Goal: Task Accomplishment & Management: Manage account settings

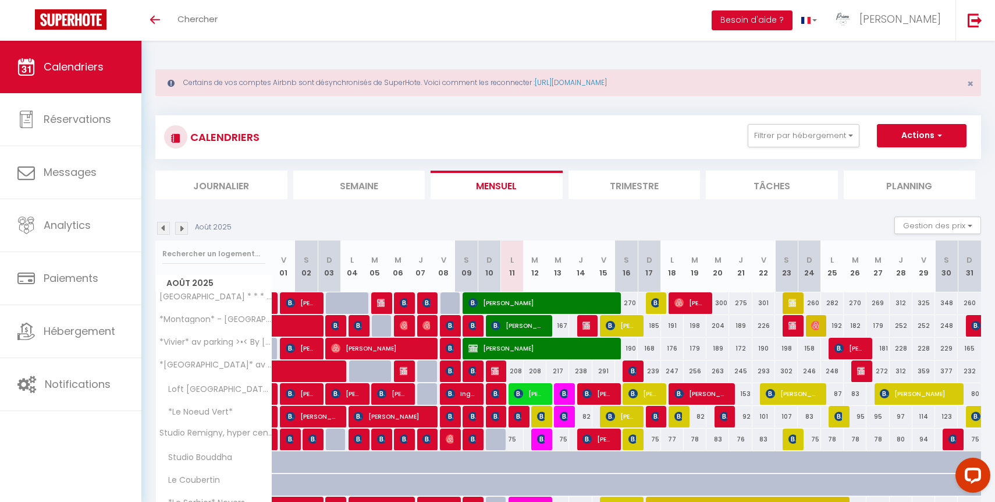
scroll to position [94, 0]
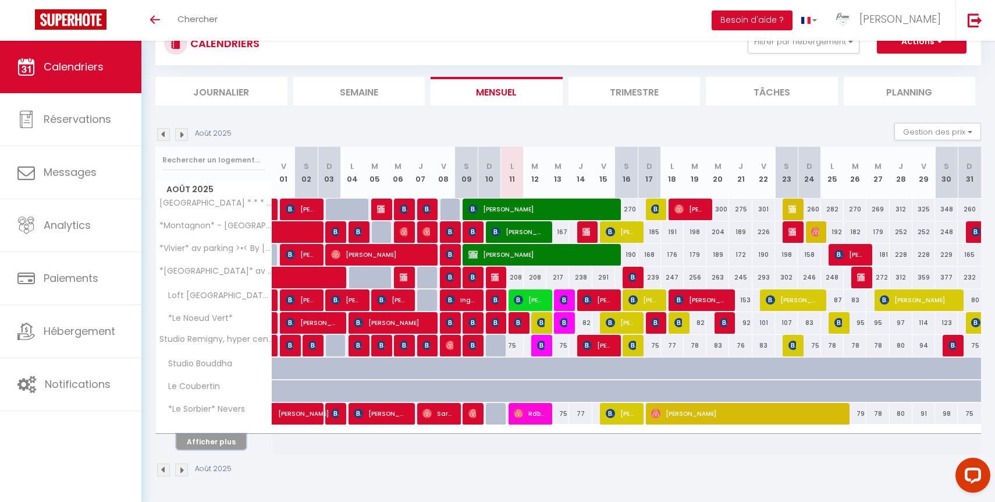
click at [212, 440] on button "Afficher plus" at bounding box center [211, 442] width 70 height 16
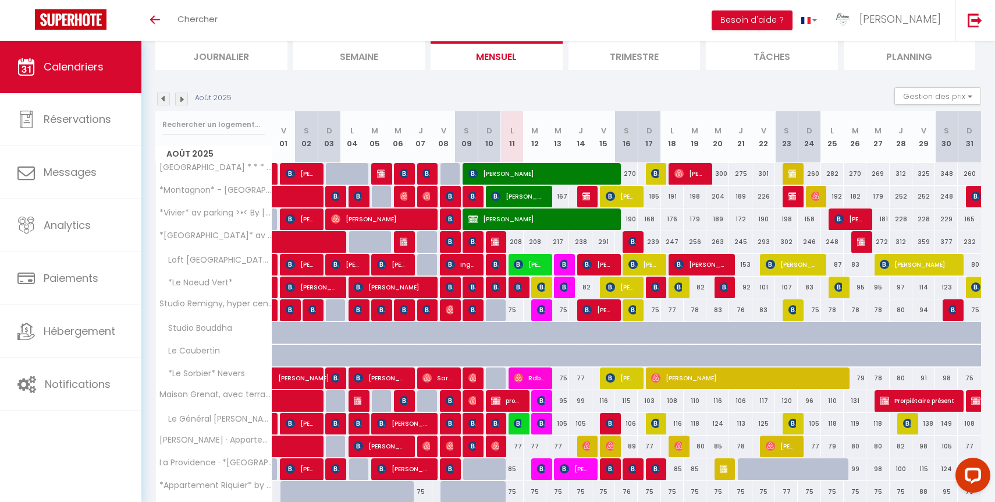
scroll to position [321, 0]
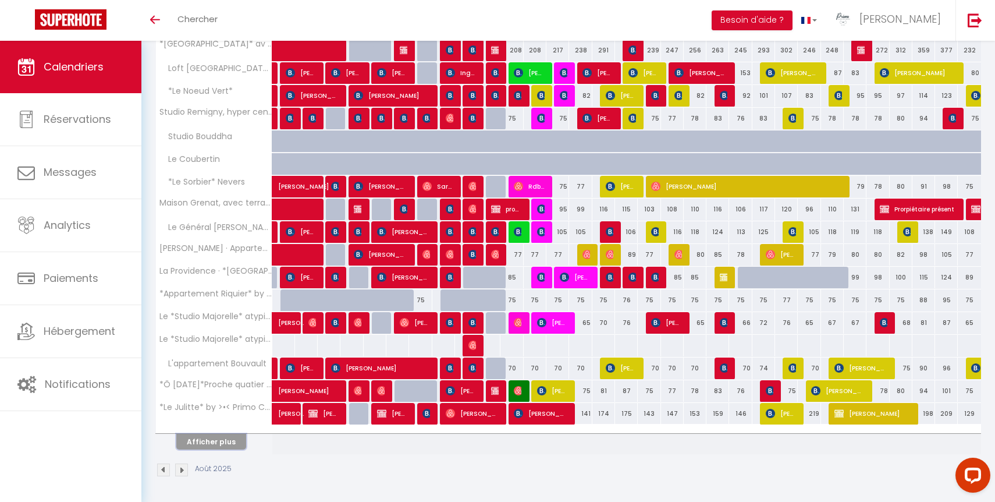
click at [214, 445] on button "Afficher plus" at bounding box center [211, 442] width 70 height 16
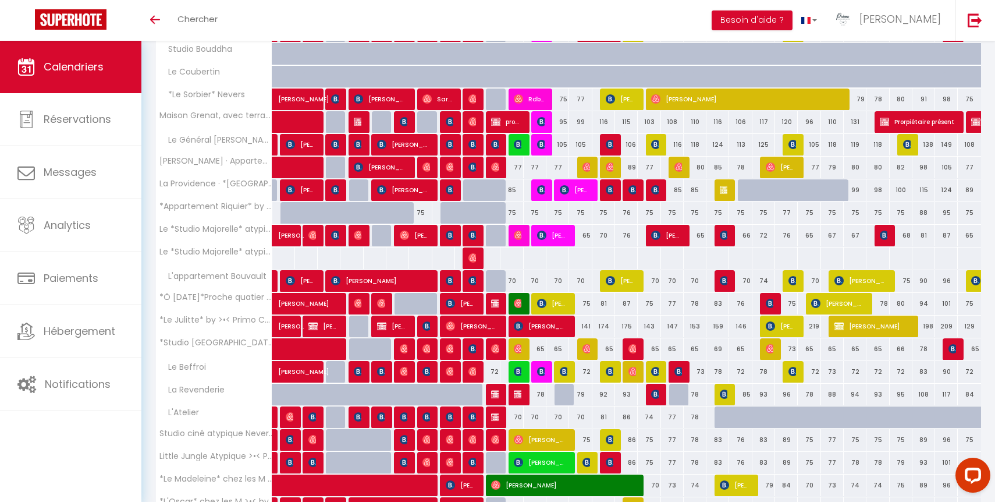
scroll to position [514, 0]
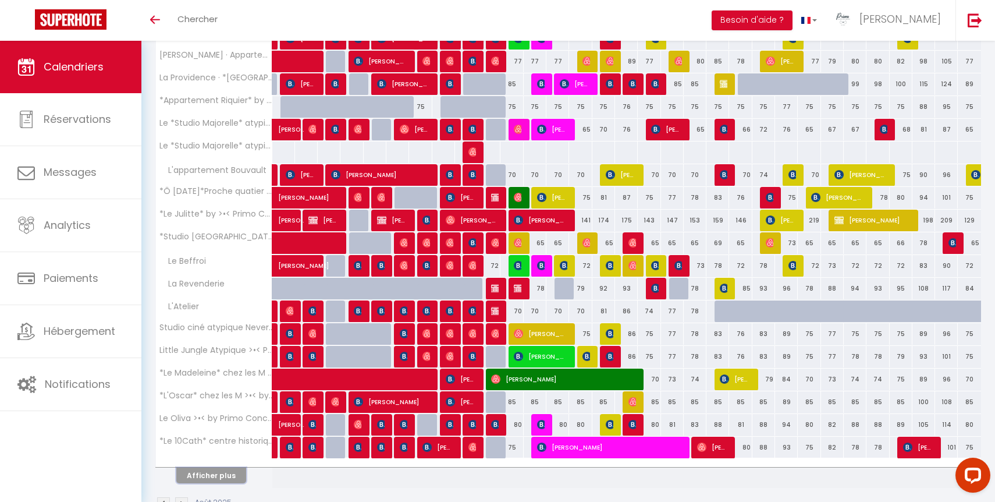
click at [232, 479] on button "Afficher plus" at bounding box center [211, 475] width 70 height 16
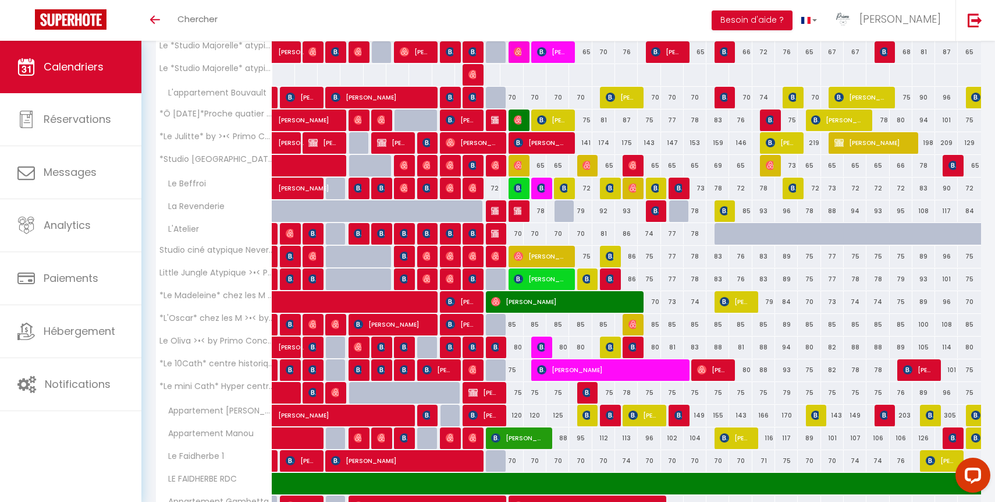
scroll to position [775, 0]
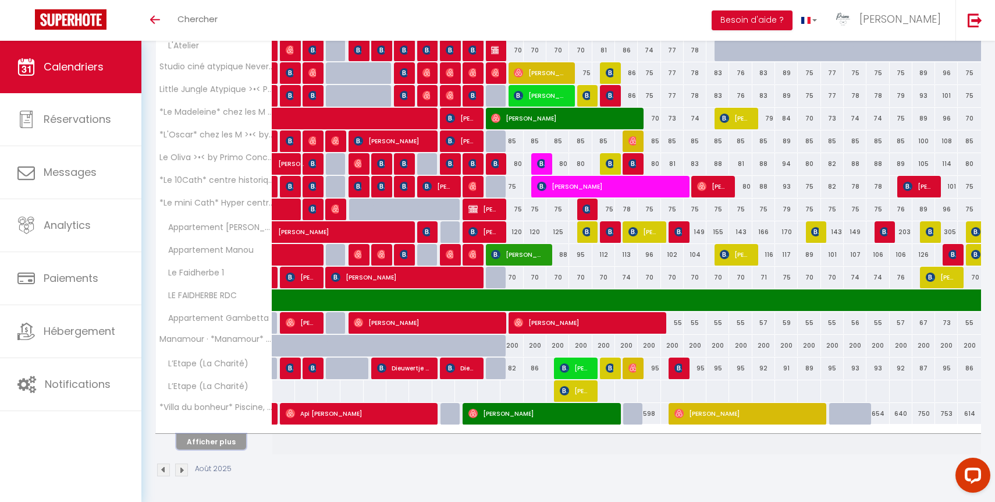
click at [211, 443] on button "Afficher plus" at bounding box center [211, 442] width 70 height 16
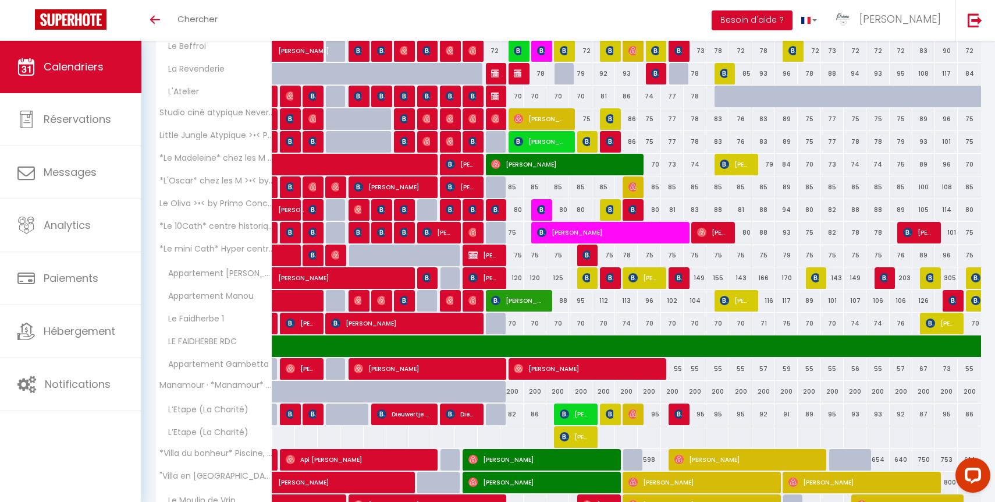
scroll to position [806, 0]
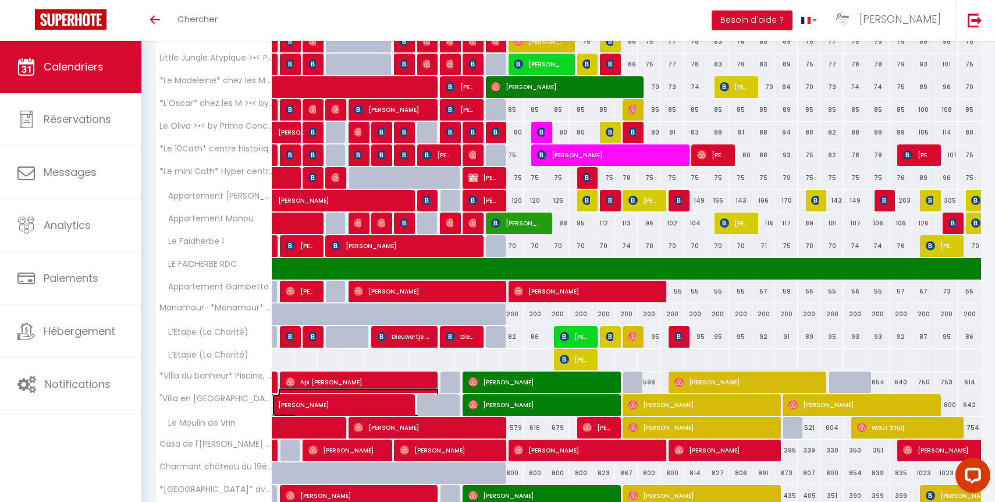
click at [305, 403] on span "[PERSON_NAME]" at bounding box center [358, 399] width 161 height 22
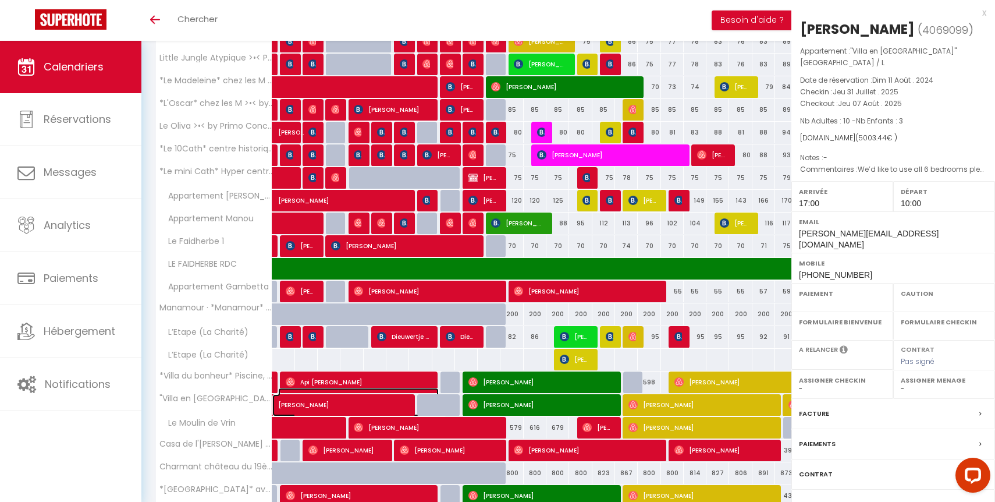
select select "OK"
select select "1"
select select "0"
select select "1"
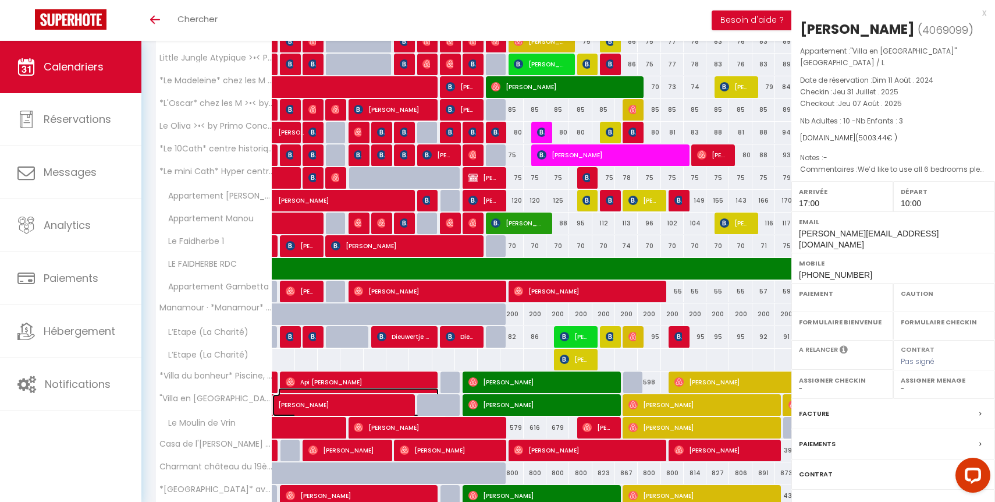
select select
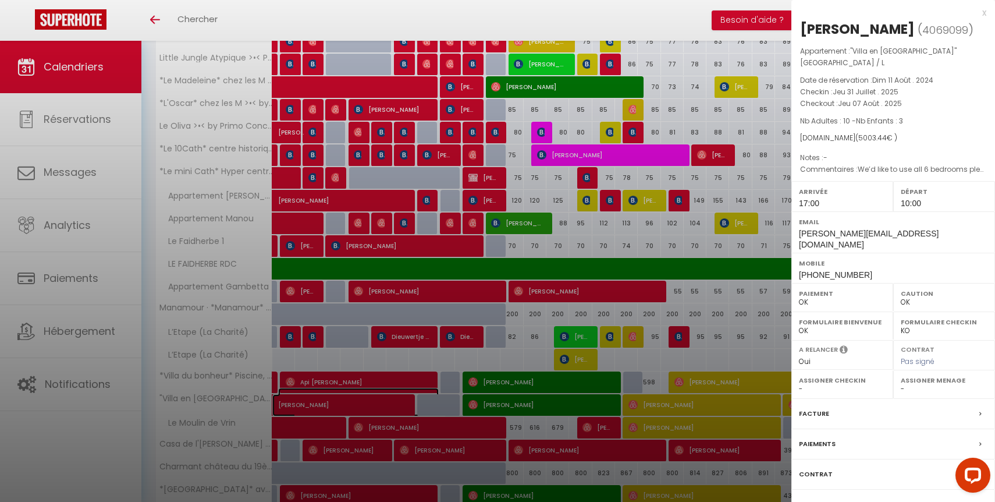
select select "42997"
click at [828, 498] on label "Messages" at bounding box center [817, 504] width 36 height 12
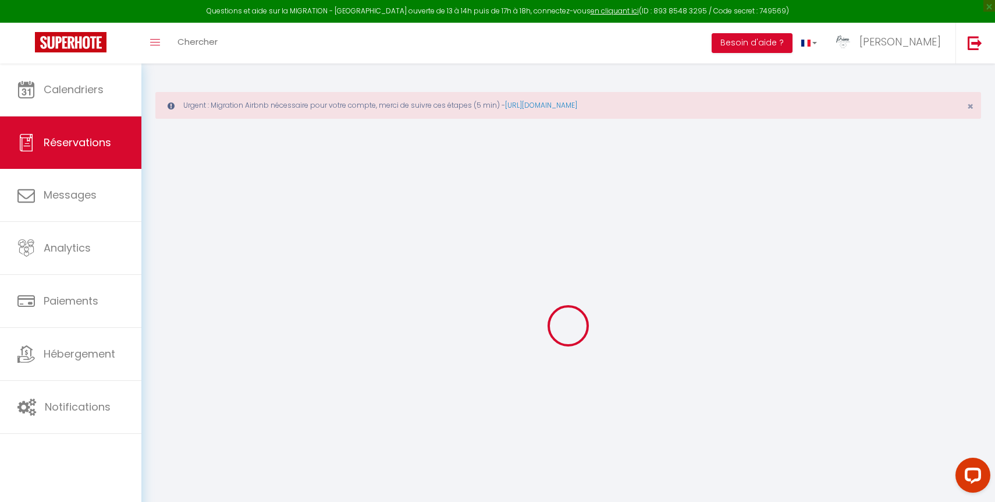
select select
checkbox input "false"
type \ "We’d like to use all 6 bedrooms please. Thank you so much."
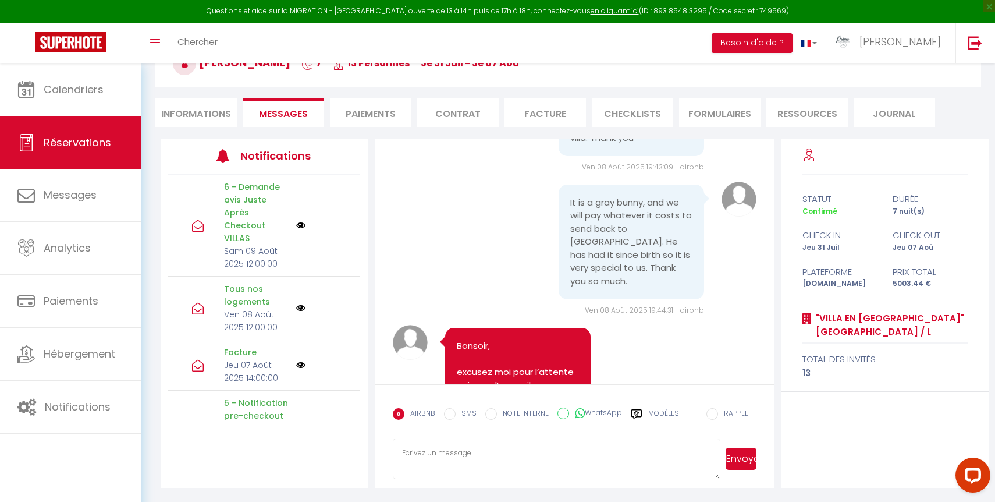
scroll to position [6737, 0]
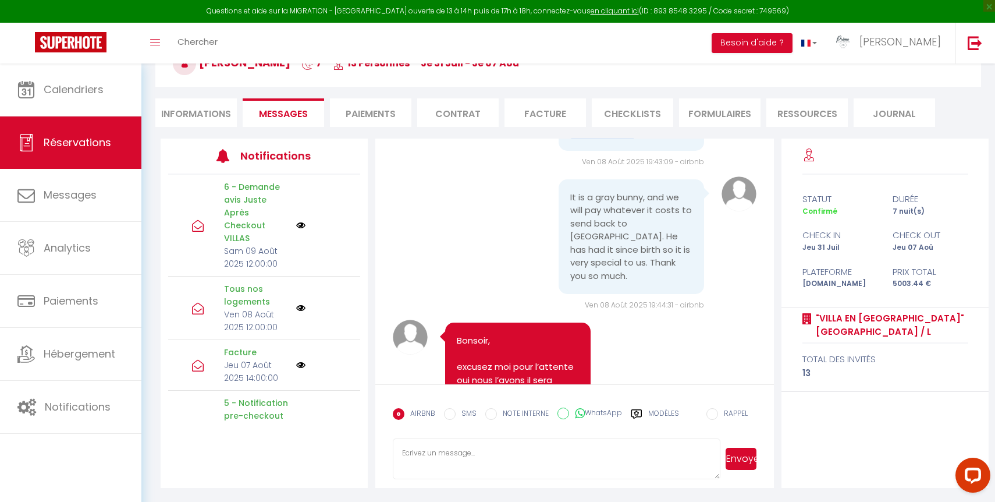
drag, startPoint x: 646, startPoint y: 331, endPoint x: 565, endPoint y: 275, distance: 98.8
click at [565, 151] on div "Hello. Please could someone respond regarding my child’s cuddly toy which was l…" at bounding box center [632, 106] width 146 height 89
copy pre "Hello. Please could someone respond regarding my child’s cuddly toy which was l…"
click at [477, 168] on div "Hello. Please could someone respond regarding my child’s cuddly toy which was l…" at bounding box center [575, 113] width 364 height 108
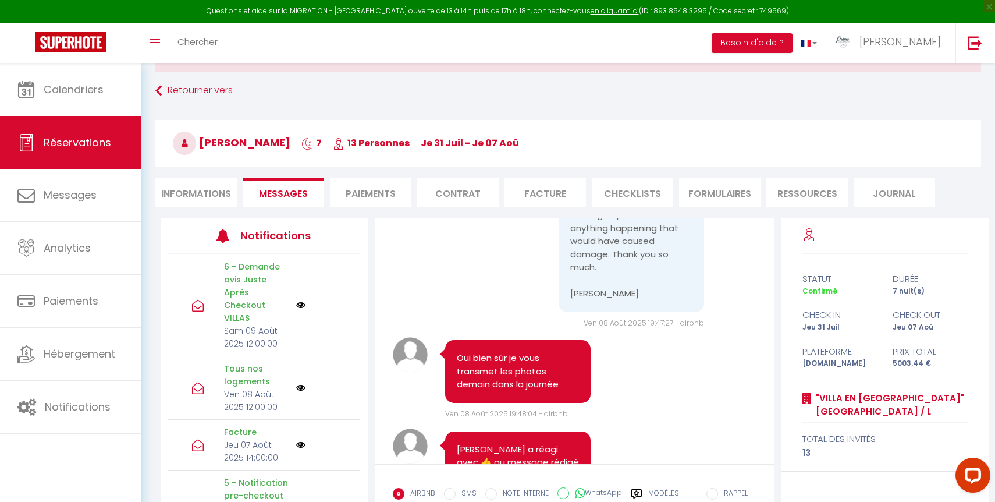
scroll to position [7332, 0]
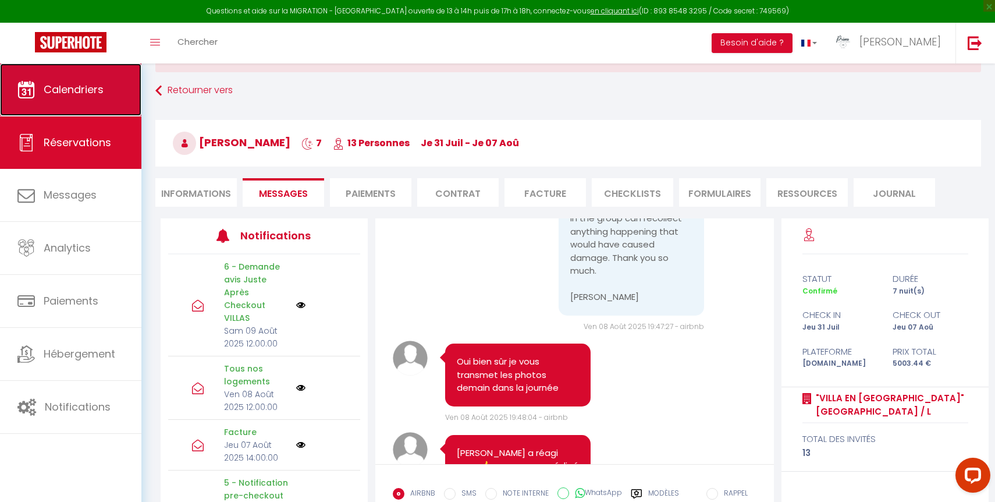
click at [96, 98] on link "Calendriers" at bounding box center [70, 89] width 141 height 52
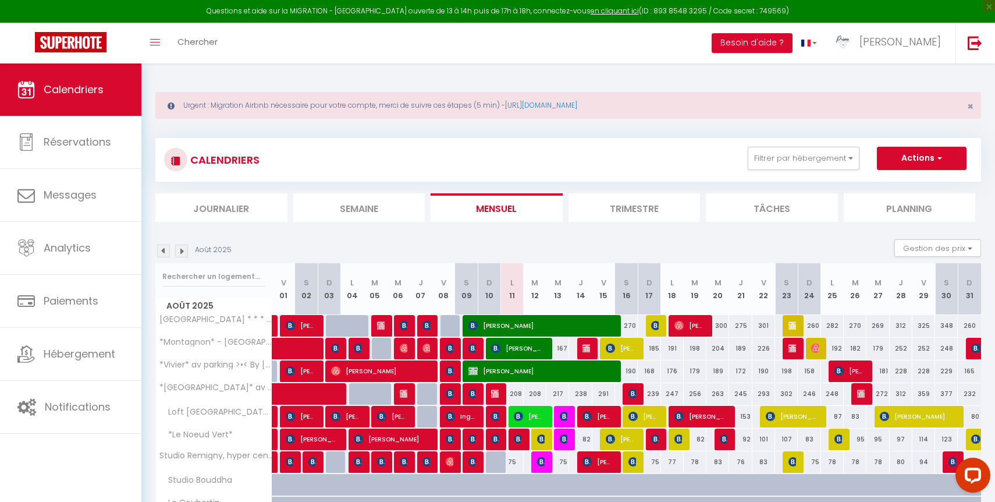
scroll to position [116, 0]
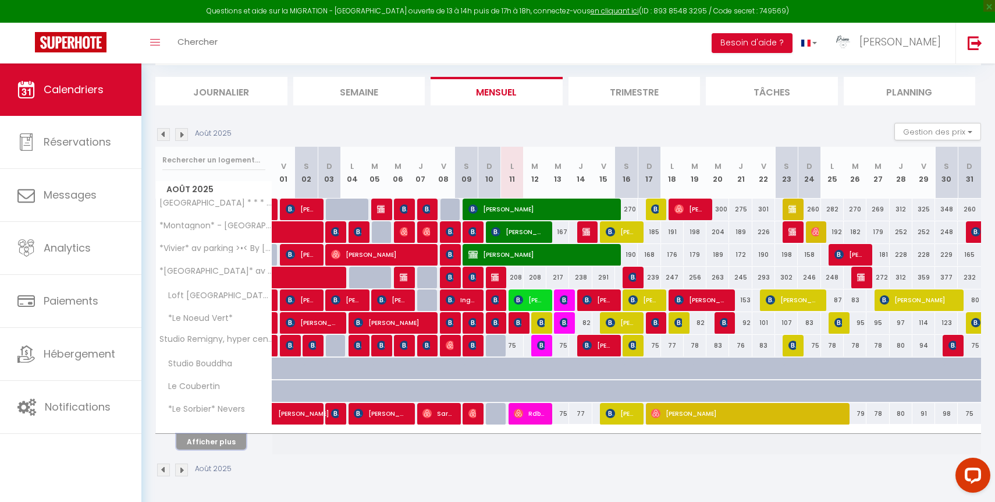
click at [203, 445] on button "Afficher plus" at bounding box center [211, 442] width 70 height 16
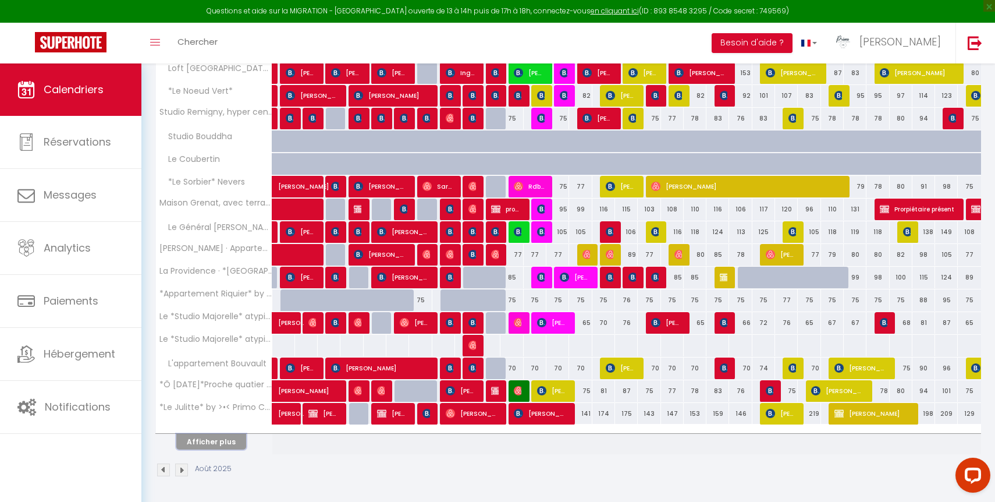
click at [223, 444] on button "Afficher plus" at bounding box center [211, 442] width 70 height 16
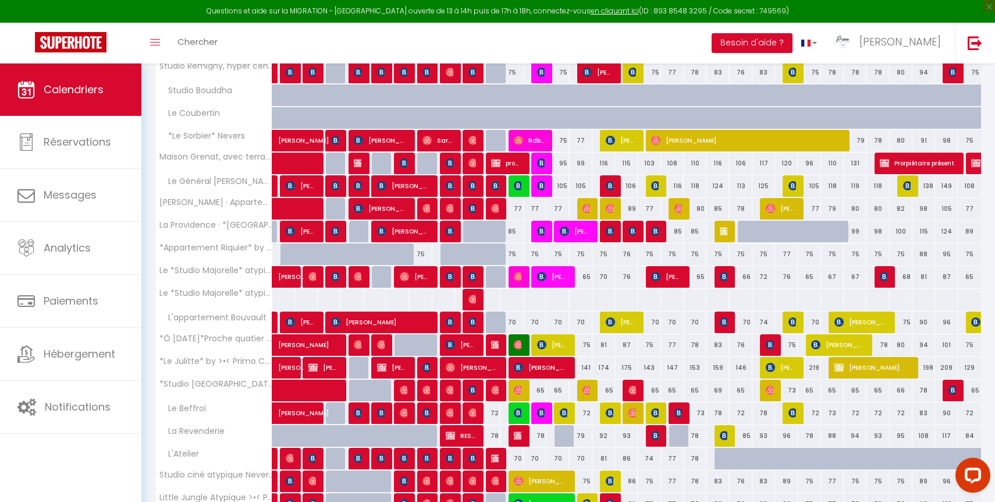
scroll to position [551, 0]
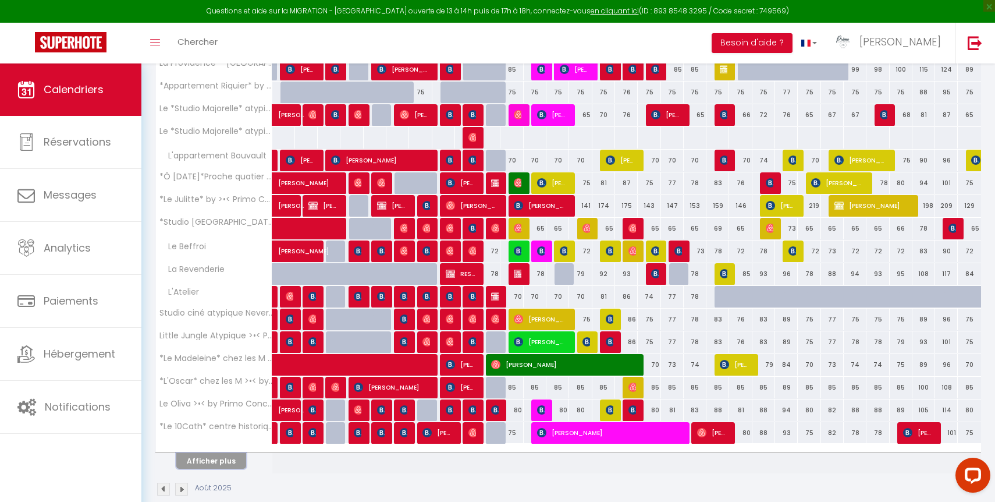
click at [226, 465] on button "Afficher plus" at bounding box center [211, 461] width 70 height 16
select select
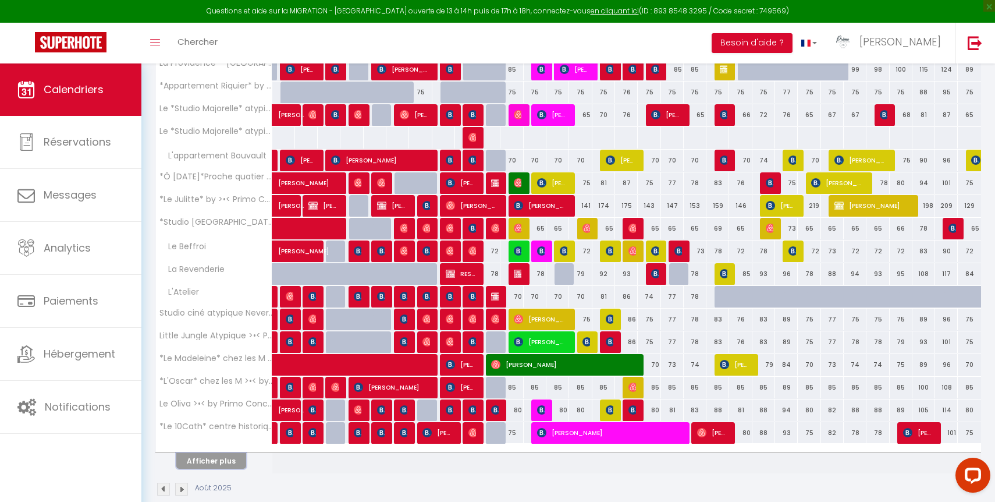
select select
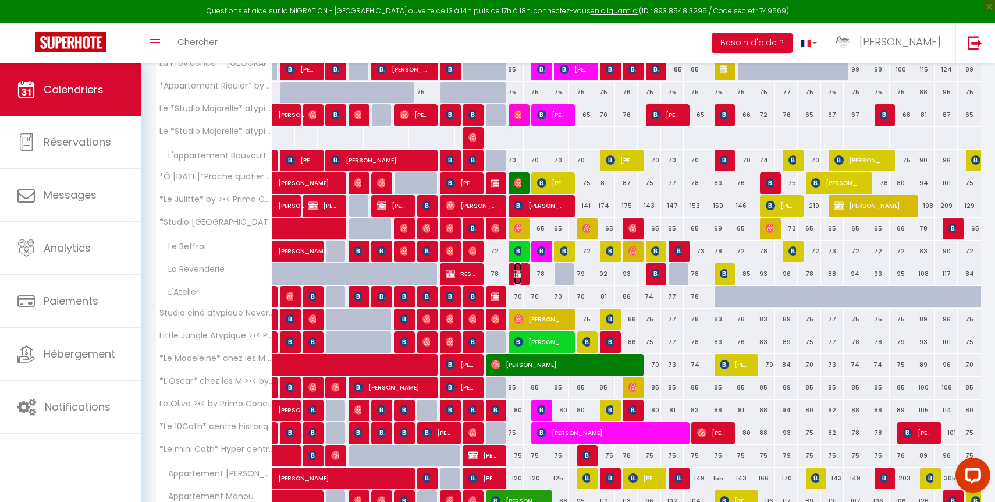
click at [520, 273] on img at bounding box center [518, 273] width 9 height 9
select select "OK"
select select "KO"
select select "0"
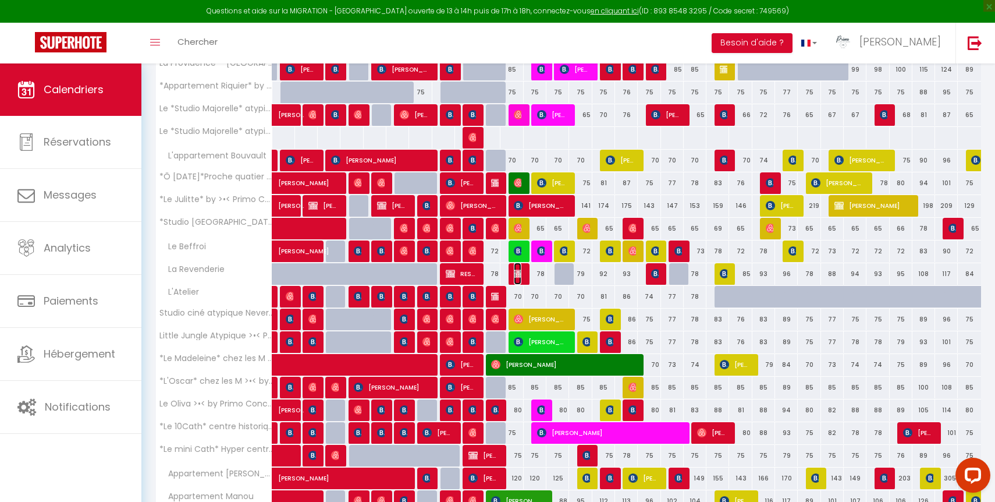
select select "0"
select select
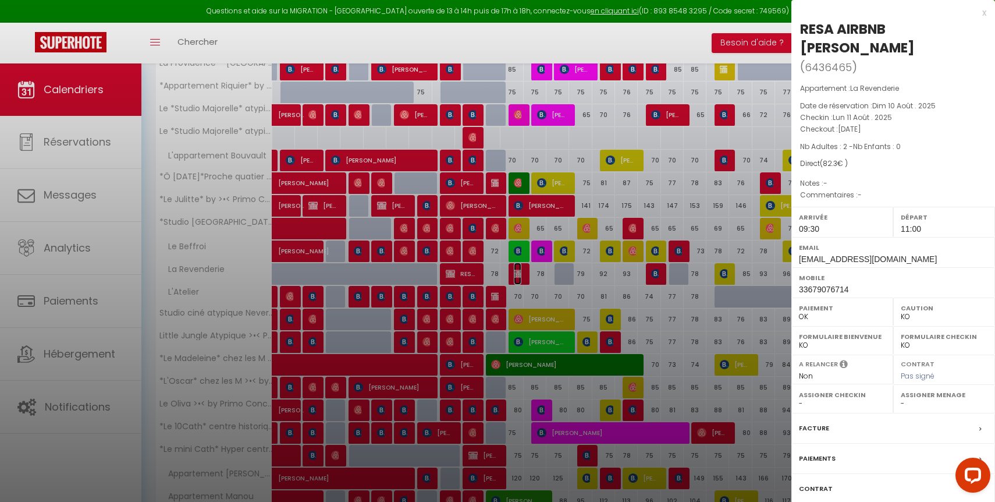
select select "49559"
drag, startPoint x: 882, startPoint y: 45, endPoint x: 801, endPoint y: 45, distance: 80.9
click at [801, 45] on div "RESA AIRBNB Lydia Grabarczyk" at bounding box center [893, 38] width 186 height 37
copy div "Grabarczyk"
click at [221, 143] on div at bounding box center [497, 251] width 995 height 502
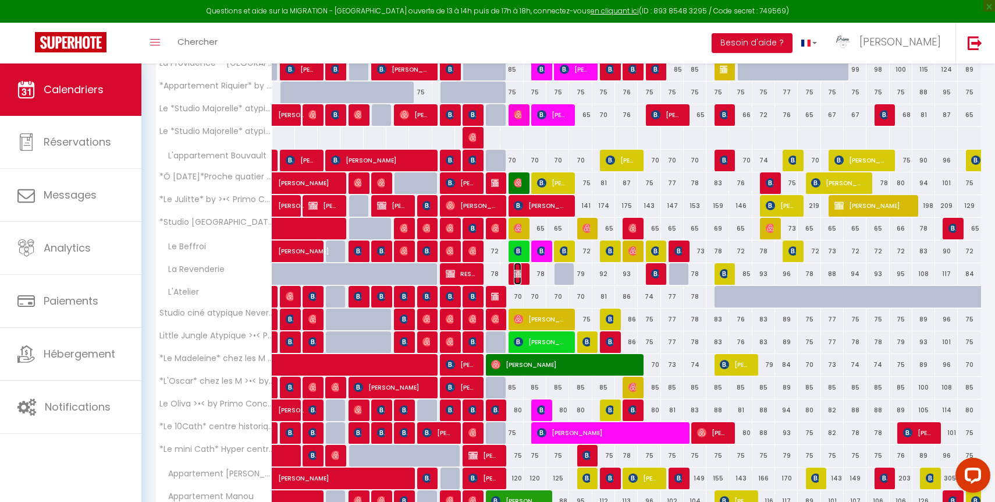
click at [516, 272] on img at bounding box center [518, 273] width 9 height 9
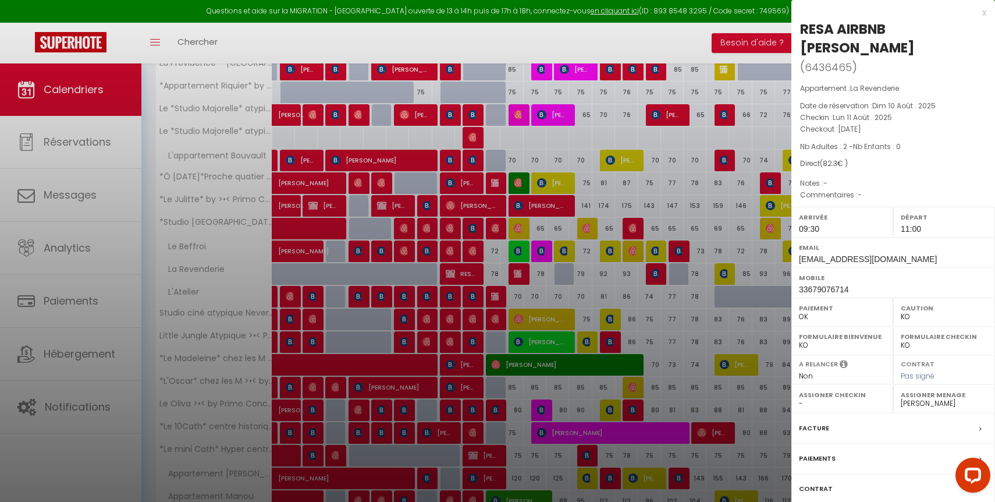
click at [852, 45] on div "RESA AIRBNB Lydia Grabarczyk" at bounding box center [893, 38] width 186 height 37
copy div "Grabarczyk"
drag, startPoint x: 148, startPoint y: 186, endPoint x: 158, endPoint y: 180, distance: 11.0
click at [148, 186] on div at bounding box center [497, 251] width 995 height 502
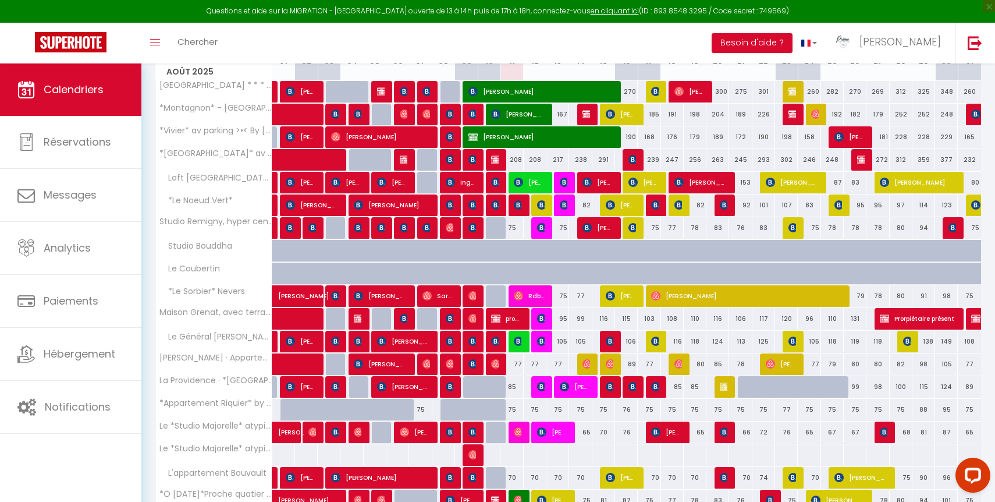
scroll to position [232, 0]
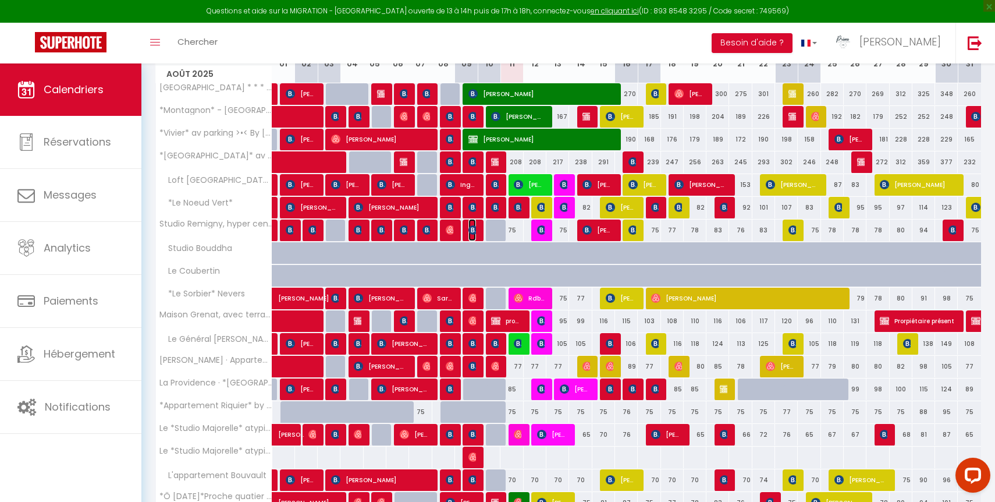
click at [474, 228] on img at bounding box center [473, 229] width 9 height 9
select select "OK"
select select "50844"
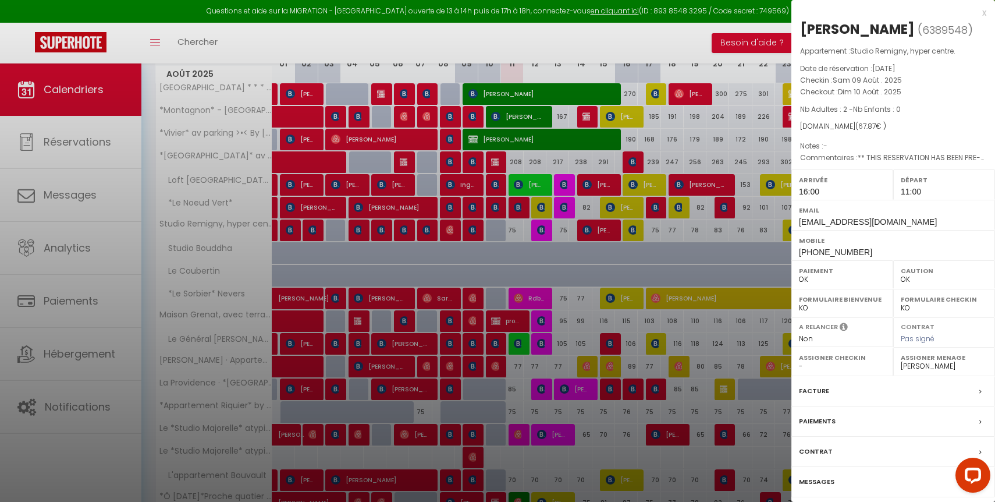
click at [819, 476] on label "Messages" at bounding box center [817, 482] width 36 height 12
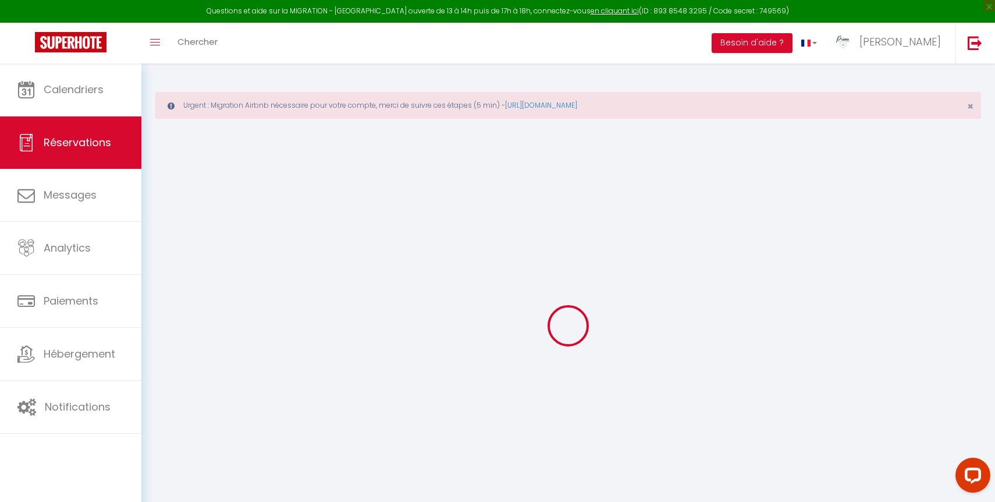
select select
checkbox input "false"
type voyageur0 "** THIS RESERVATION HAS BEEN PRE-PAID ** Reservation has a cancellation grace p…"
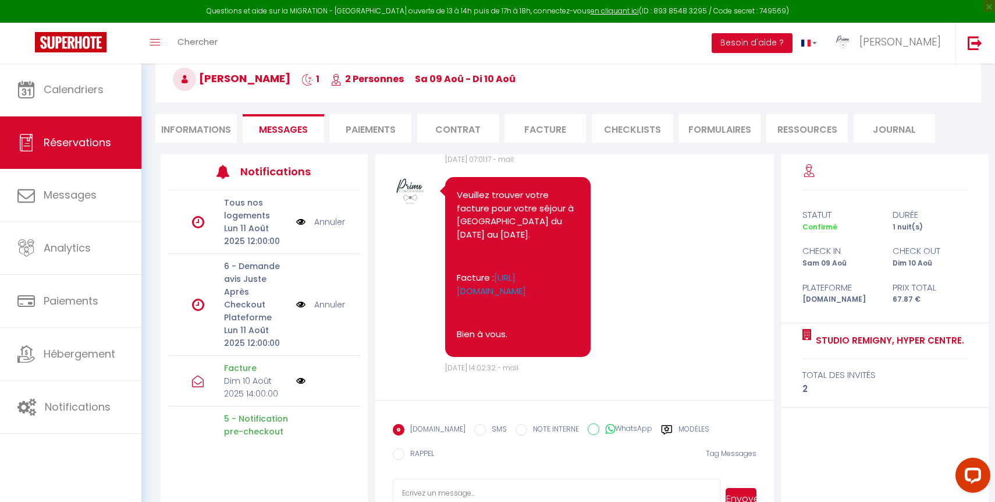
scroll to position [143, 0]
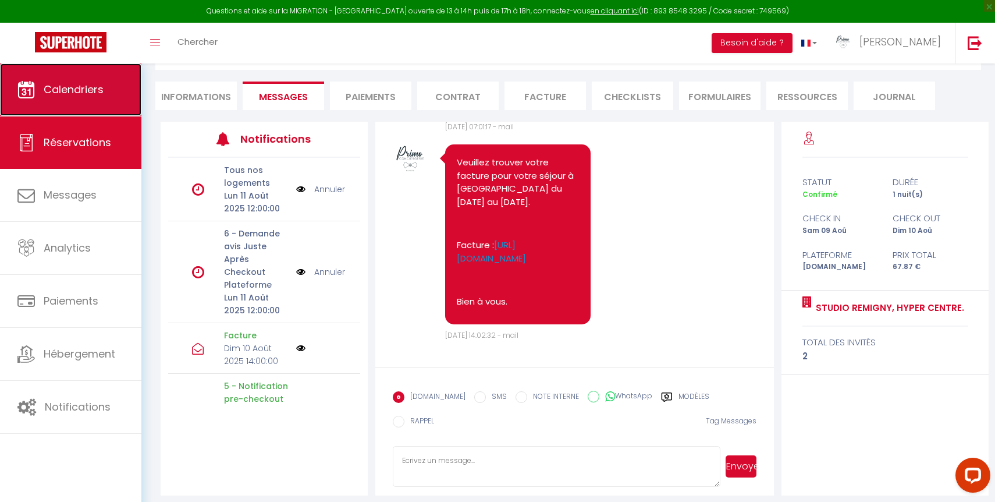
click at [110, 90] on link "Calendriers" at bounding box center [70, 89] width 141 height 52
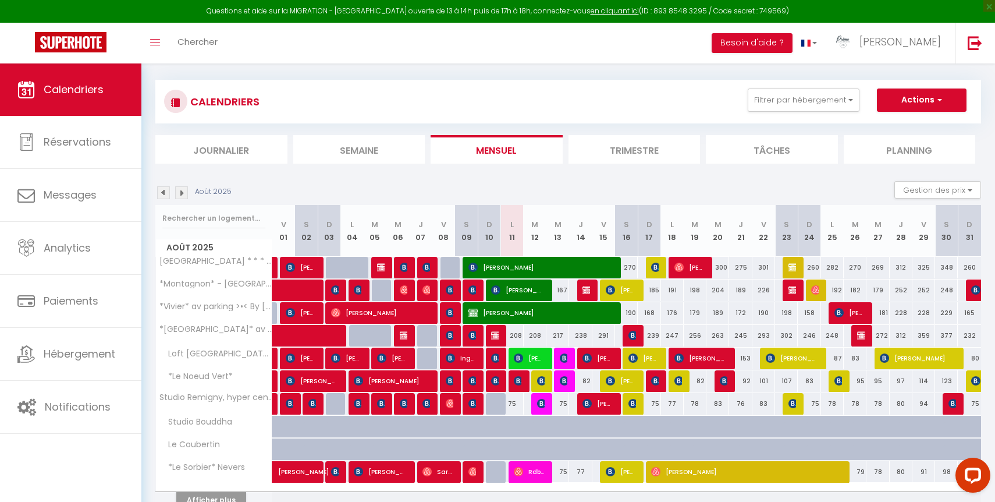
scroll to position [116, 0]
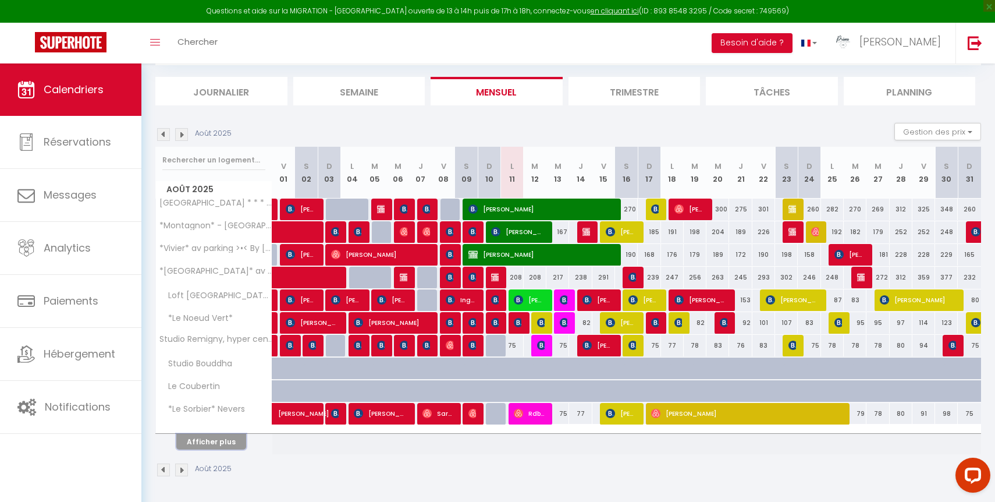
click at [208, 449] on button "Afficher plus" at bounding box center [211, 442] width 70 height 16
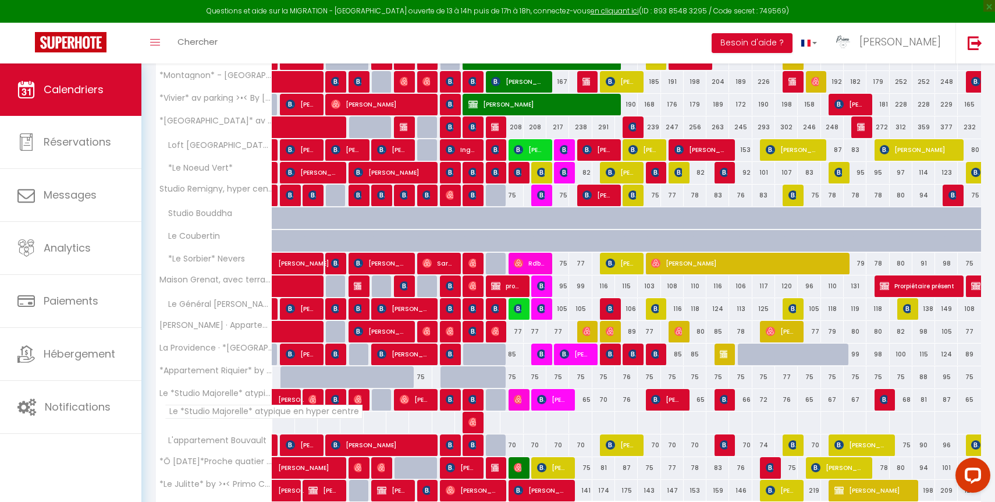
scroll to position [314, 0]
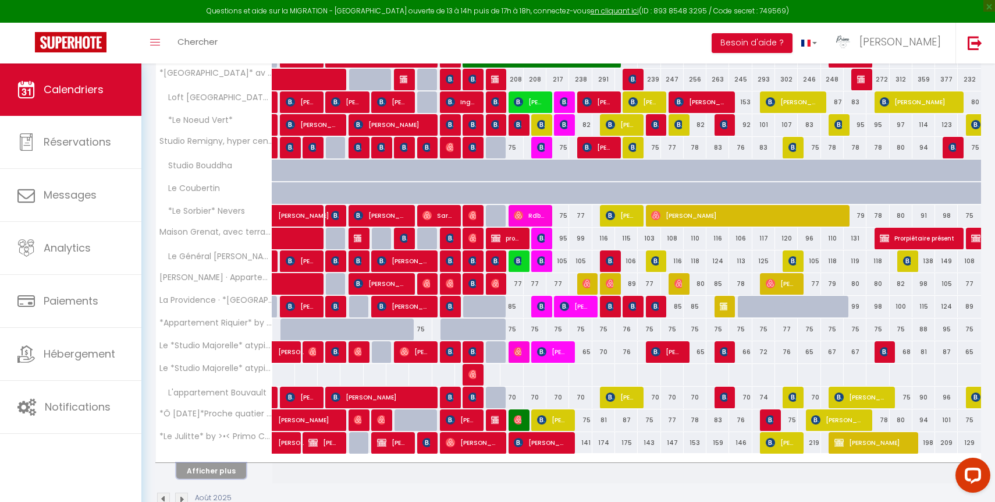
click at [212, 470] on button "Afficher plus" at bounding box center [211, 471] width 70 height 16
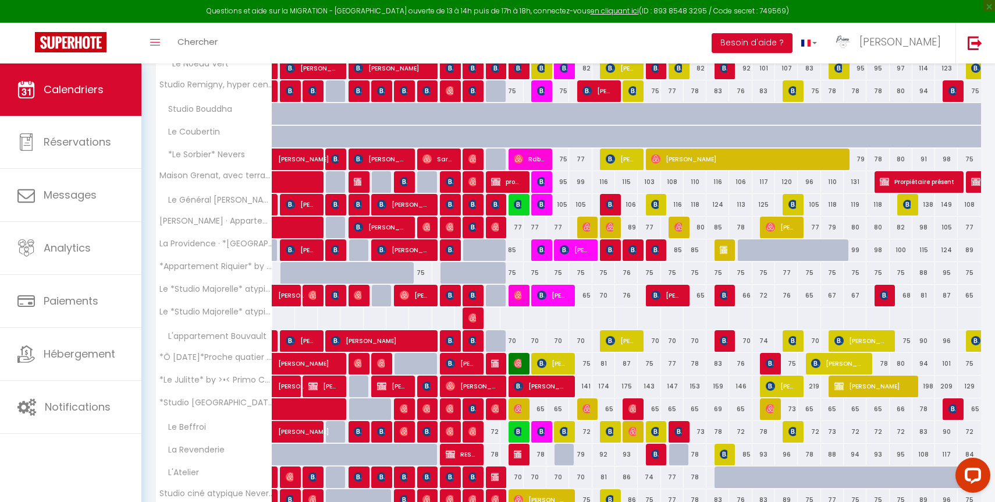
scroll to position [455, 0]
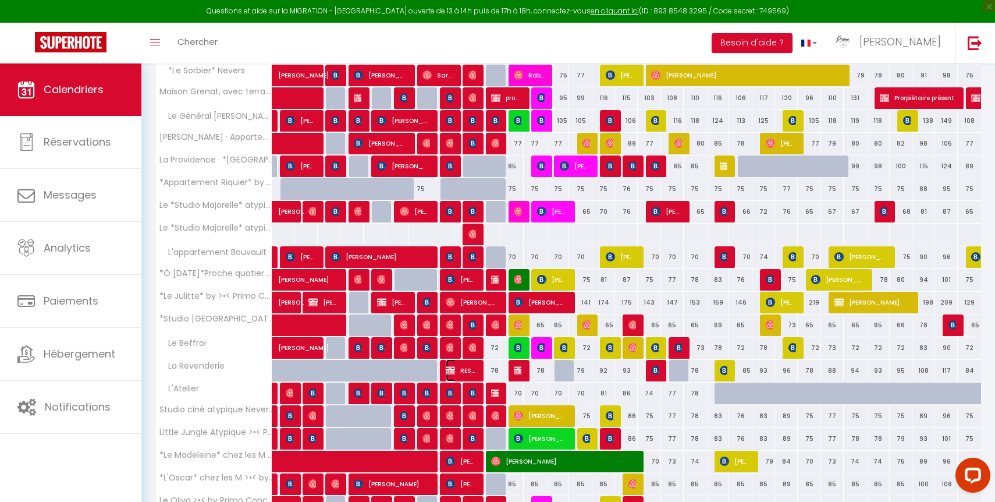
click at [475, 367] on span "RESA AIRBNB Clement Martin" at bounding box center [461, 370] width 30 height 22
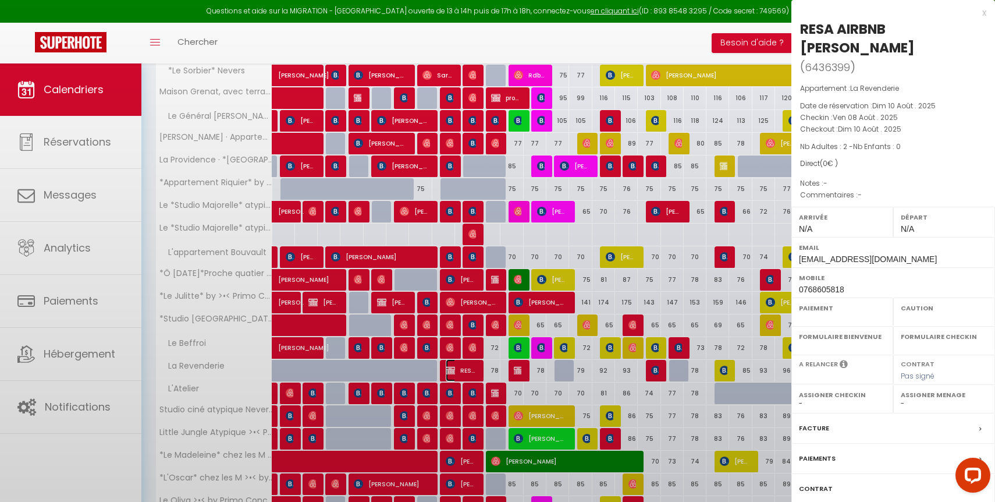
select select "OK"
select select "KO"
select select "0"
select select "1"
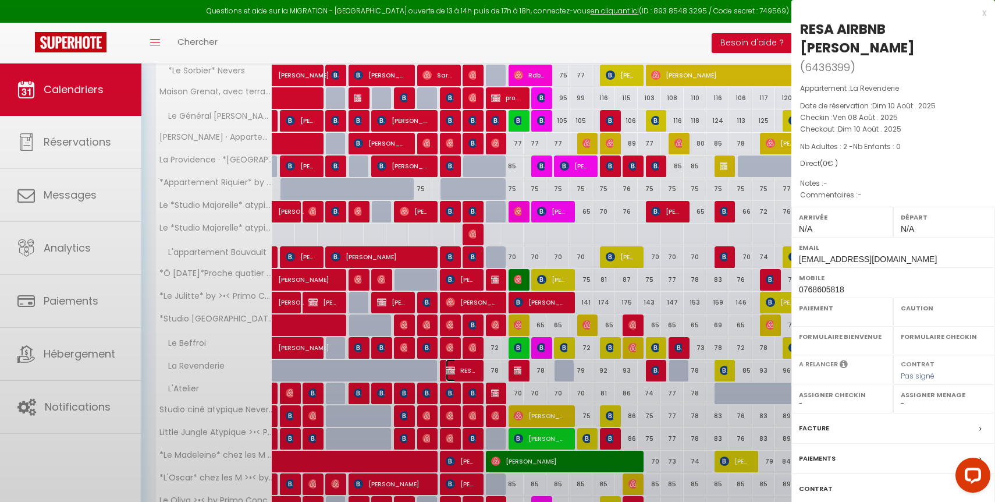
select select
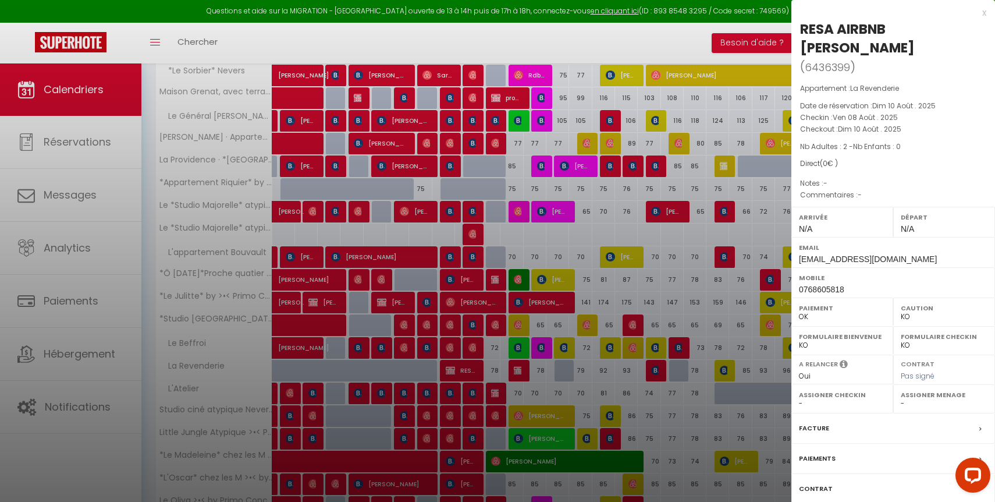
click at [929, 406] on select "-" at bounding box center [944, 403] width 87 height 10
click at [901, 398] on select "- Laetitia Brenterch Luc Paillard Antoine Julien Elodie Luce Thevenot Fred Clém…" at bounding box center [944, 403] width 87 height 10
click at [498, 369] on div at bounding box center [497, 251] width 995 height 502
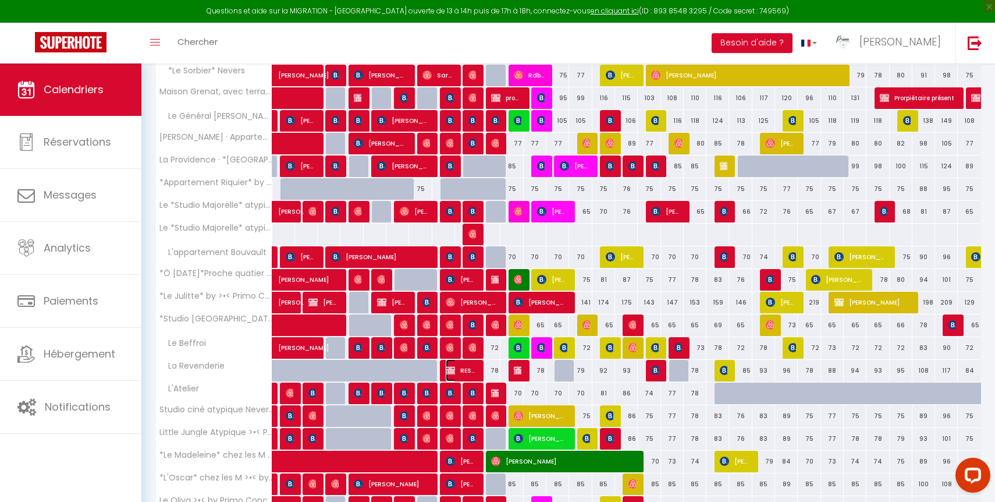
click at [472, 371] on span "RESA AIRBNB Clement Martin" at bounding box center [461, 370] width 30 height 22
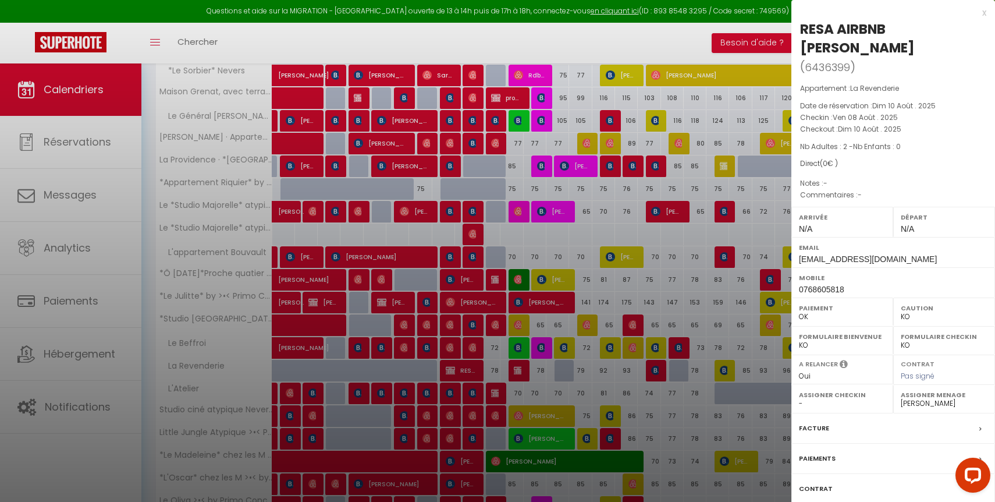
click at [472, 371] on div at bounding box center [497, 251] width 995 height 502
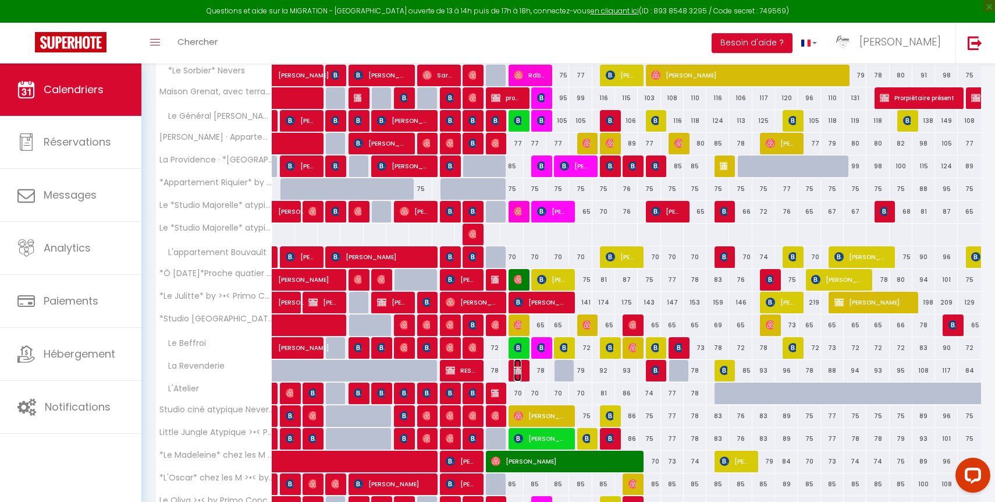
click at [516, 372] on img at bounding box center [518, 370] width 9 height 9
select select "49559"
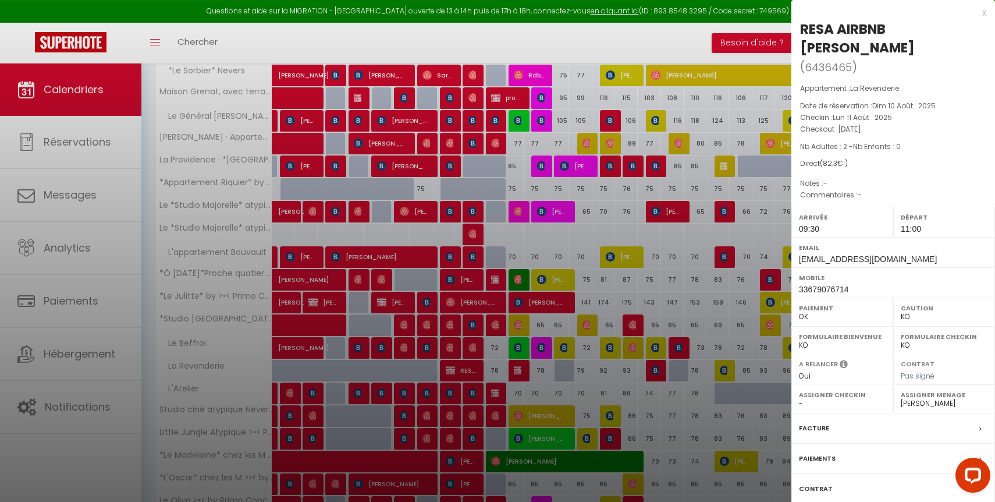
click at [937, 396] on label "Assigner Menage" at bounding box center [944, 395] width 87 height 12
click at [940, 401] on select "- Laetitia Brenterch Luc Paillard Antoine Julien Elodie Luce Thevenot Fred Clém…" at bounding box center [944, 403] width 87 height 10
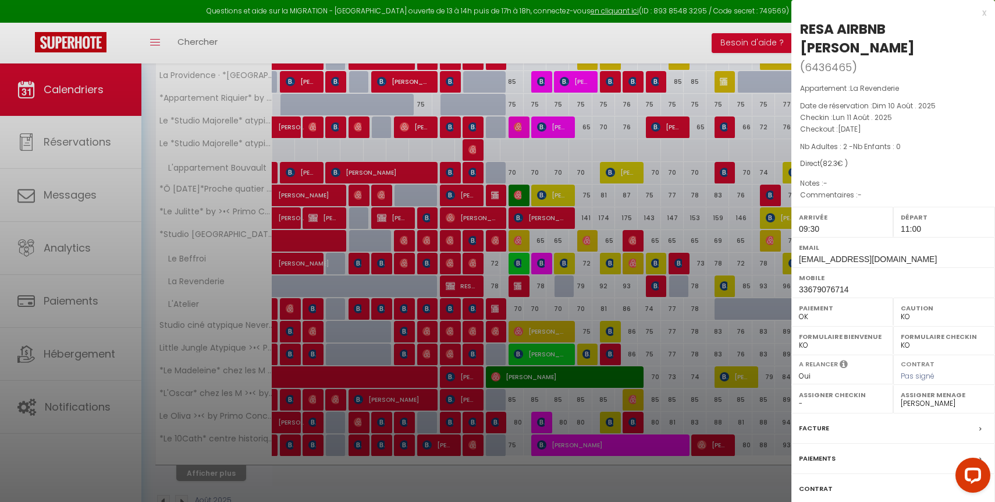
scroll to position [571, 0]
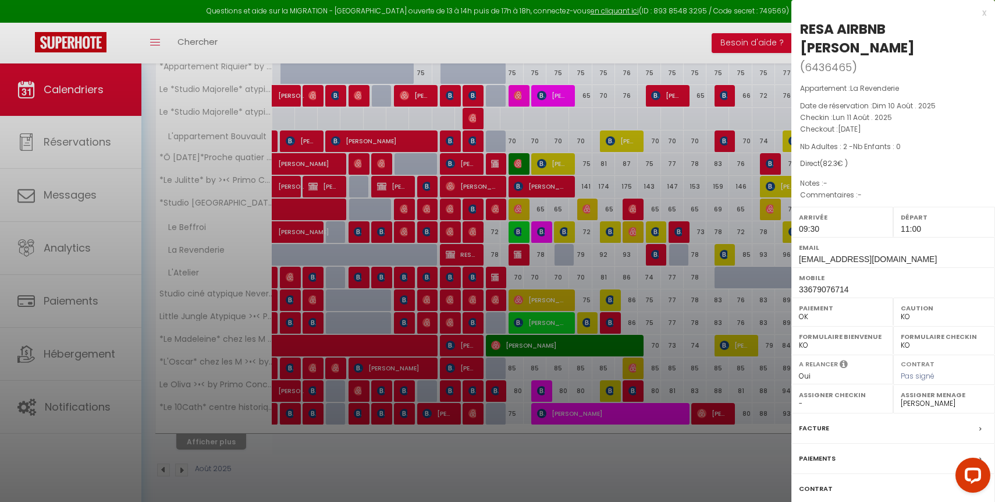
click at [830, 456] on label "Paiements" at bounding box center [817, 458] width 37 height 12
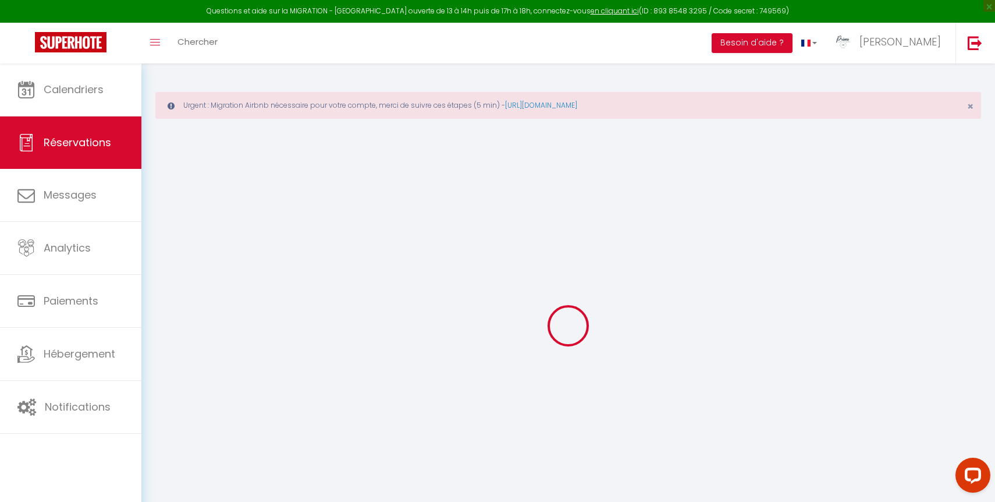
type input "RESA AIRBNB Lydia"
type input "Grabarczyk"
type input "facturation@primoconciergerie.fr"
type input "33679076714"
select select "FR"
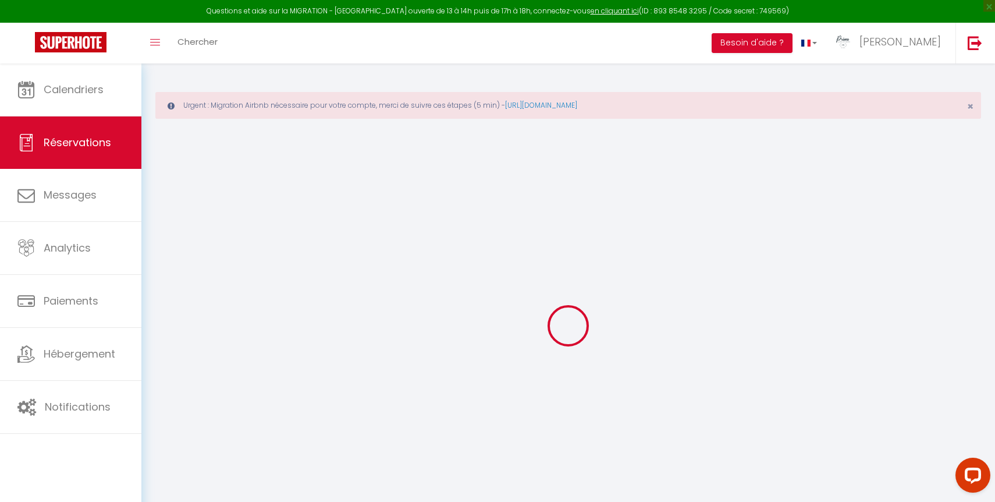
select select "19759"
select select "1"
type input "Lun 11 Août 2025"
select select
type input "[DATE]"
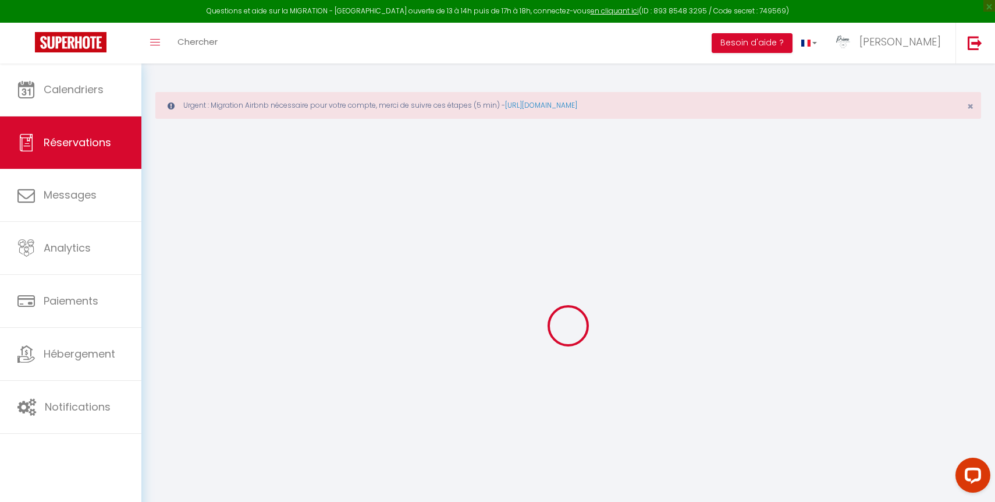
select select
type input "2"
select select "12"
select select
type input "78"
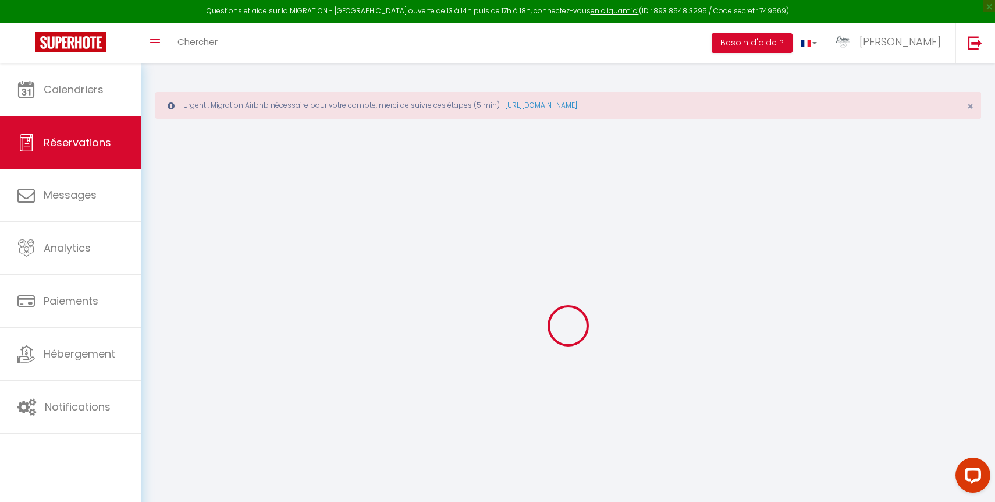
checkbox input "false"
type input "82.3"
type input "0"
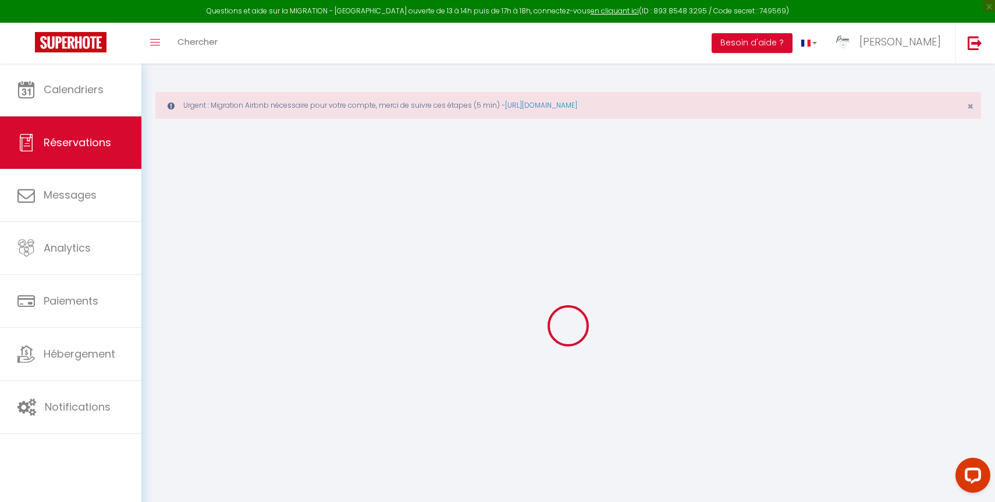
select select
select select "14"
checkbox input "false"
select select
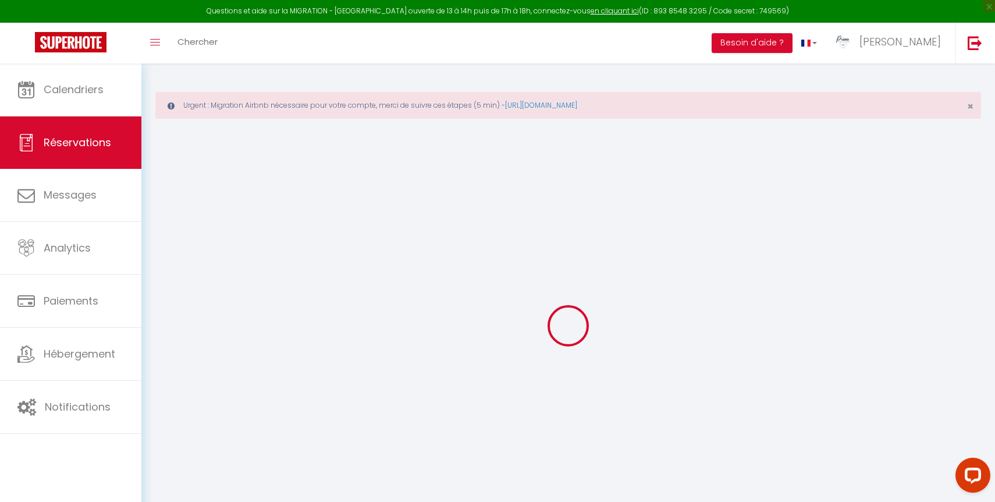
select select
checkbox input "false"
select select
checkbox input "false"
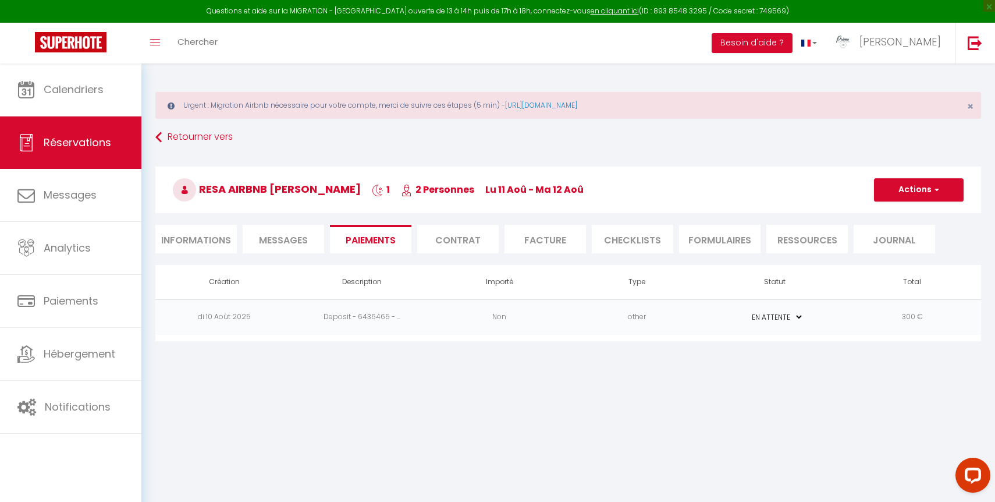
click at [206, 229] on li "Informations" at bounding box center [196, 239] width 82 height 29
select select "0"
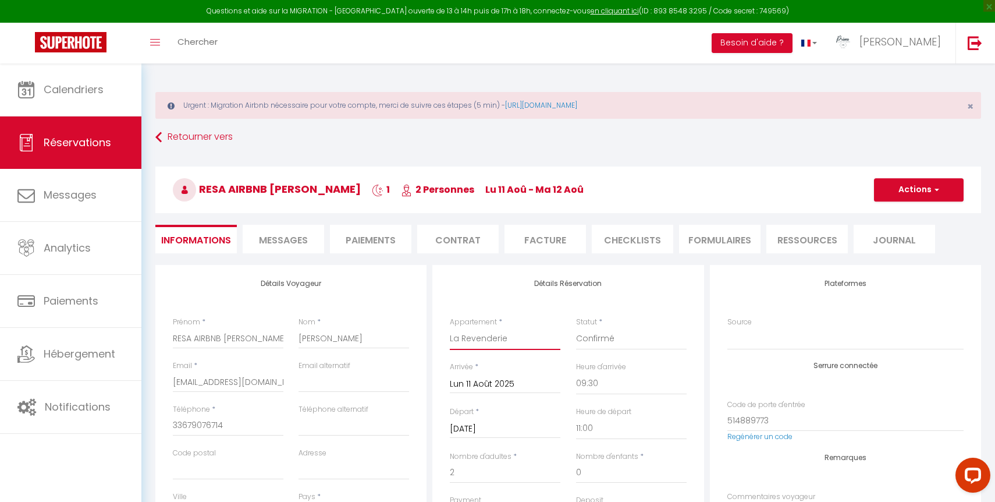
click at [504, 340] on select "La Chapelle · La Chapelle * * * * *, Les Suites du Palais. *Montagnon* - Les Su…" at bounding box center [505, 339] width 111 height 22
select select "27708"
click at [450, 328] on select "La Chapelle · La Chapelle * * * * *, Les Suites du Palais. *Montagnon* - Les Su…" at bounding box center [505, 339] width 111 height 22
checkbox input "false"
type input "3.86"
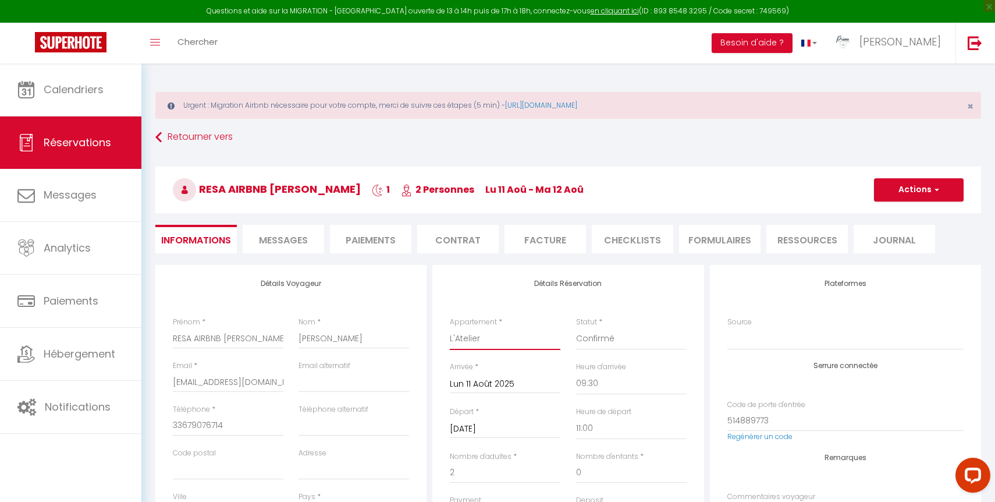
type input "70"
checkbox input "false"
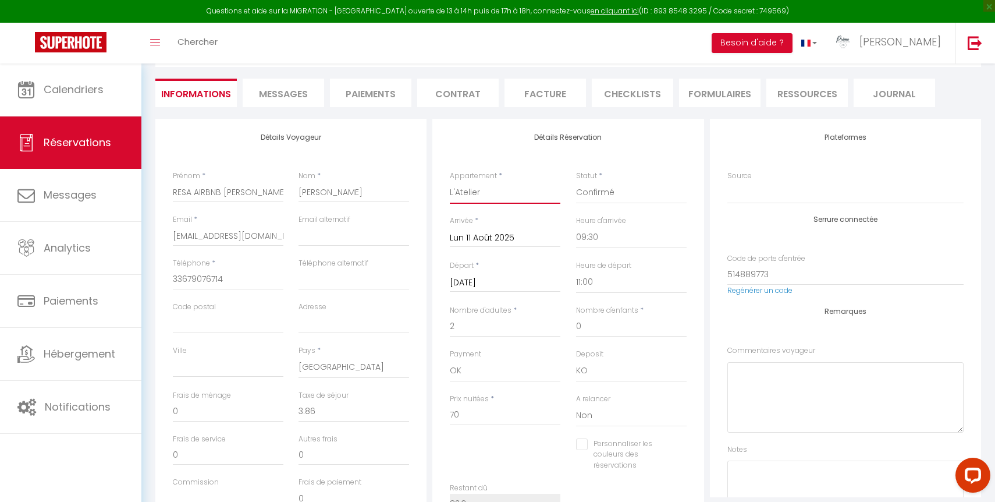
scroll to position [123, 0]
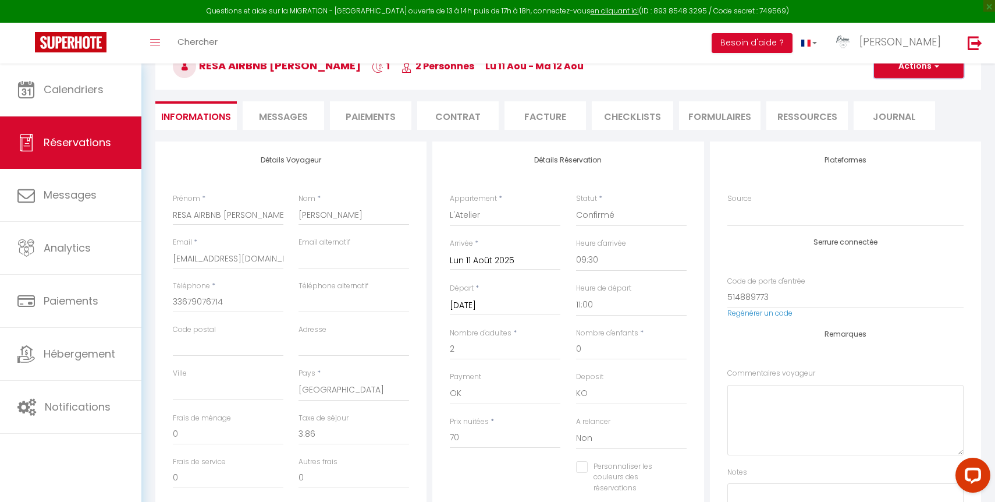
click at [936, 76] on button "Actions" at bounding box center [919, 66] width 90 height 23
click at [906, 92] on link "Enregistrer" at bounding box center [908, 91] width 92 height 15
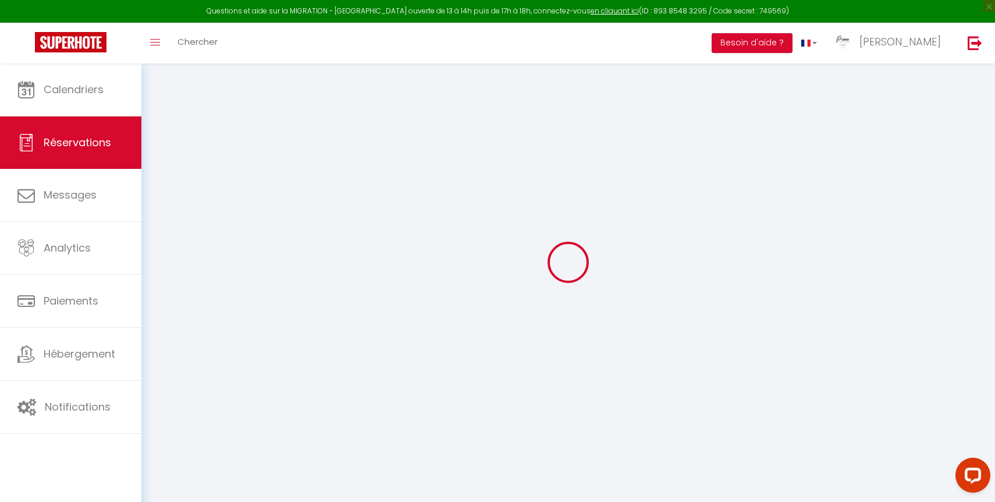
scroll to position [63, 0]
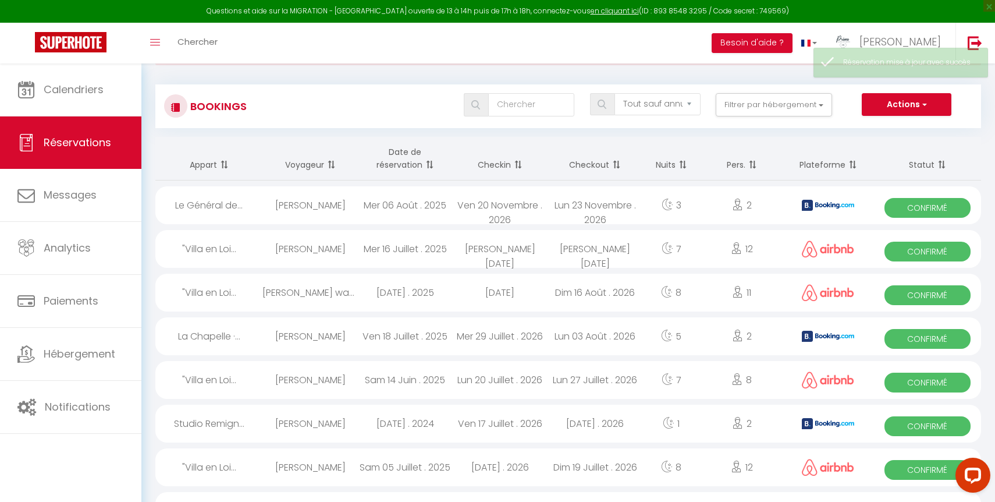
scroll to position [46, 0]
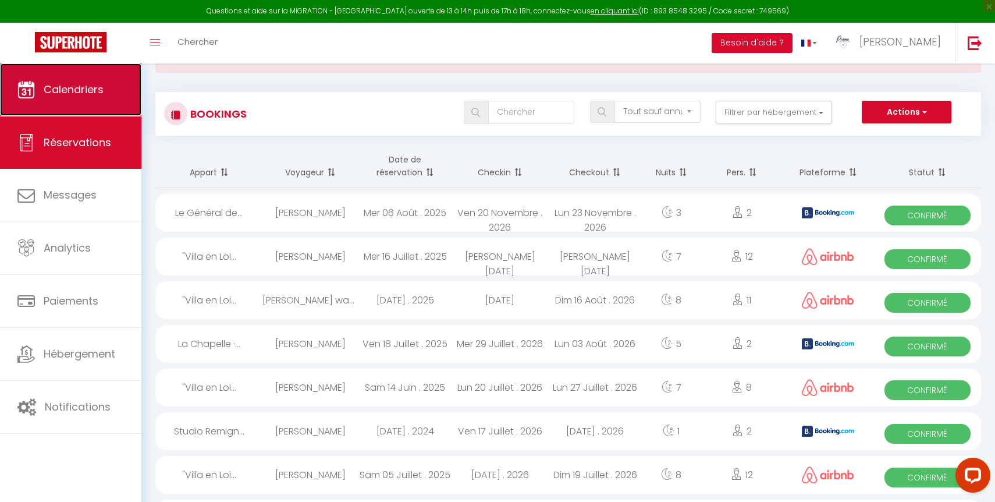
click at [90, 90] on span "Calendriers" at bounding box center [74, 89] width 60 height 15
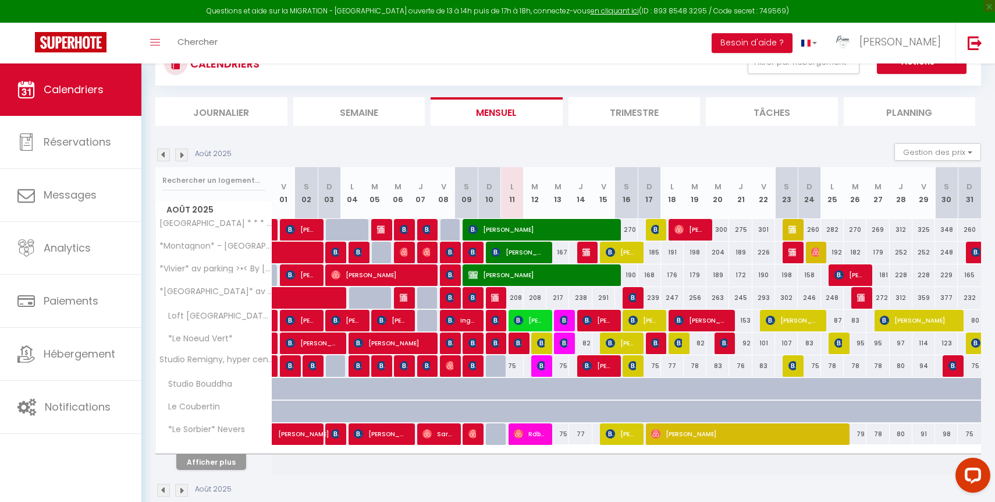
scroll to position [98, 0]
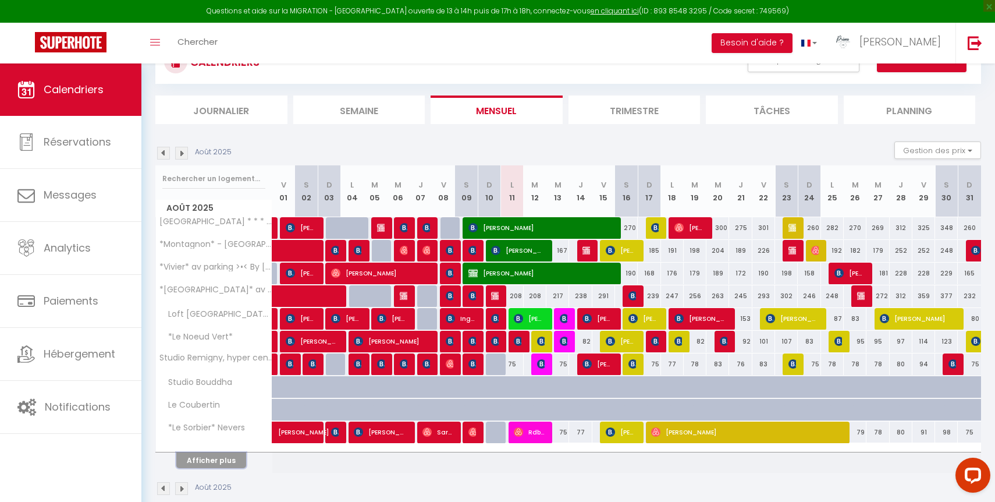
click at [223, 465] on button "Afficher plus" at bounding box center [211, 460] width 70 height 16
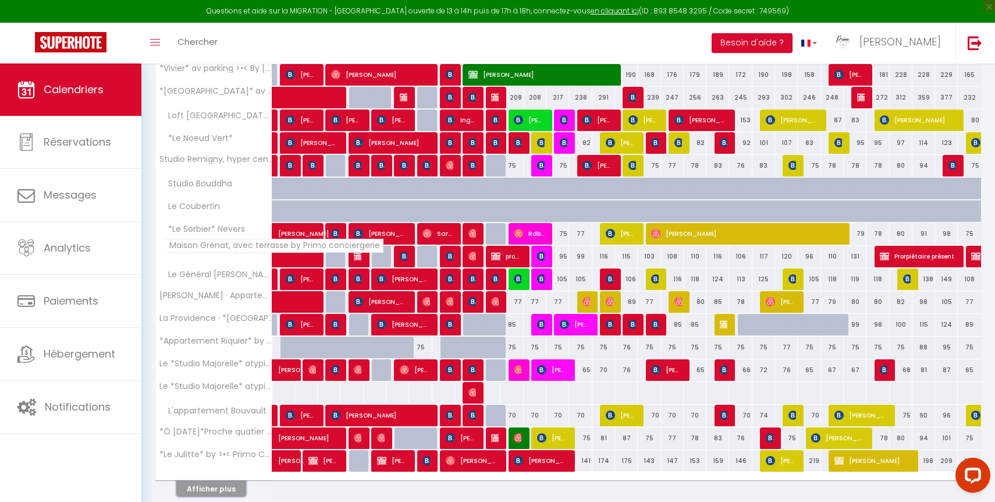
scroll to position [343, 0]
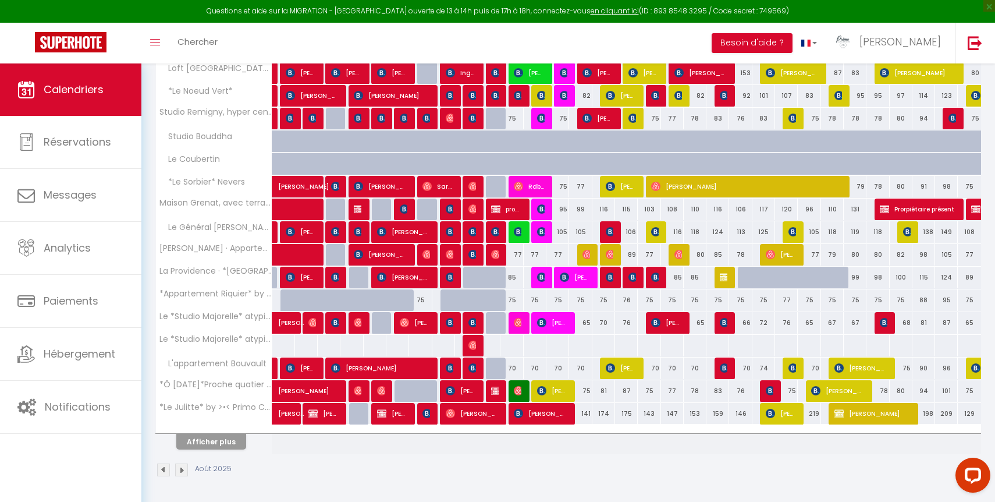
click at [233, 430] on div at bounding box center [214, 430] width 116 height 8
click at [229, 442] on button "Afficher plus" at bounding box center [211, 442] width 70 height 16
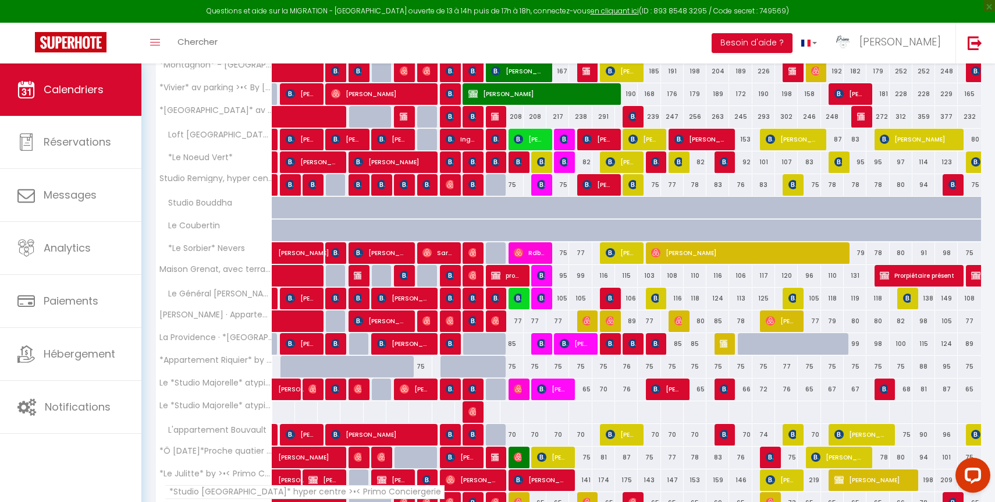
scroll to position [256, 0]
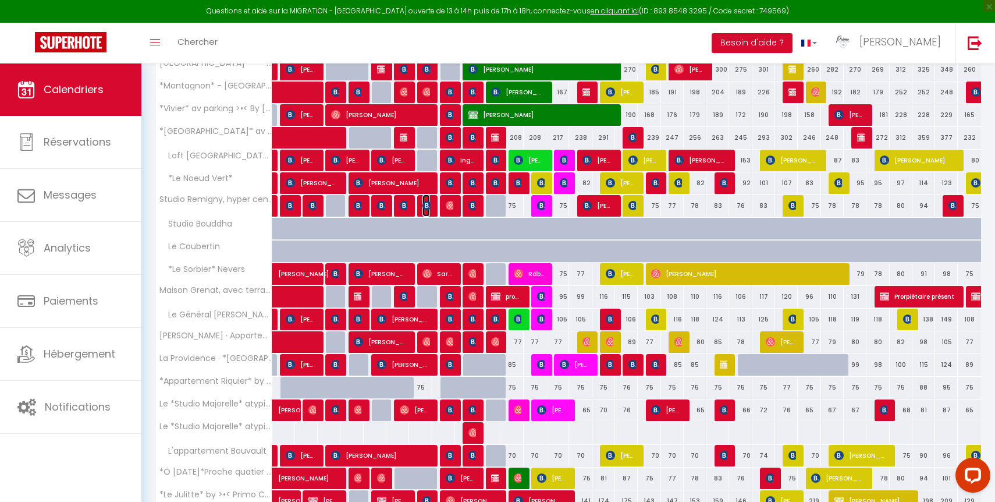
click at [427, 204] on img at bounding box center [427, 205] width 9 height 9
select select "OK"
select select "1"
select select "0"
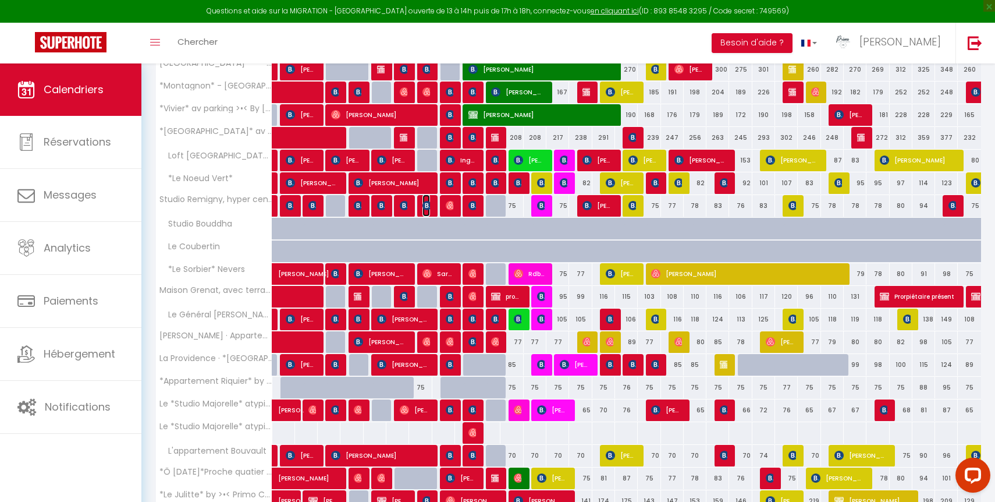
select select "1"
select select
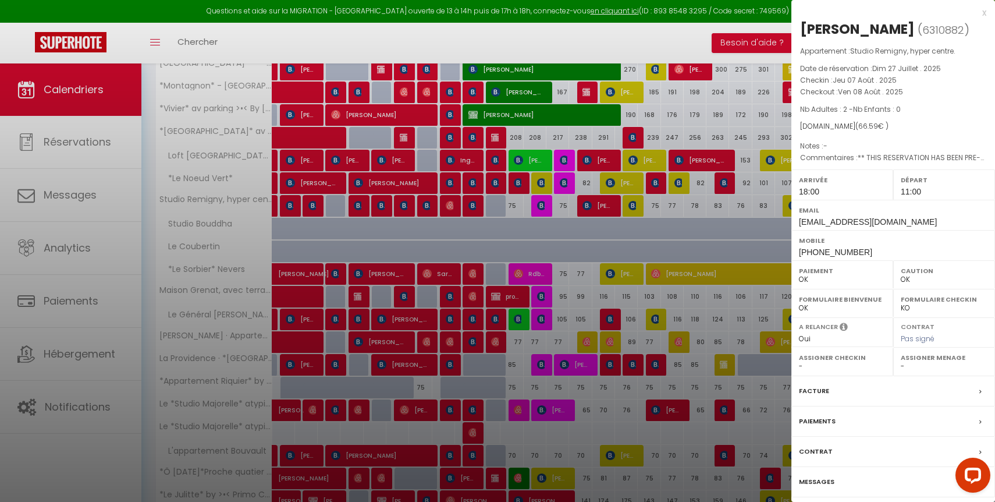
click at [826, 480] on label "Messages" at bounding box center [817, 482] width 36 height 12
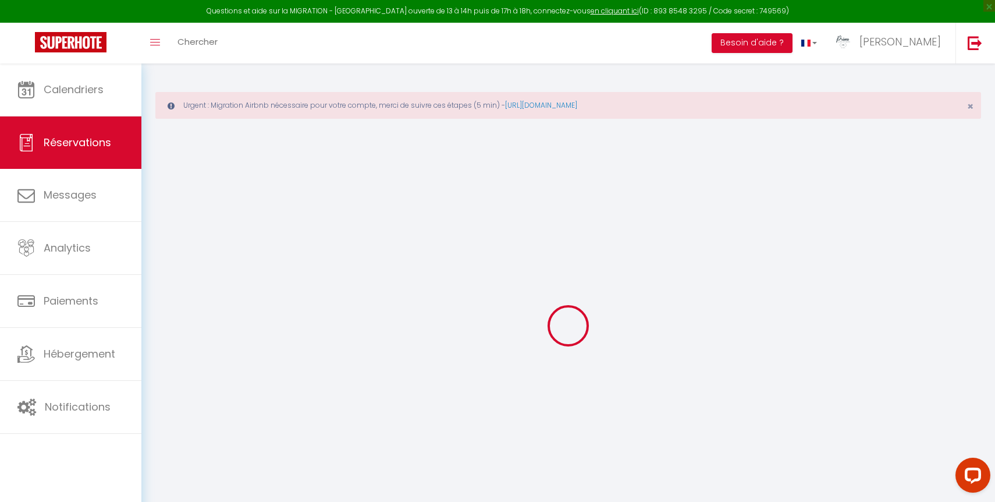
select select
checkbox input "false"
type voyageur0 "** THIS RESERVATION HAS BEEN PRE-PAID ** BOOKING NOTE : Payment charge is EUR 0…"
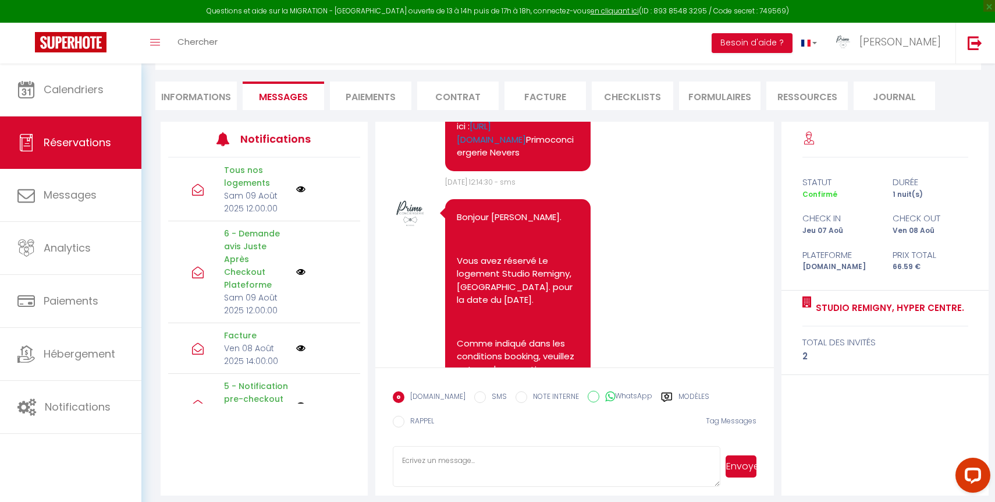
scroll to position [1494, 0]
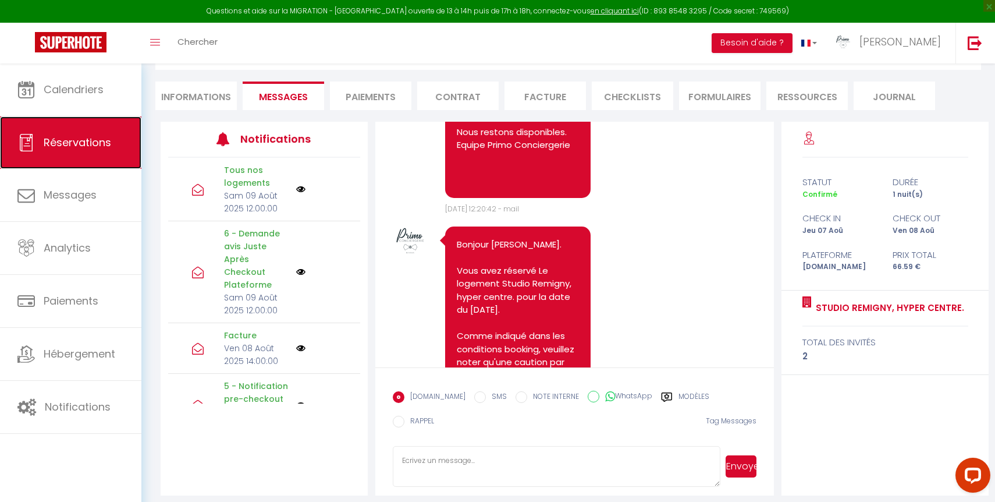
click at [90, 137] on span "Réservations" at bounding box center [78, 142] width 68 height 15
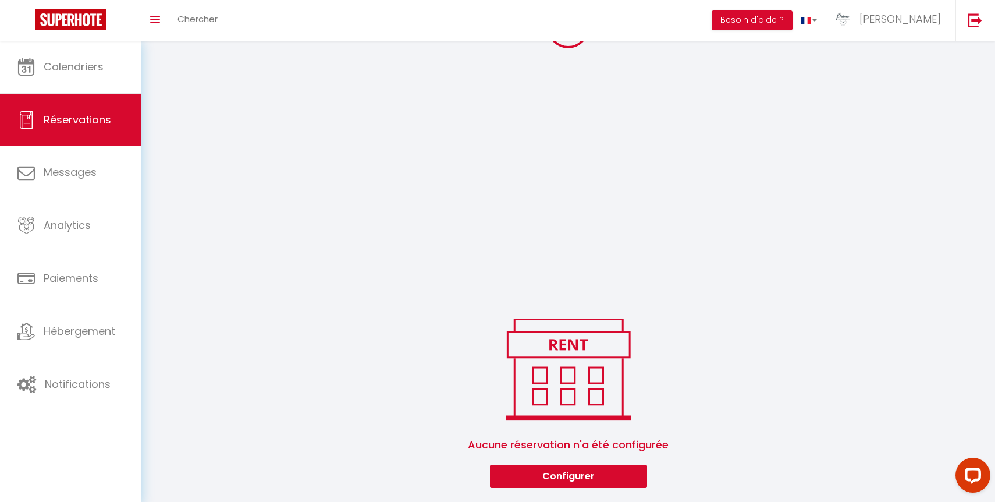
scroll to position [275, 0]
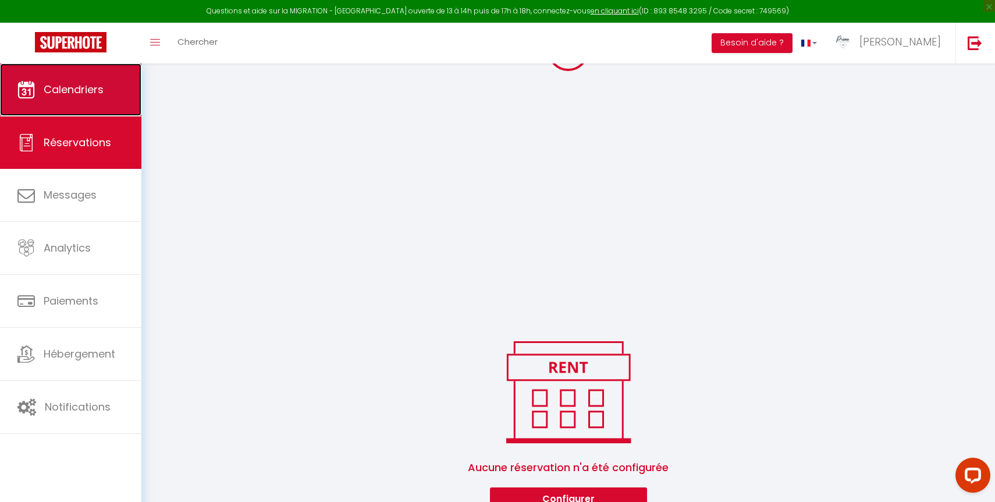
click at [94, 72] on link "Calendriers" at bounding box center [70, 89] width 141 height 52
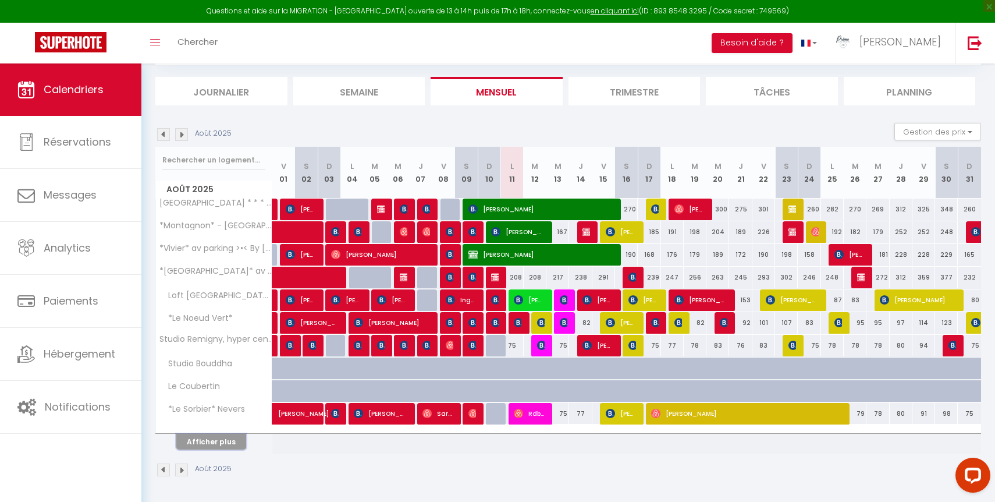
click at [215, 438] on button "Afficher plus" at bounding box center [211, 442] width 70 height 16
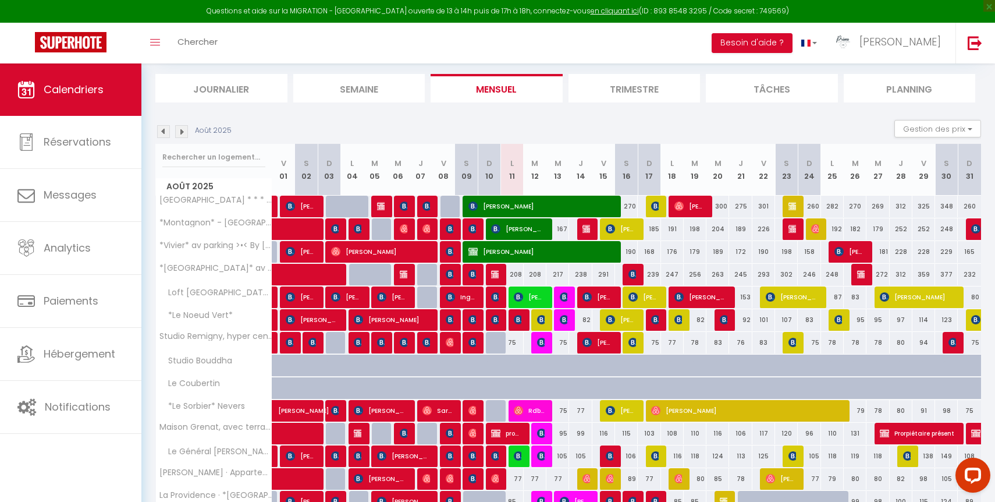
scroll to position [283, 0]
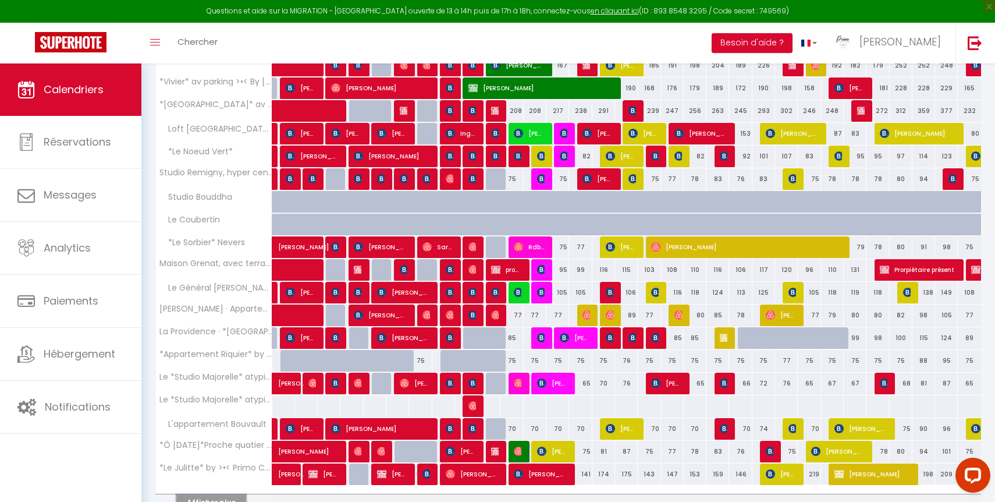
click at [228, 497] on button "Afficher plus" at bounding box center [211, 502] width 70 height 16
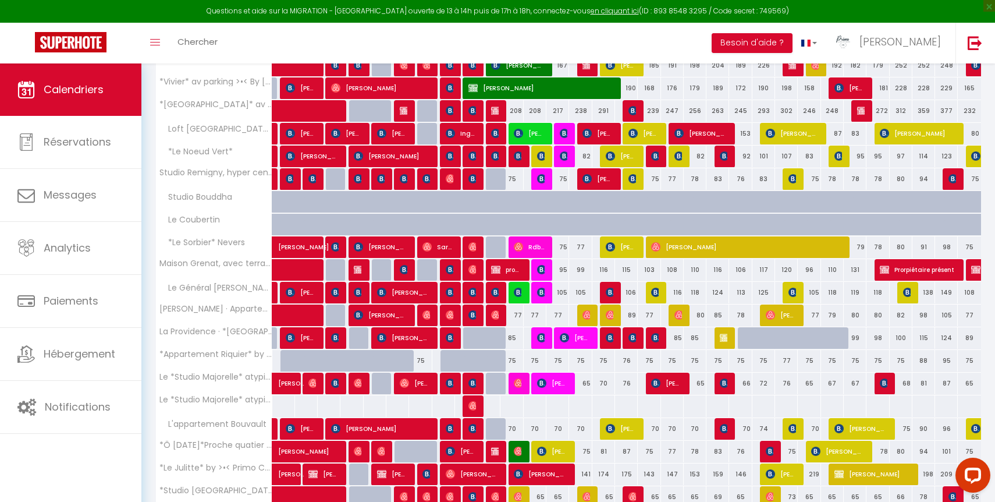
select select
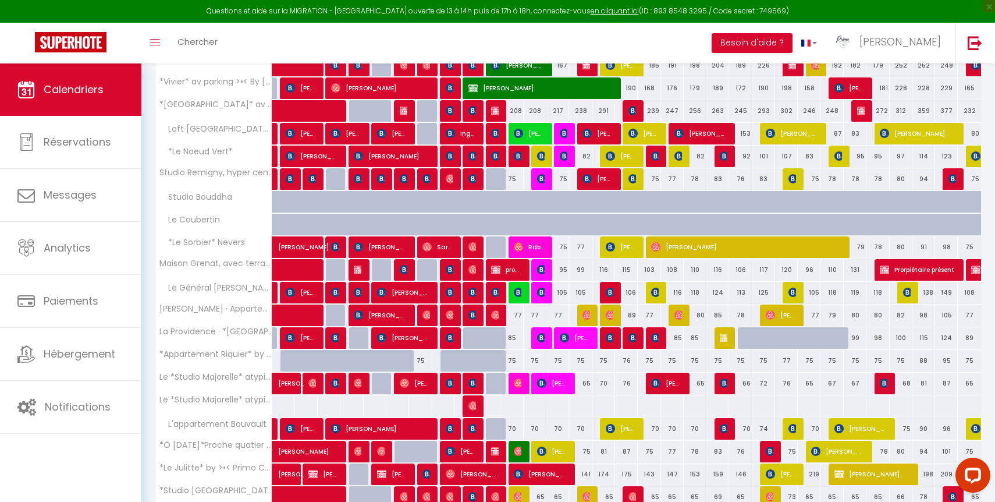
select select
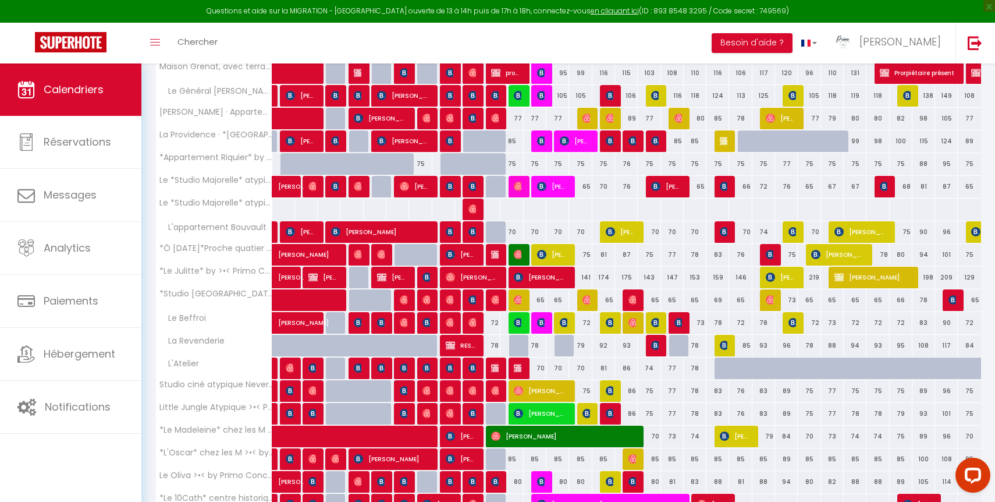
scroll to position [571, 0]
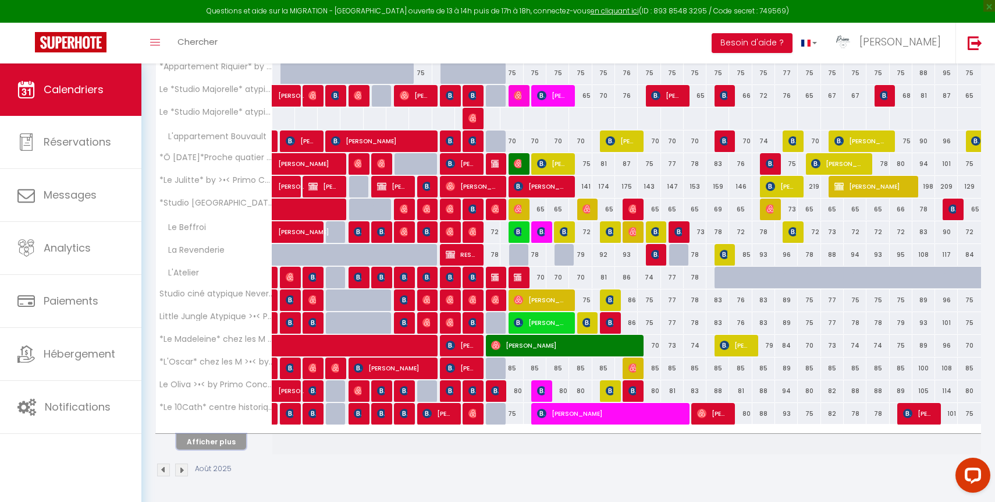
click at [221, 438] on button "Afficher plus" at bounding box center [211, 442] width 70 height 16
select select
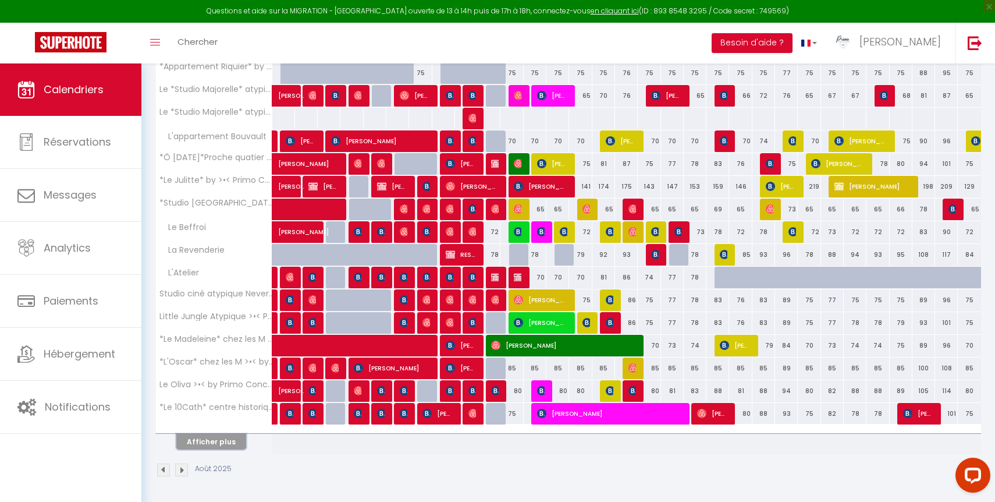
select select
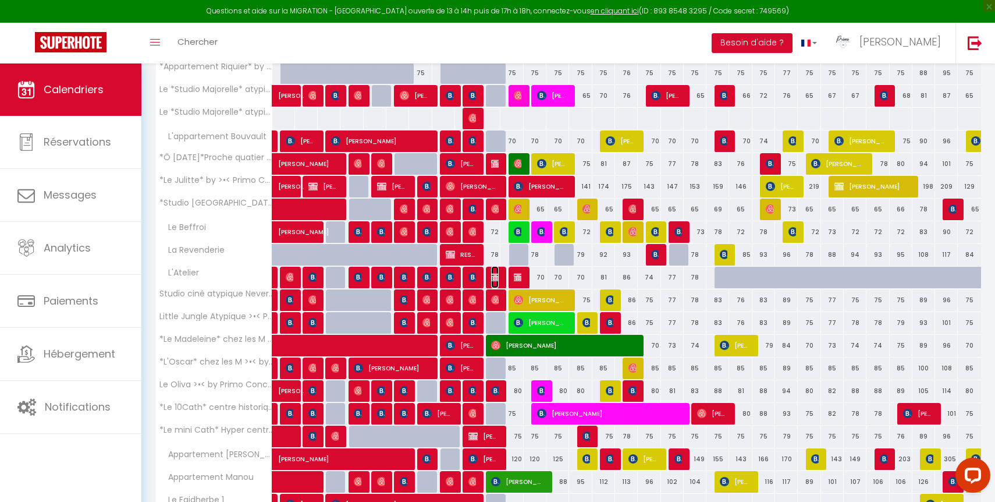
click at [497, 275] on img at bounding box center [495, 276] width 9 height 9
select select "OK"
select select "KO"
select select "0"
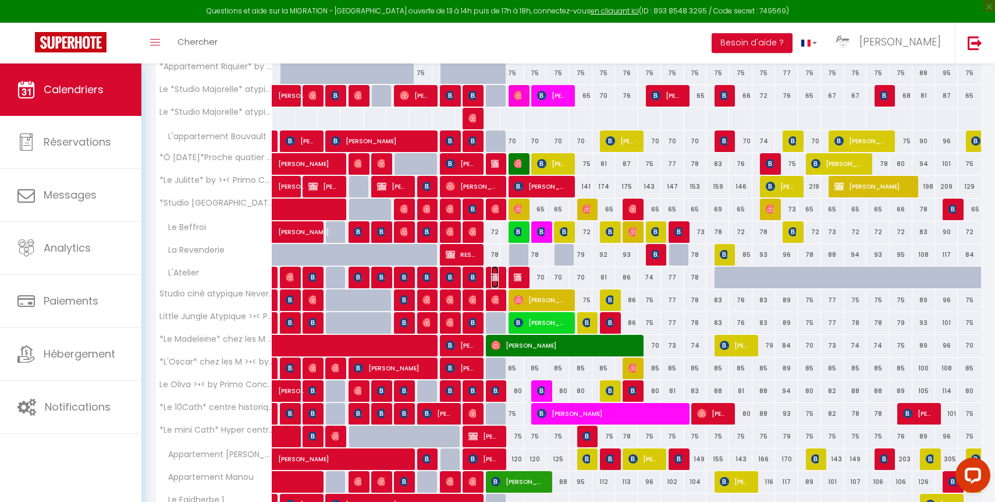
select select "0"
select select
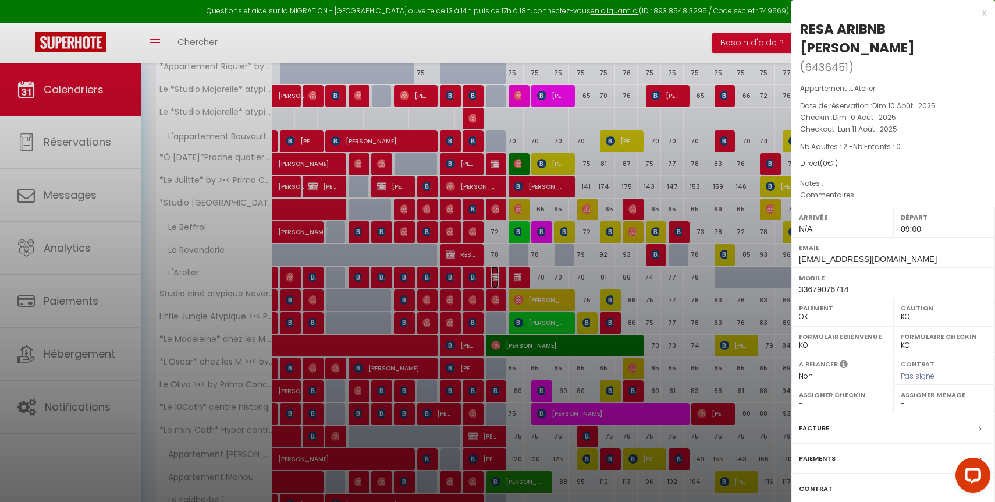
select select "40039"
click at [947, 398] on label "Assigner Menage" at bounding box center [944, 395] width 87 height 12
click at [947, 403] on select "- Laetitia Brenterch Luc Paillard Antoine Julien Elodie Luce Thevenot Fred Clém…" at bounding box center [944, 403] width 87 height 10
click at [901, 398] on select "- Laetitia Brenterch Luc Paillard Antoine Julien Elodie Luce Thevenot Fred Clém…" at bounding box center [944, 403] width 87 height 10
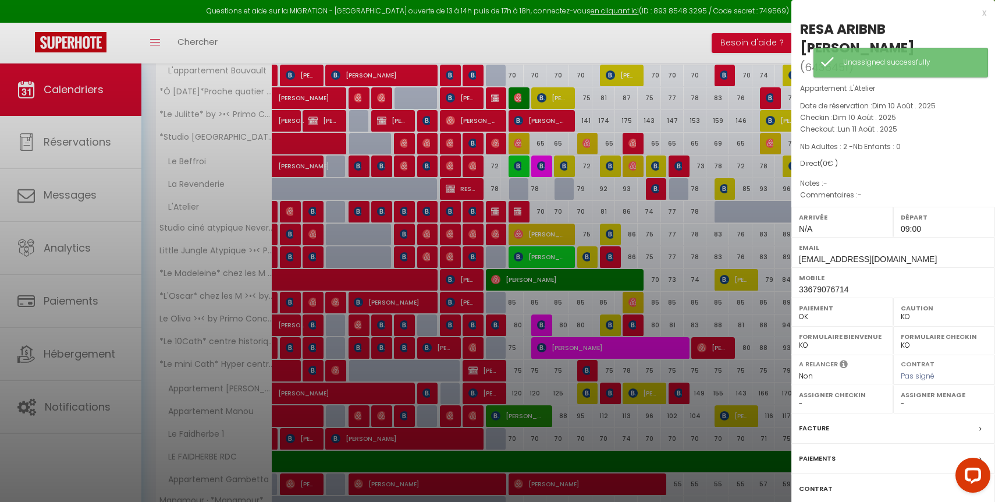
scroll to position [632, 0]
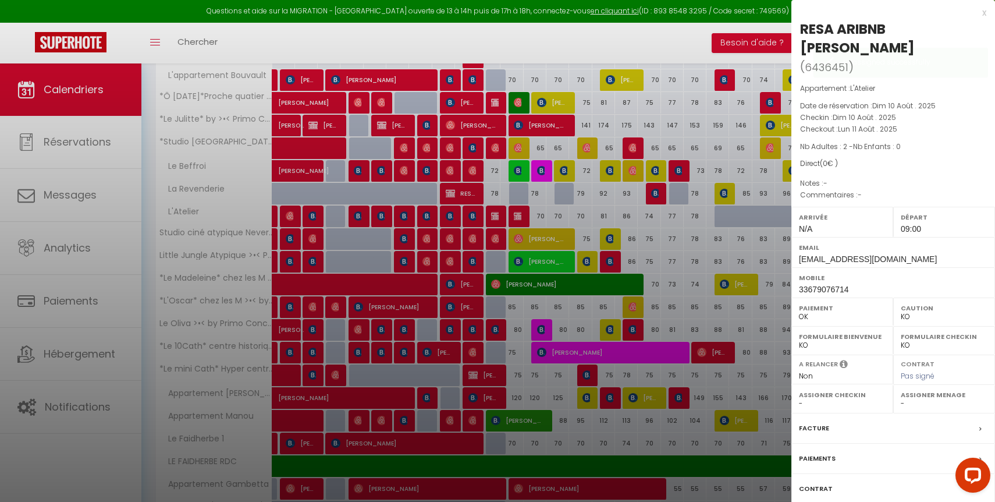
click at [520, 217] on div at bounding box center [497, 251] width 995 height 502
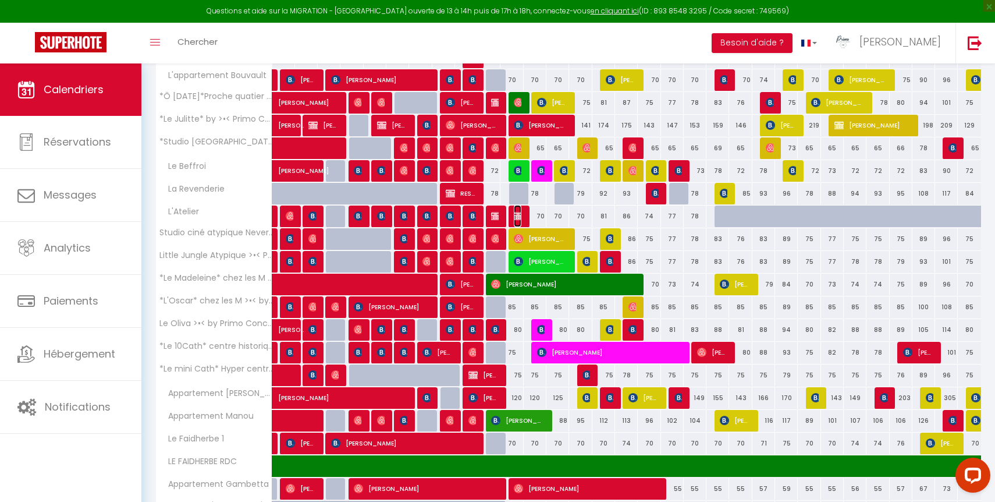
click at [518, 214] on img at bounding box center [518, 215] width 9 height 9
select select "49559"
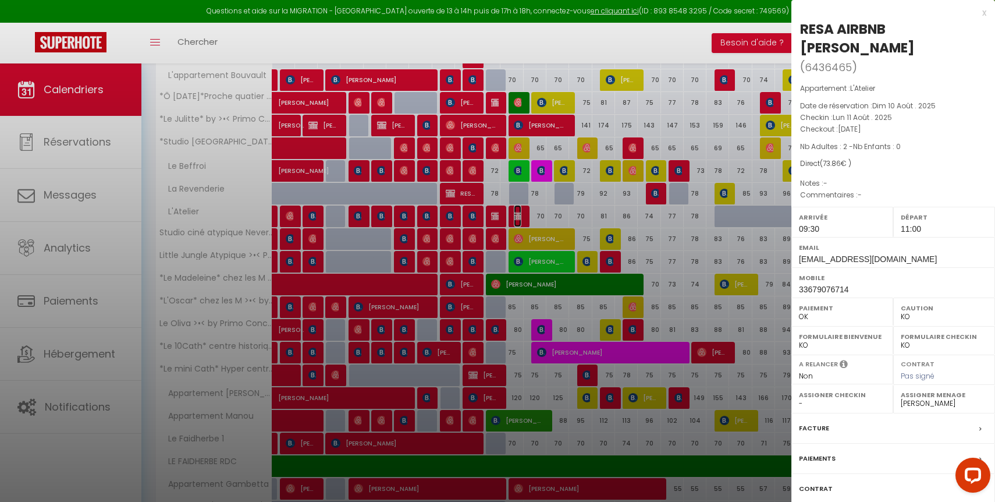
scroll to position [798, 0]
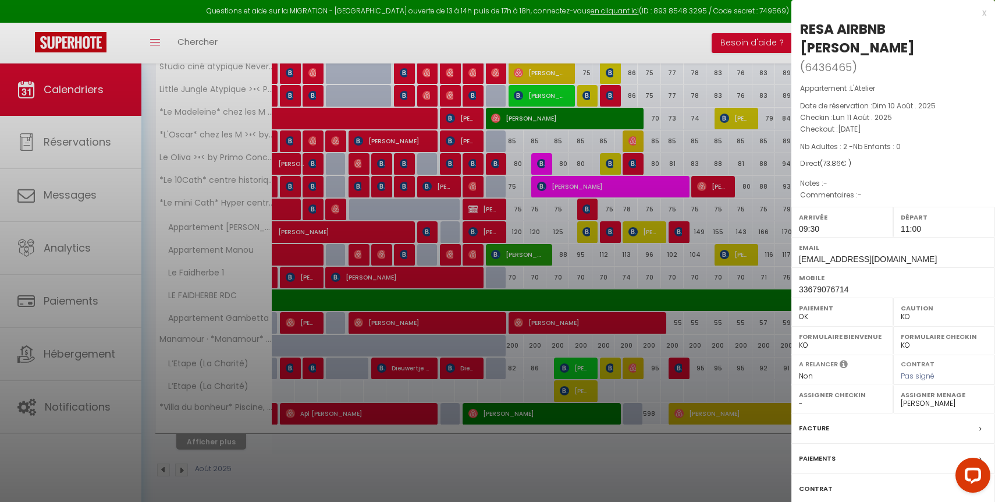
click at [817, 486] on label "Contrat" at bounding box center [816, 489] width 34 height 12
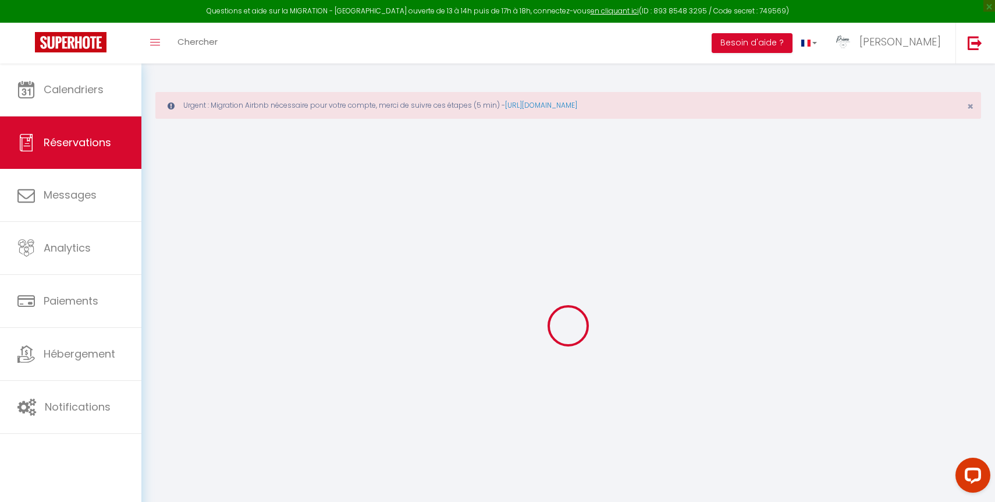
select select
select select "14"
checkbox input "false"
select select
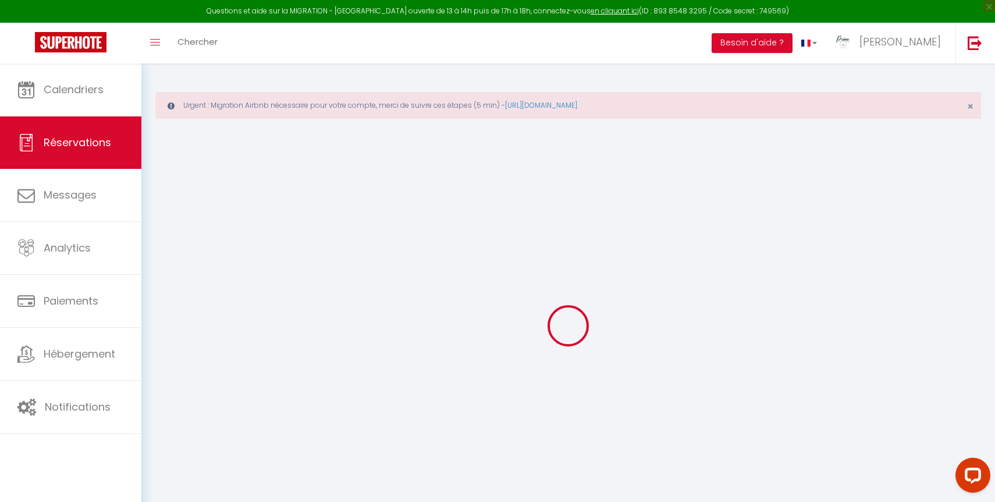
select select
checkbox input "false"
select select
checkbox input "false"
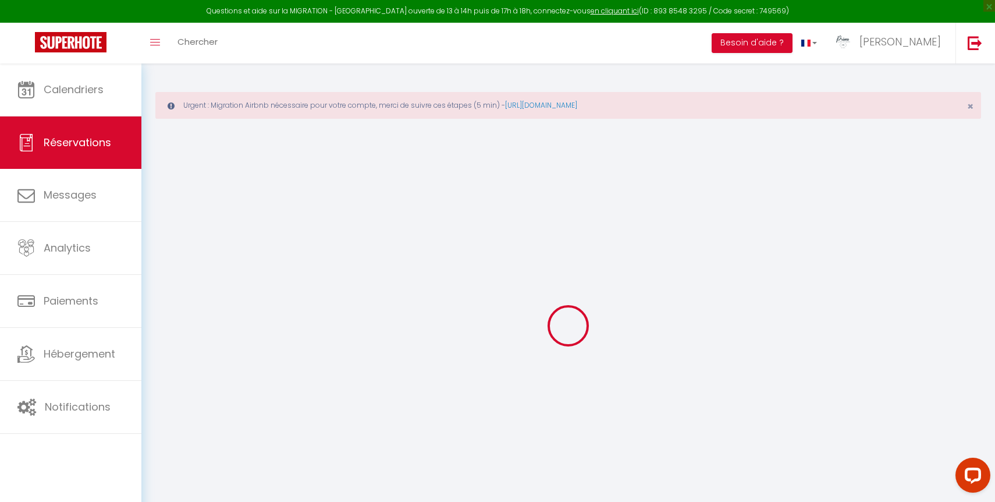
select select
checkbox input "false"
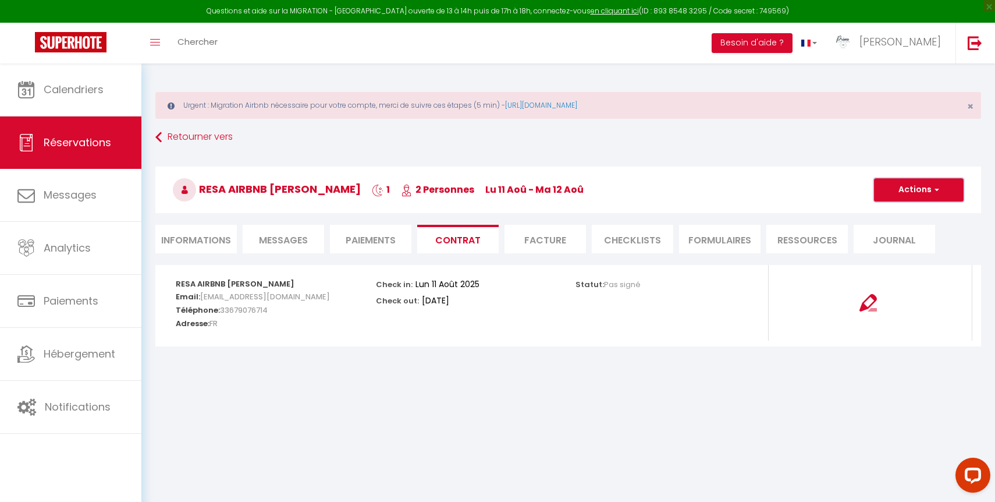
click at [923, 190] on button "Actions" at bounding box center [919, 189] width 90 height 23
click at [201, 218] on div "RESA AIRBNB Lydia Grabarczyk 1 2 Personnes lu 11 Aoû - ma 12 Aoû Actions Enregi…" at bounding box center [568, 188] width 841 height 62
click at [206, 245] on li "Informations" at bounding box center [196, 239] width 82 height 29
select select "0"
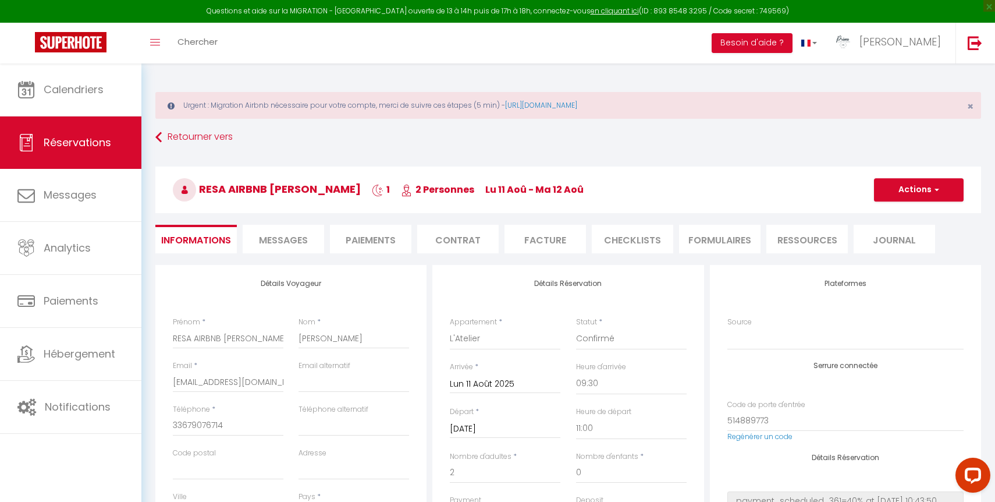
scroll to position [180, 0]
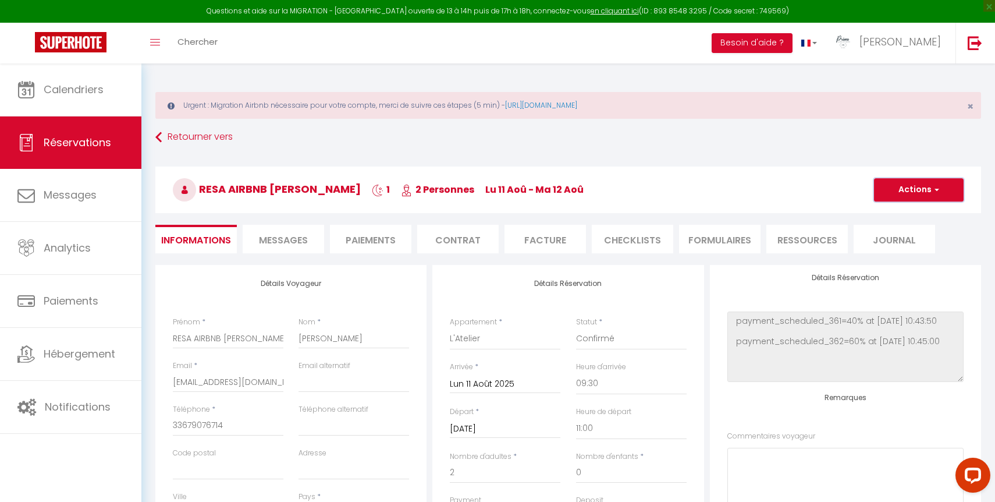
click at [921, 196] on button "Actions" at bounding box center [919, 189] width 90 height 23
click at [908, 249] on link "Supprimer" at bounding box center [908, 245] width 92 height 15
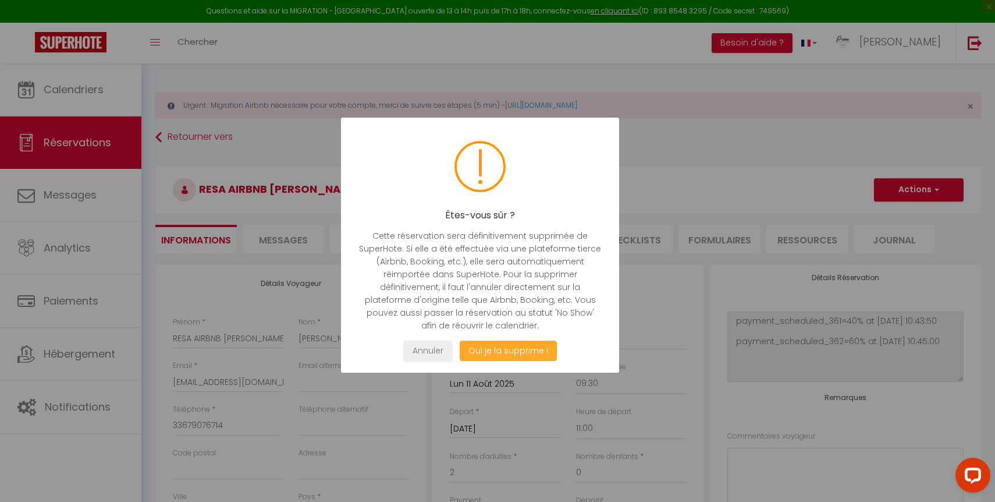
click at [511, 353] on button "Oui je la supprime !" at bounding box center [508, 351] width 97 height 20
click at [478, 348] on button "Oui je la supprime !" at bounding box center [508, 351] width 97 height 20
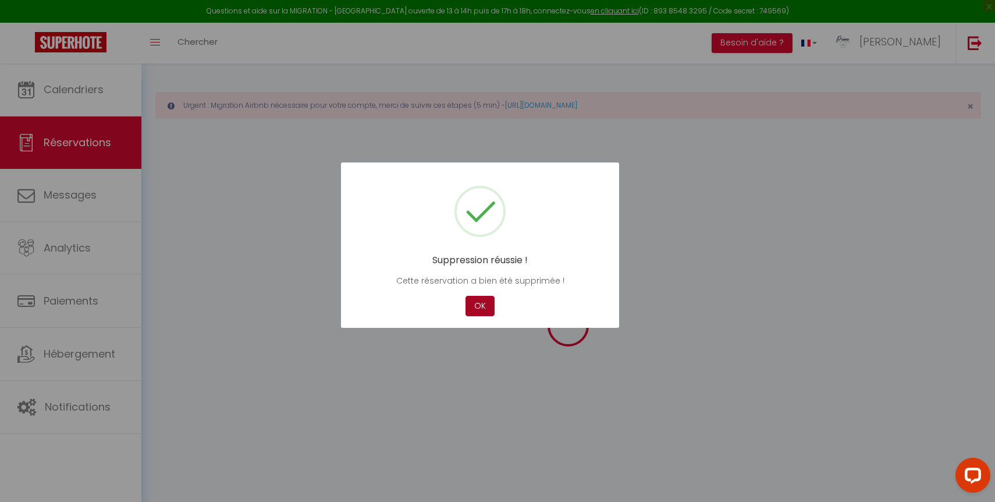
click at [484, 302] on button "OK" at bounding box center [480, 306] width 29 height 20
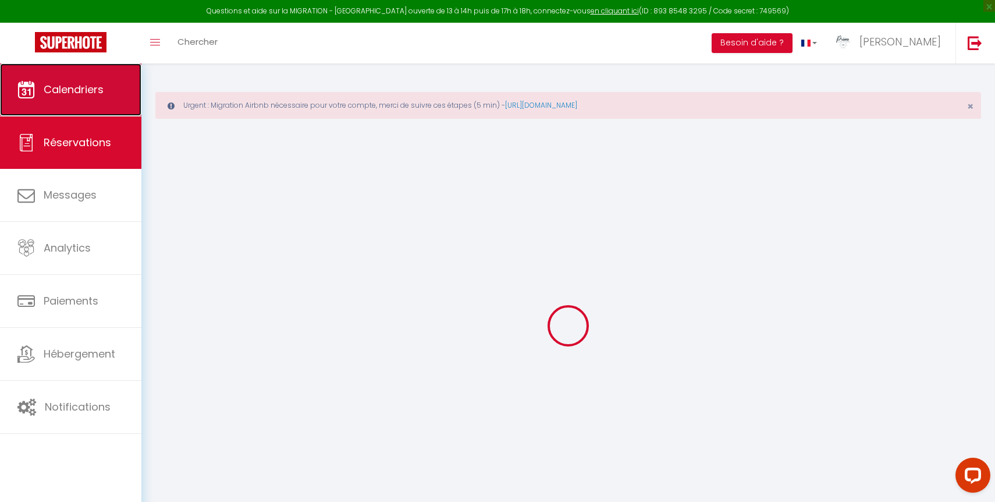
click at [94, 108] on link "Calendriers" at bounding box center [70, 89] width 141 height 52
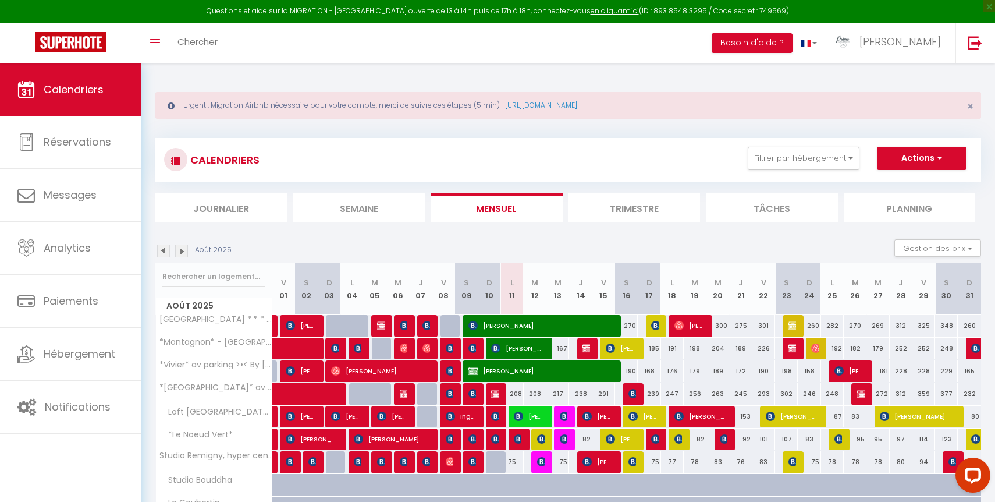
scroll to position [116, 0]
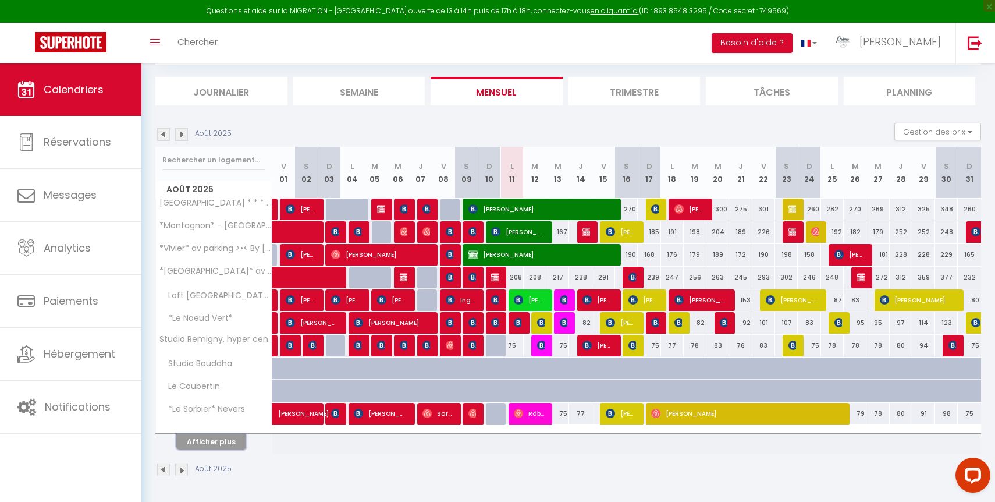
click at [205, 435] on button "Afficher plus" at bounding box center [211, 442] width 70 height 16
select select
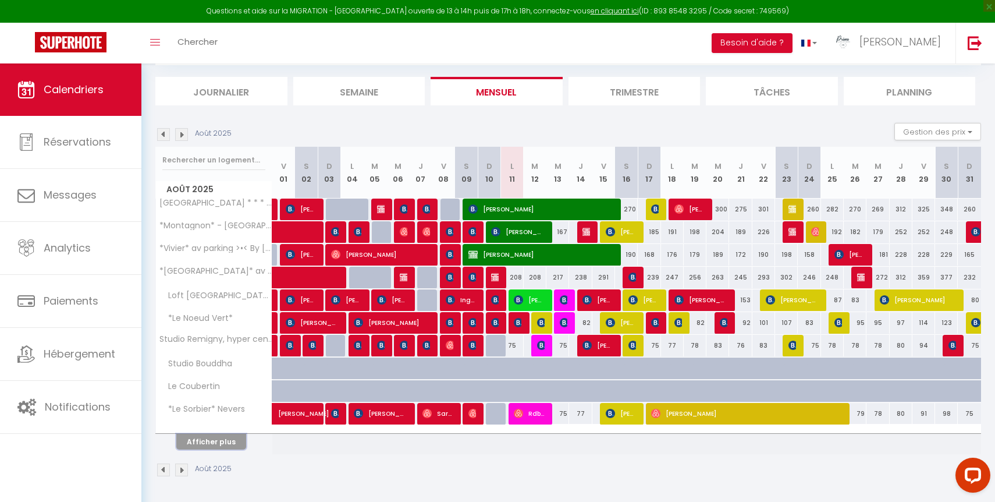
select select
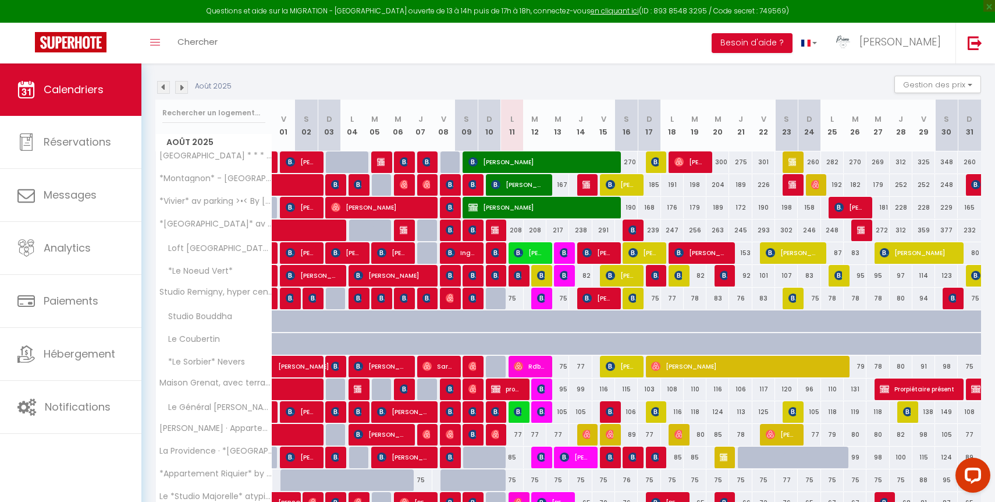
scroll to position [316, 0]
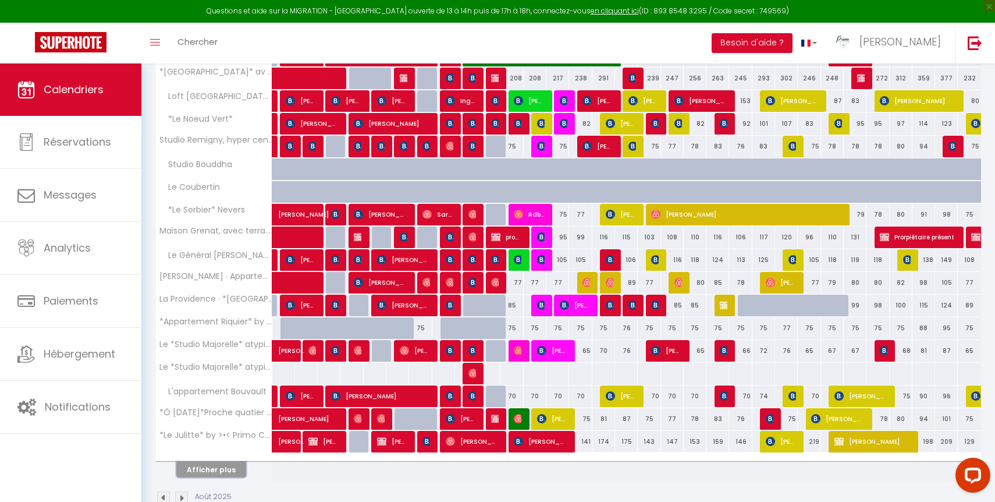
click at [226, 467] on button "Afficher plus" at bounding box center [211, 470] width 70 height 16
select select
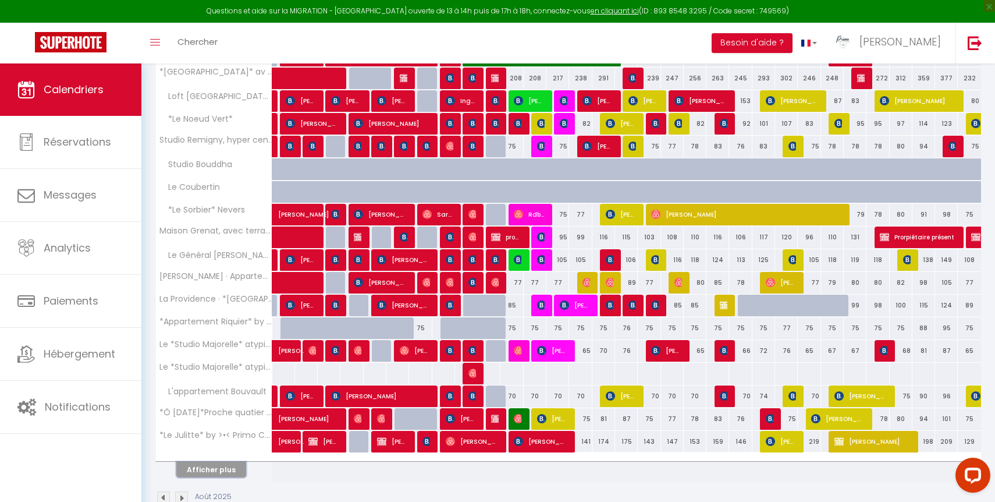
select select
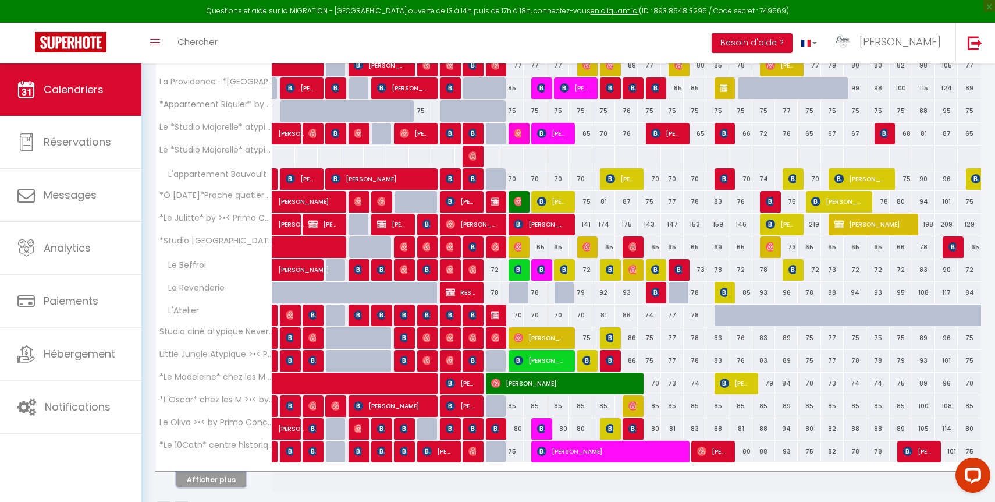
scroll to position [553, 0]
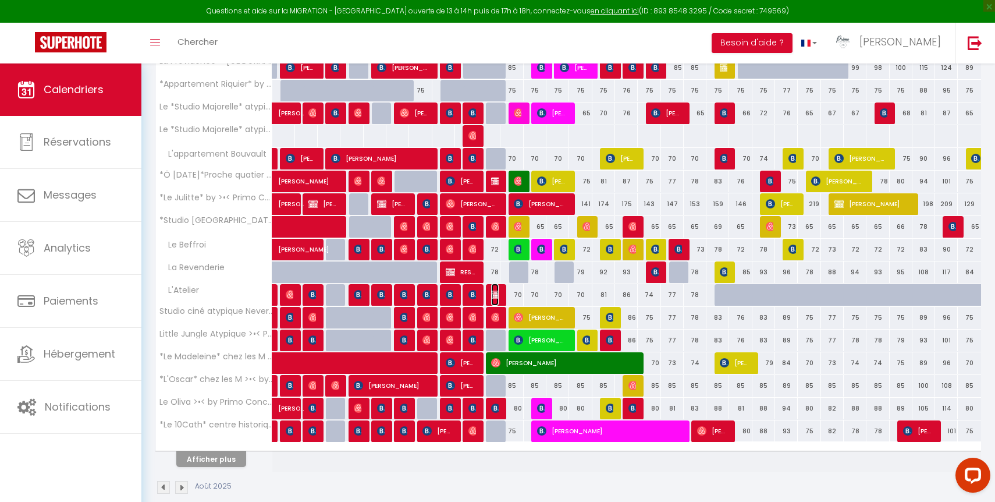
click at [497, 295] on img at bounding box center [495, 294] width 9 height 9
select select "OK"
select select "KO"
select select "0"
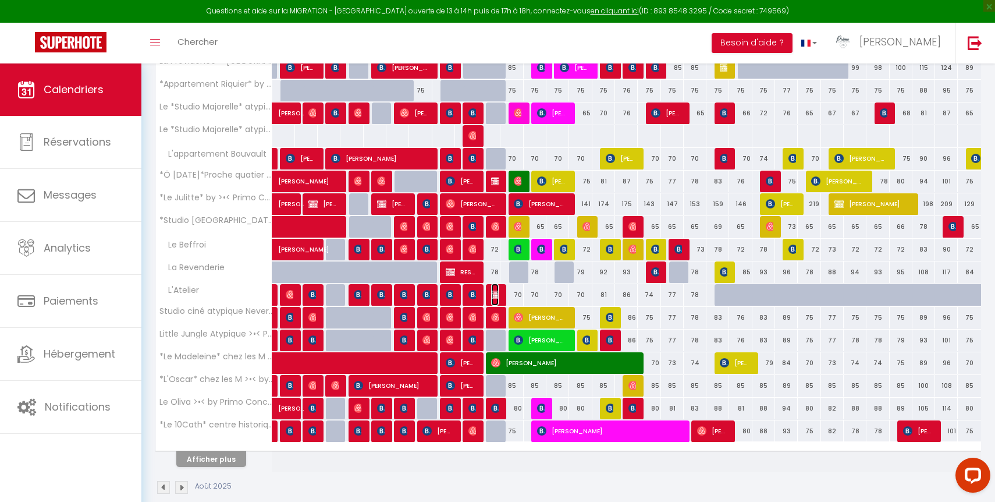
select select "0"
select select
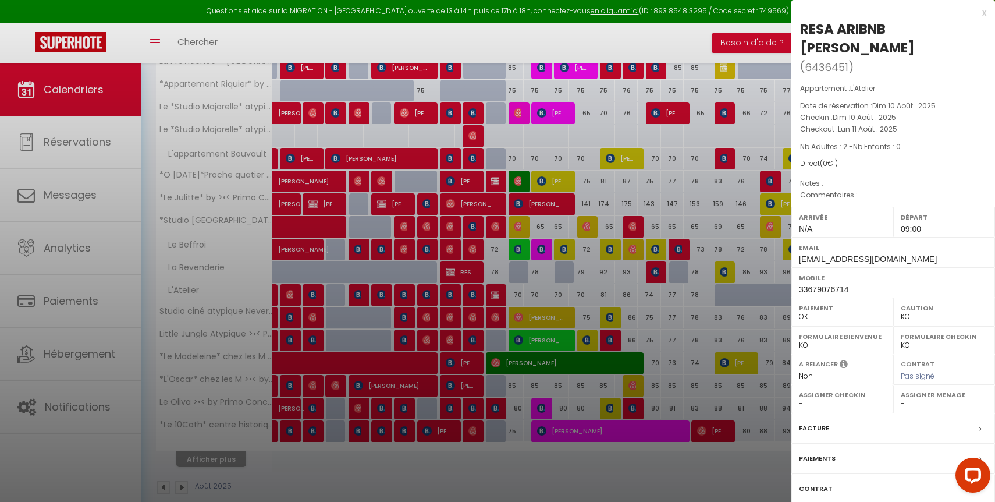
click at [817, 491] on label "Contrat" at bounding box center [816, 489] width 34 height 12
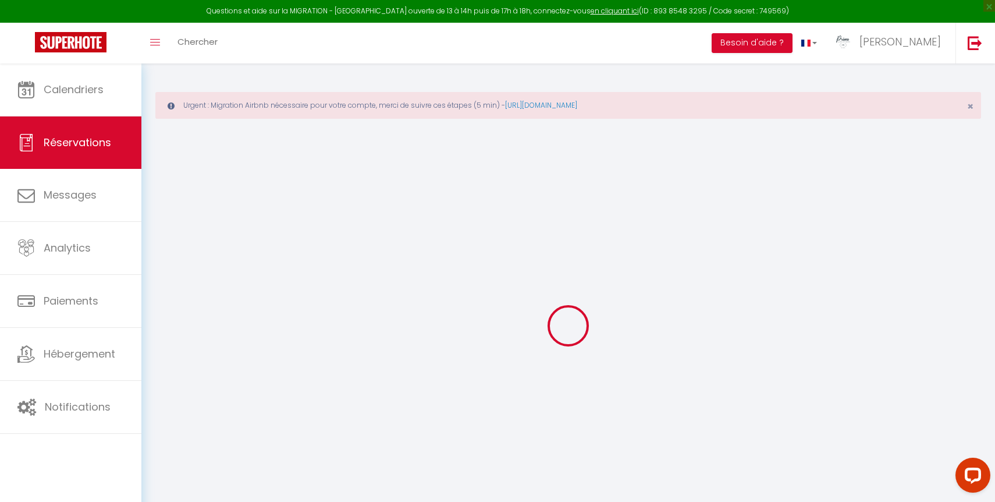
select select
checkbox input "false"
select select
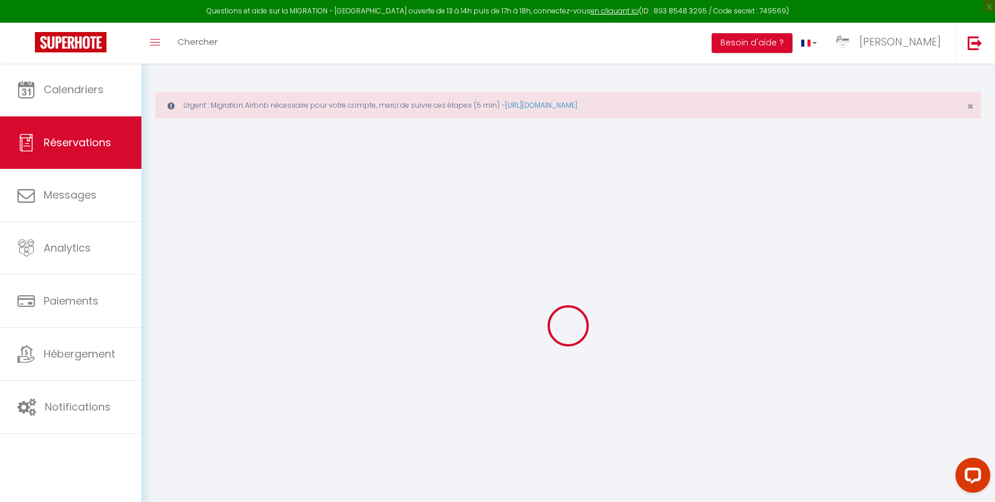
checkbox input "false"
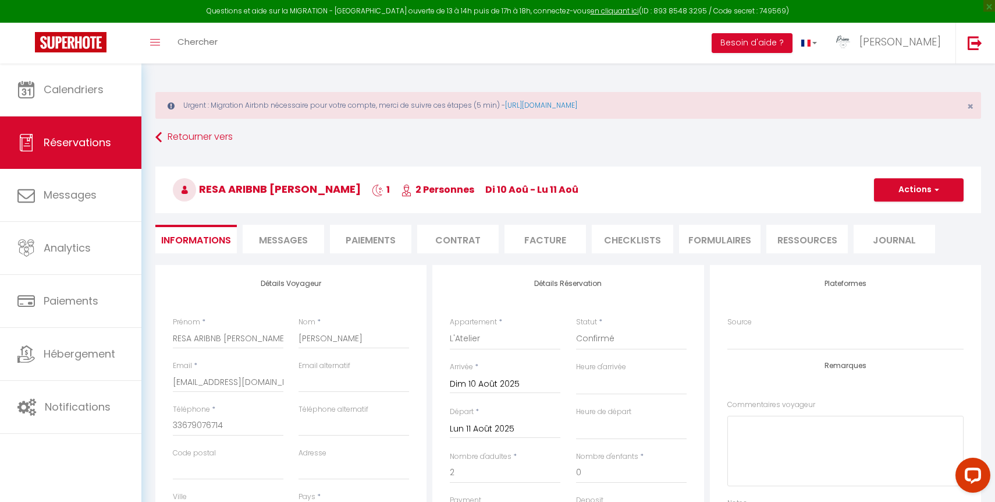
click at [478, 426] on input "Lun 11 Août 2025" at bounding box center [505, 428] width 111 height 15
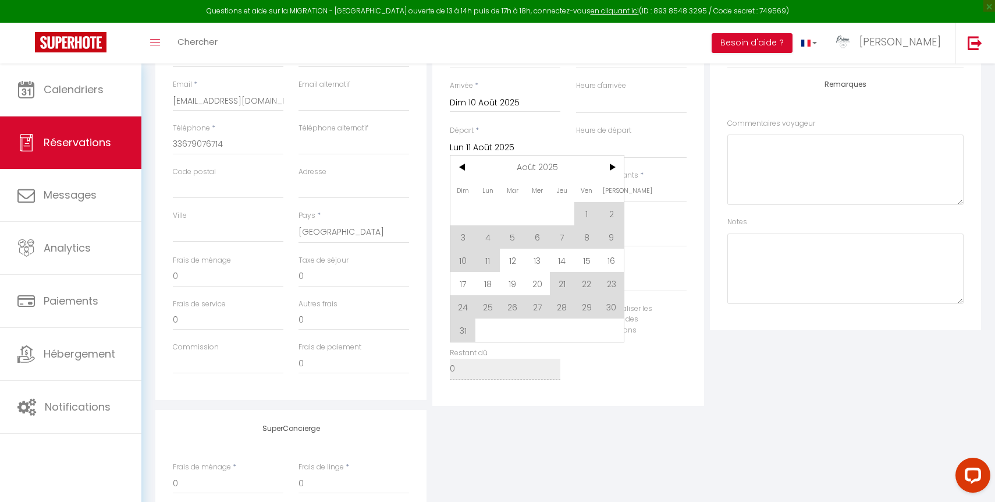
select select
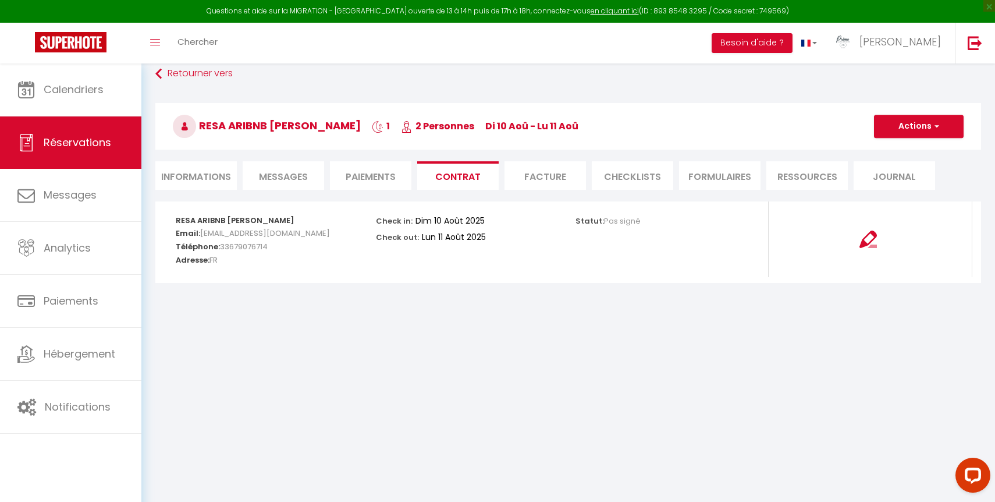
click at [516, 261] on div "Check in: Dim 10 Août 2025 Check out: Lun 11 Août 2025" at bounding box center [468, 239] width 200 height 76
select select
select select "09:00"
click at [169, 164] on li "Informations" at bounding box center [196, 175] width 82 height 29
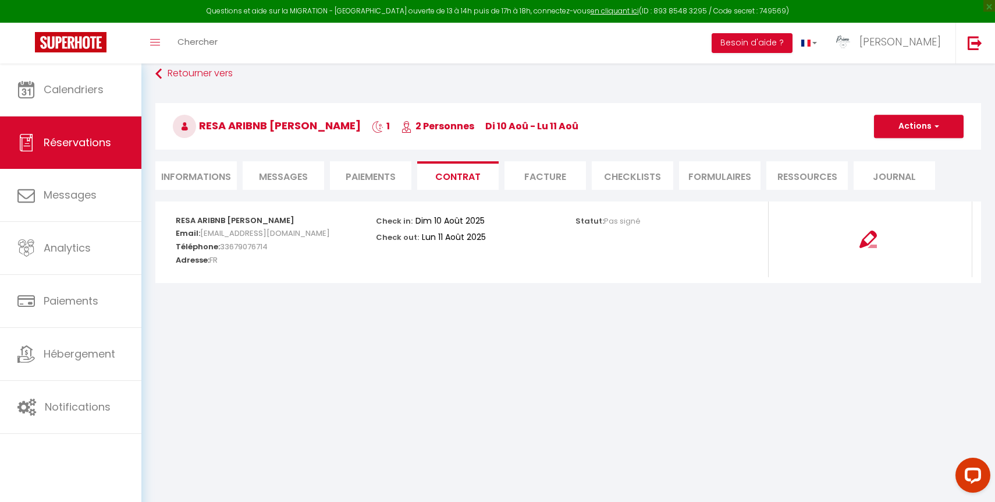
select select
select select "0"
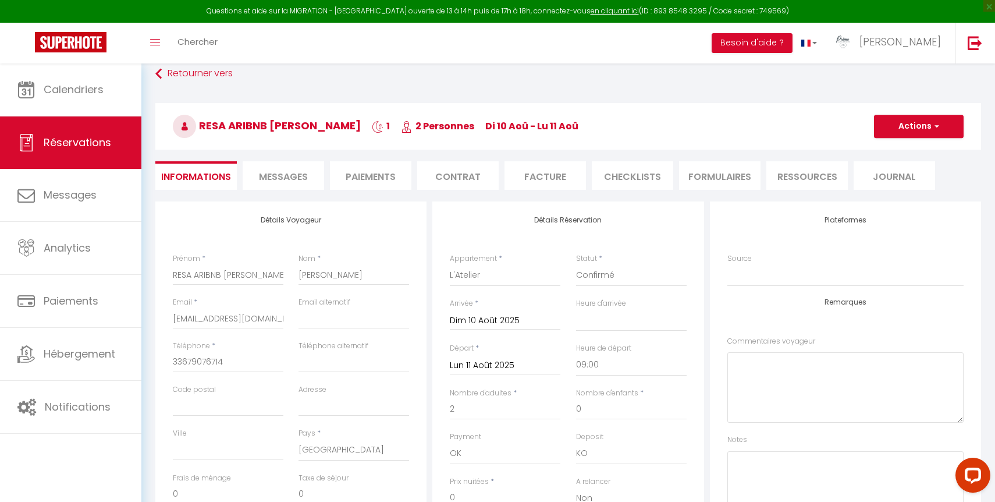
click at [491, 366] on input "Lun 11 Août 2025" at bounding box center [505, 365] width 111 height 15
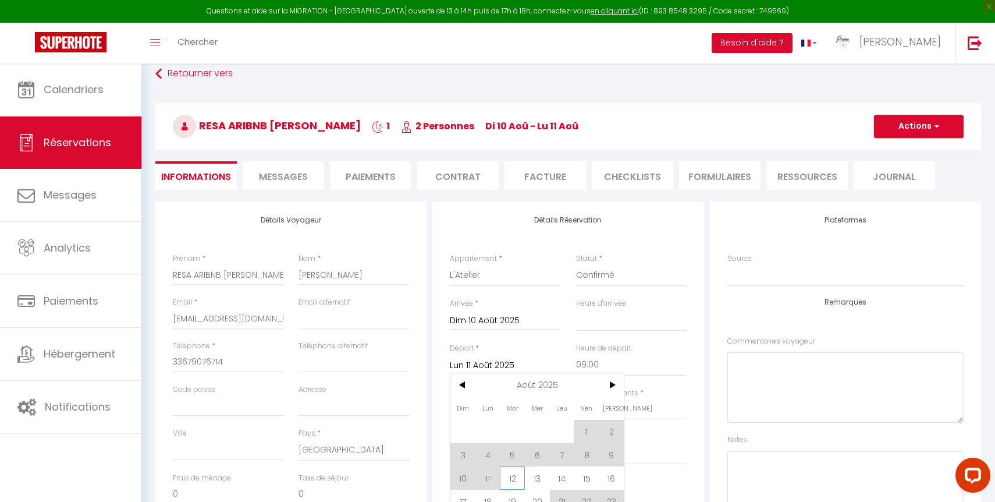
click at [513, 479] on span "12" at bounding box center [512, 477] width 25 height 23
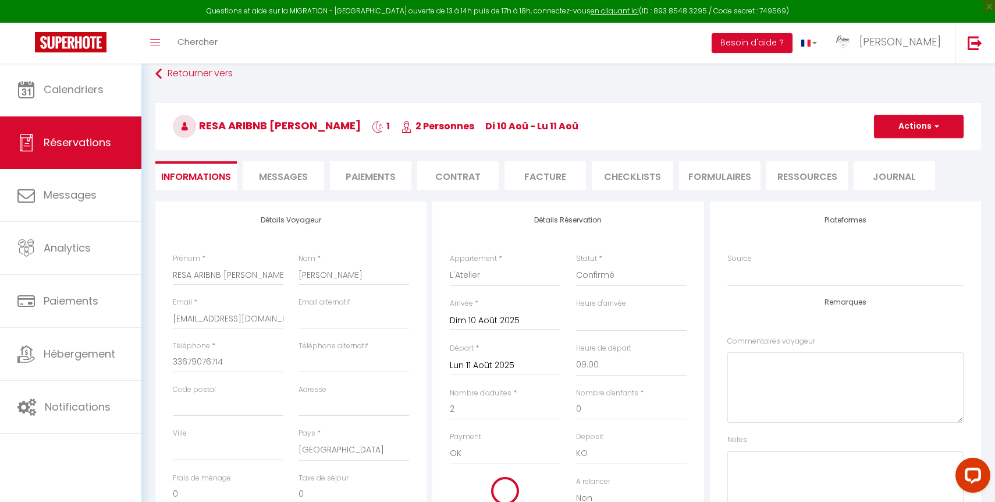
select select
type input "[DATE]"
checkbox input "false"
type input "7.72"
select select
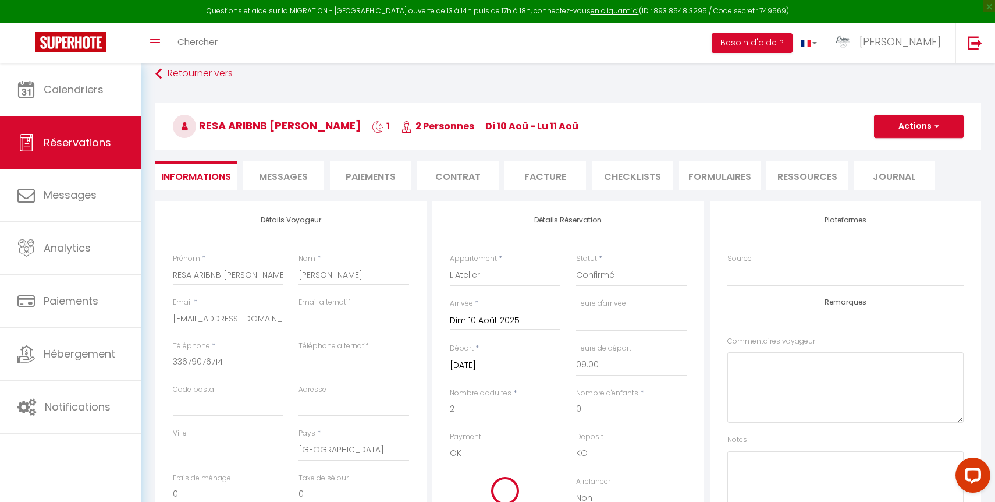
type input "140"
checkbox input "false"
click at [903, 127] on button "Actions" at bounding box center [919, 126] width 90 height 23
click at [905, 151] on link "Enregistrer" at bounding box center [908, 151] width 92 height 15
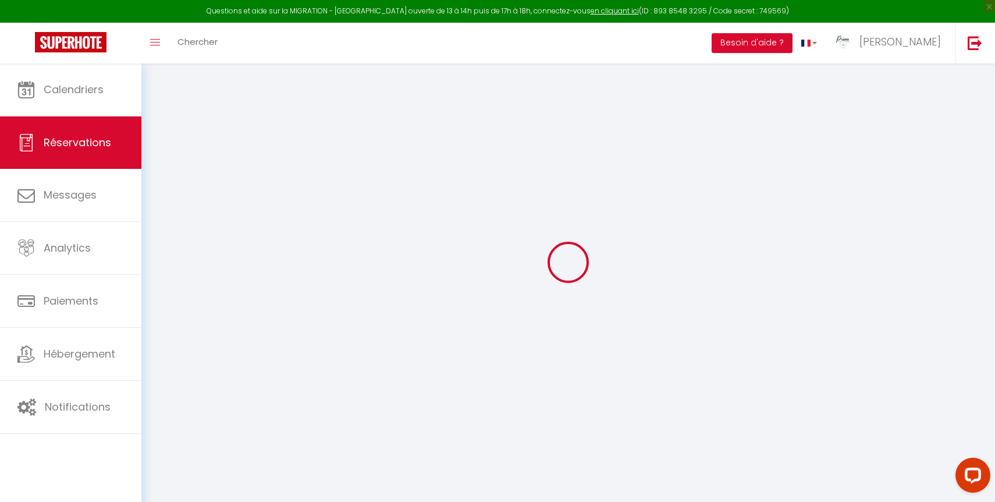
select select "not_cancelled"
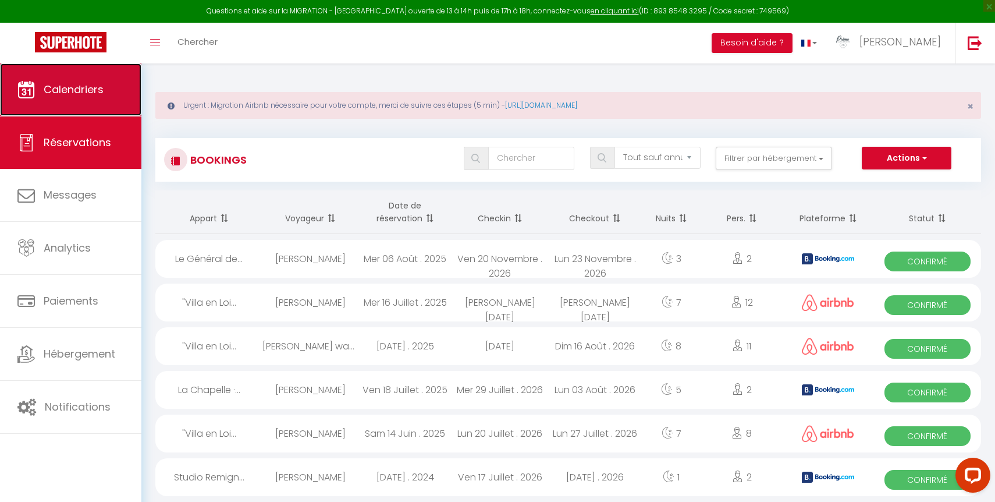
click at [101, 98] on link "Calendriers" at bounding box center [70, 89] width 141 height 52
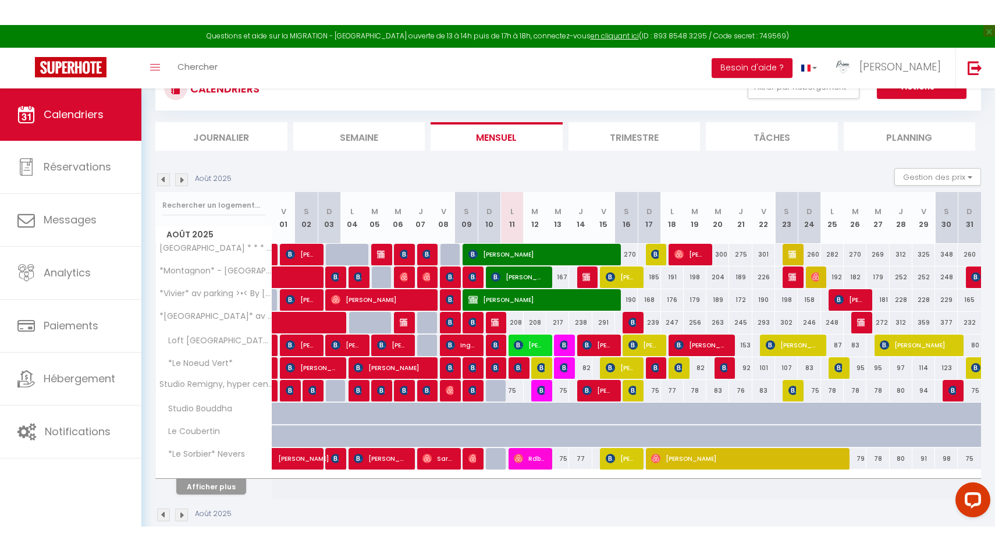
scroll to position [116, 0]
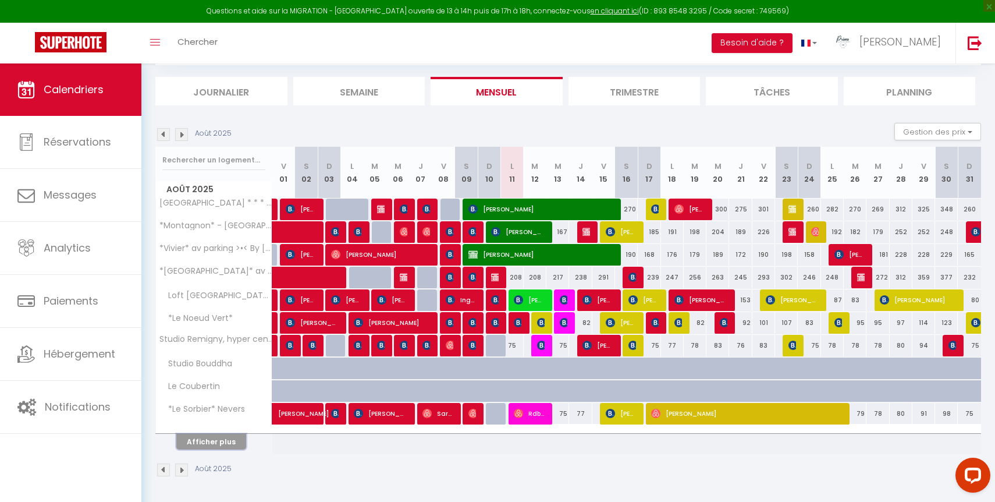
click at [213, 442] on button "Afficher plus" at bounding box center [211, 442] width 70 height 16
select select
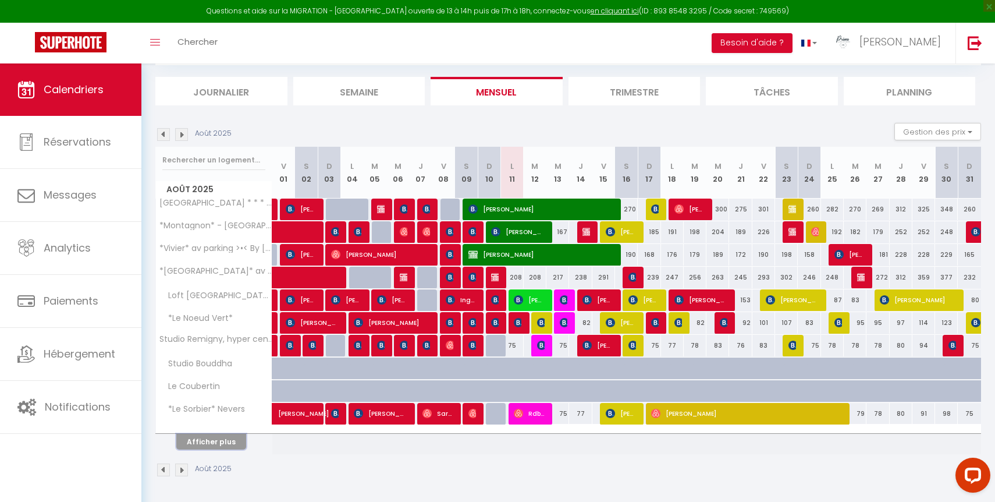
select select
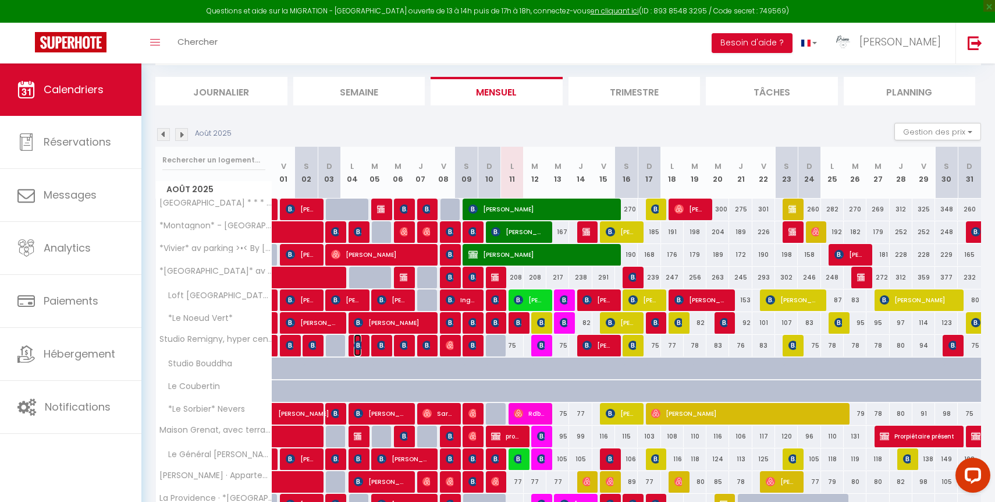
click at [359, 342] on img at bounding box center [358, 345] width 9 height 9
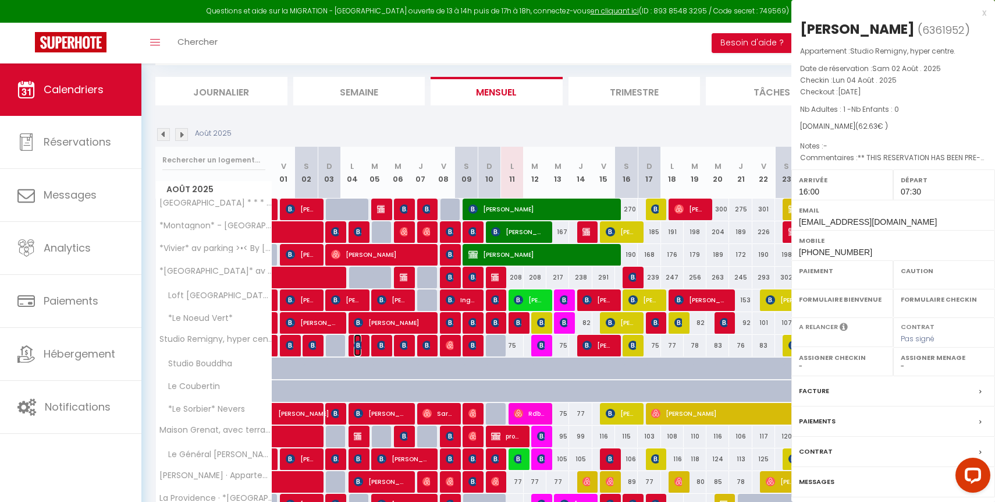
select select "OK"
select select "1"
select select "0"
select select "1"
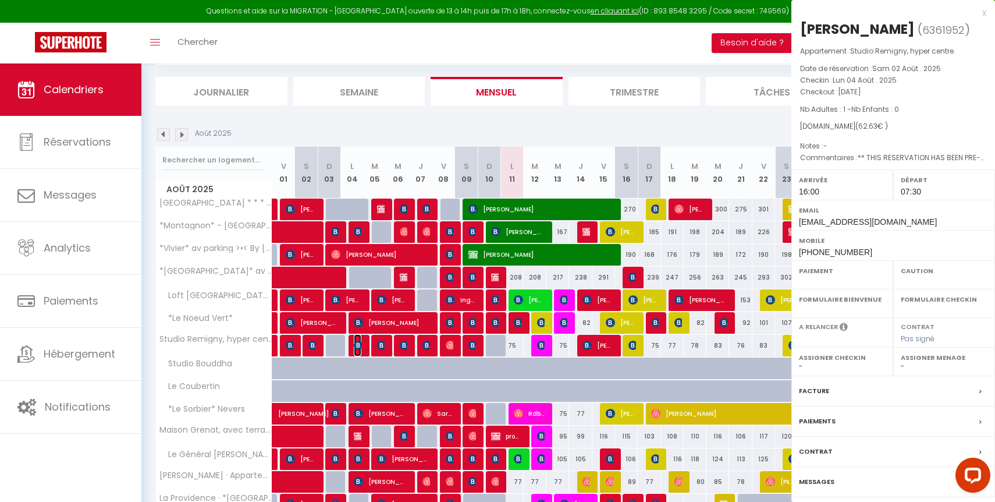
select select
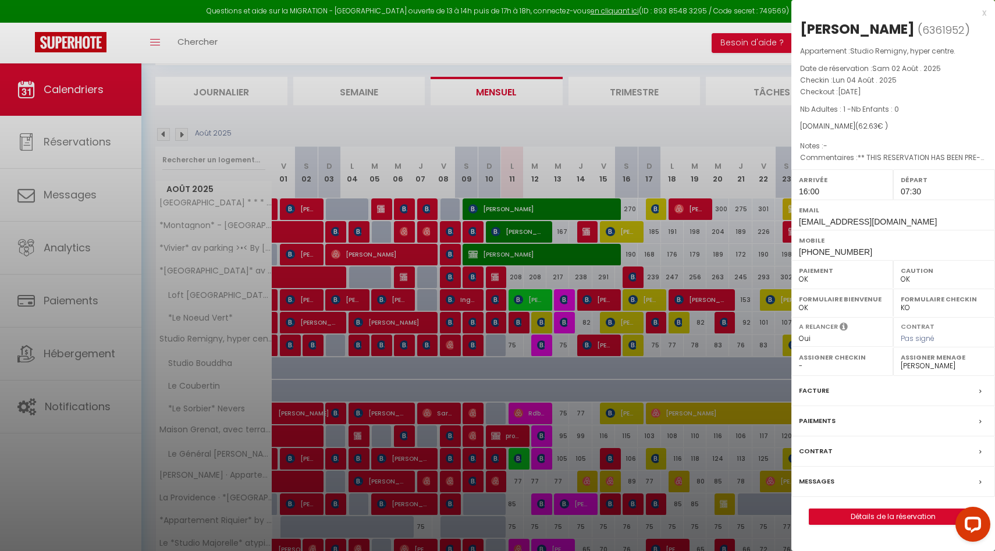
click at [378, 367] on div at bounding box center [497, 275] width 995 height 551
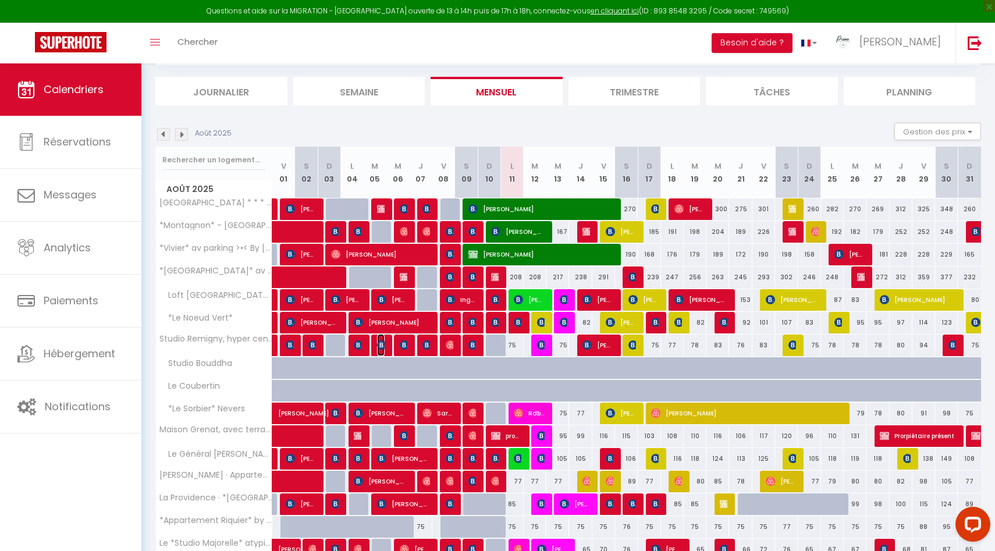
click at [380, 344] on img at bounding box center [381, 345] width 9 height 9
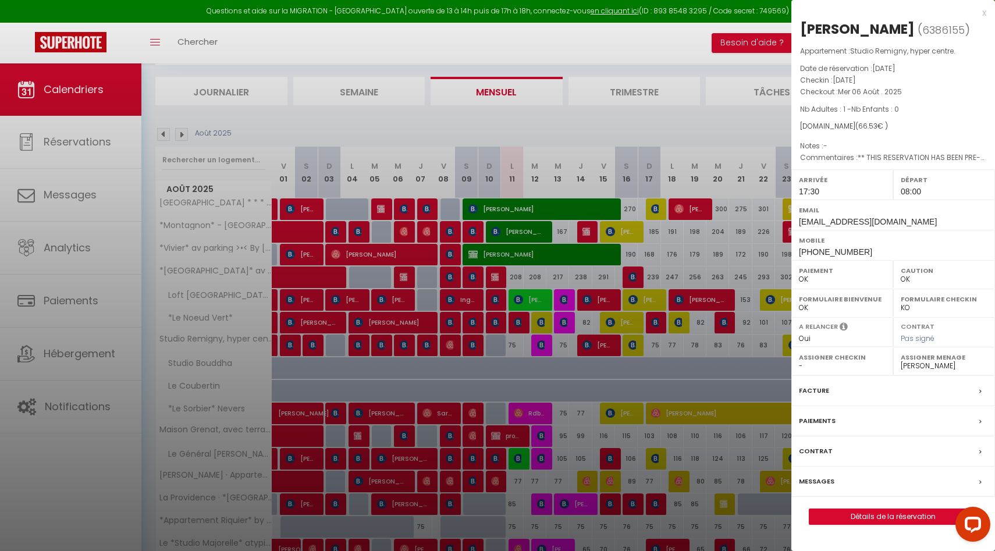
click at [418, 377] on div at bounding box center [497, 275] width 995 height 551
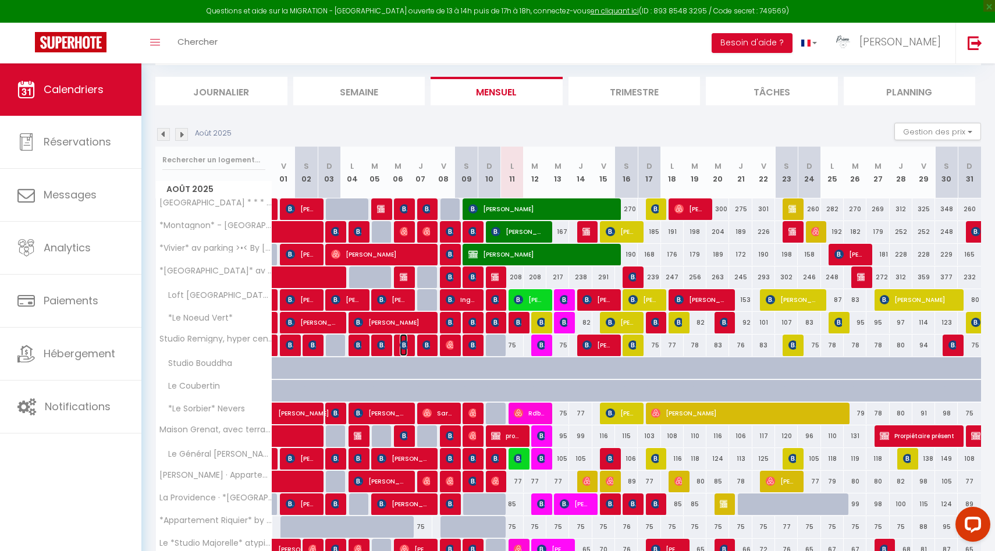
click at [404, 345] on img at bounding box center [404, 345] width 9 height 9
select select "44490"
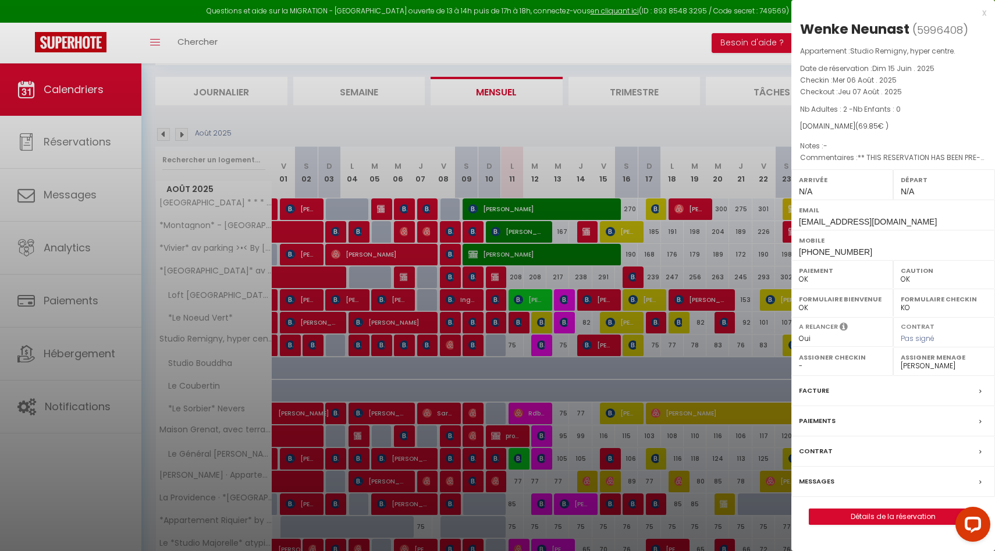
click at [439, 378] on div at bounding box center [497, 275] width 995 height 551
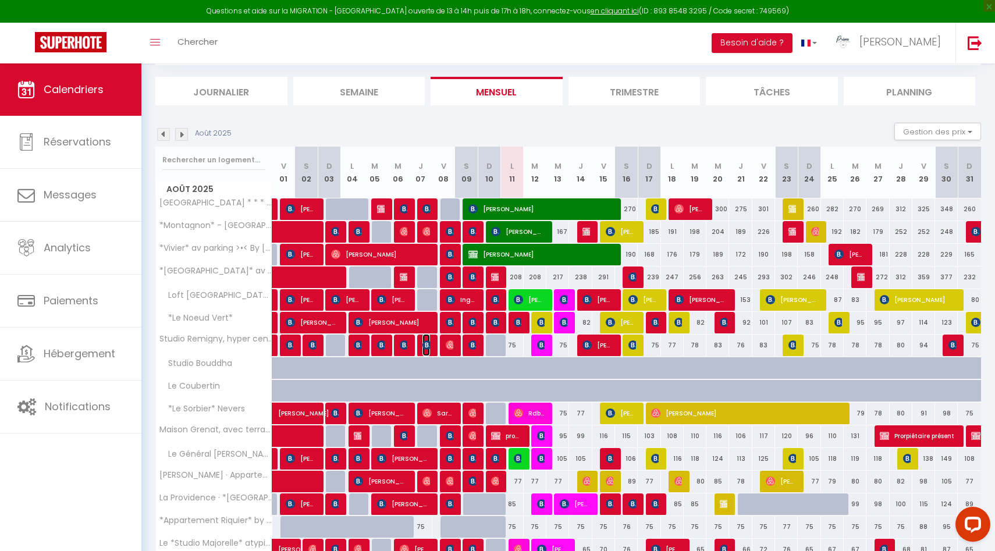
click at [428, 345] on img at bounding box center [427, 345] width 9 height 9
select select "1"
select select "50844"
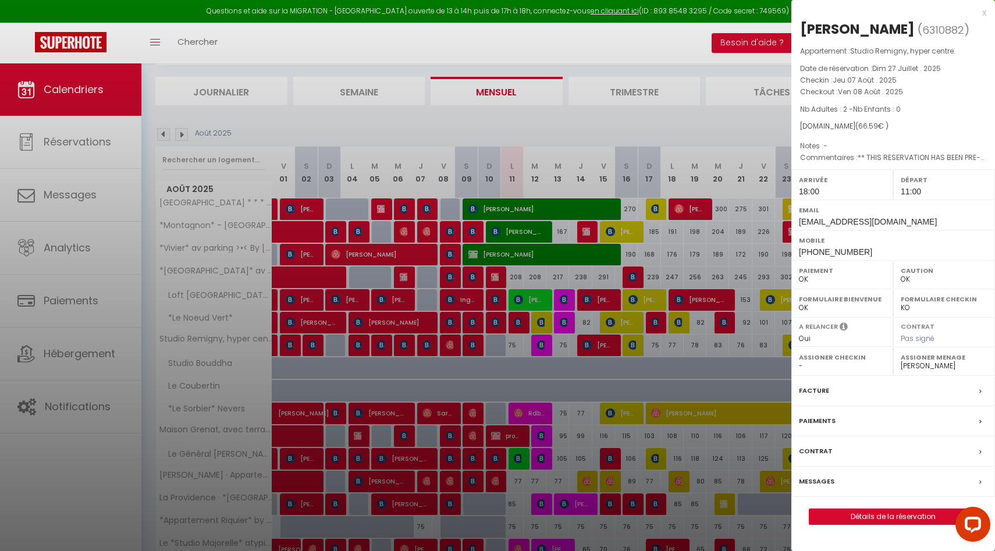
drag, startPoint x: 410, startPoint y: 378, endPoint x: 413, endPoint y: 372, distance: 7.0
click at [410, 378] on div at bounding box center [497, 275] width 995 height 551
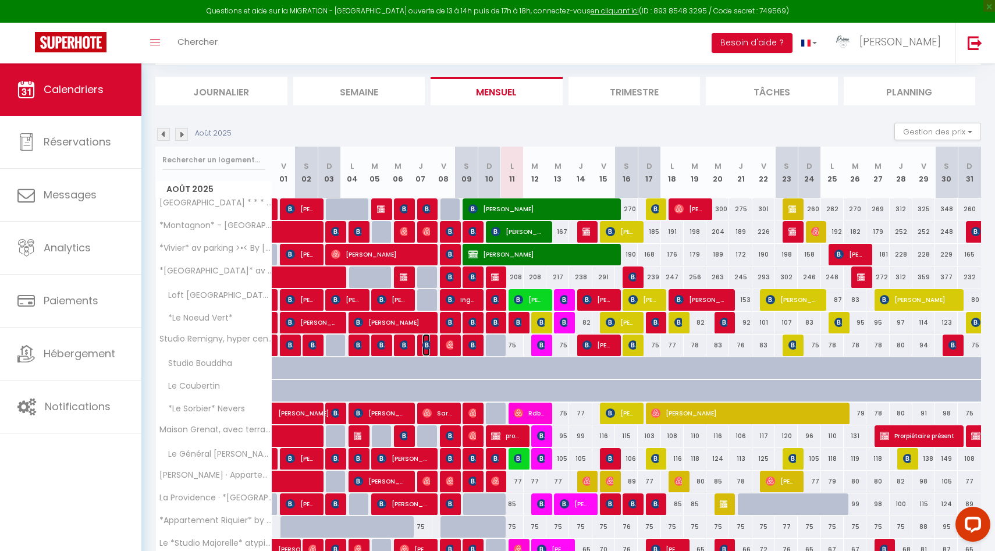
click at [428, 342] on img at bounding box center [427, 345] width 9 height 9
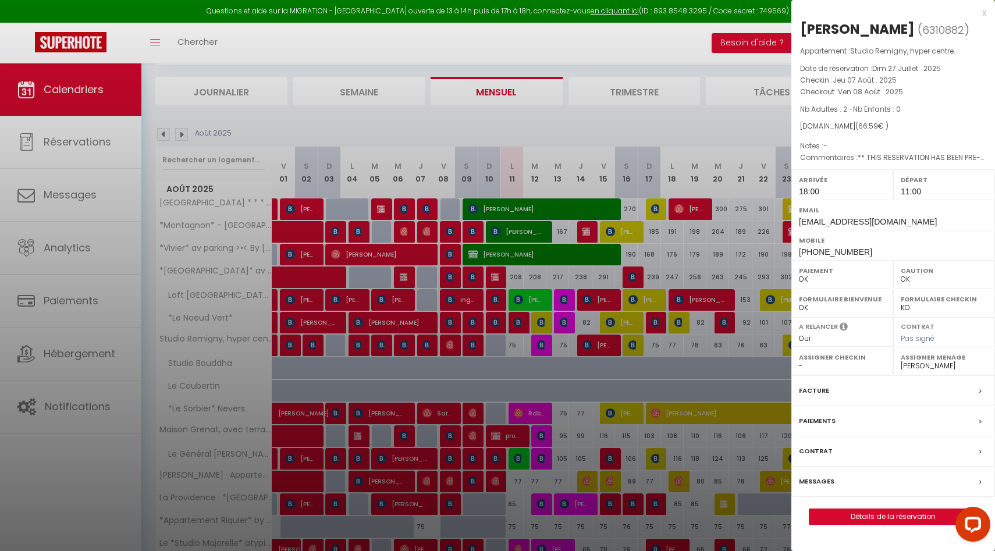
drag, startPoint x: 428, startPoint y: 368, endPoint x: 439, endPoint y: 357, distance: 14.8
click at [428, 369] on div at bounding box center [497, 275] width 995 height 551
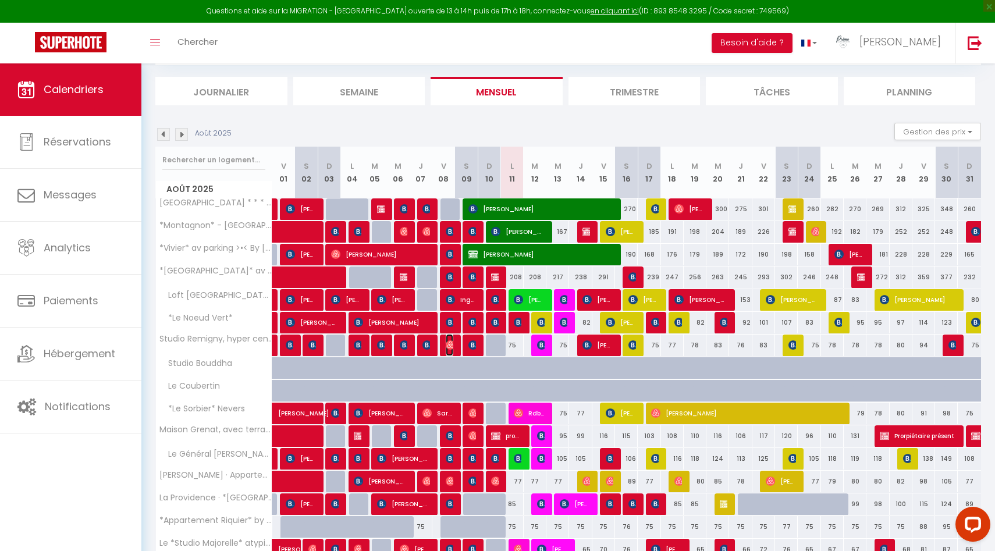
click at [448, 343] on img at bounding box center [450, 345] width 9 height 9
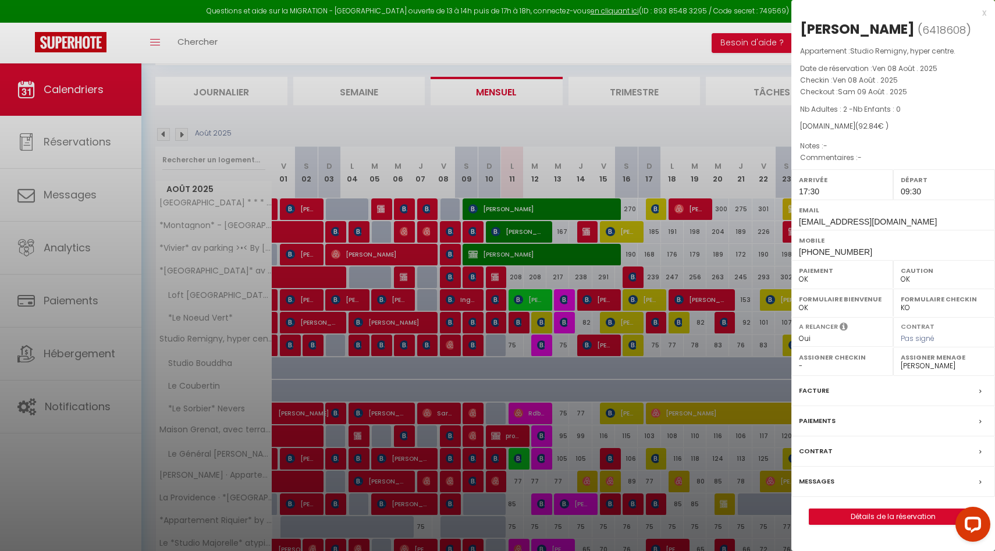
click at [484, 368] on div at bounding box center [497, 275] width 995 height 551
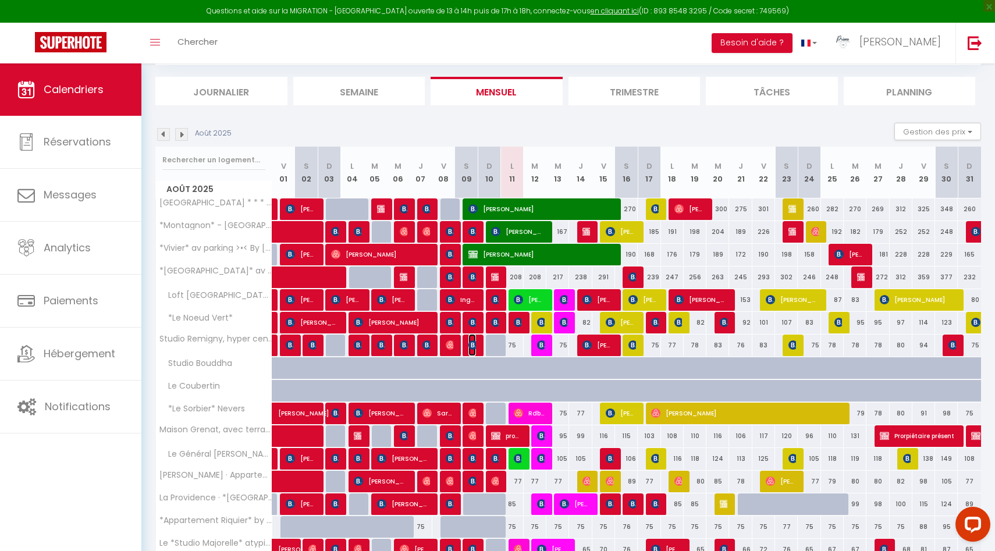
click at [472, 339] on span "[PERSON_NAME]" at bounding box center [473, 345] width 8 height 22
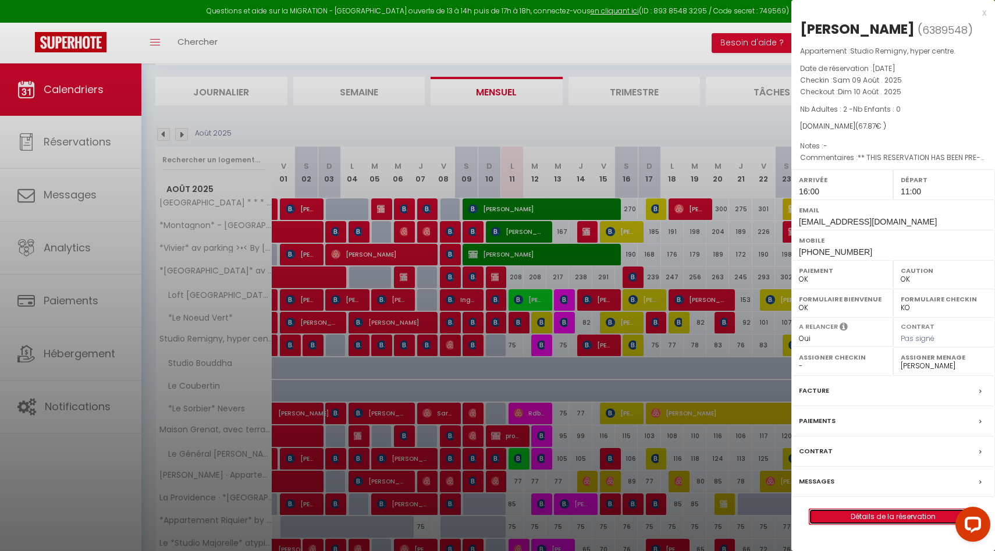
click at [876, 501] on link "Détails de la réservation" at bounding box center [894, 516] width 168 height 15
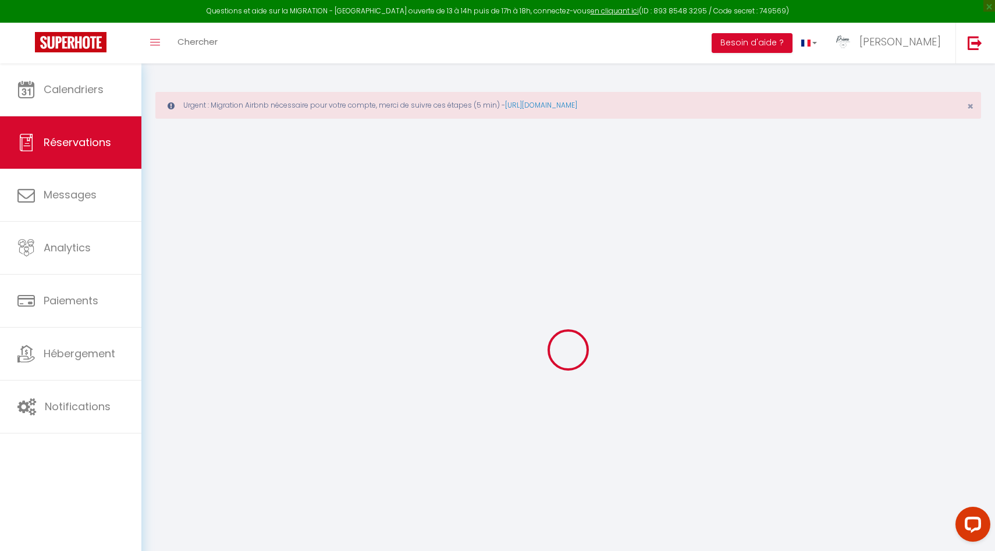
select select
checkbox input "false"
type voyageur0 "** THIS RESERVATION HAS BEEN PRE-PAID ** Reservation has a cancellation grace p…"
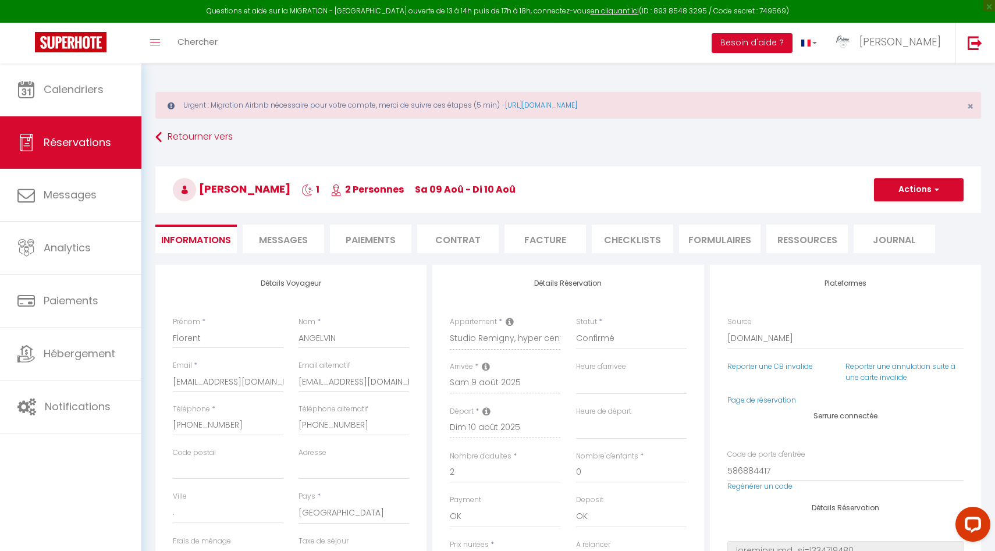
click at [304, 235] on span "Messages" at bounding box center [283, 239] width 49 height 13
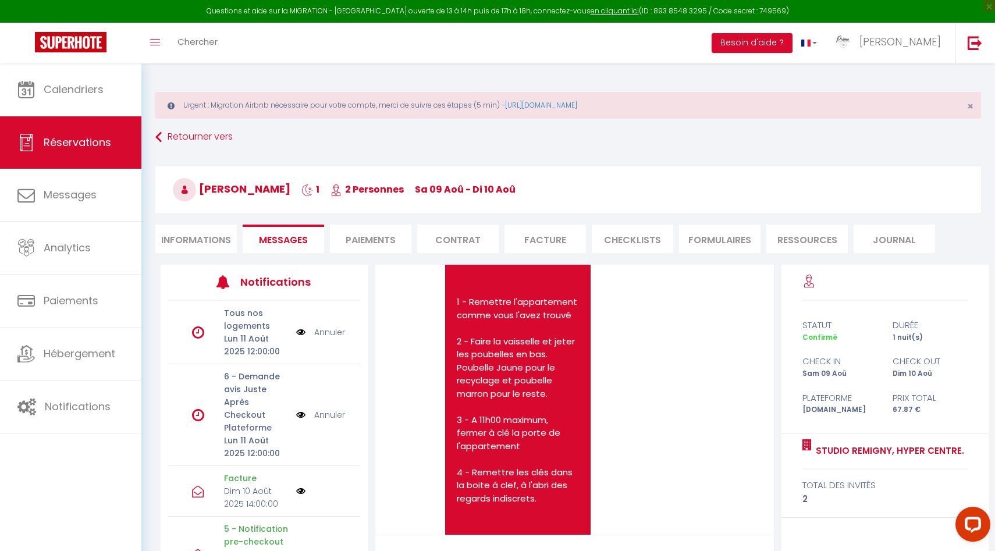
scroll to position [5164, 0]
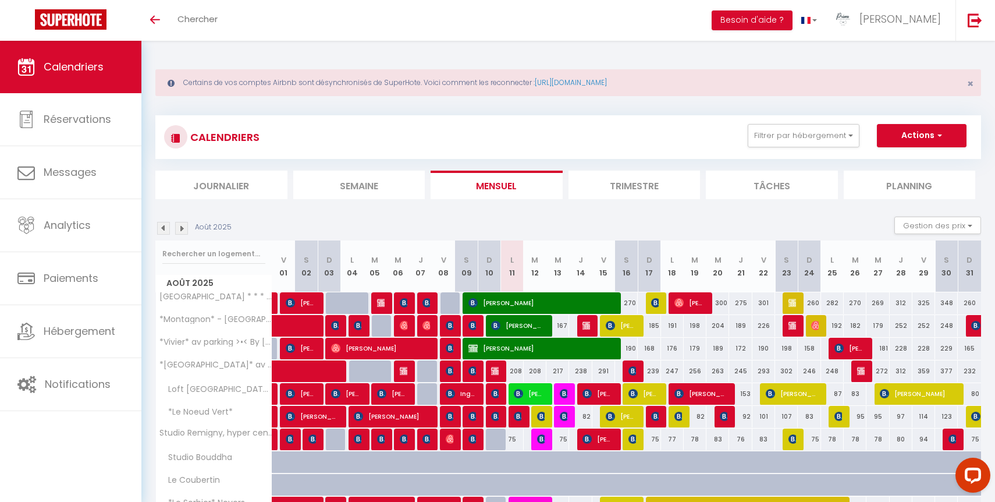
scroll to position [94, 0]
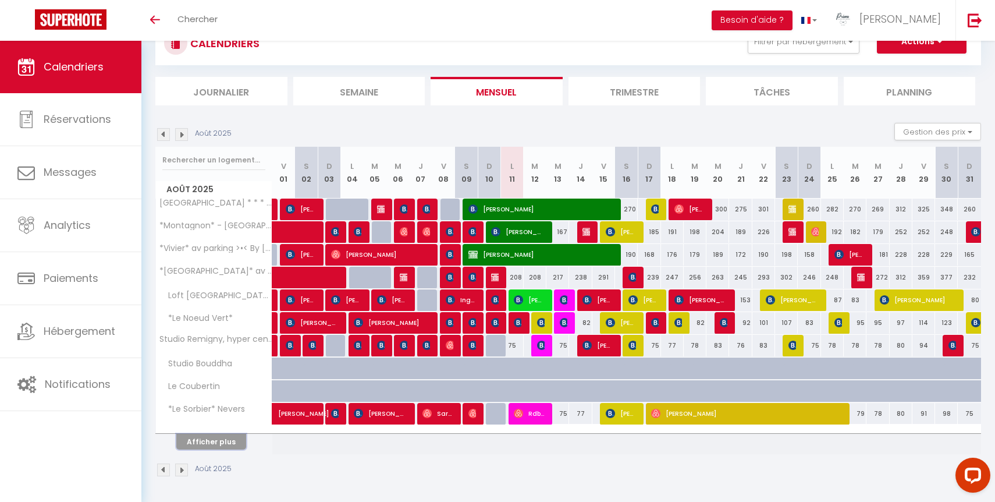
click at [231, 440] on button "Afficher plus" at bounding box center [211, 442] width 70 height 16
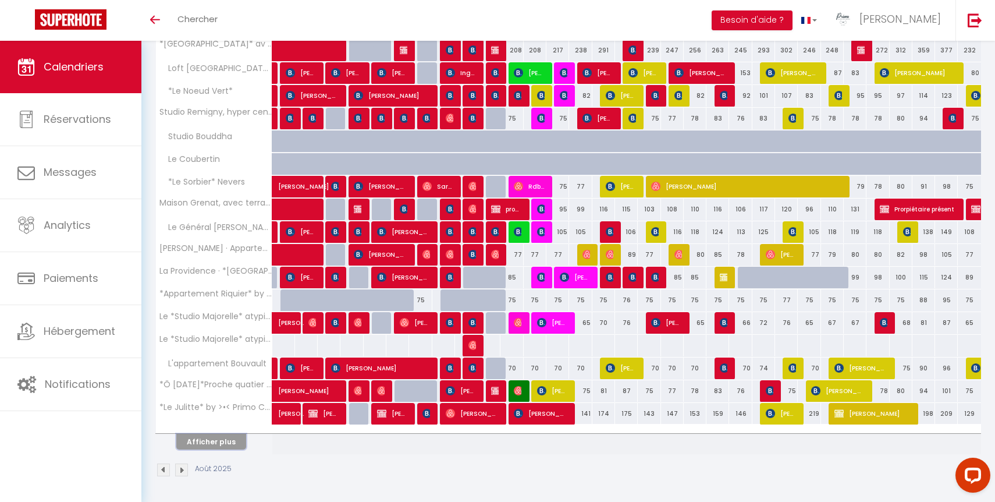
click at [239, 444] on button "Afficher plus" at bounding box center [211, 442] width 70 height 16
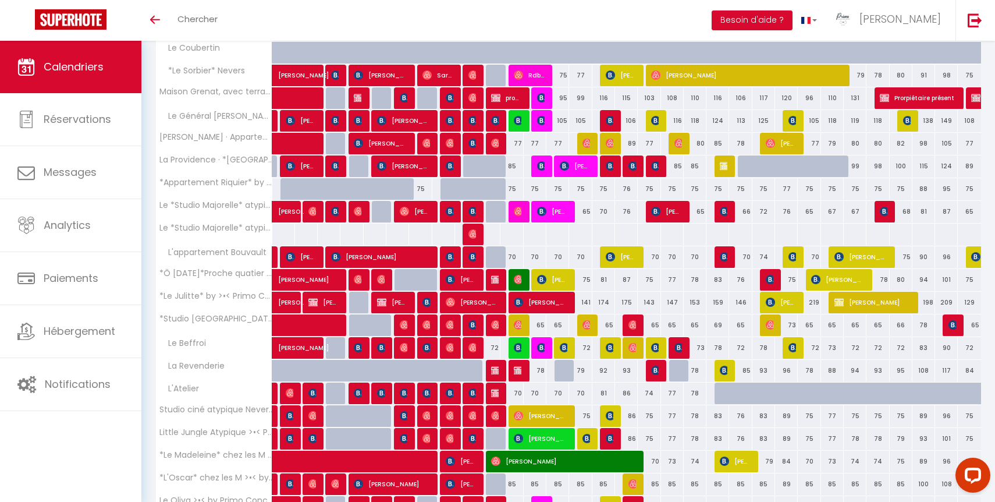
scroll to position [548, 0]
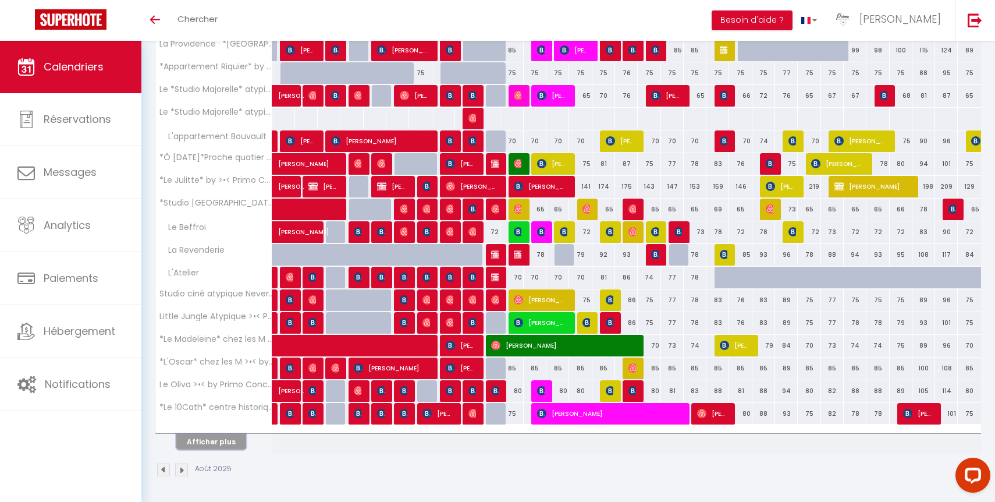
click at [238, 437] on button "Afficher plus" at bounding box center [211, 442] width 70 height 16
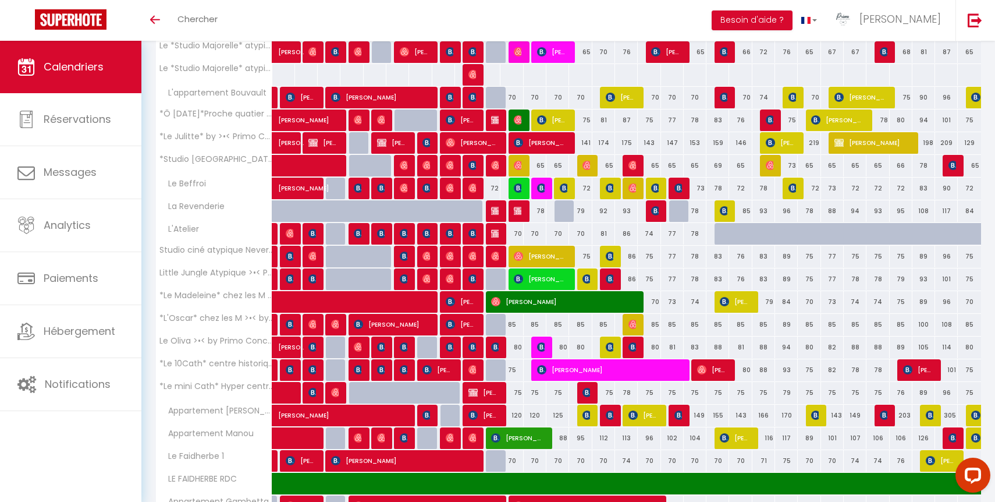
scroll to position [775, 0]
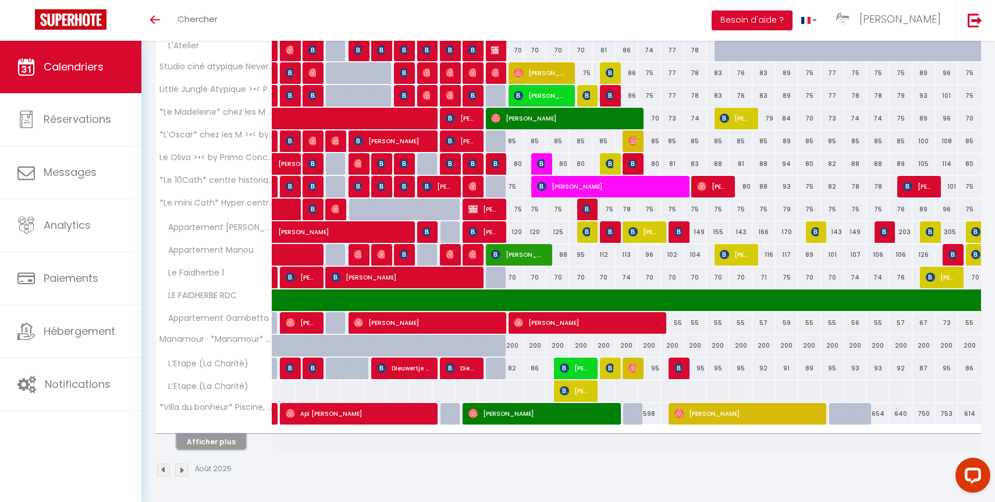
click at [227, 442] on button "Afficher plus" at bounding box center [211, 442] width 70 height 16
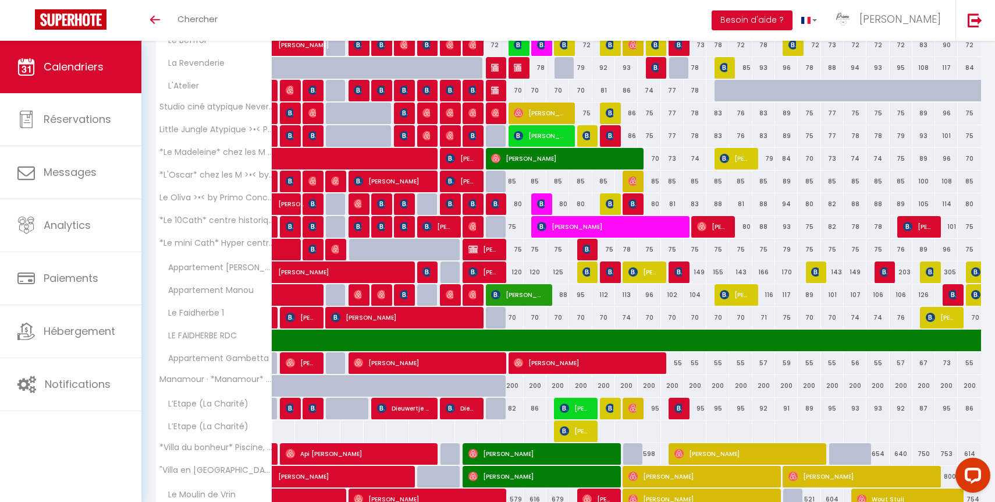
scroll to position [751, 0]
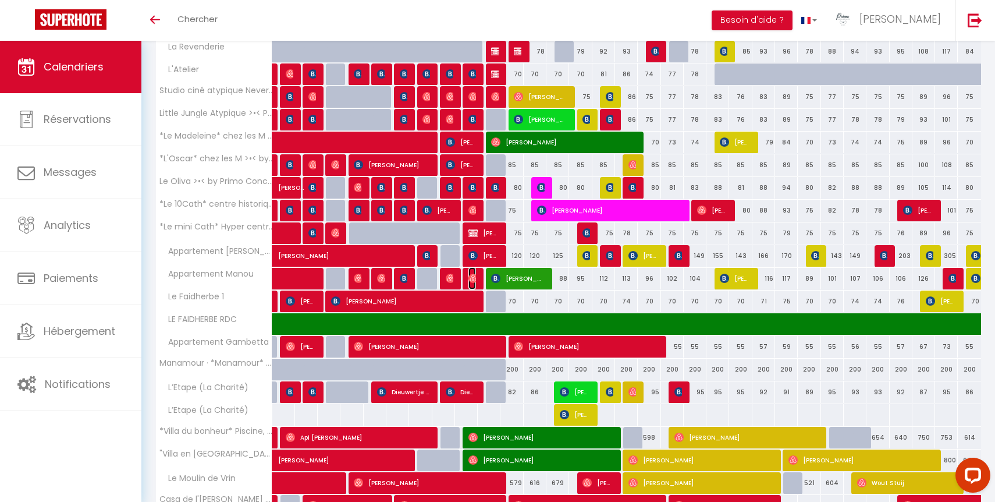
click at [473, 278] on img at bounding box center [473, 278] width 9 height 9
select select "OK"
select select "1"
select select "0"
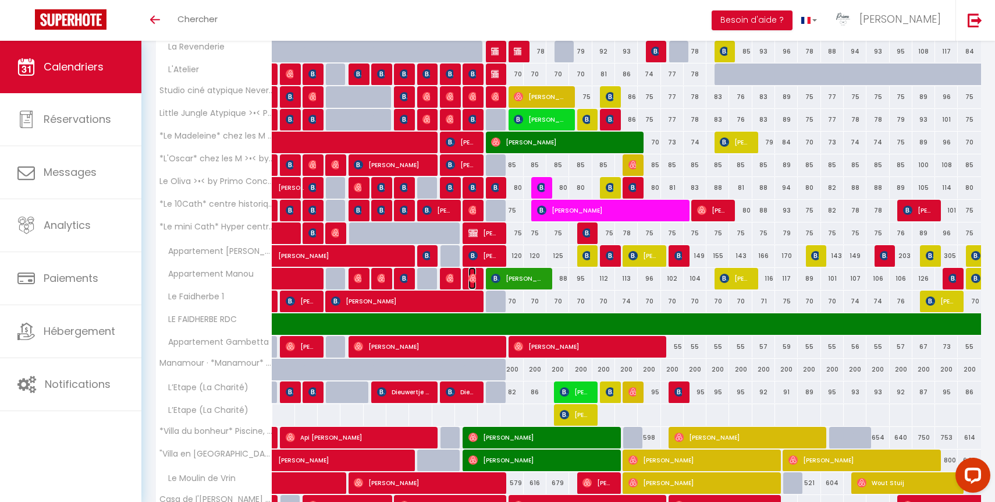
select select "1"
select select
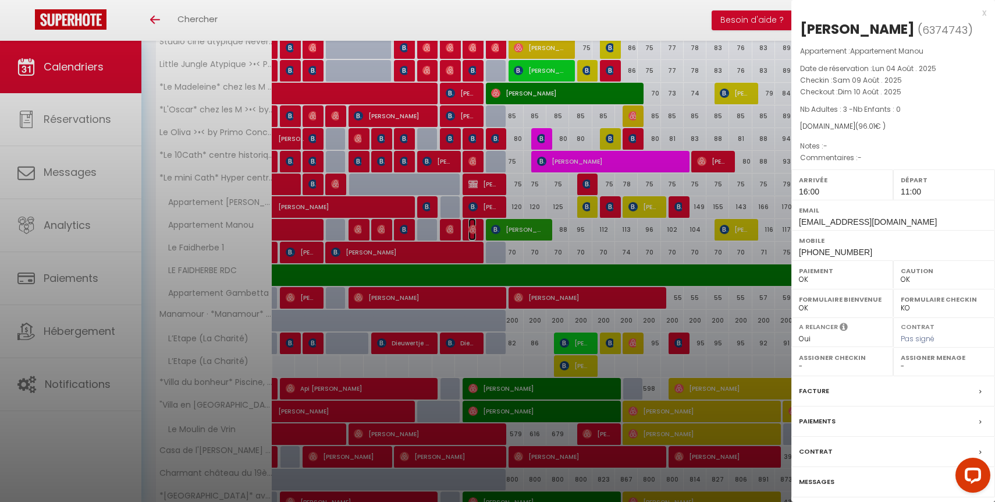
scroll to position [813, 0]
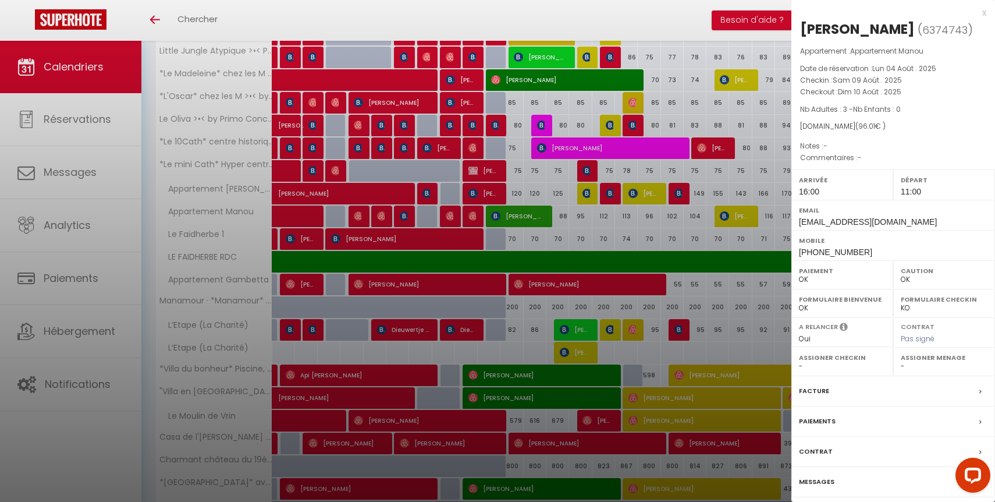
click at [817, 488] on label "Messages" at bounding box center [817, 482] width 36 height 12
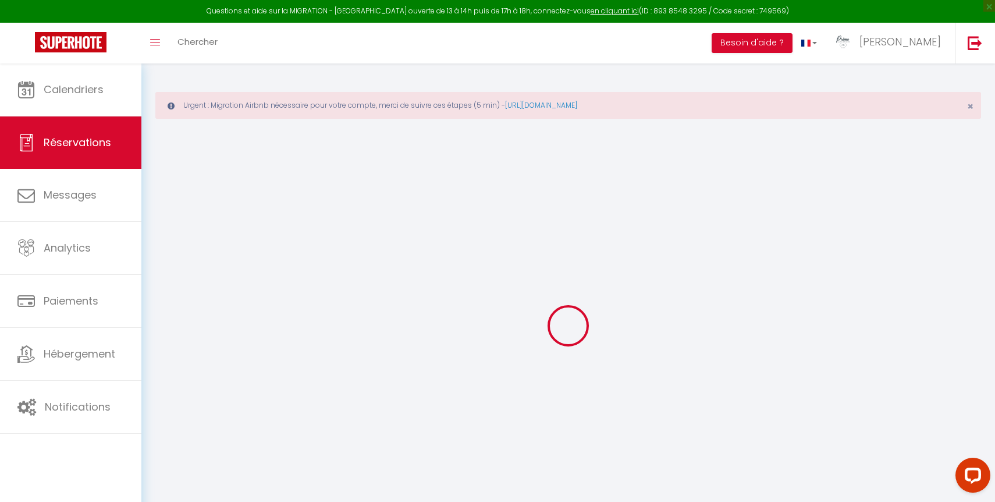
select select
checkbox input "false"
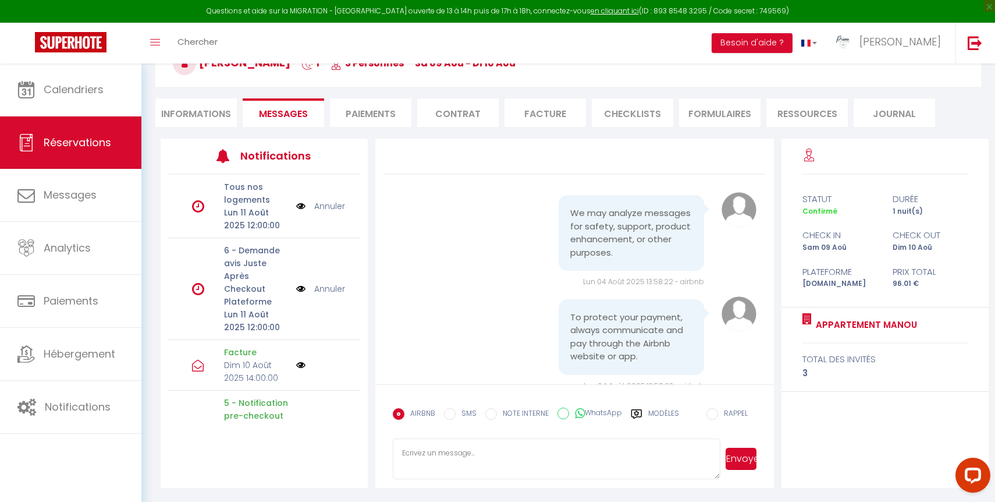
scroll to position [6582, 0]
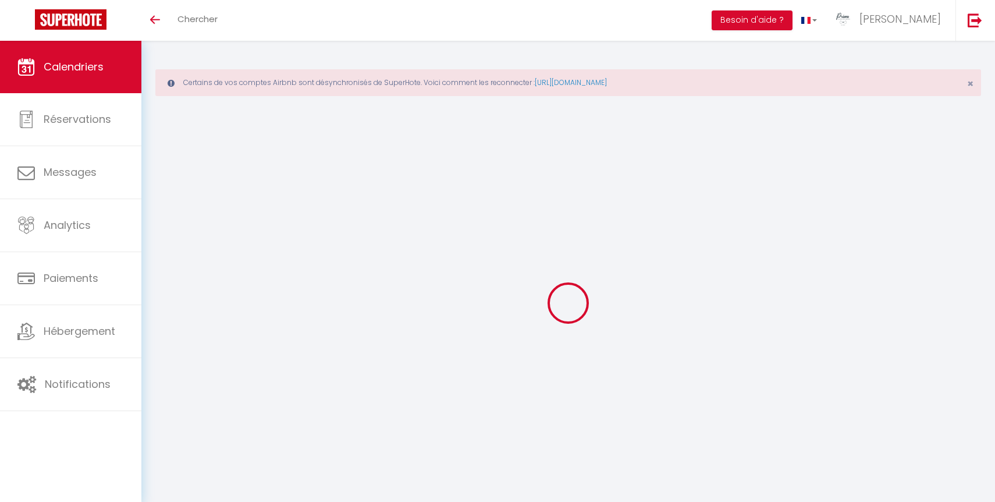
select select
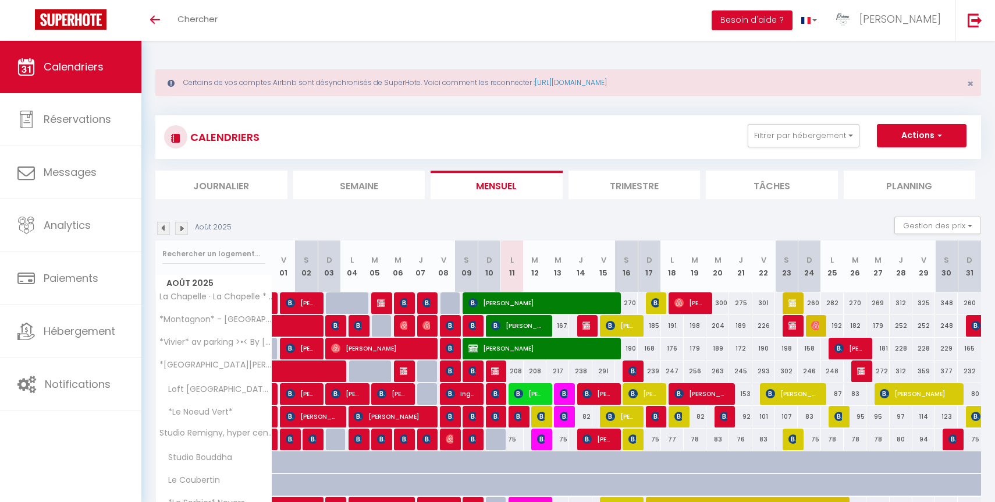
scroll to position [94, 0]
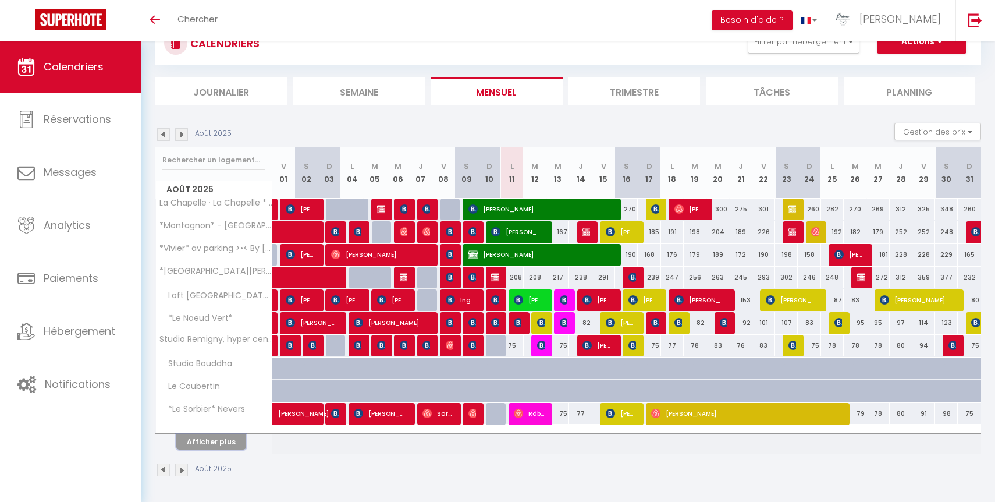
click at [217, 436] on button "Afficher plus" at bounding box center [211, 442] width 70 height 16
select select
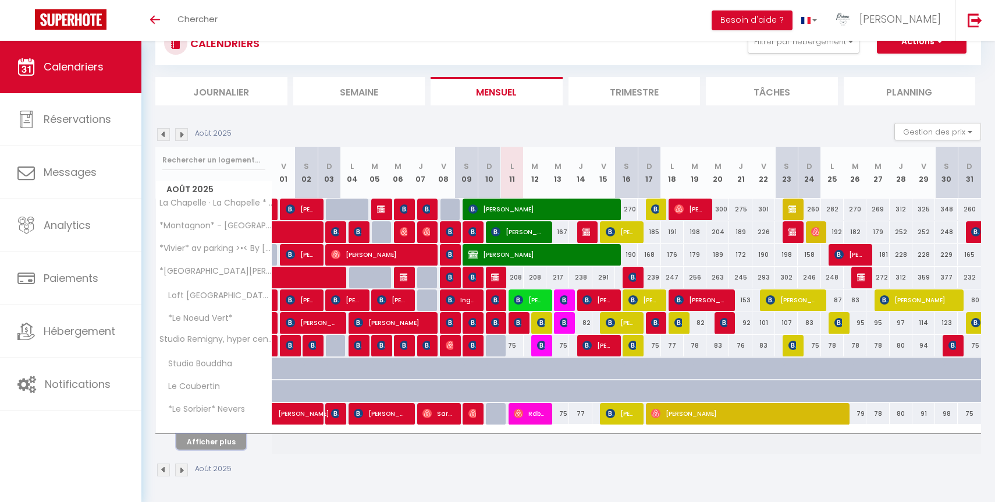
select select
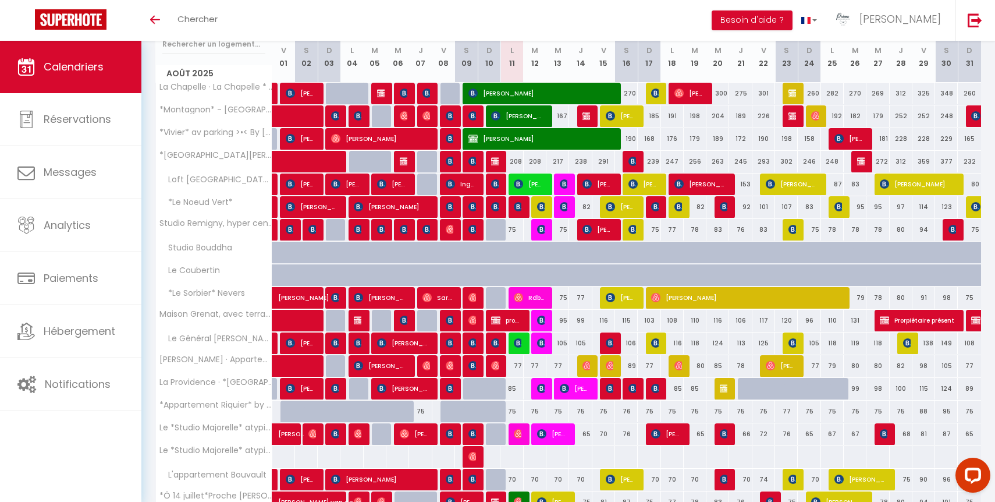
scroll to position [288, 0]
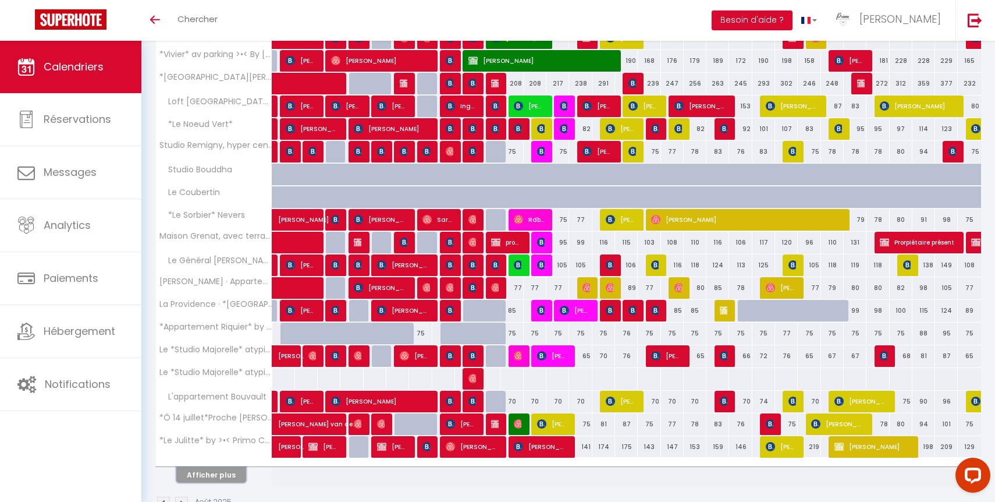
click at [228, 477] on button "Afficher plus" at bounding box center [211, 475] width 70 height 16
select select
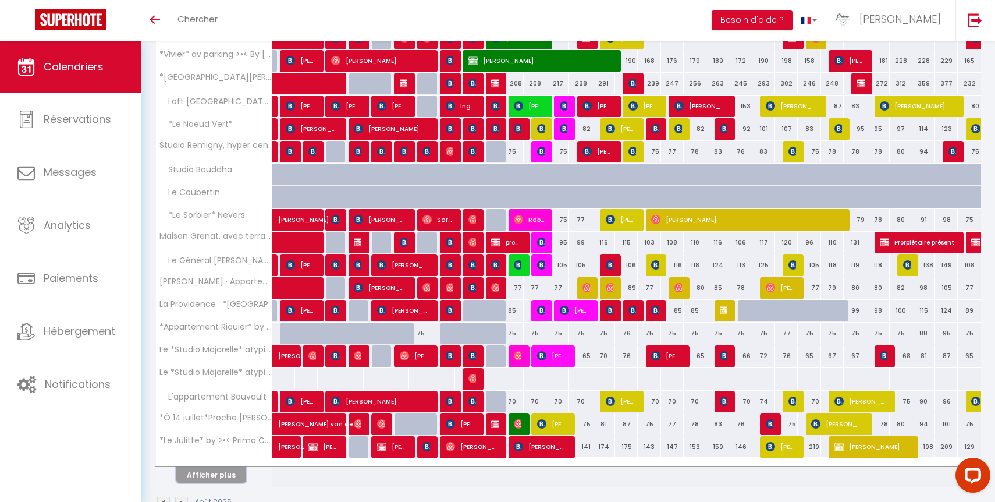
select select
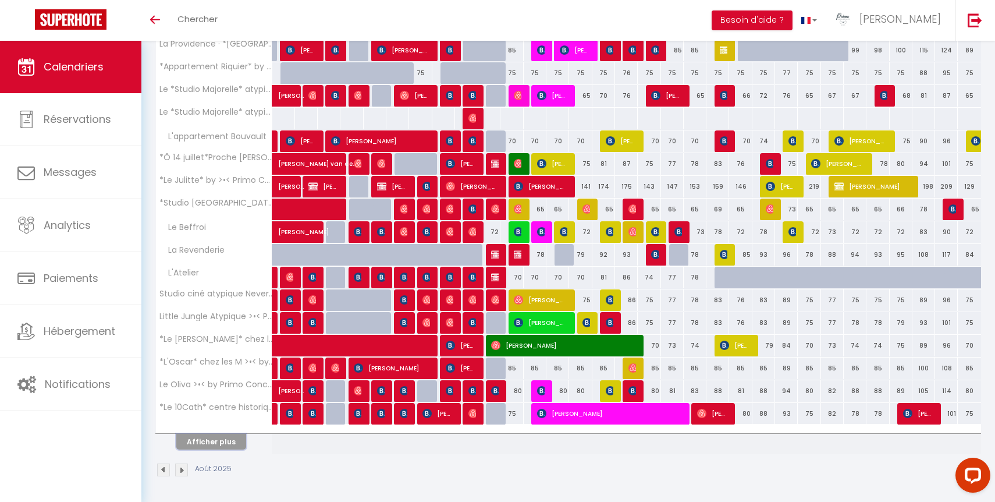
click at [228, 437] on button "Afficher plus" at bounding box center [211, 442] width 70 height 16
select select
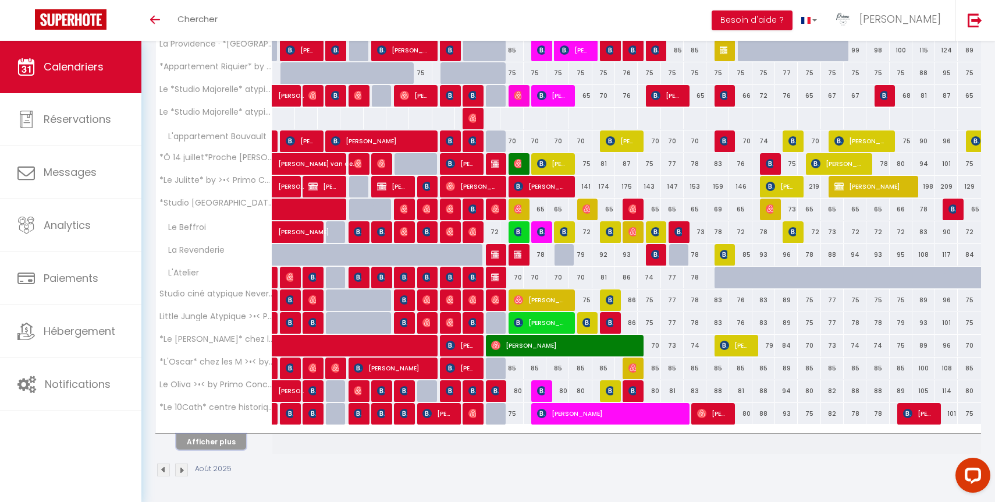
select select
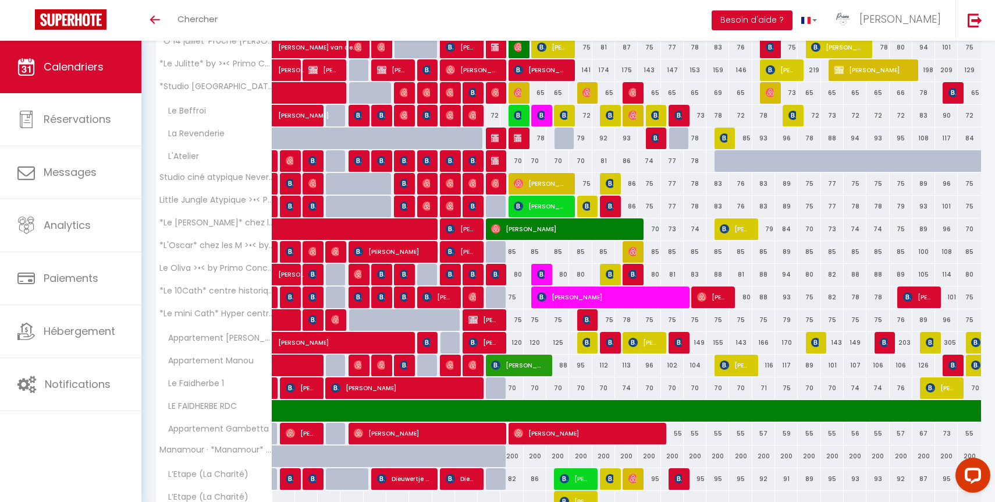
scroll to position [775, 0]
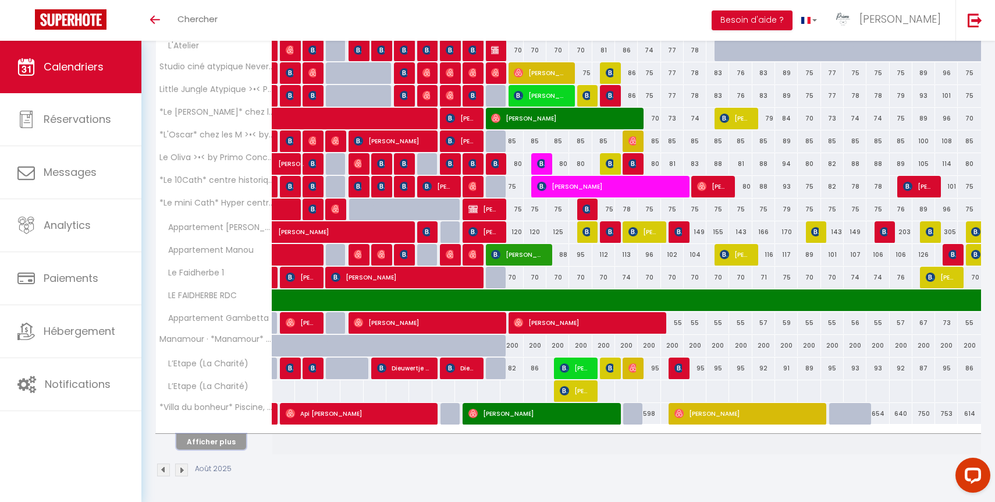
click at [228, 437] on button "Afficher plus" at bounding box center [211, 442] width 70 height 16
select select
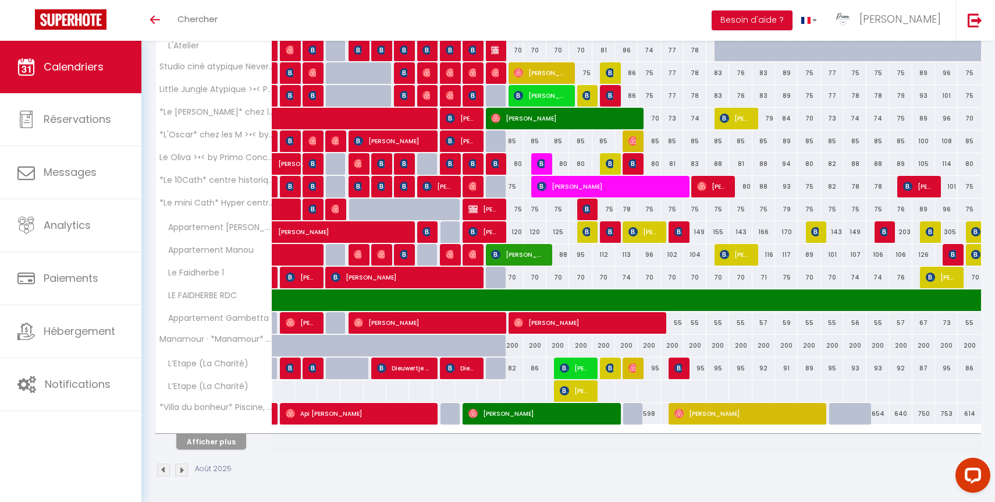
select select
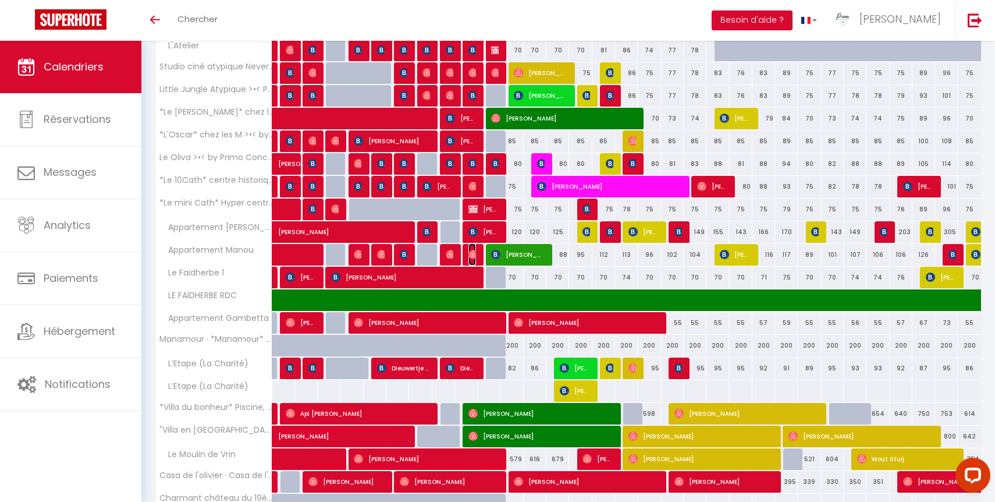
click at [474, 255] on img at bounding box center [473, 254] width 9 height 9
select select "OK"
select select "1"
select select "0"
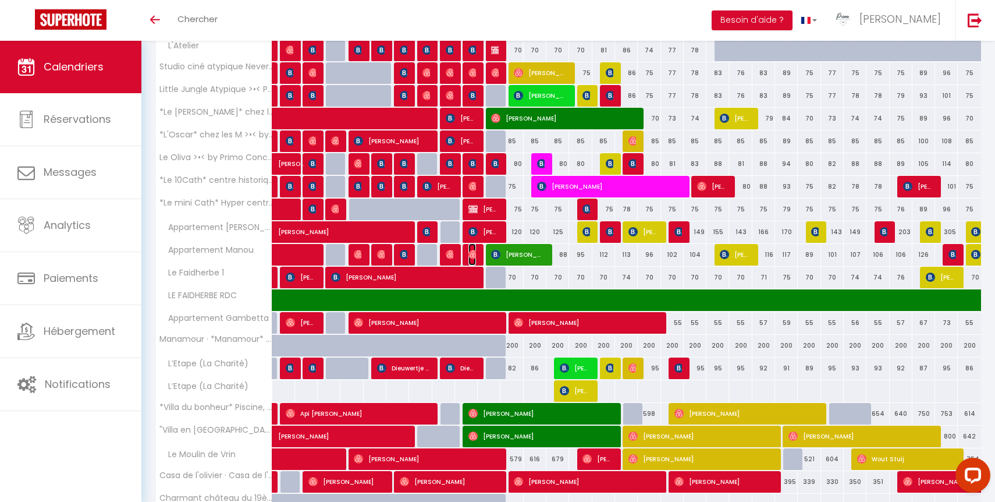
select select "1"
select select
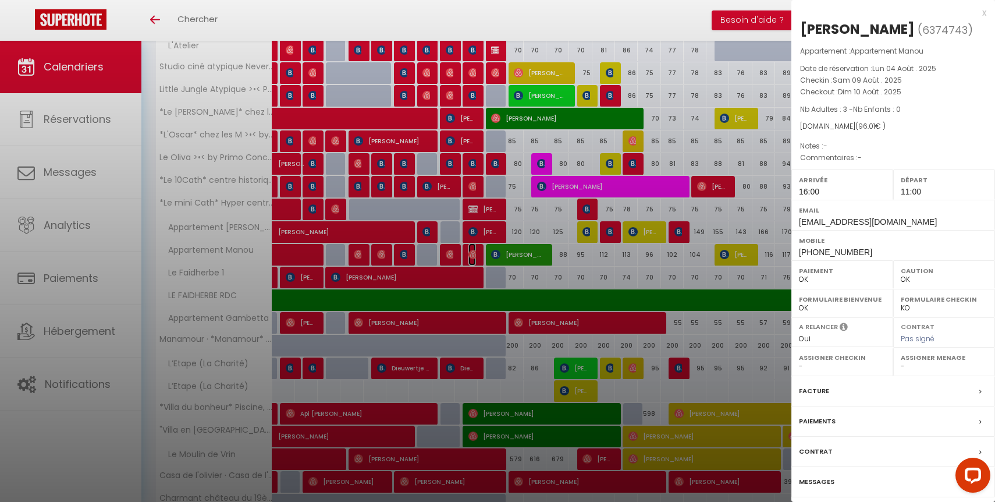
select select "42997"
click at [823, 488] on label "Messages" at bounding box center [817, 482] width 36 height 12
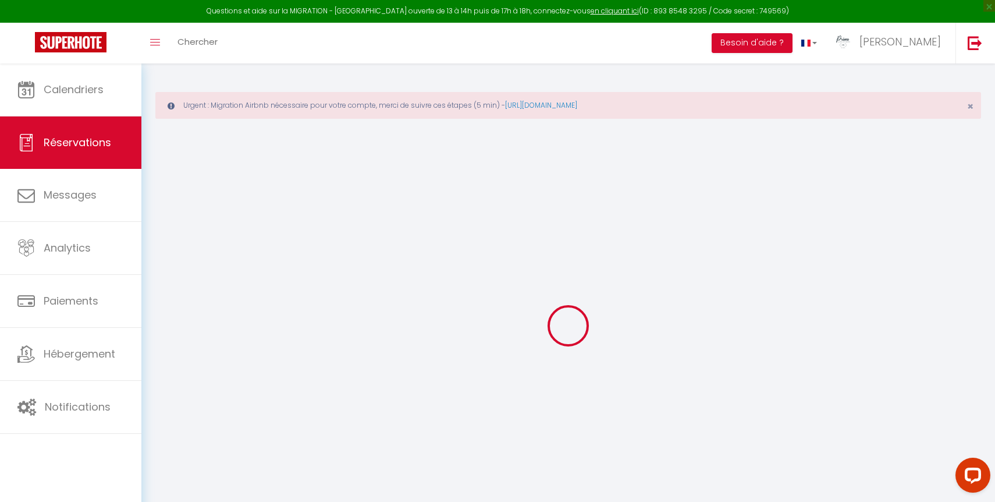
type input "Jean-Marie"
type input "Baillard"
type input "ffefdulz6huwh1dey5wurmamr2du@reply.superhote.com"
type input "jeanmarie.baillard@gmail.com"
type input "+33680227743"
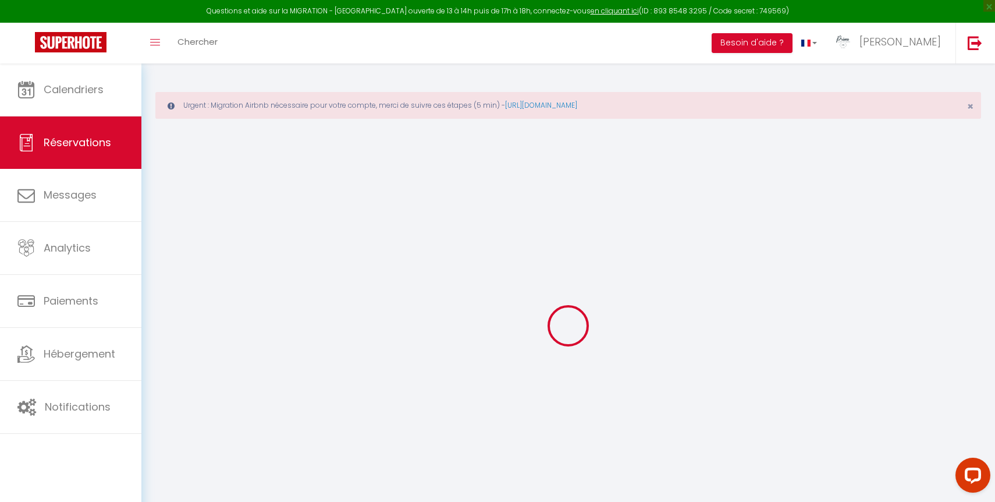
type input "+33680227743"
select select
type input "3.28"
select select "29705"
select select "1"
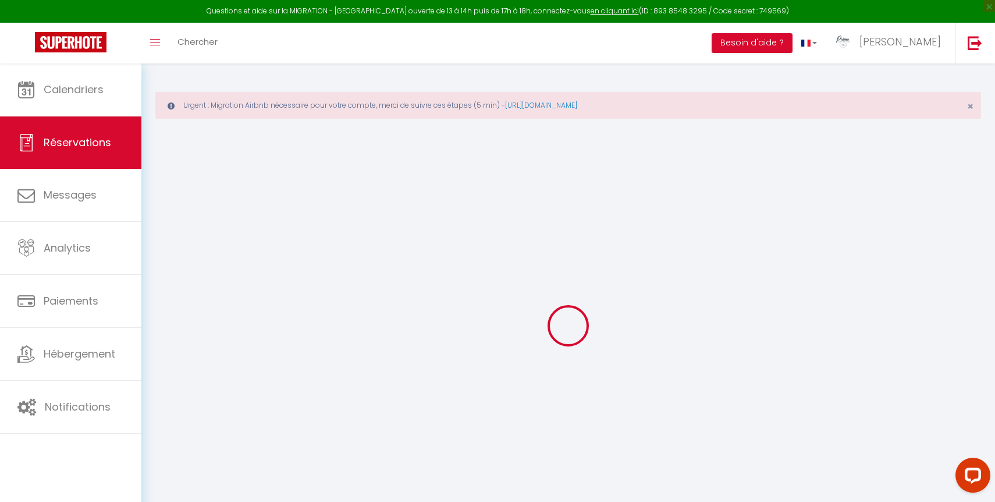
select select
type input "3"
select select "12"
select select
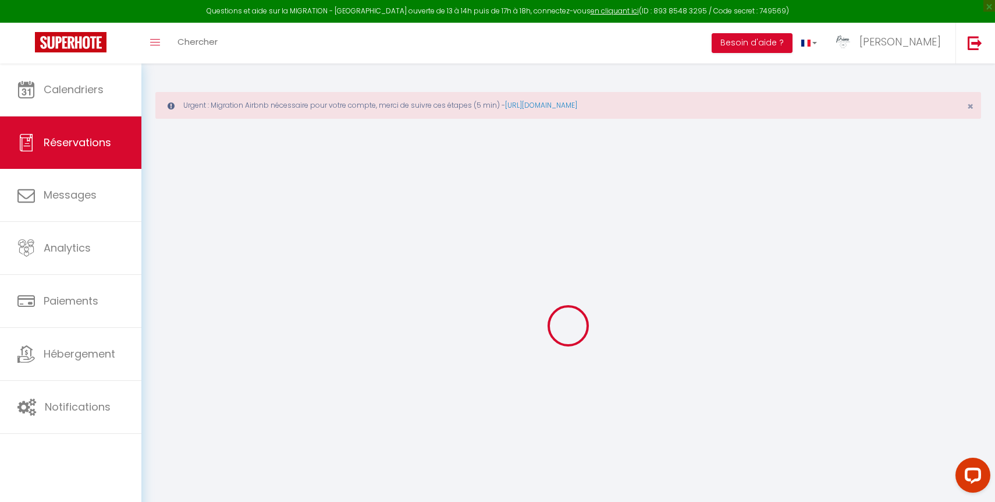
type input "91"
checkbox input "false"
type input "0"
select select "1"
type input "0"
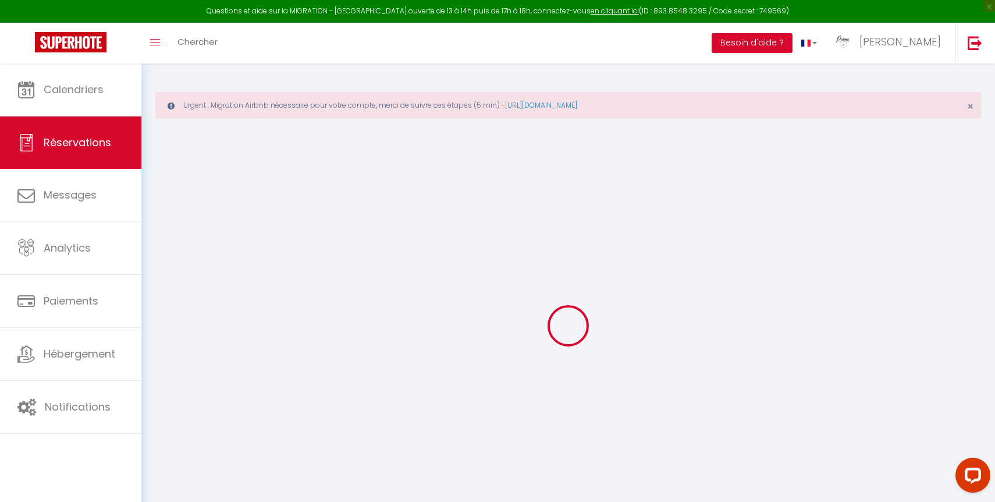
type input "0"
select select
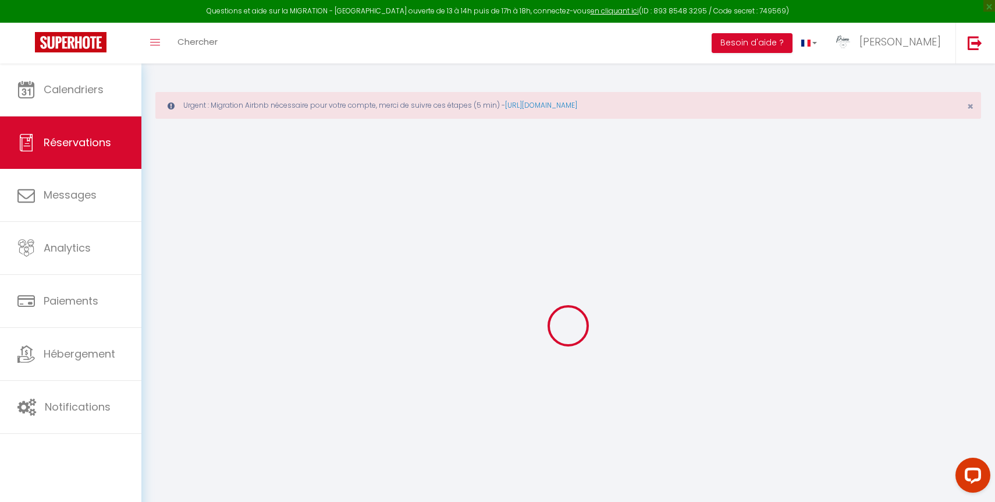
select select "15"
checkbox input "false"
select select
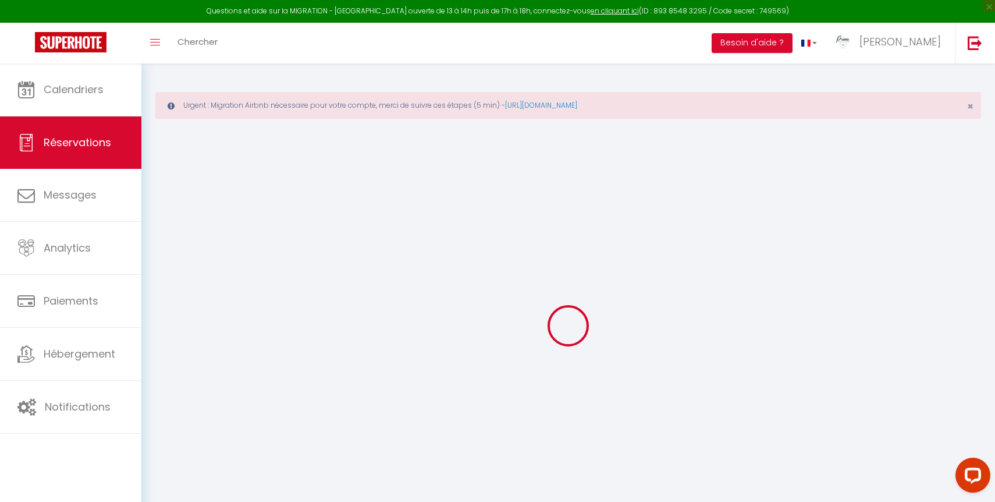
checkbox input "false"
select select
checkbox input "false"
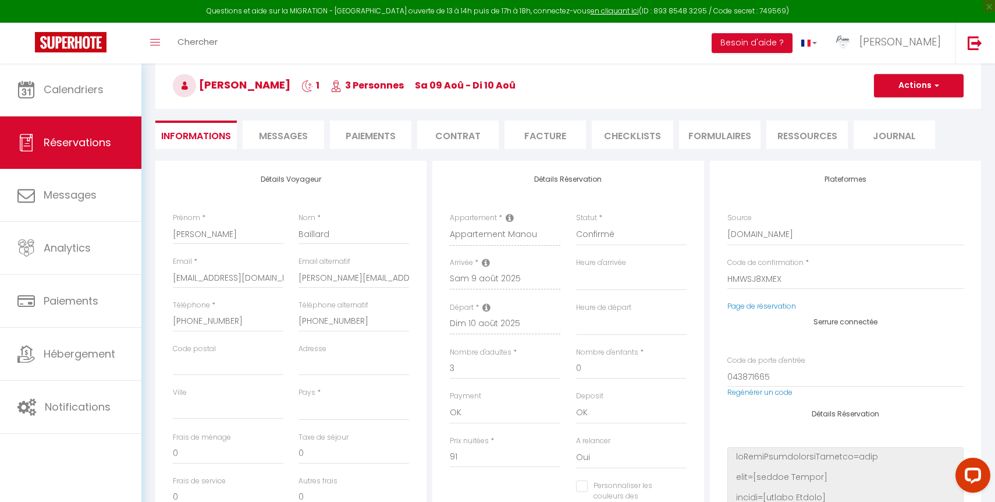
scroll to position [133, 0]
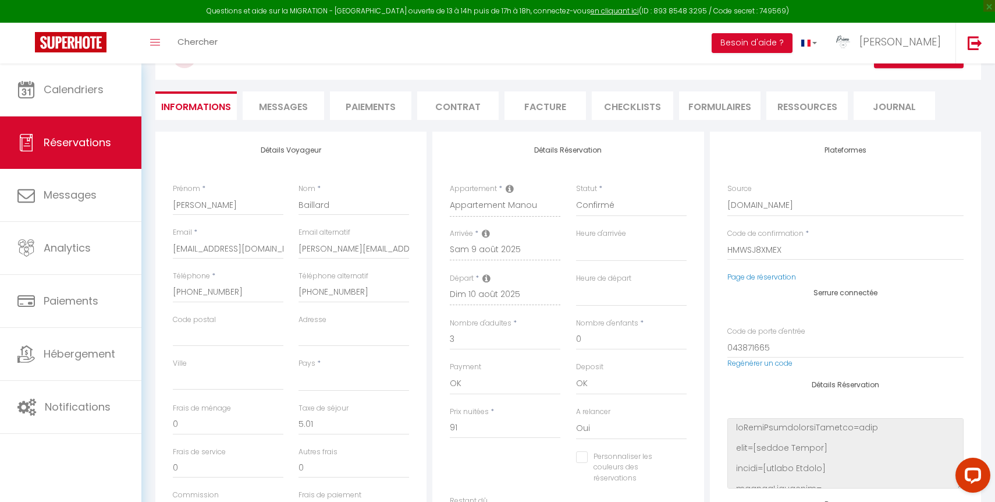
click at [292, 109] on span "Messages" at bounding box center [283, 106] width 49 height 13
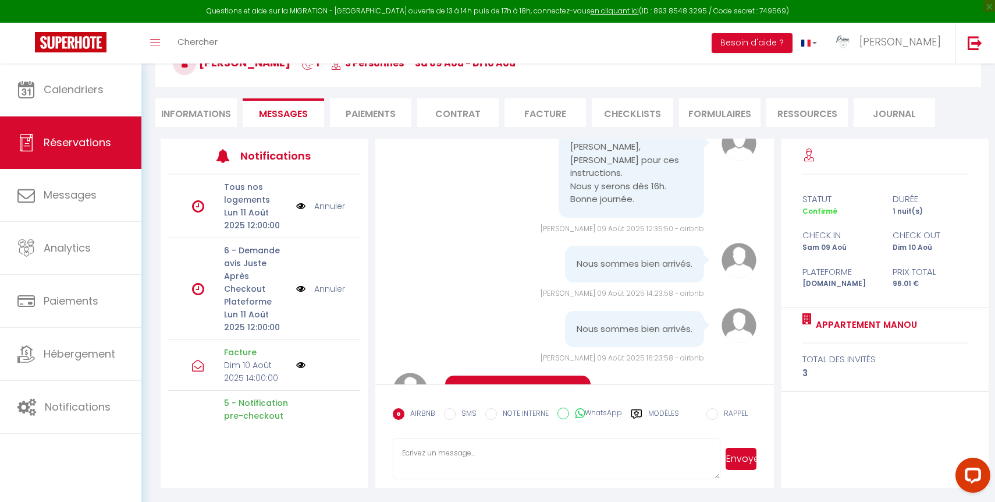
scroll to position [4474, 0]
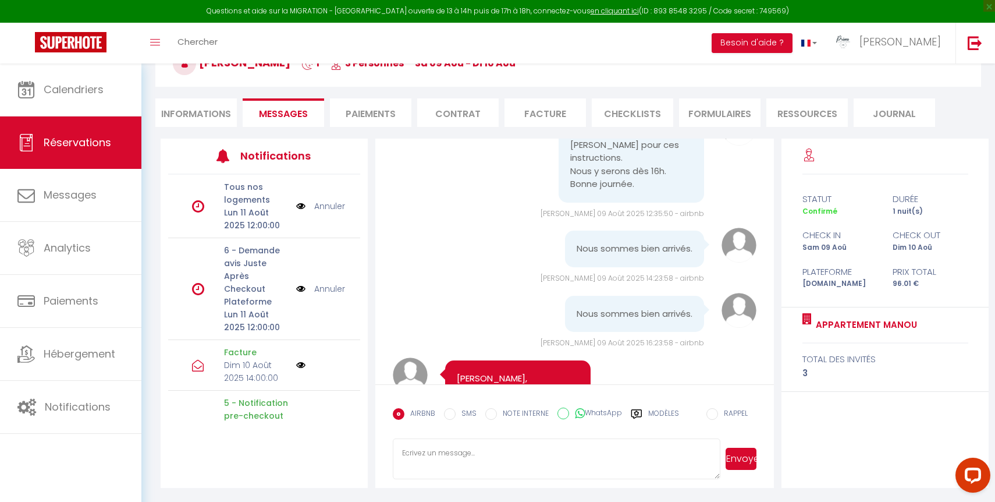
click at [185, 111] on li "Informations" at bounding box center [196, 112] width 82 height 29
select select
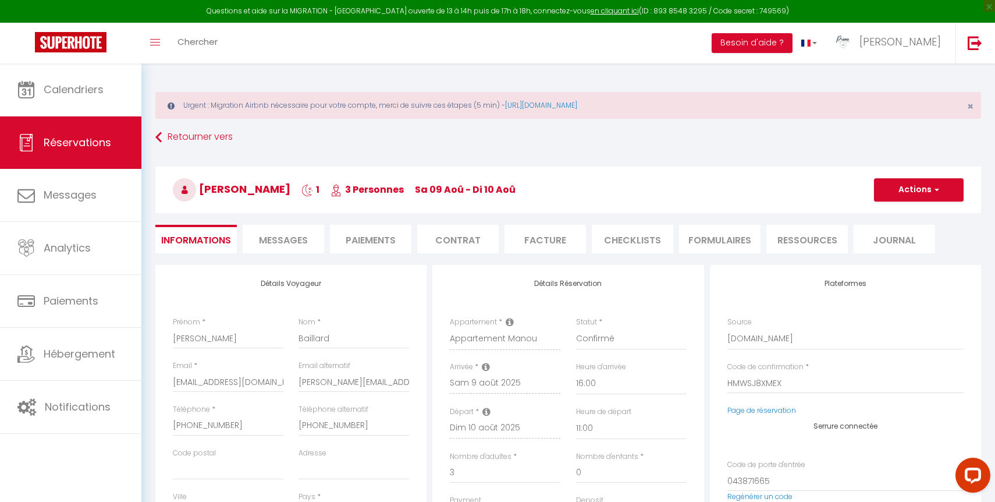
click at [298, 238] on span "Messages" at bounding box center [283, 239] width 49 height 13
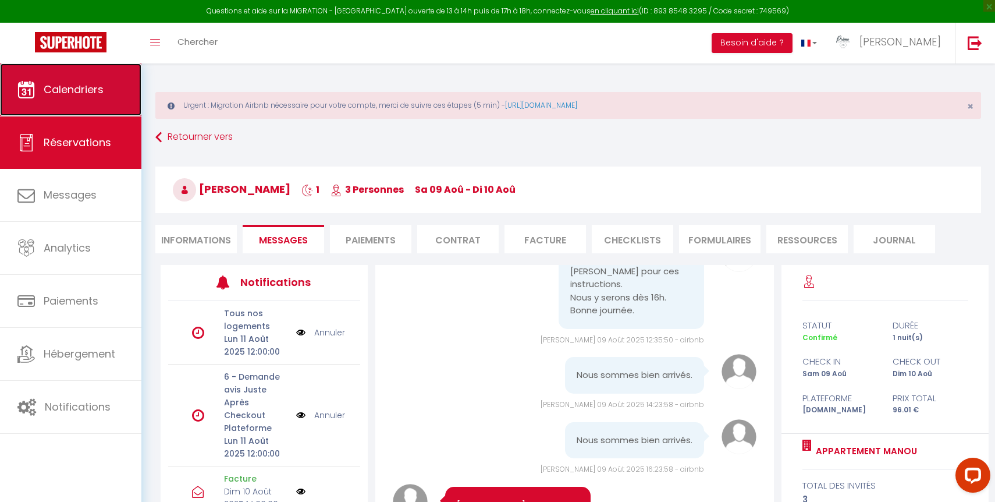
click at [79, 95] on span "Calendriers" at bounding box center [74, 89] width 60 height 15
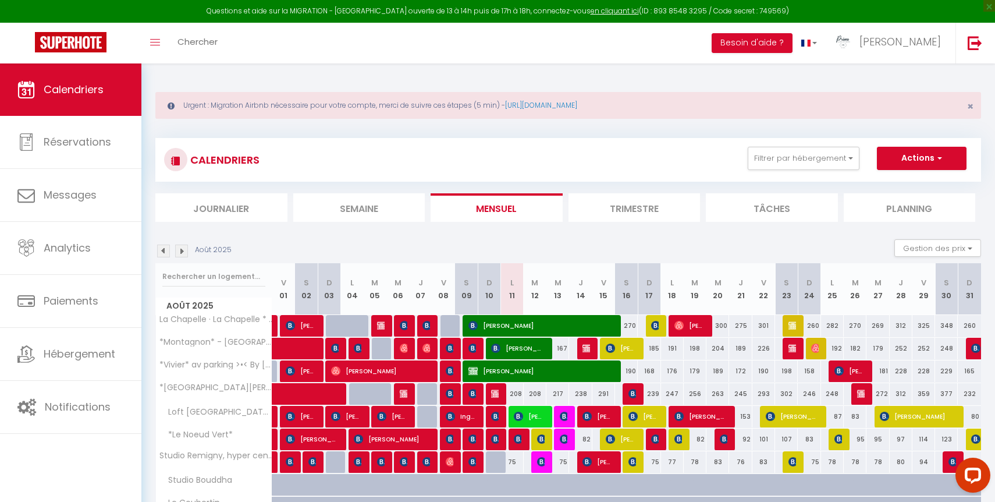
scroll to position [116, 0]
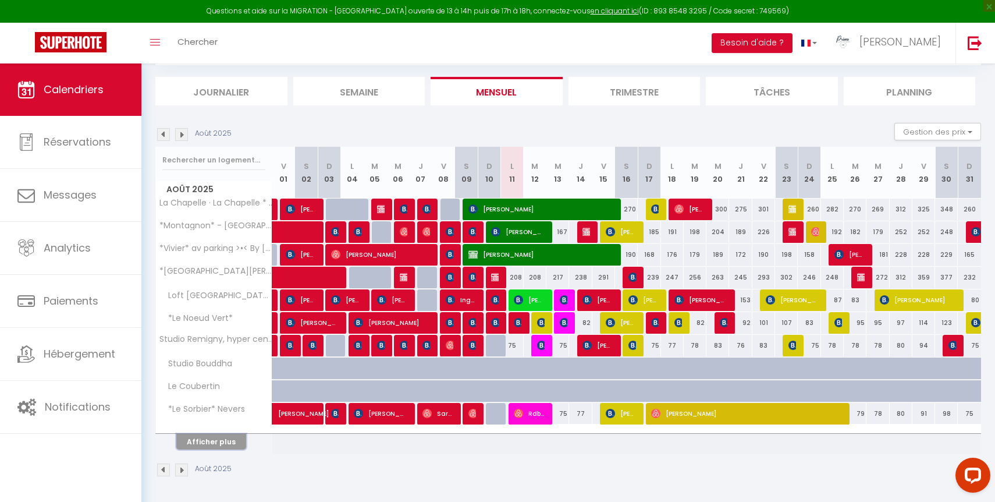
click at [221, 440] on button "Afficher plus" at bounding box center [211, 442] width 70 height 16
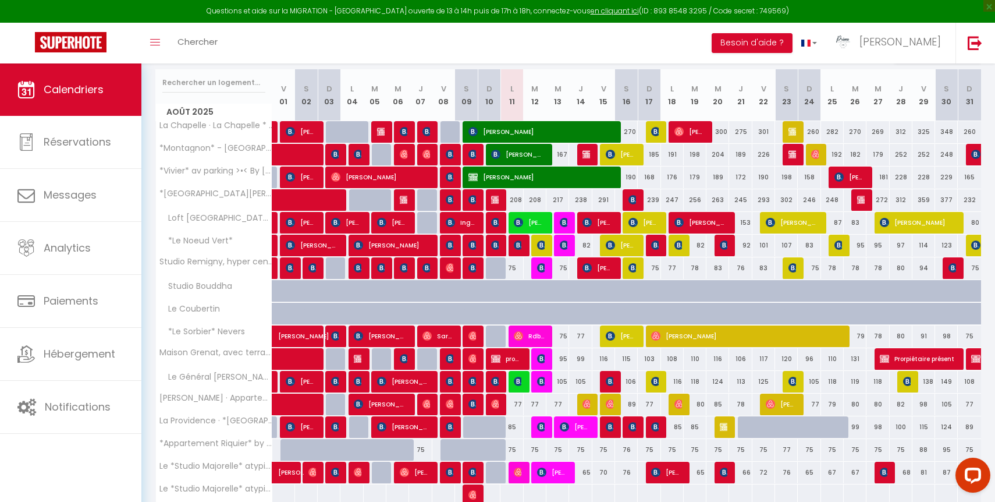
scroll to position [283, 0]
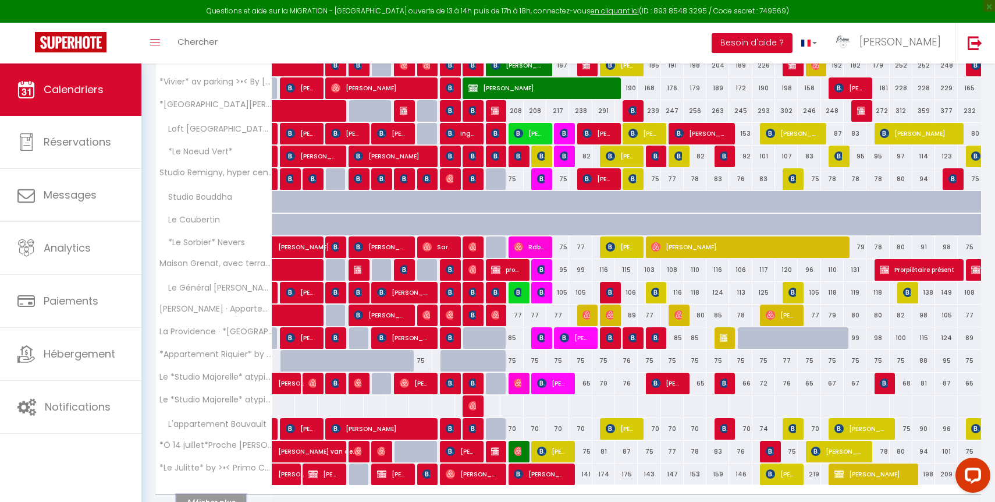
click at [229, 497] on button "Afficher plus" at bounding box center [211, 502] width 70 height 16
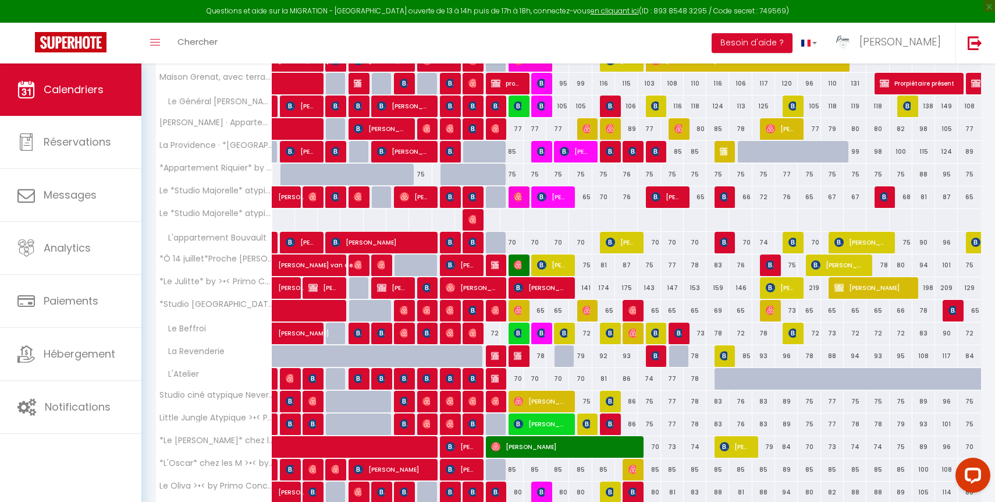
scroll to position [470, 0]
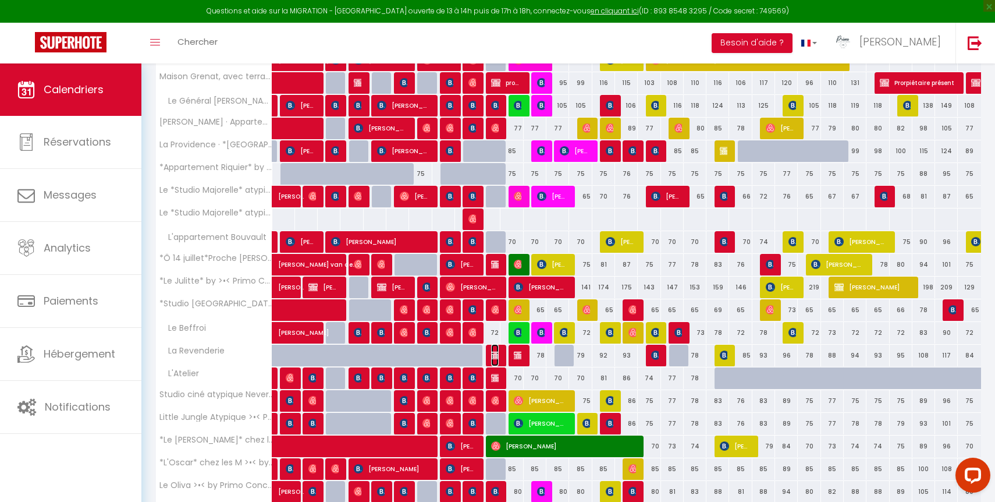
click at [493, 355] on img at bounding box center [495, 354] width 9 height 9
select select "OK"
select select "KO"
select select "0"
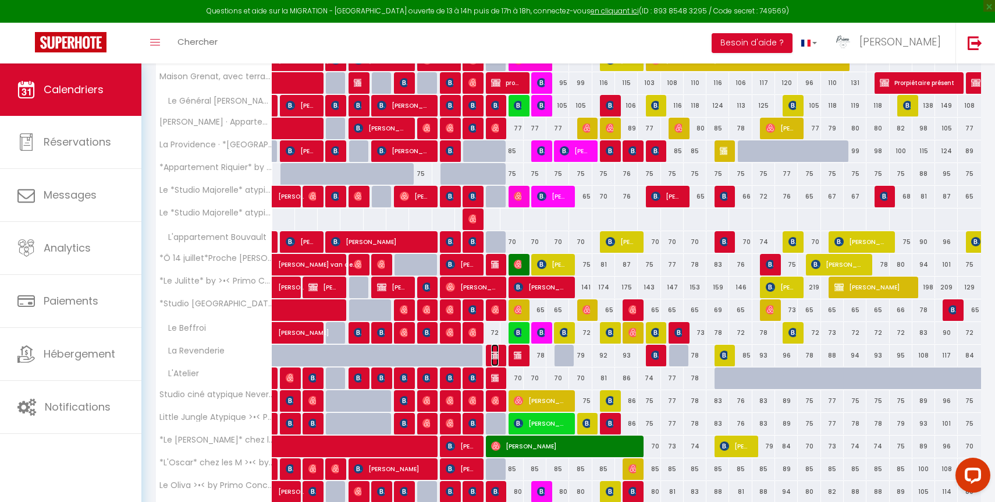
select select "1"
select select
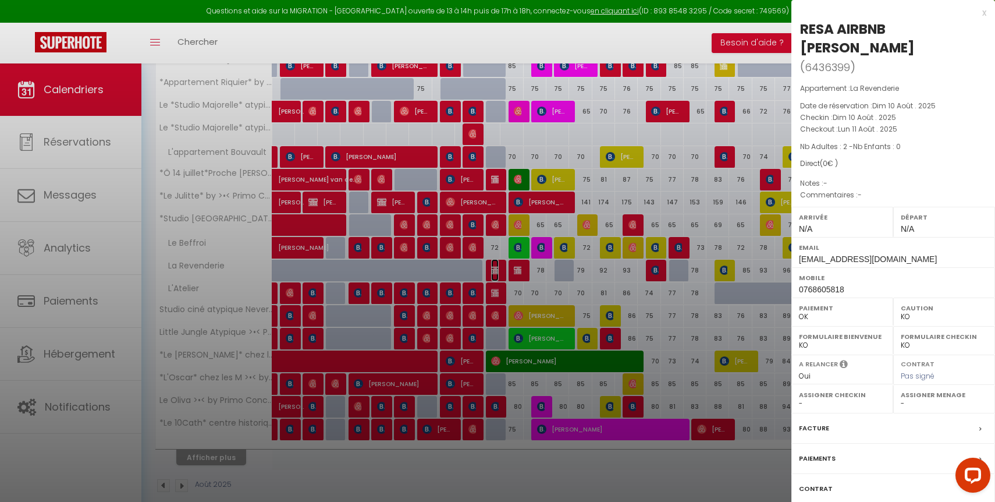
scroll to position [571, 0]
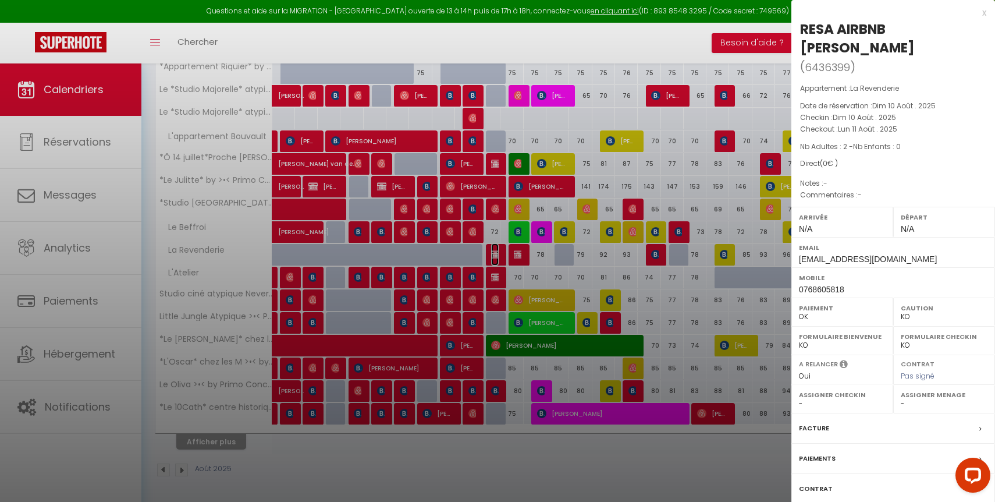
select select "30575"
click at [817, 426] on label "Facture" at bounding box center [814, 428] width 30 height 12
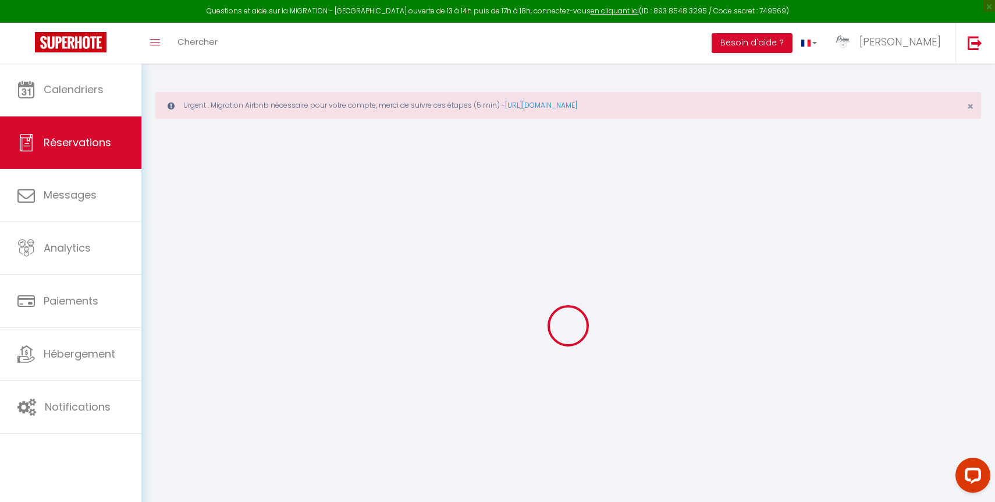
type input "RESA AIRBNB Lydia"
type input "Grabarczyk"
type input "facturation@primoconciergerie.fr"
type input "0768605818"
select select "FR"
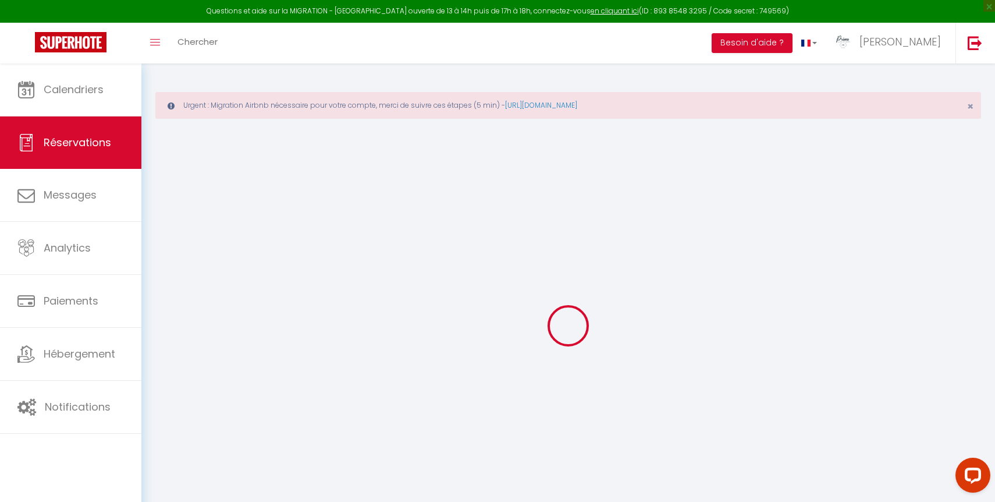
select select "19759"
select select "1"
type input "Dim 10 Août 2025"
select select
type input "Lun 11 Août 2025"
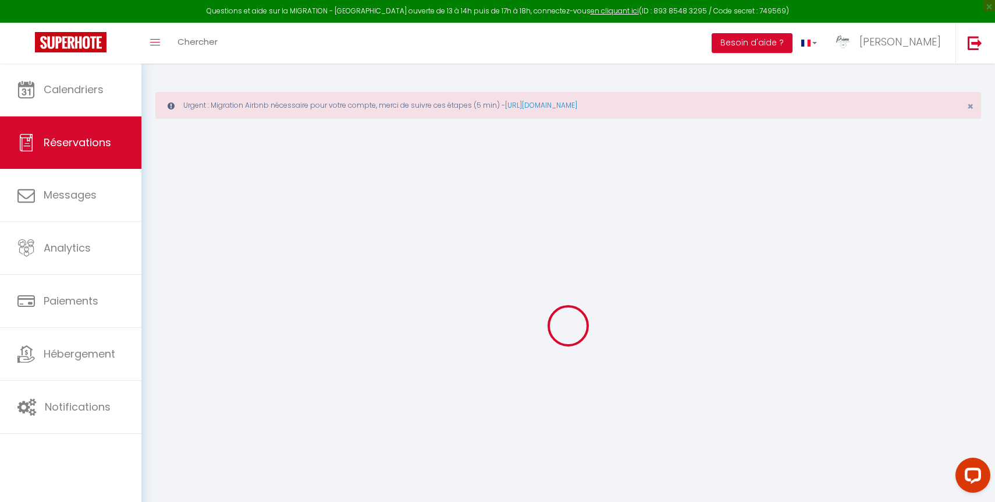
select select
type input "2"
select select "12"
select select
checkbox input "false"
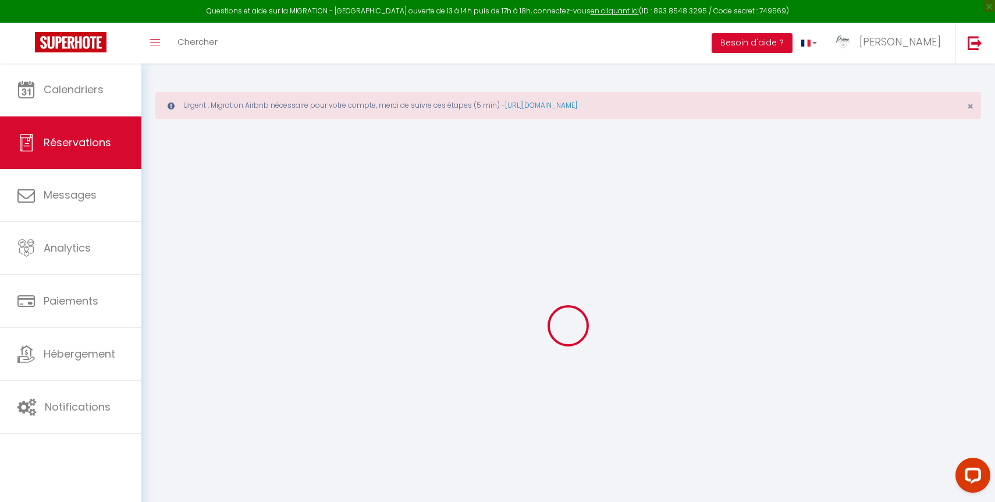
type input "0"
select select
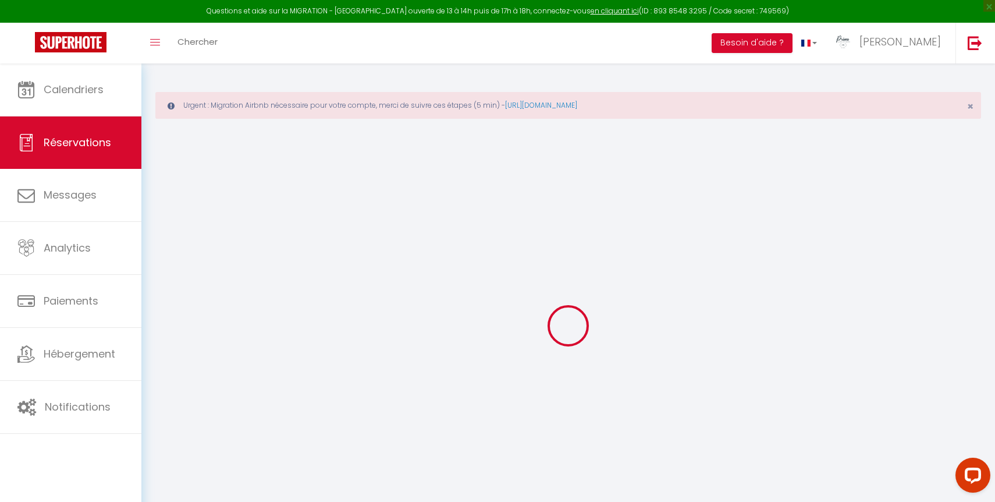
select select
select select "14"
checkbox input "false"
select select
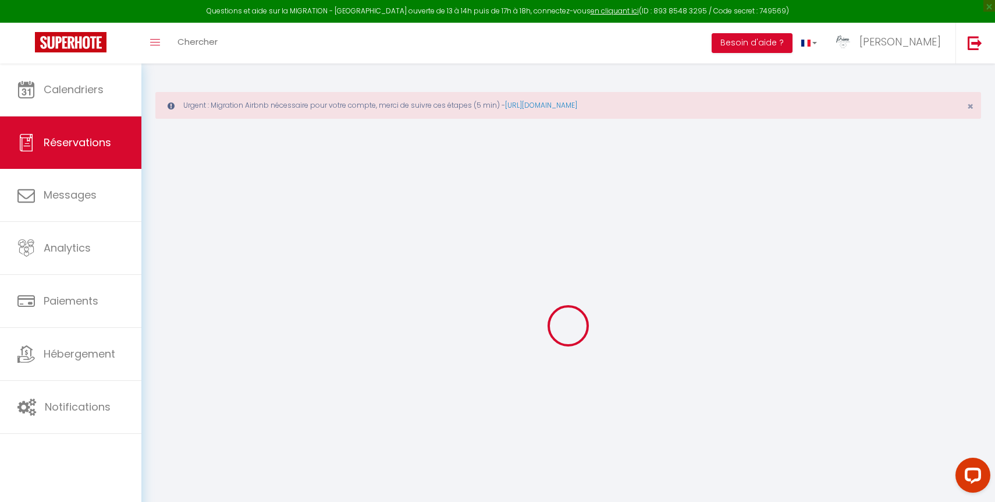
checkbox input "false"
select select
checkbox input "false"
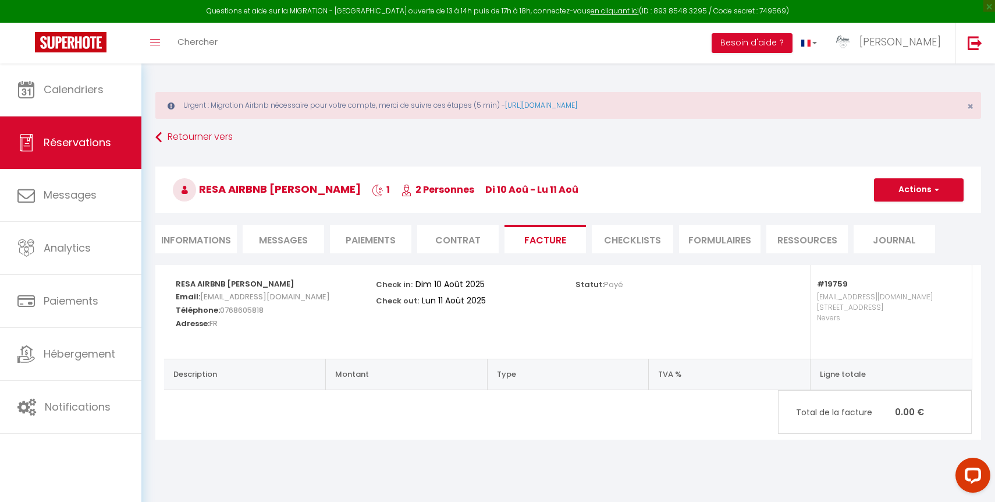
click at [209, 233] on li "Informations" at bounding box center [196, 239] width 82 height 29
select select
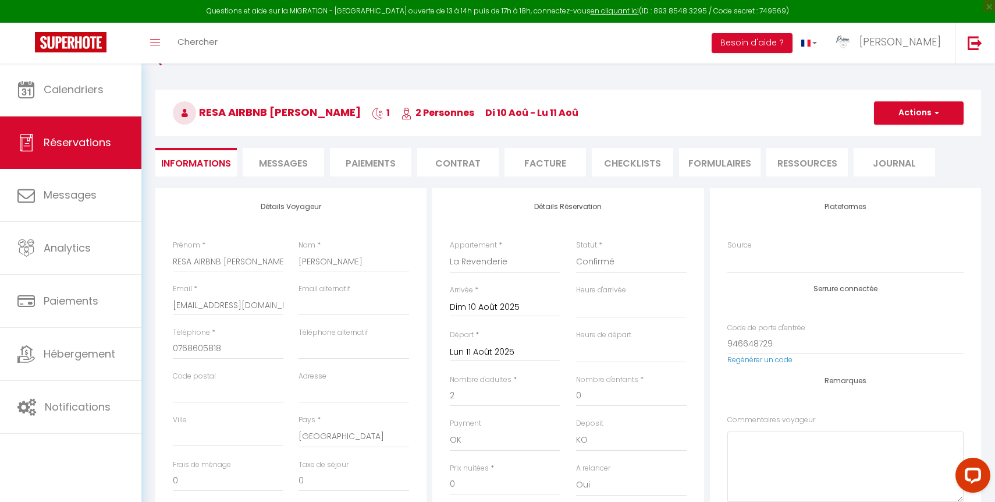
scroll to position [82, 0]
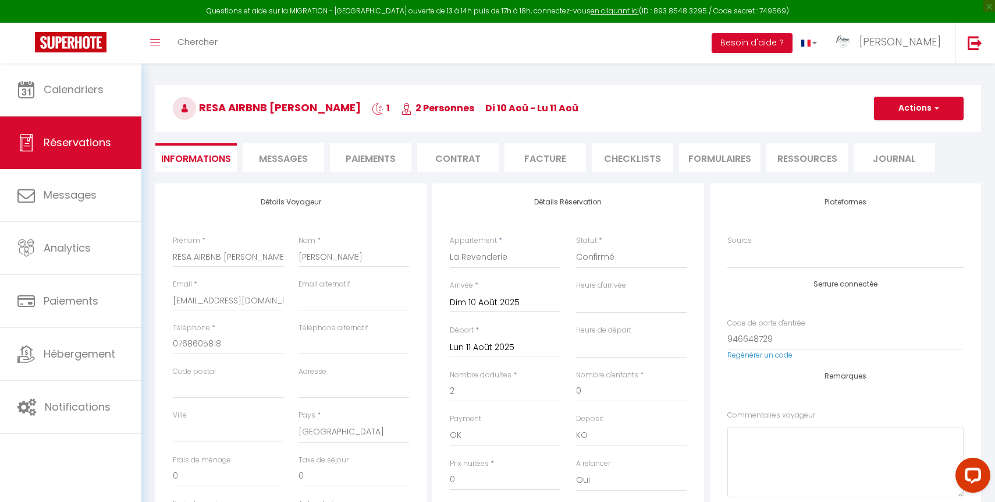
click at [479, 301] on input "Dim 10 Août 2025" at bounding box center [505, 302] width 111 height 15
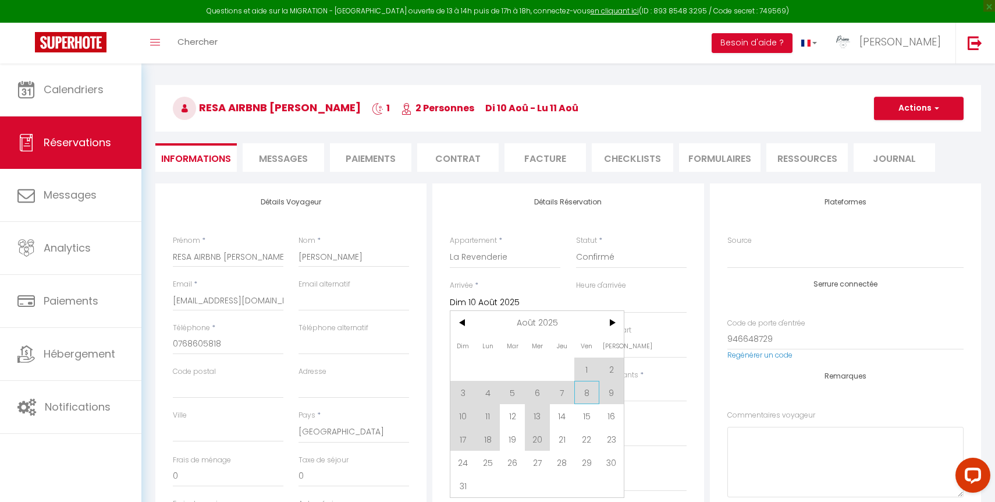
click at [580, 394] on span "8" at bounding box center [587, 392] width 25 height 23
type input "Ven 08 Août 2025"
select select
checkbox input "false"
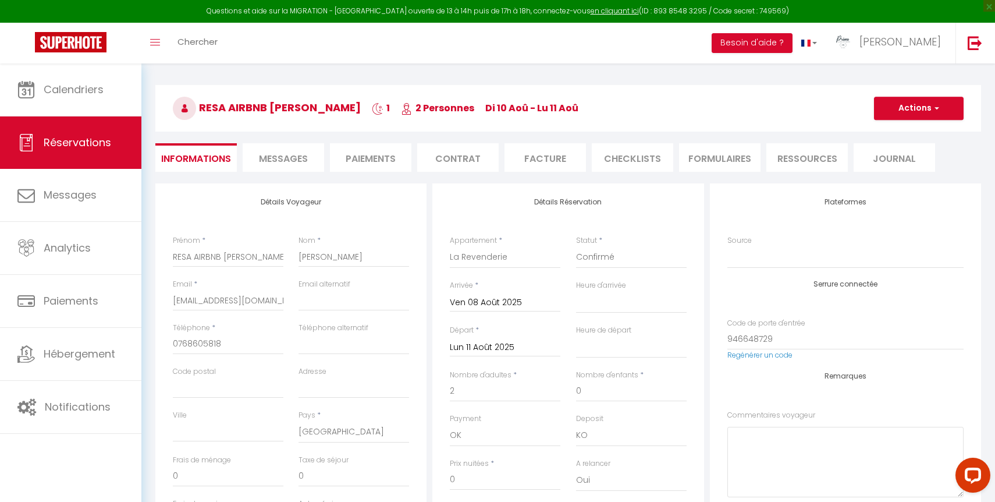
type input "4.32"
select select
type input "78"
checkbox input "false"
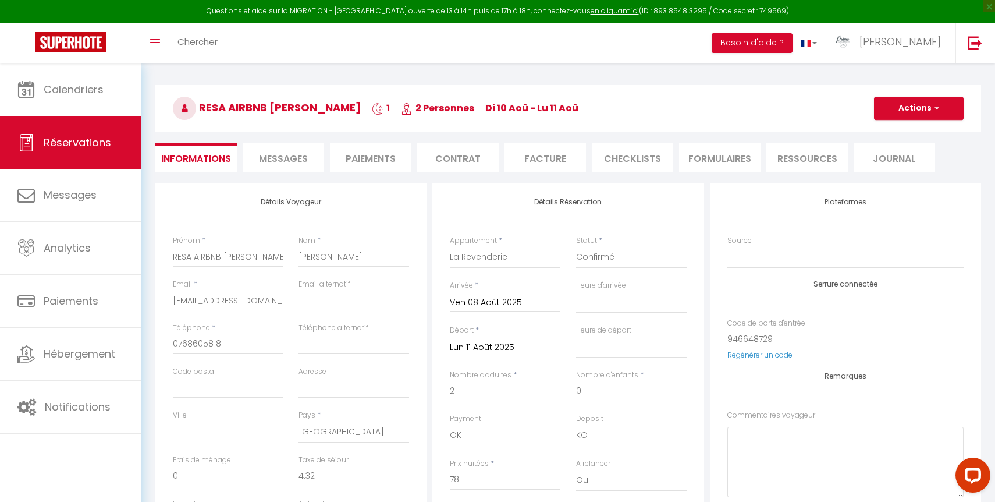
click at [497, 346] on input "Lun 11 Août 2025" at bounding box center [505, 347] width 111 height 15
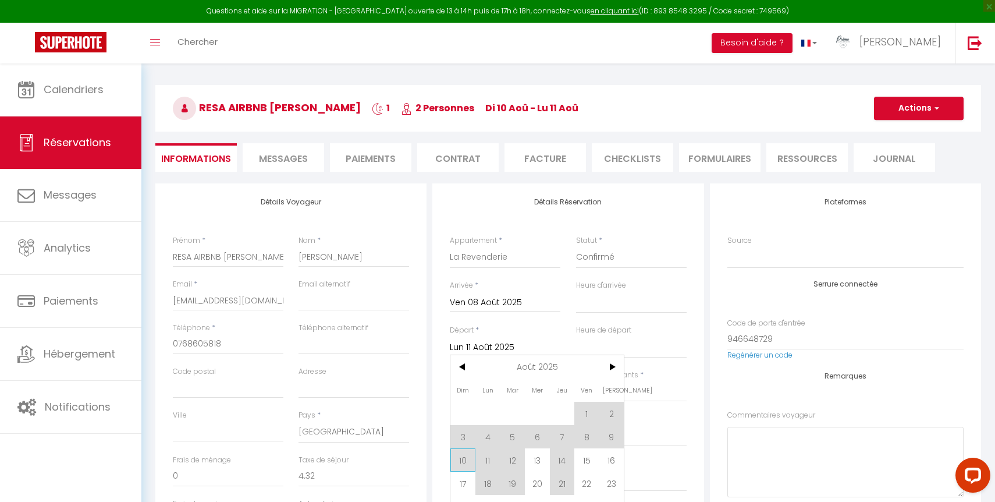
click at [469, 456] on span "10" at bounding box center [463, 459] width 25 height 23
select select
type input "Dim 10 Août 2025"
select select
checkbox input "false"
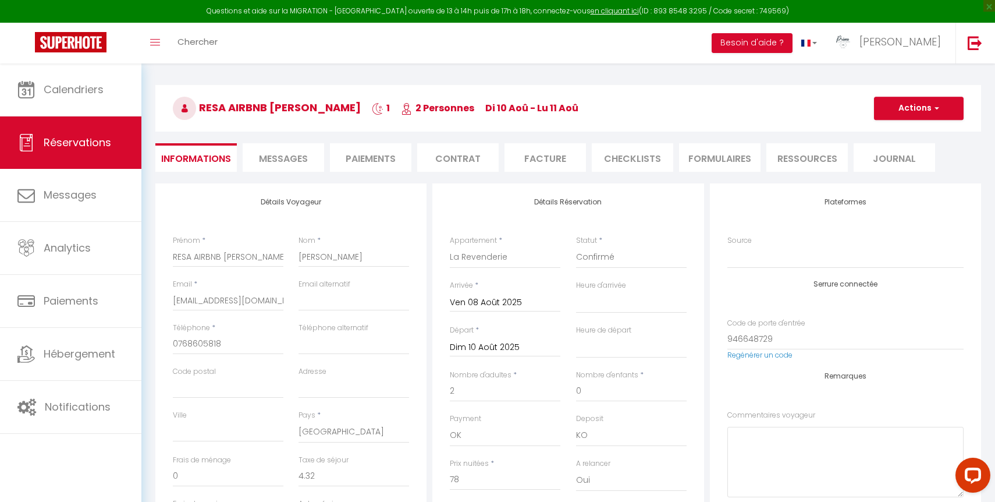
type input "0"
select select
type input "0"
checkbox input "false"
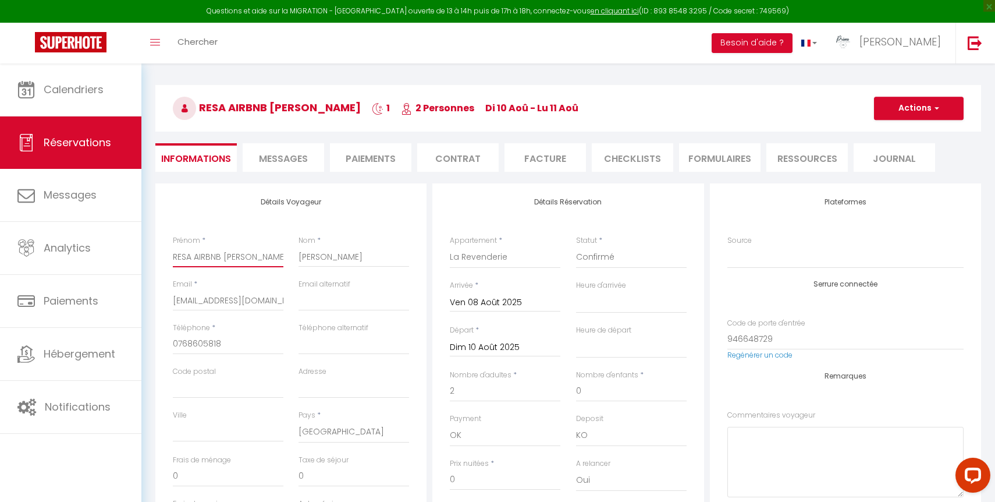
click at [260, 256] on input "RESA AIRBNB Lydia" at bounding box center [228, 256] width 111 height 21
type input "RESA AIRBNB Lydi"
select select
checkbox input "false"
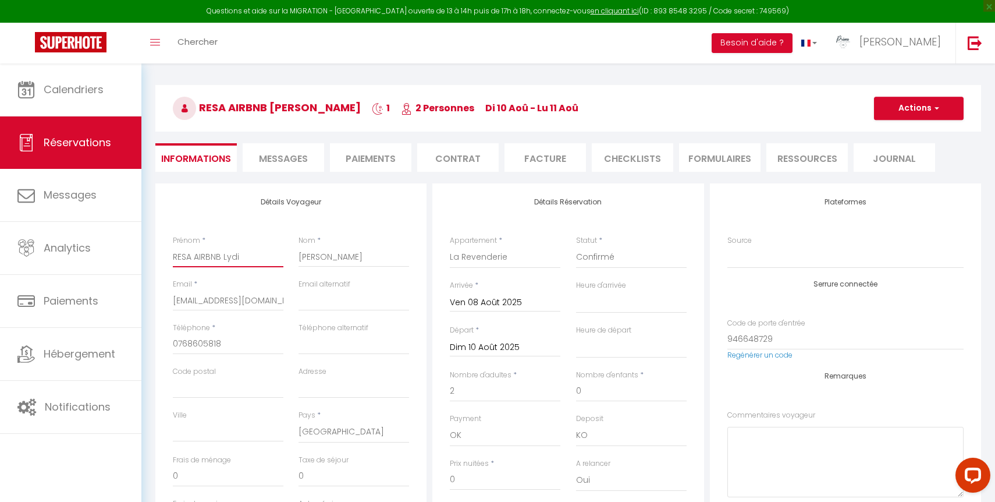
type input "RESA AIRBNB Lyd"
select select
checkbox input "false"
type input "RESA AIRBNB Ly"
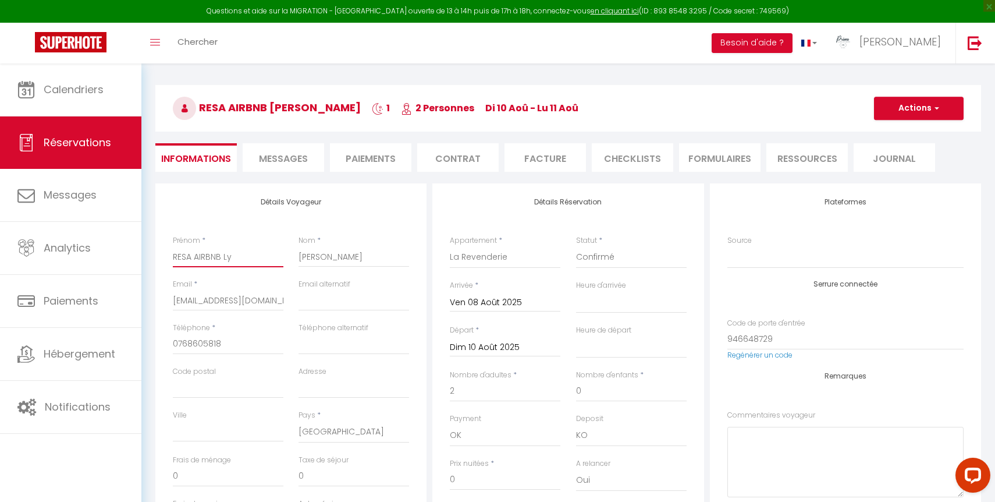
select select
checkbox input "false"
type input "RESA AIRBNB L"
select select
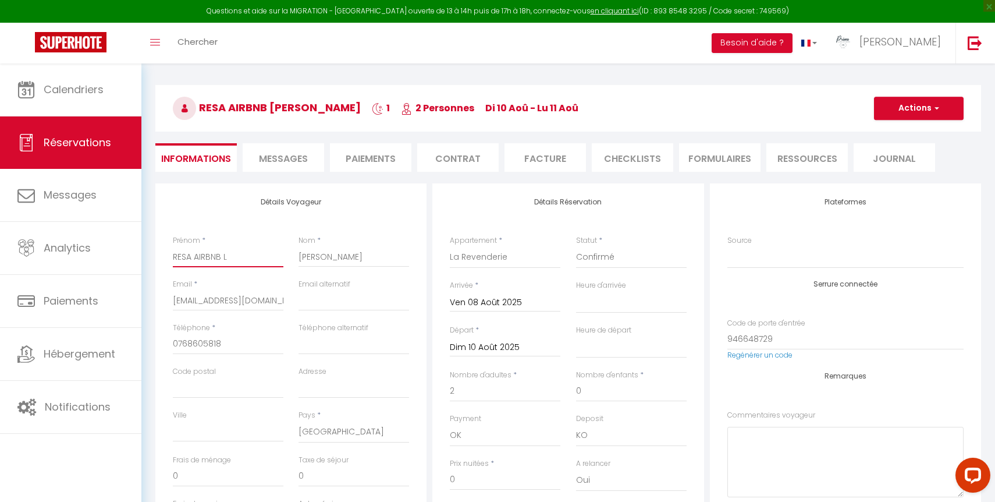
select select
checkbox input "false"
type input "RESA AIRBNB"
select select
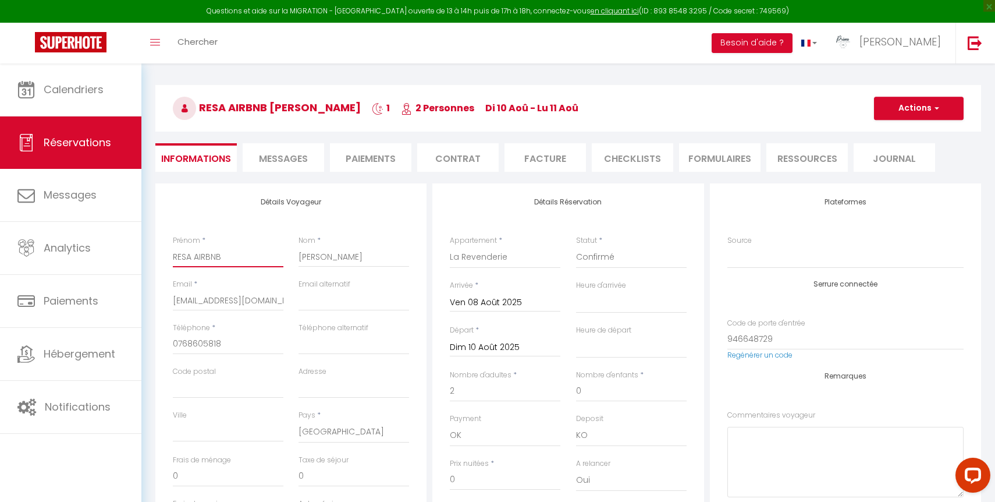
checkbox input "false"
type input "RESA AIRBNB C"
select select
checkbox input "false"
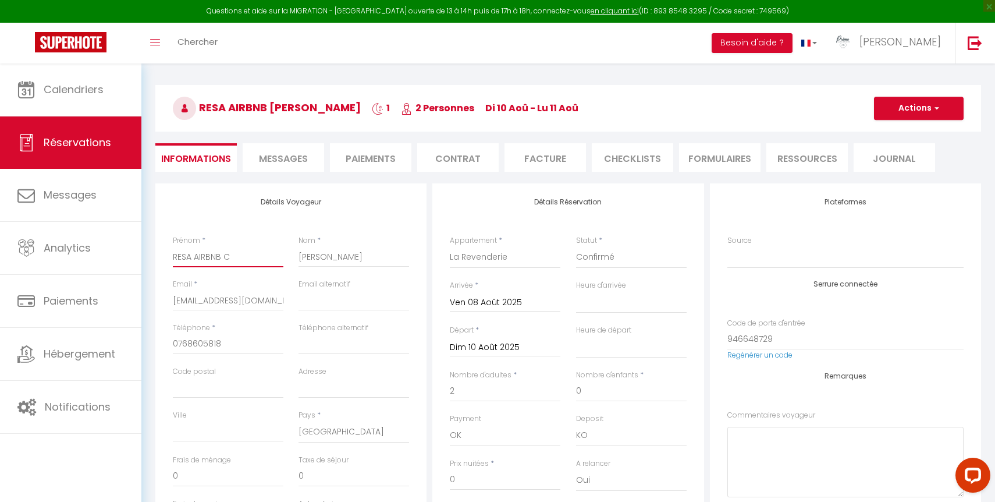
type input "RESA AIRBNB Cl"
select select
checkbox input "false"
type input "RESA AIRBNB Cle"
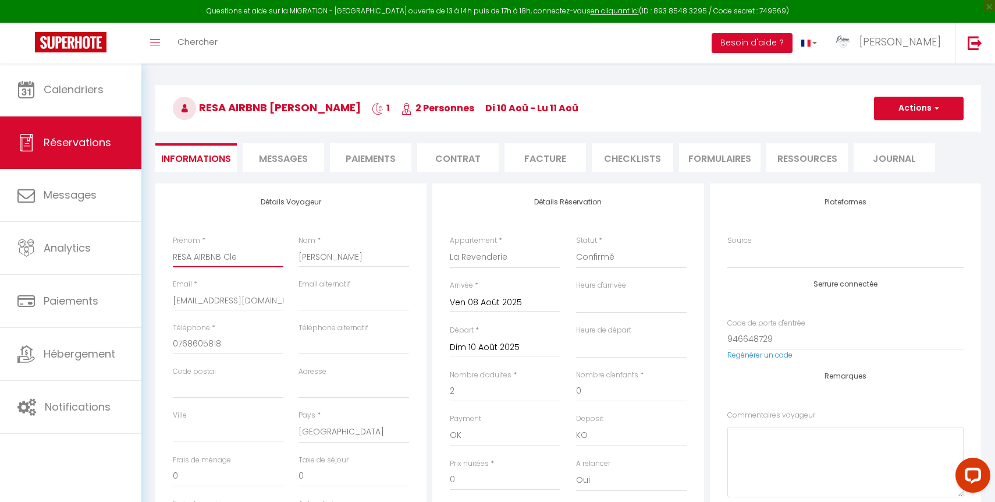
select select
checkbox input "false"
type input "RESA AIRBNB Clem"
select select
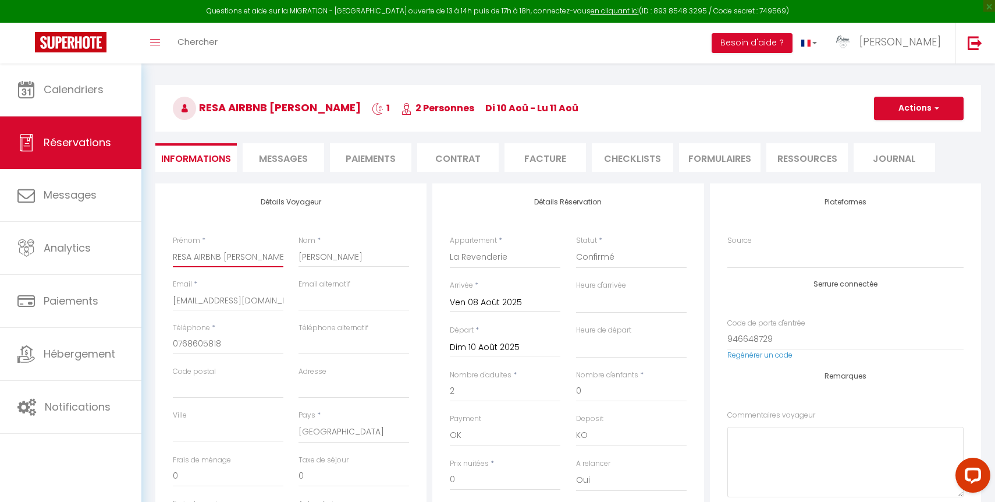
select select
checkbox input "false"
type input "RESA AIRBNB Cleme"
select select
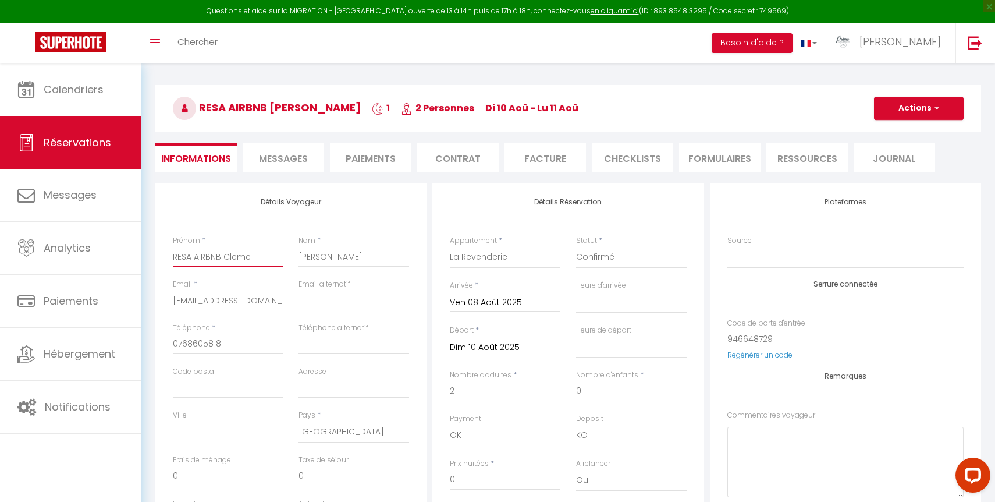
checkbox input "false"
type input "RESA AIRBNB Clemen"
select select
checkbox input "false"
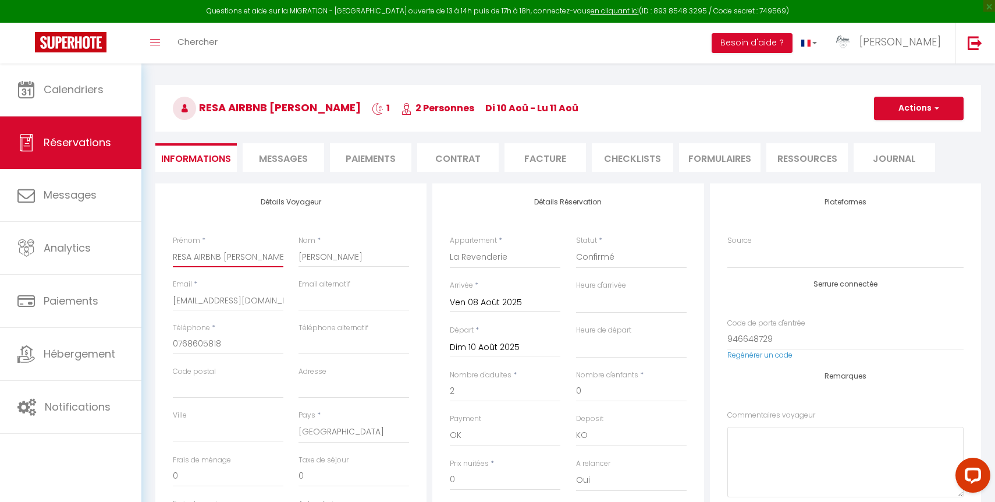
type input "RESA AIRBNB Clement"
select select
checkbox input "false"
type input "RESA AIRBNB Clement"
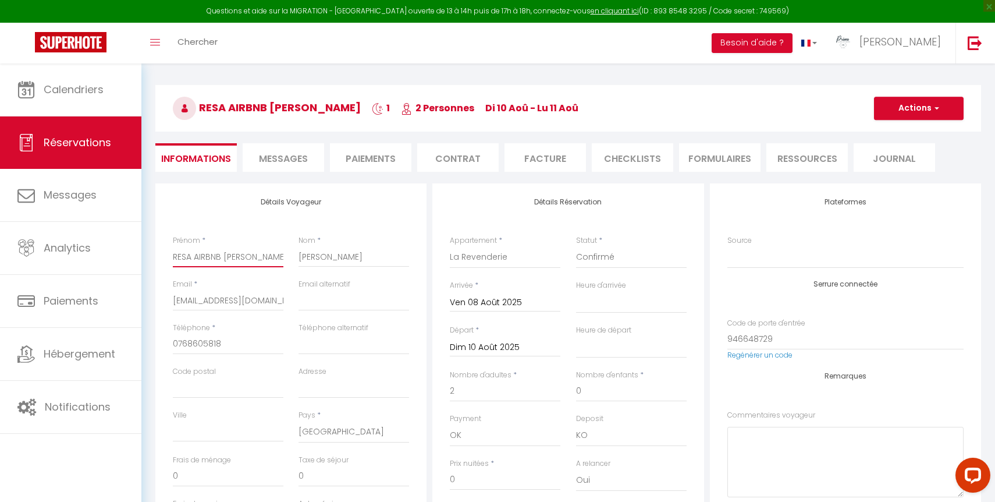
select select
checkbox input "false"
type input "RESA AIRBNB Clement"
click at [349, 263] on input "Grabarczyk" at bounding box center [354, 256] width 111 height 21
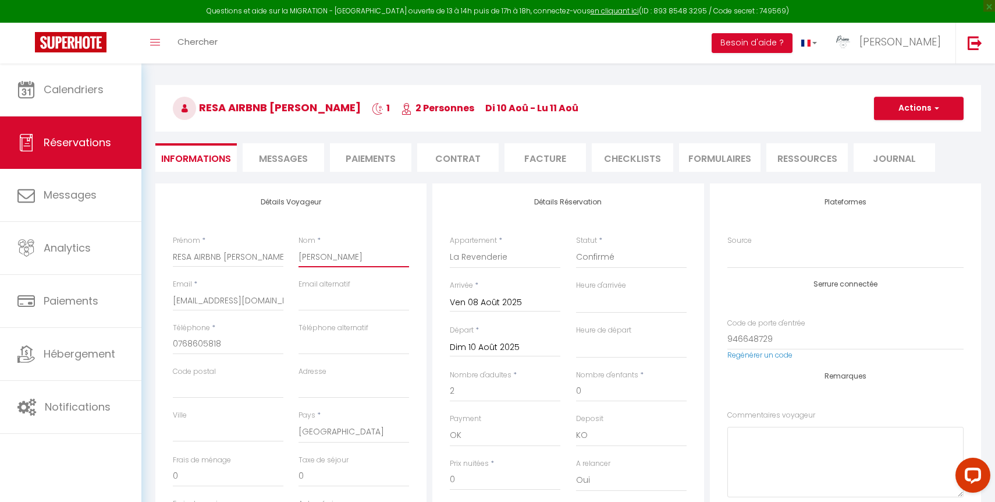
click at [349, 263] on input "Grabarczyk" at bounding box center [354, 256] width 111 height 21
type input "M"
select select
checkbox input "false"
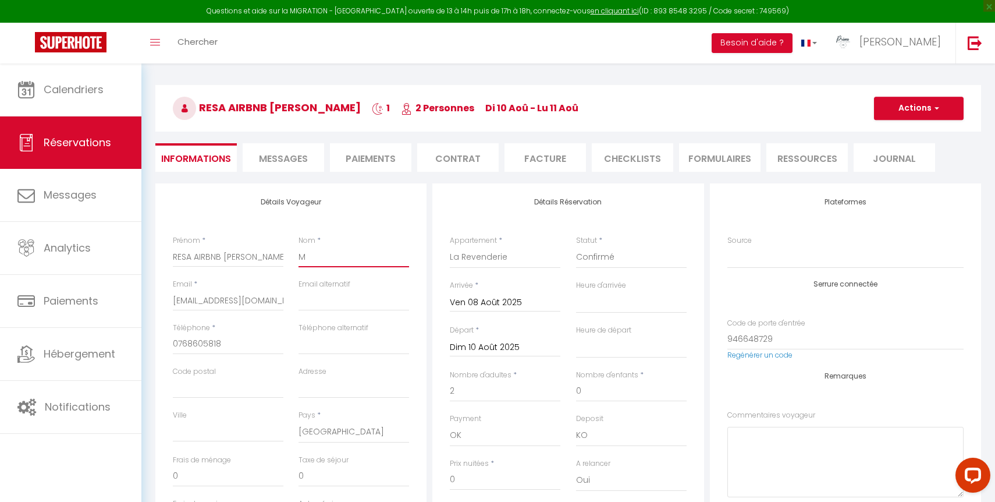
type input "Ma"
select select
checkbox input "false"
type input "Mar"
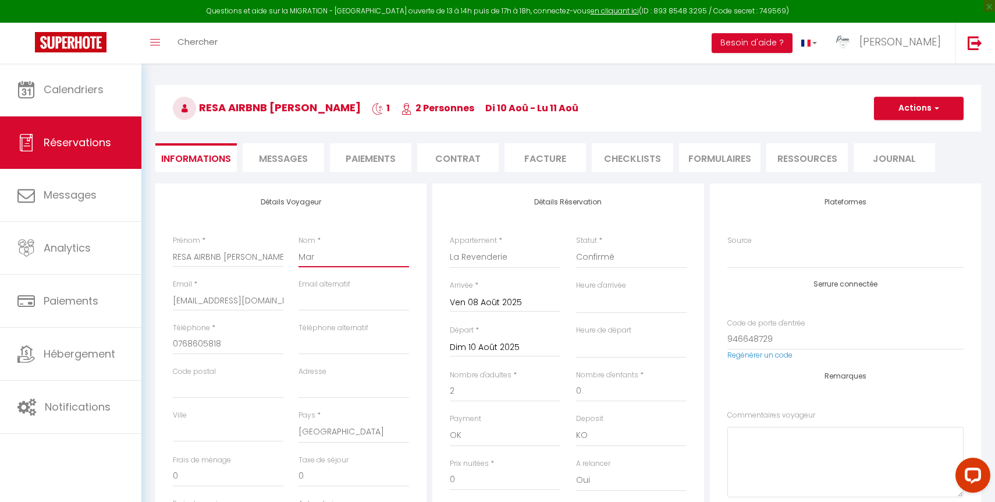
select select
checkbox input "false"
type input "Mart"
select select
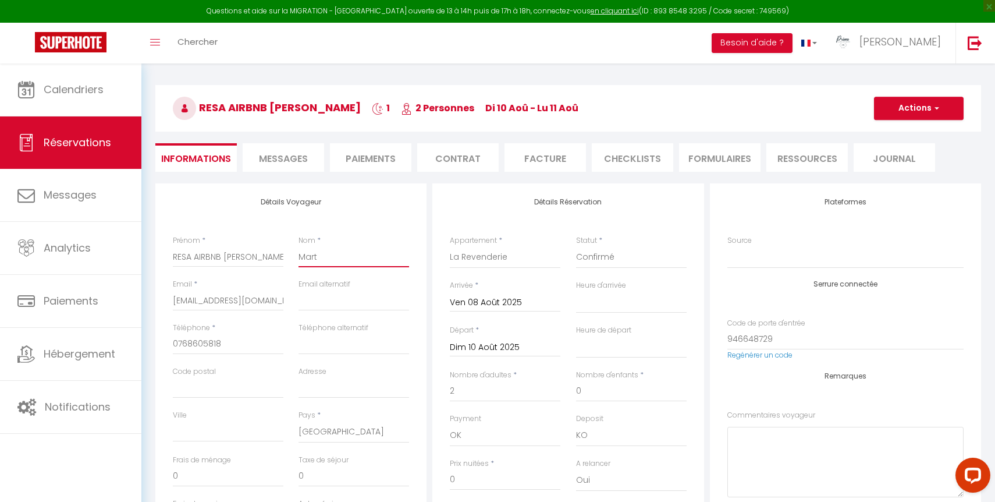
select select
click at [935, 118] on button "Actions" at bounding box center [919, 108] width 90 height 23
click at [914, 131] on link "Enregistrer" at bounding box center [908, 133] width 92 height 15
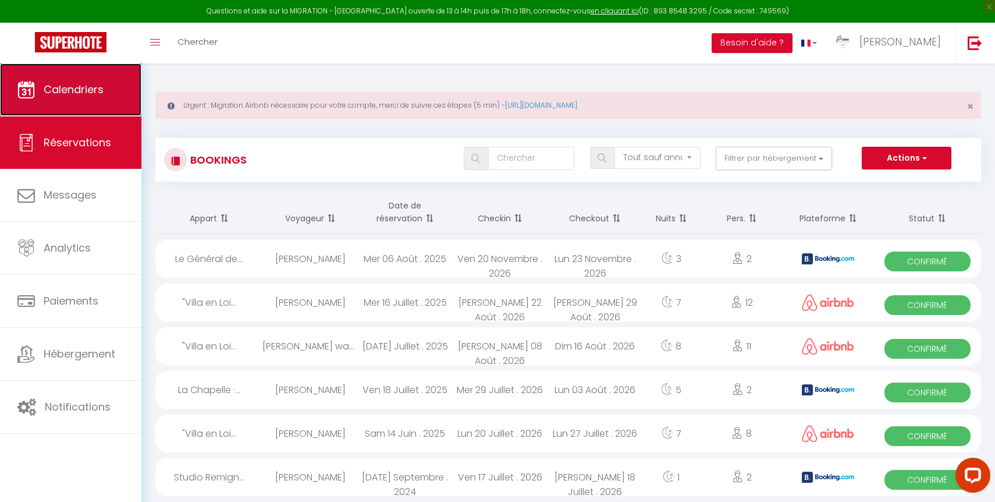
click at [76, 90] on span "Calendriers" at bounding box center [74, 89] width 60 height 15
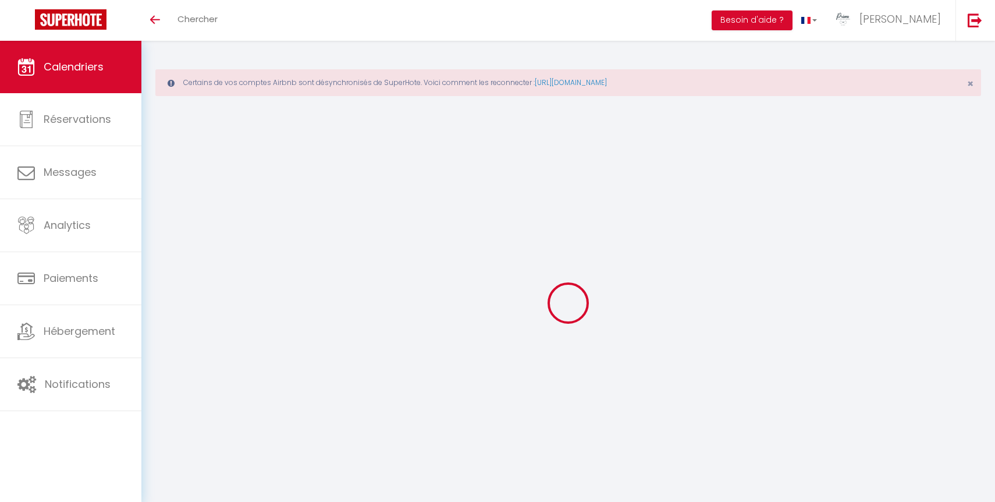
click at [304, 2] on div "Toggle menubar Chercher BUTTON Besoin d'aide ? Mathieu Paramètres Équipe" at bounding box center [535, 20] width 902 height 41
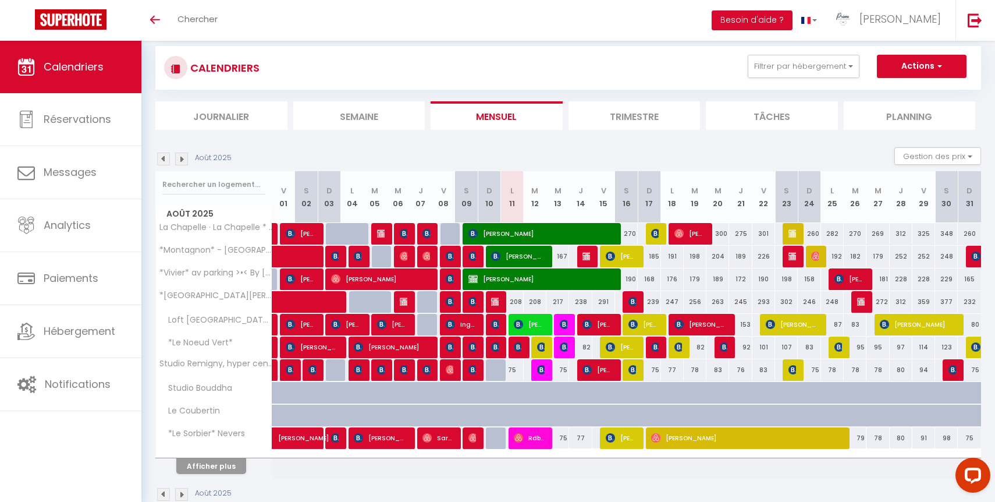
scroll to position [94, 0]
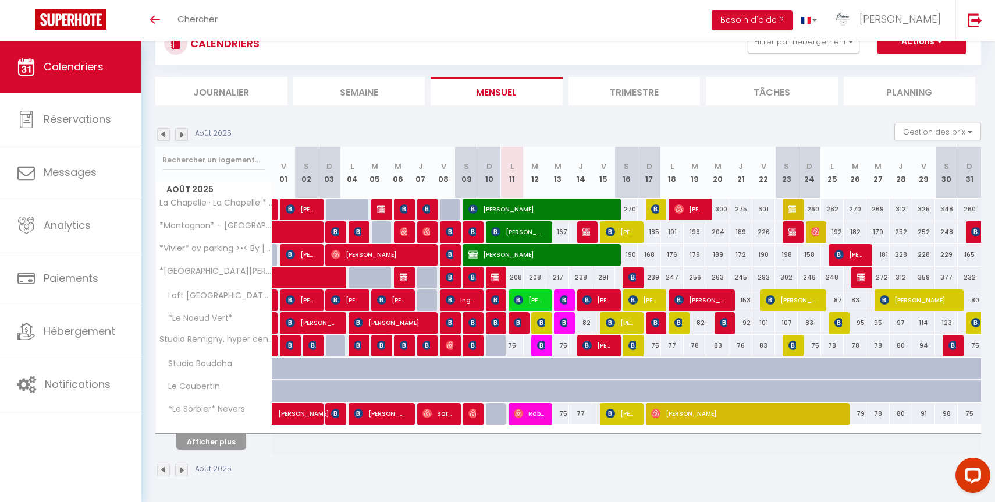
click at [217, 427] on div at bounding box center [214, 430] width 116 height 8
click at [220, 436] on button "Afficher plus" at bounding box center [211, 442] width 70 height 16
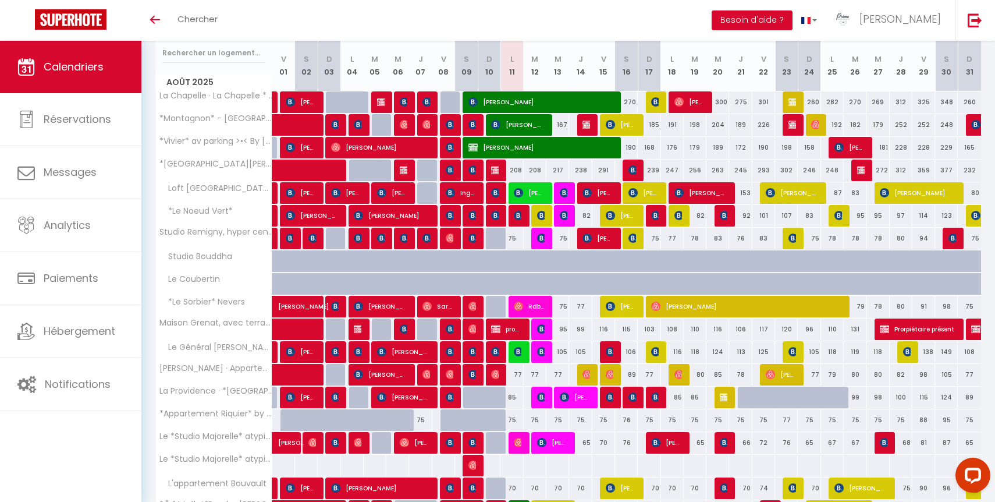
scroll to position [321, 0]
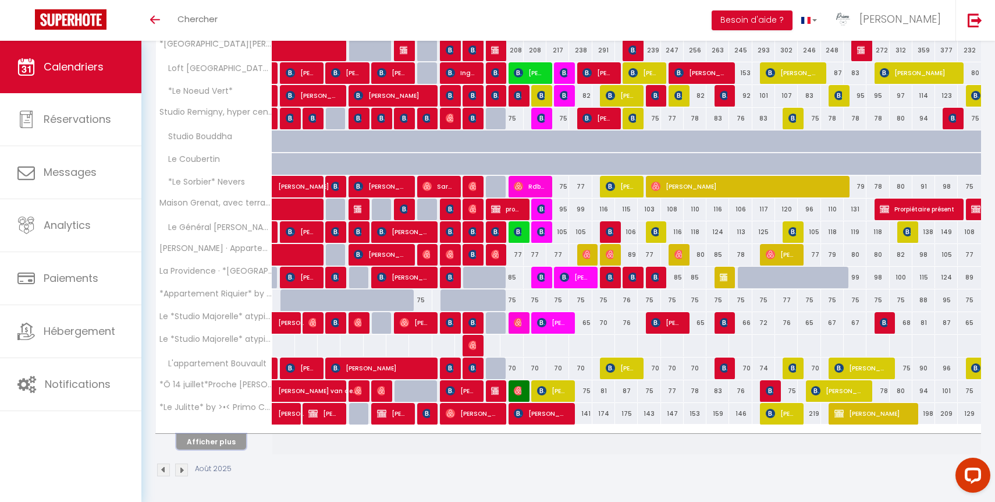
click at [226, 437] on button "Afficher plus" at bounding box center [211, 442] width 70 height 16
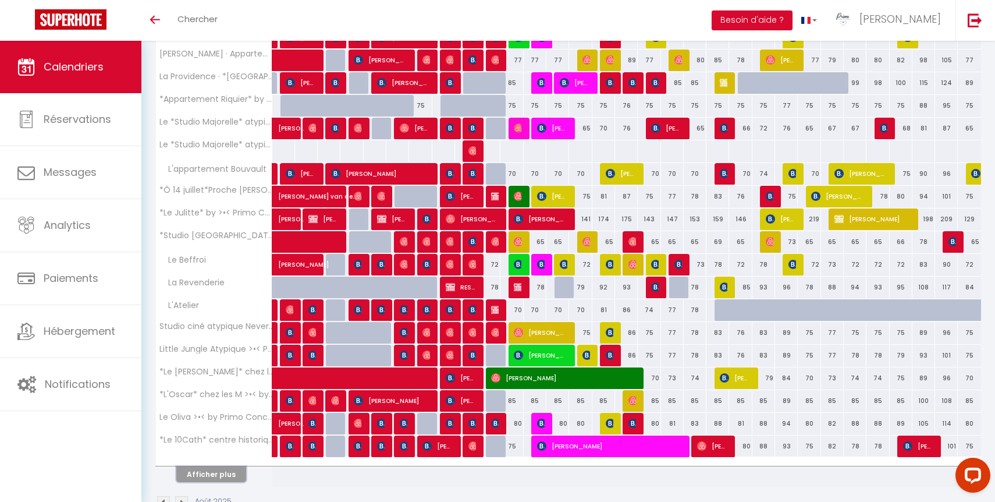
scroll to position [548, 0]
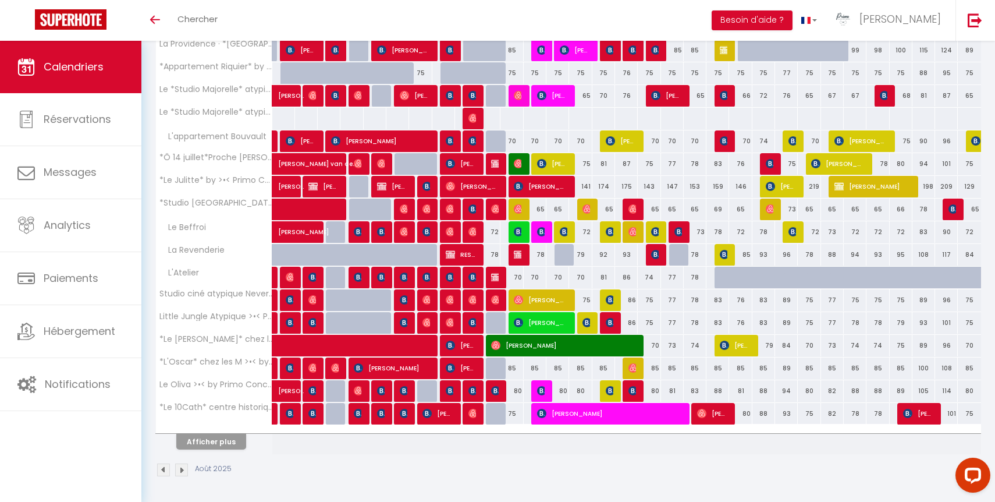
click at [224, 453] on th "Afficher plus" at bounding box center [214, 439] width 116 height 29
click at [228, 448] on button "Afficher plus" at bounding box center [211, 442] width 70 height 16
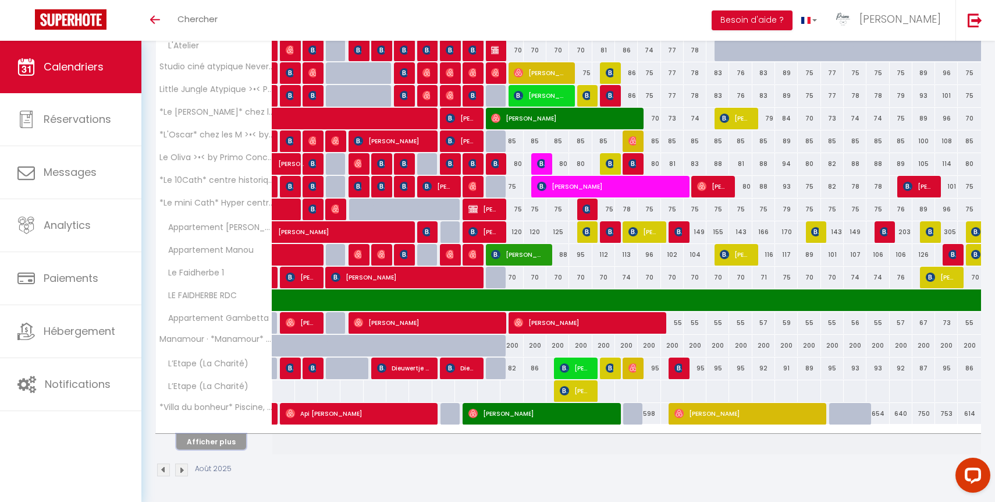
click at [228, 445] on button "Afficher plus" at bounding box center [211, 442] width 70 height 16
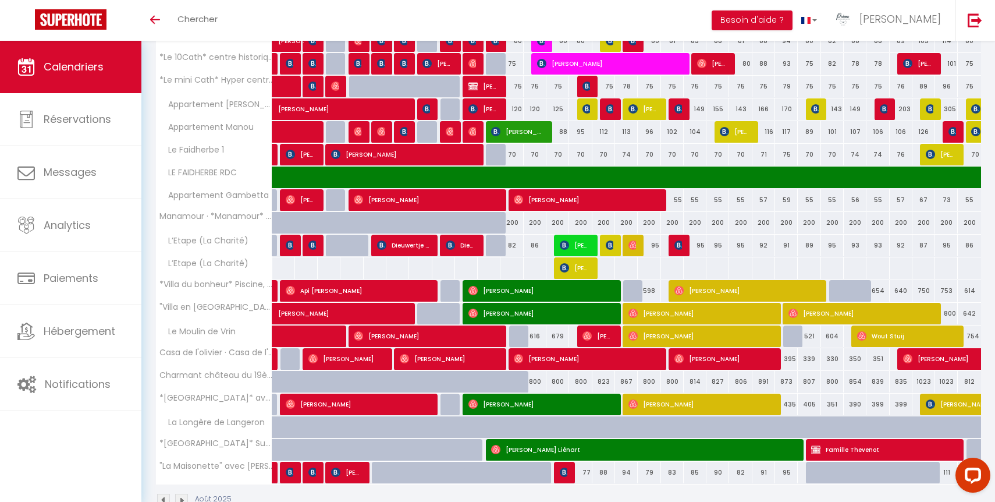
scroll to position [900, 0]
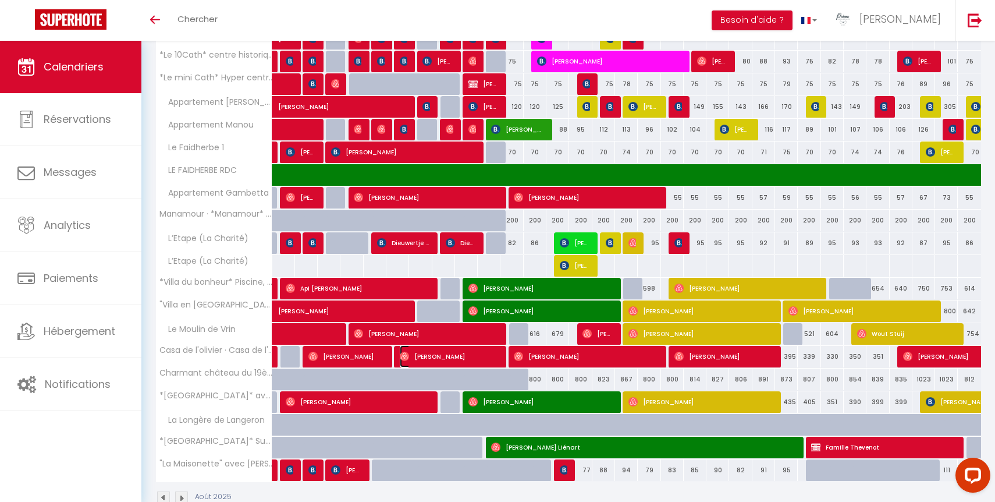
click at [486, 361] on span "[PERSON_NAME]" at bounding box center [449, 356] width 98 height 22
select select "OK"
select select "0"
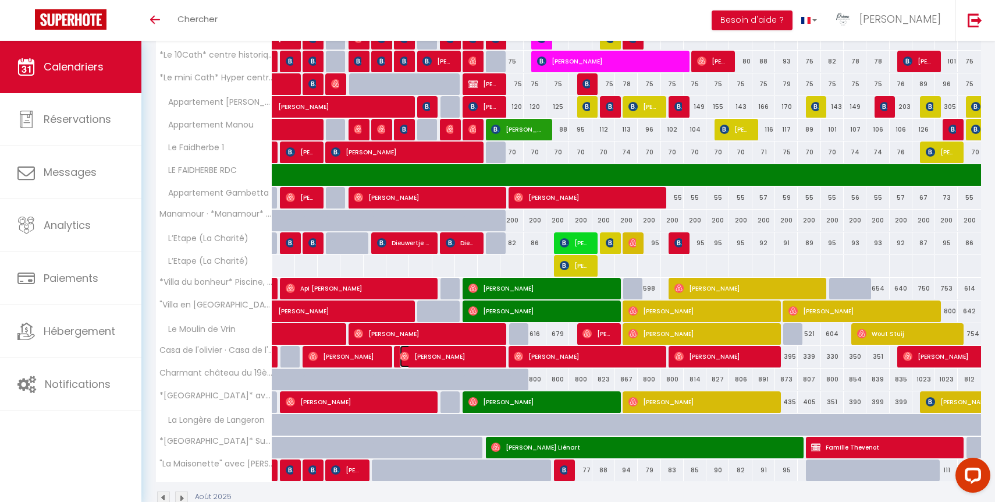
select select "1"
select select
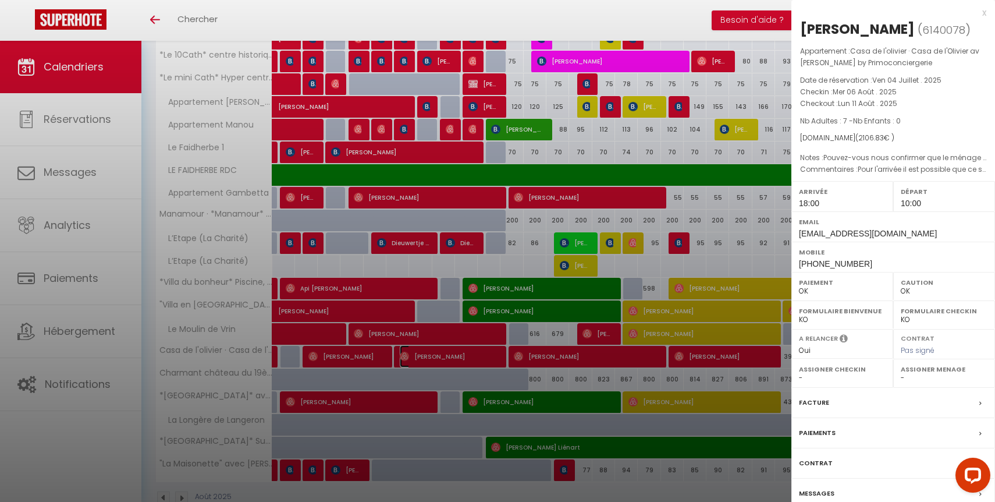
select select "44490"
click at [817, 491] on label "Messages" at bounding box center [817, 493] width 36 height 12
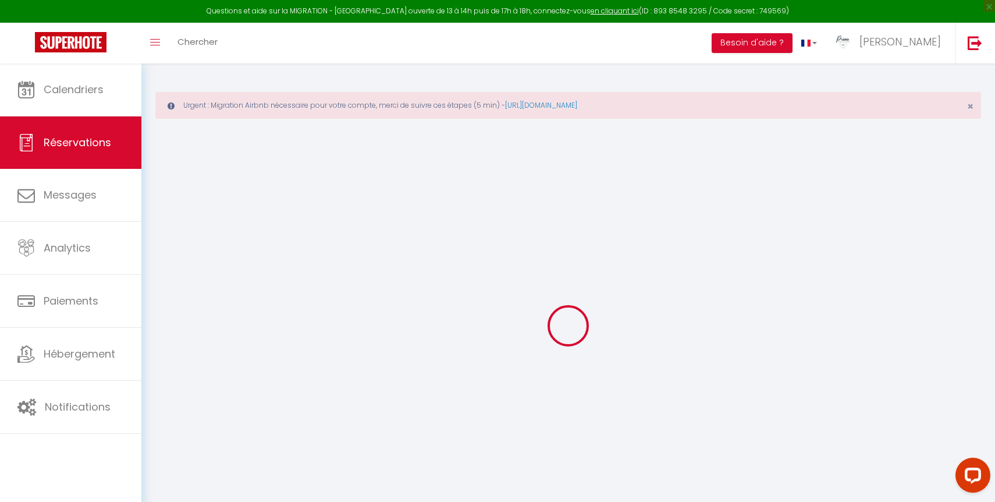
type input "Brigitte"
type input "Celeyron"
type input "lvg1vxdxgu47wqwlkvr5qklz307z@reply.superhote.com"
type input "bc@brigitteceleyron.com"
type input "+33637468440"
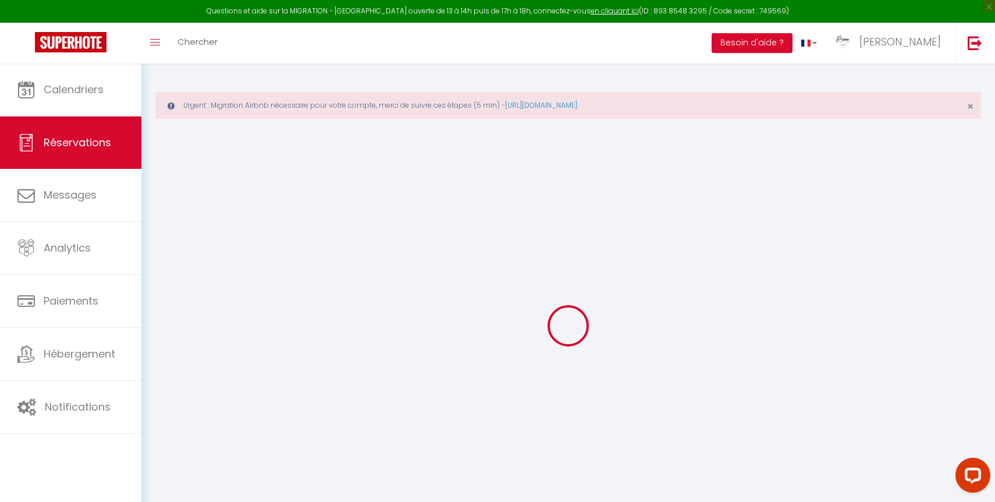
type input "+33637468440"
select select
type input "71.89"
select select "66672"
select select "1"
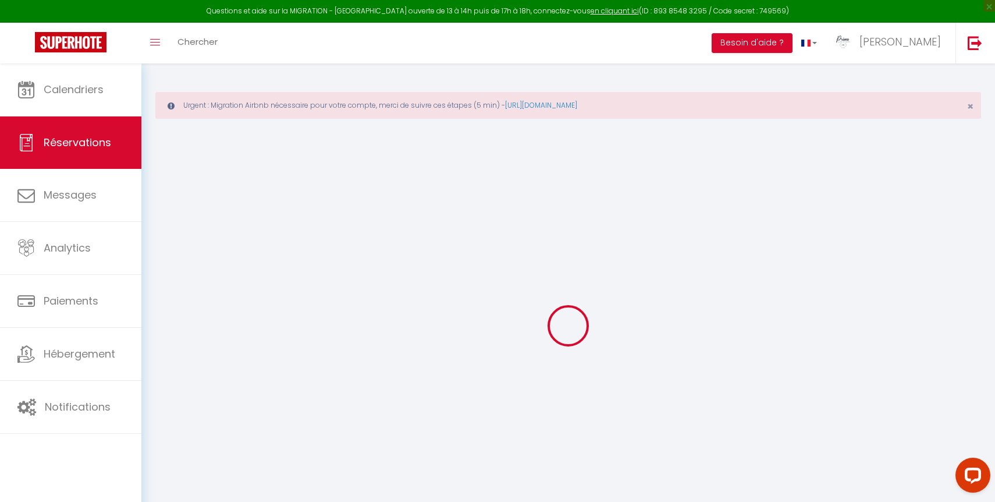
select select
type input "7"
select select "12"
select select
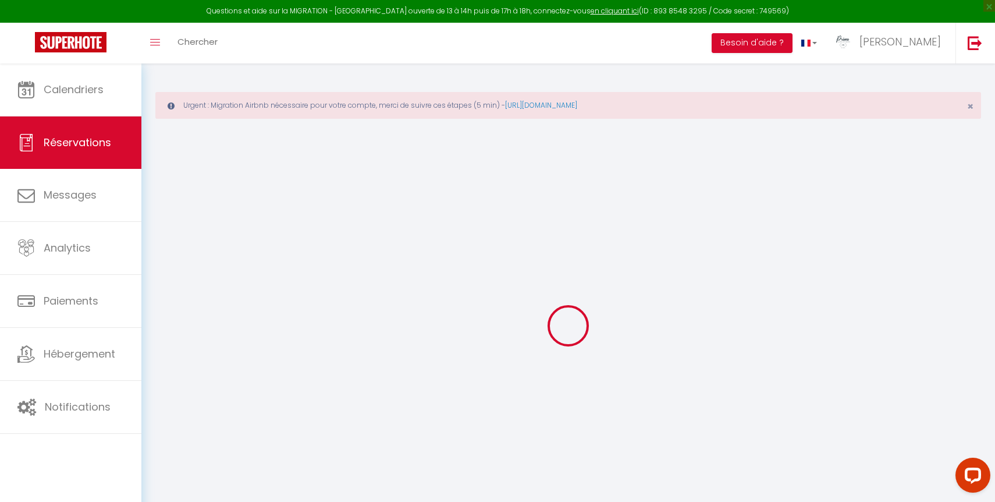
type input "1997"
checkbox input "false"
type input "0"
select select "1"
type input "0"
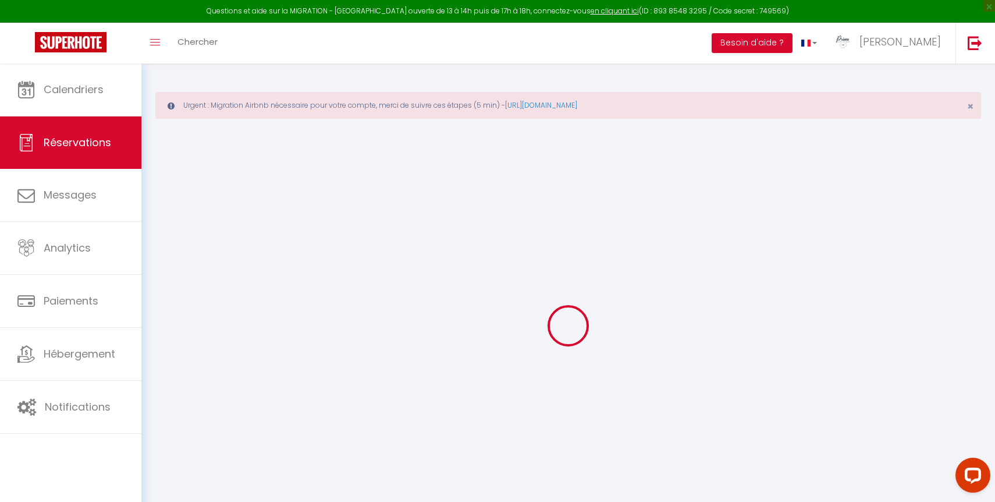
type input "0"
select select
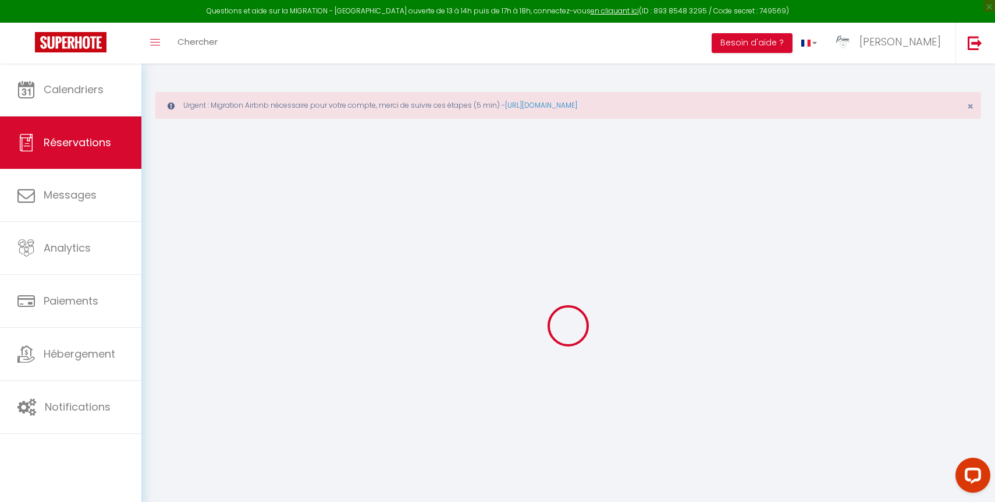
select select "15"
checkbox input "false"
select select
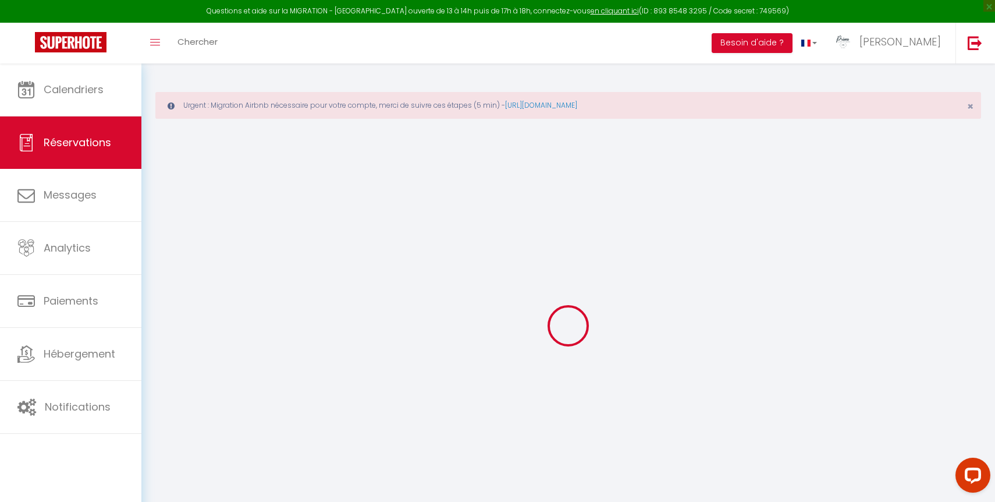
checkbox input "false"
select select
checkbox input "false"
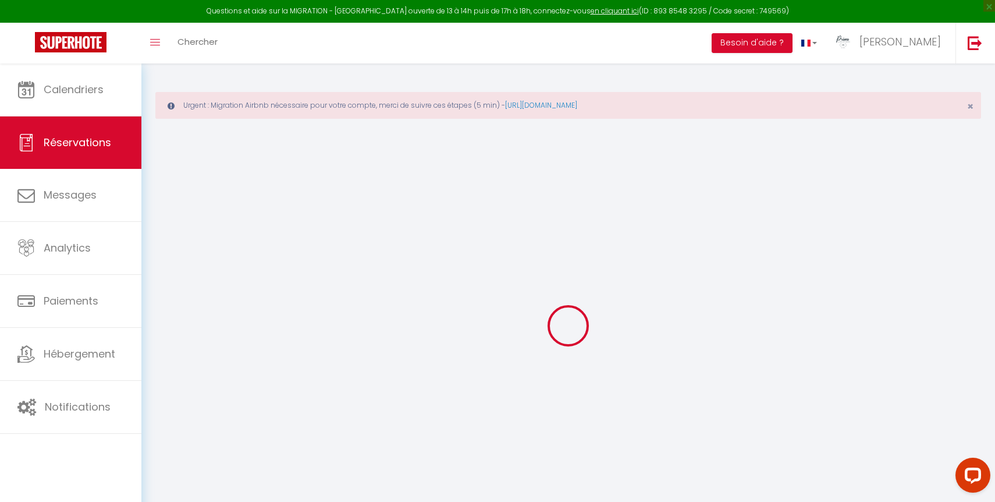
type textarea "Pour l'arrivée il est possible que ce soit entre 17h00 et 18h00 - car nous sero…"
type textarea "Pouvez-vous nous confirmer que le ménage au départ est inclus dans la prestatio…"
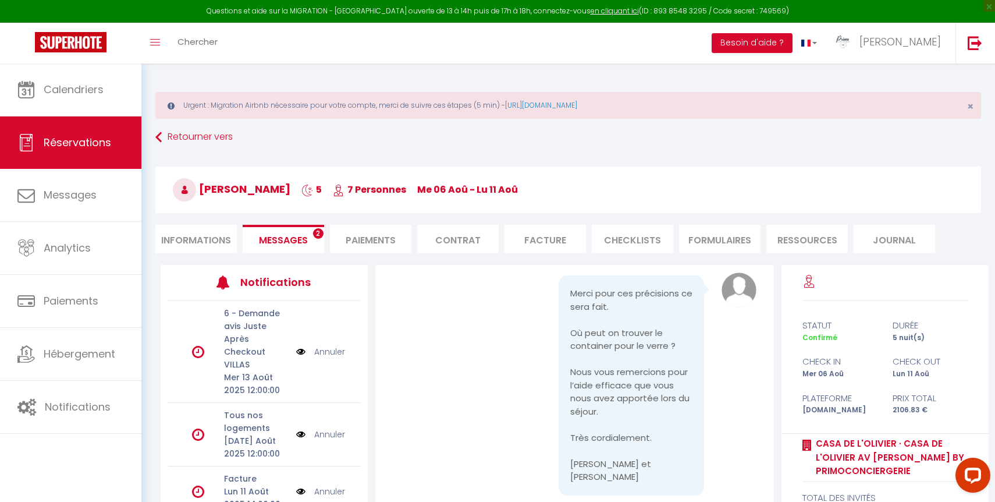
scroll to position [14301, 0]
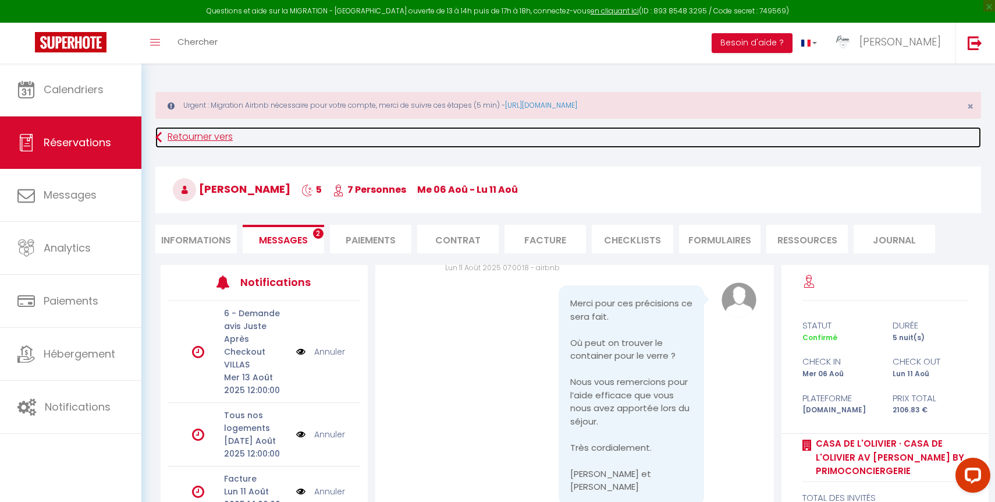
click at [184, 134] on link "Retourner vers" at bounding box center [568, 137] width 826 height 21
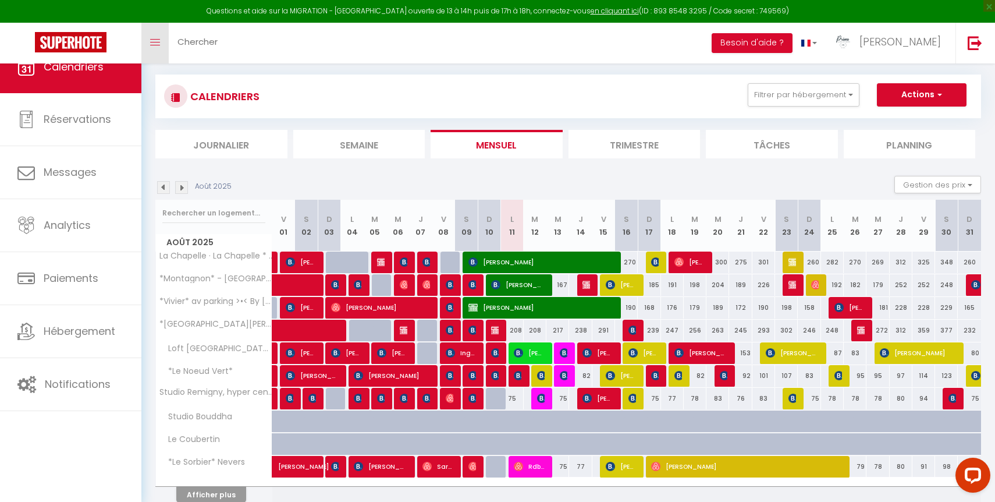
scroll to position [63, 0]
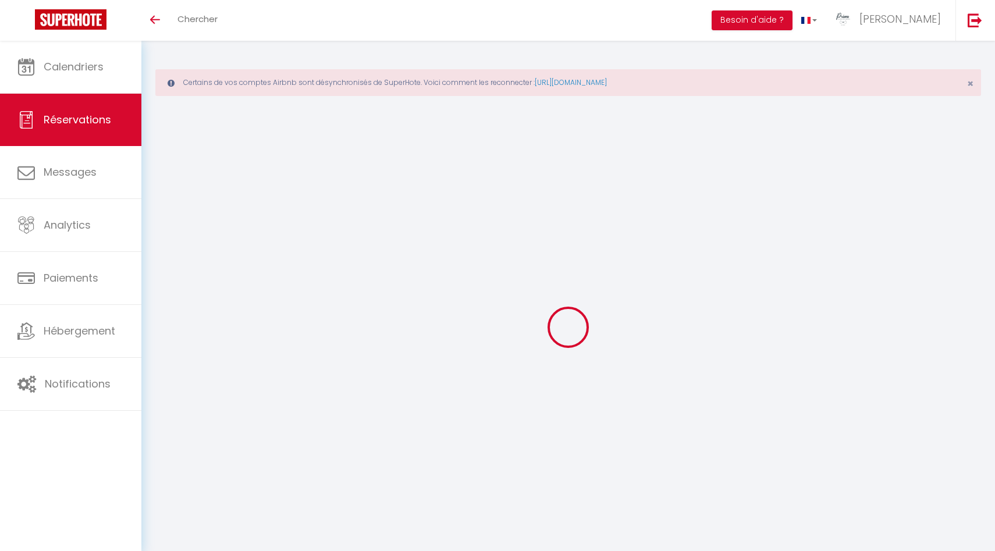
select select
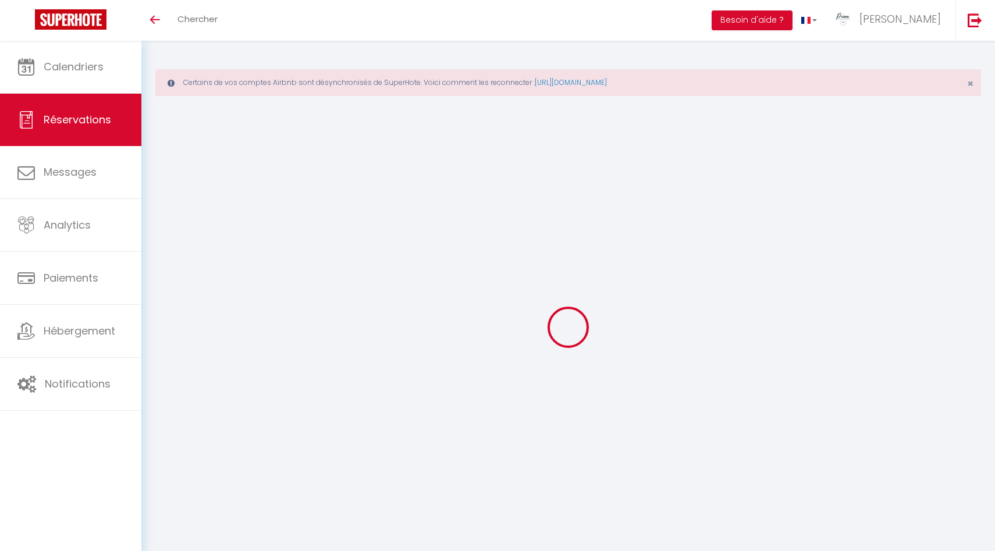
type input "[PERSON_NAME]"
type input "Marlow"
type input "[EMAIL_ADDRESS][DOMAIN_NAME]"
type input "[PHONE_NUMBER]"
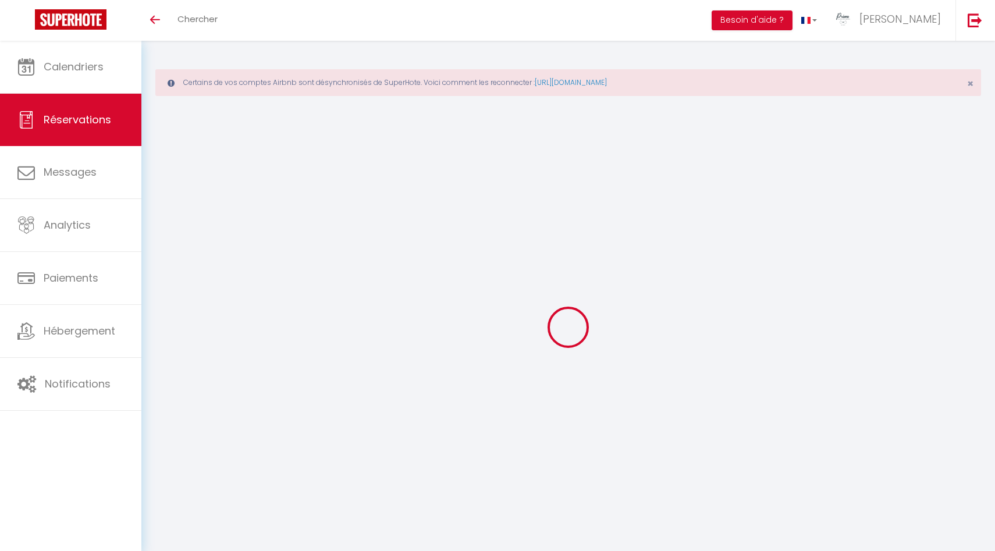
type input "[PHONE_NUMBER]"
type input "."
select select "AU"
type input "10.44"
type input "0.88"
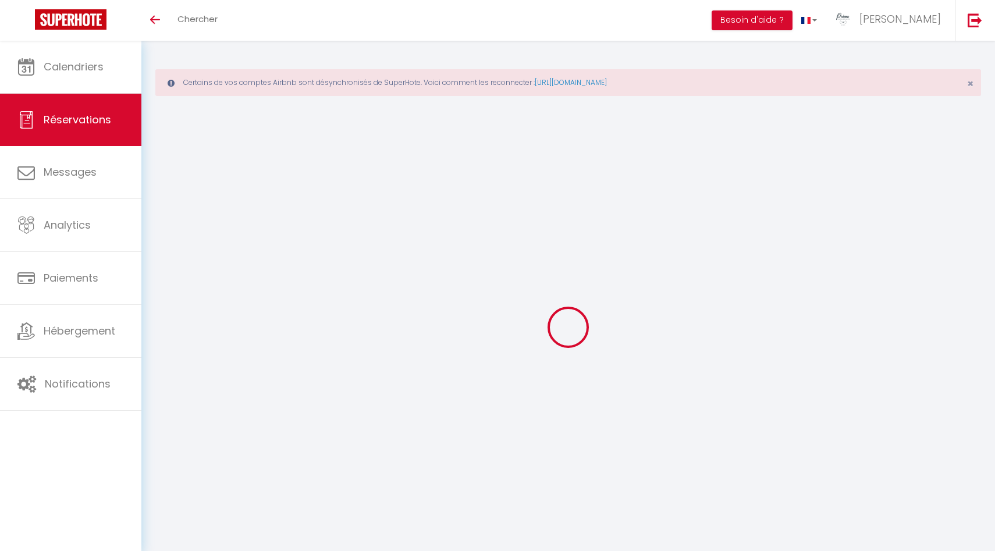
select select "16952"
select select "1"
select select
type input "1"
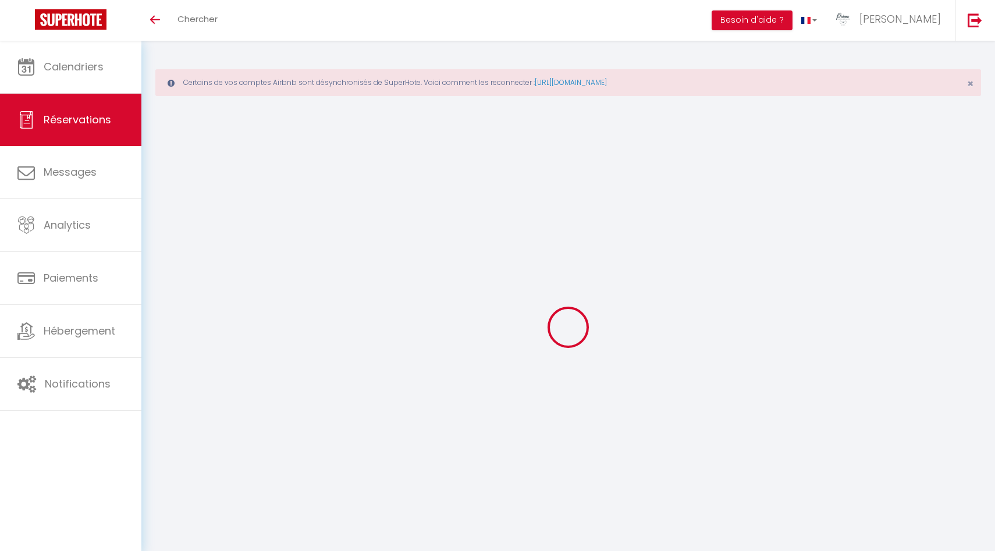
select select "12"
select select "15"
type input "61.4"
checkbox input "false"
type input "0"
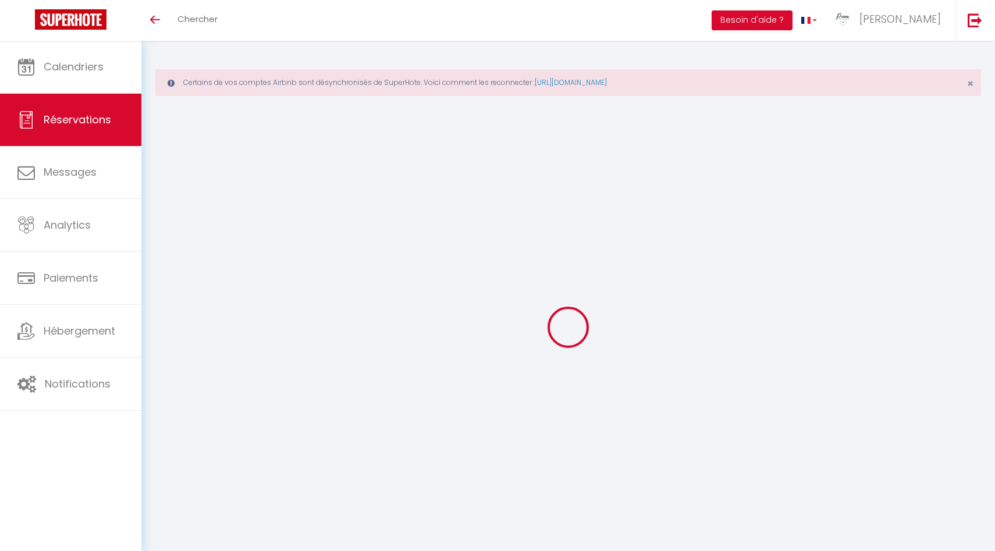
select select "2"
type input "0"
select select
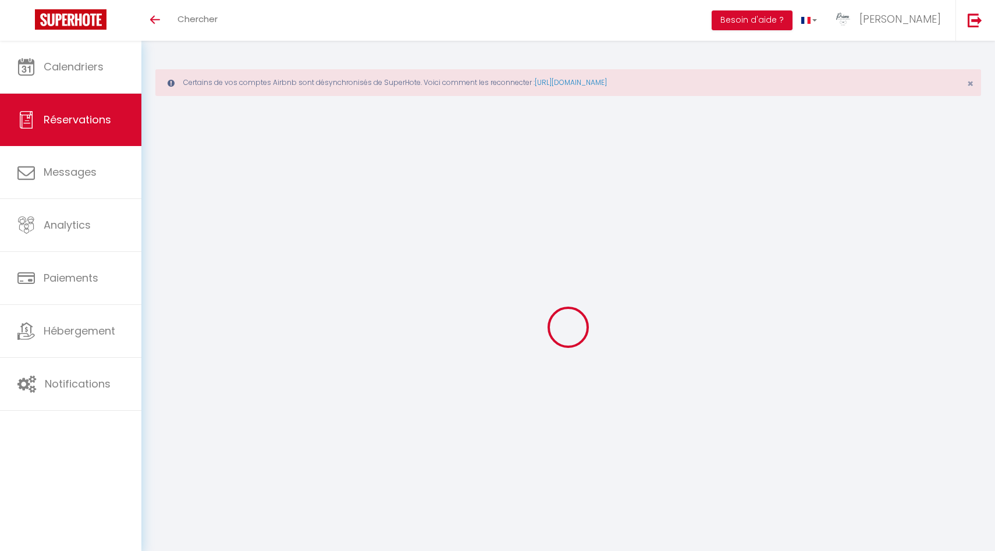
select select
checkbox input "false"
select select
checkbox input "false"
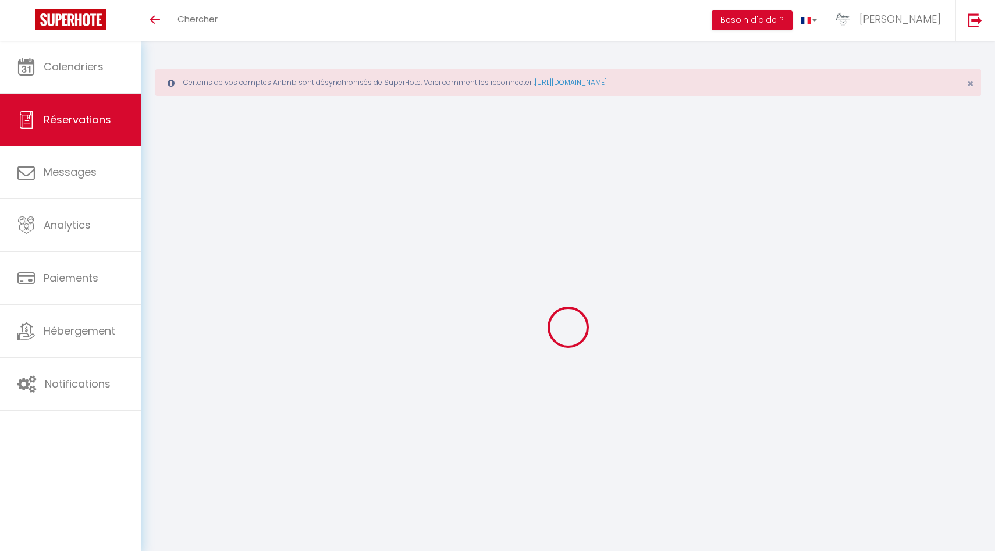
select select
checkbox input "false"
type voyageur0 "** THIS RESERVATION HAS BEEN PRE-PAID ** Hi, arriving by e-bike so will need to…"
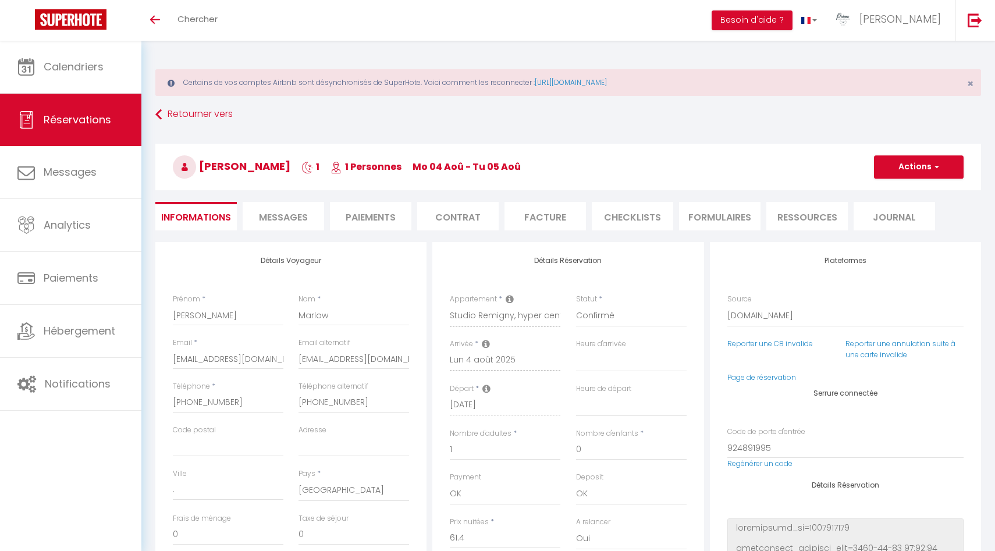
type input "1.23"
select select
checkbox input "false"
select select "16:00"
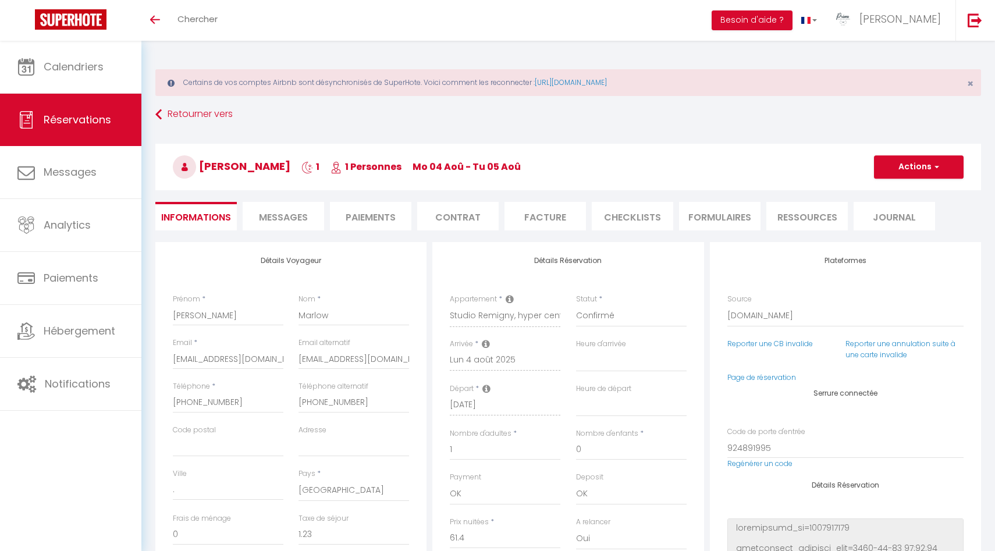
select select "07:30"
click at [296, 215] on span "Messages" at bounding box center [283, 217] width 49 height 13
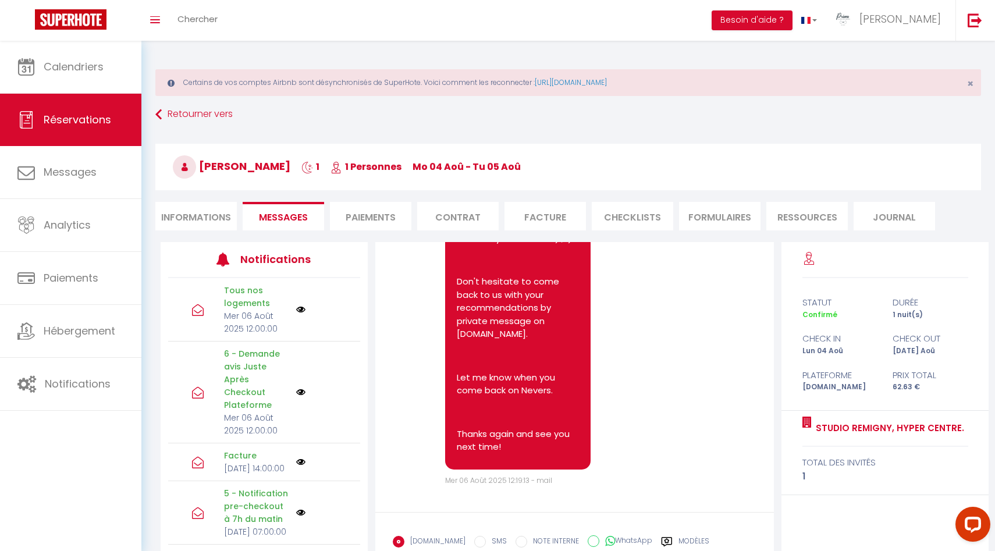
scroll to position [5153, 0]
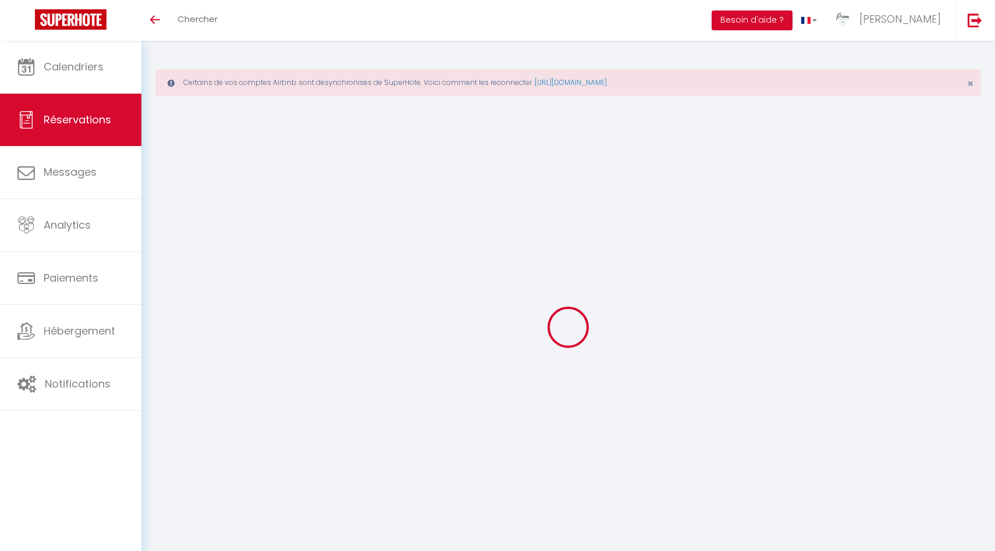
select select
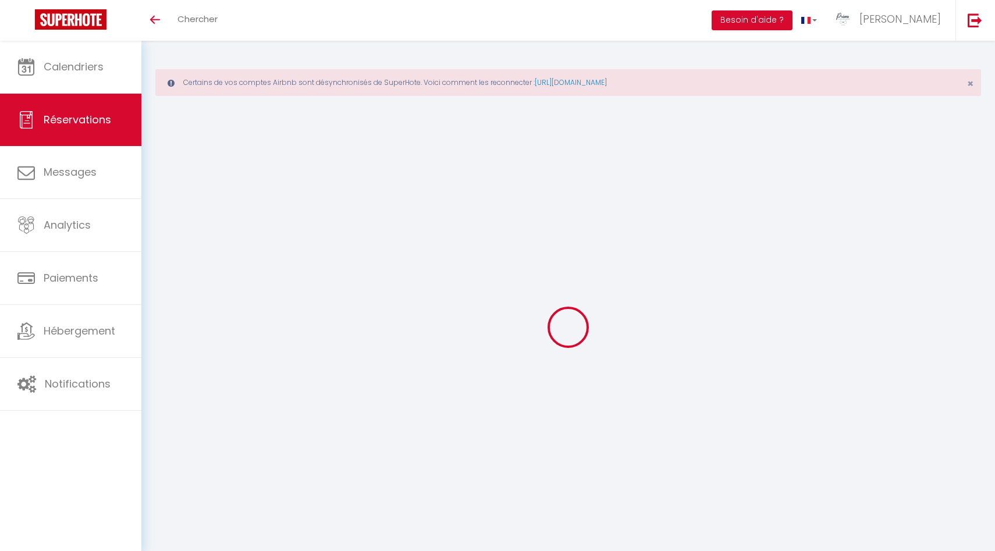
type input "Samir"
type input "Ouechtati"
type input "[EMAIL_ADDRESS][DOMAIN_NAME]"
type input "[PHONE_NUMBER]"
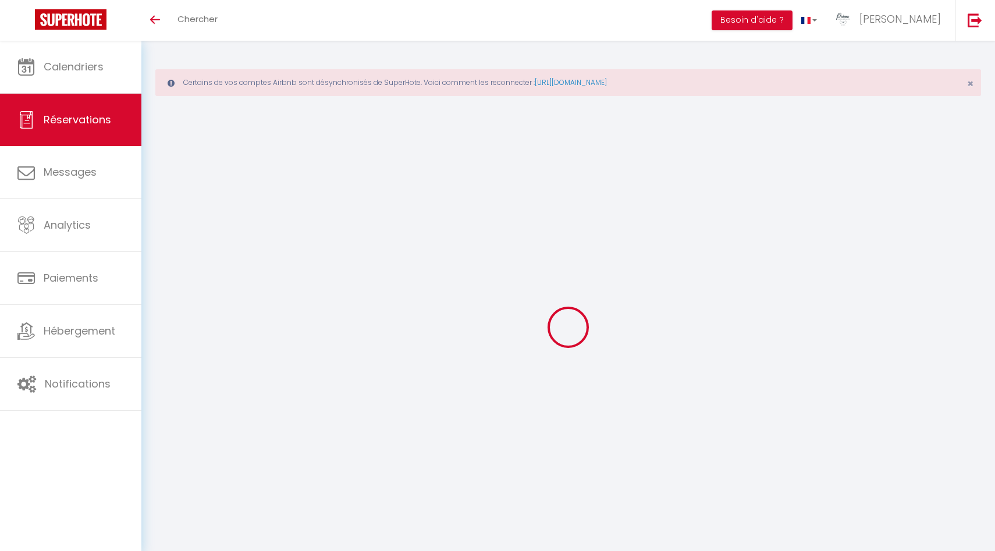
type input "[PHONE_NUMBER]"
type input "."
select select "FR"
type input "11.09"
type input "0.93"
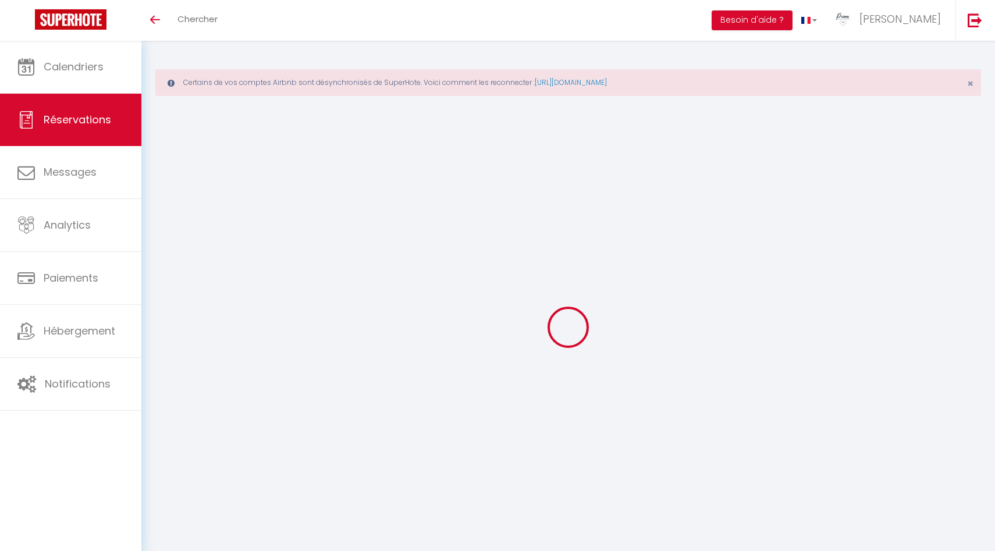
select select "16952"
select select "1"
select select
type input "1"
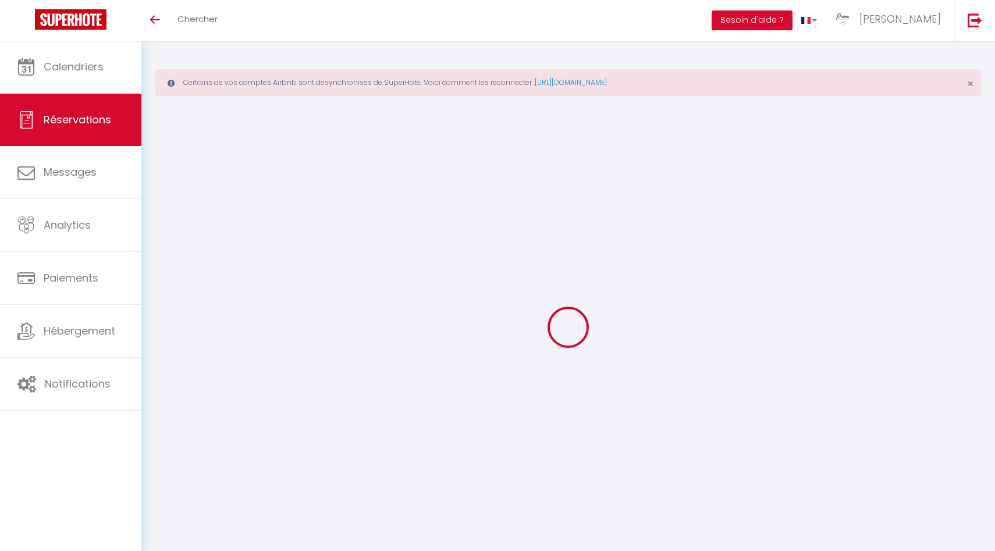
select select "12"
select select "15"
type input "65.23"
checkbox input "false"
type input "0"
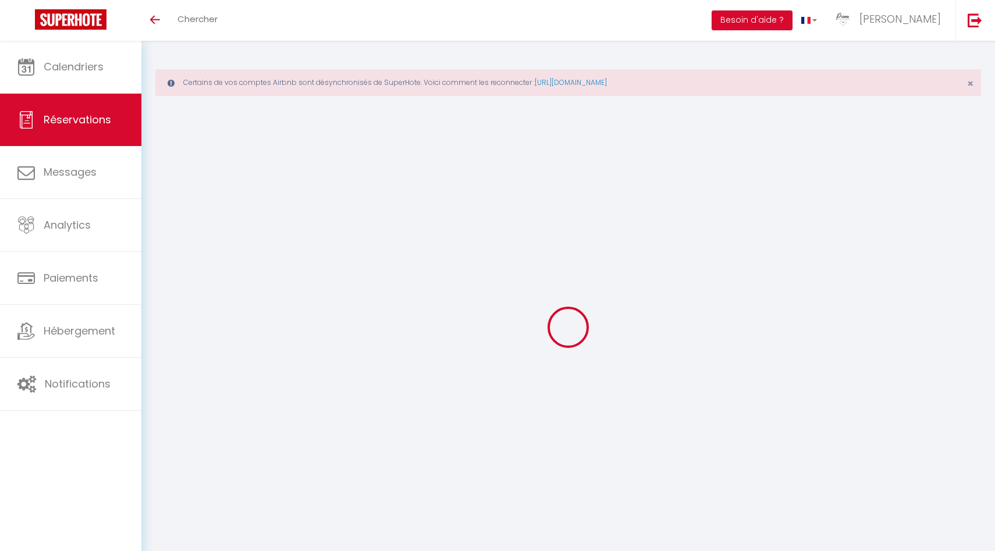
select select "2"
type input "0"
select select
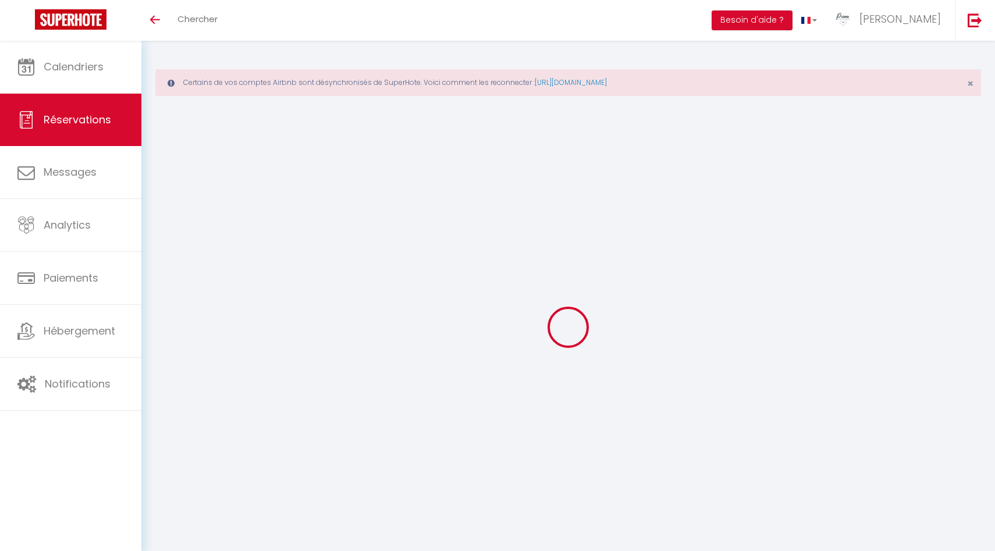
select select
checkbox input "false"
select select
checkbox input "false"
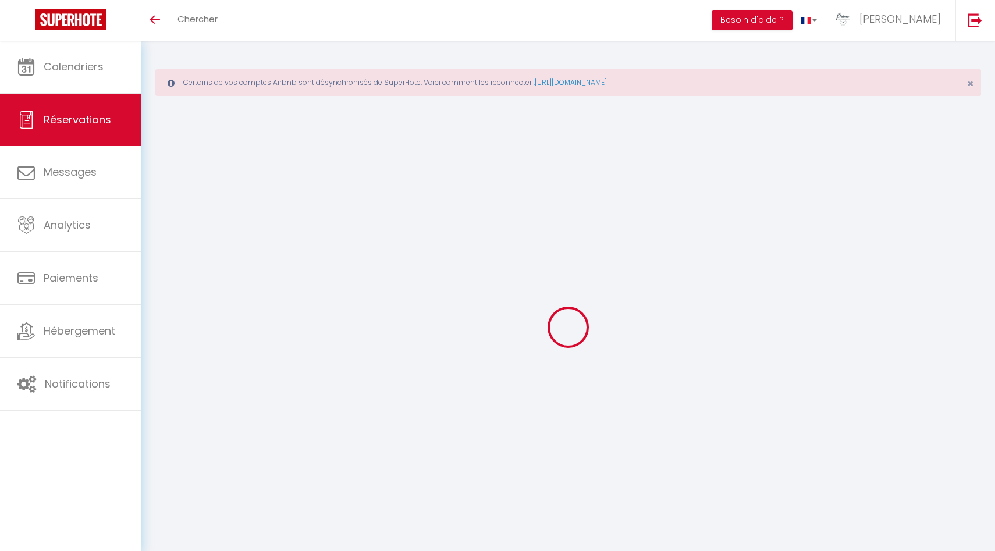
select select
checkbox input "false"
type voyageur0 "** THIS RESERVATION HAS BEEN PRE-PAID ** BOOKING NOTE : Payment charge is EUR 0…"
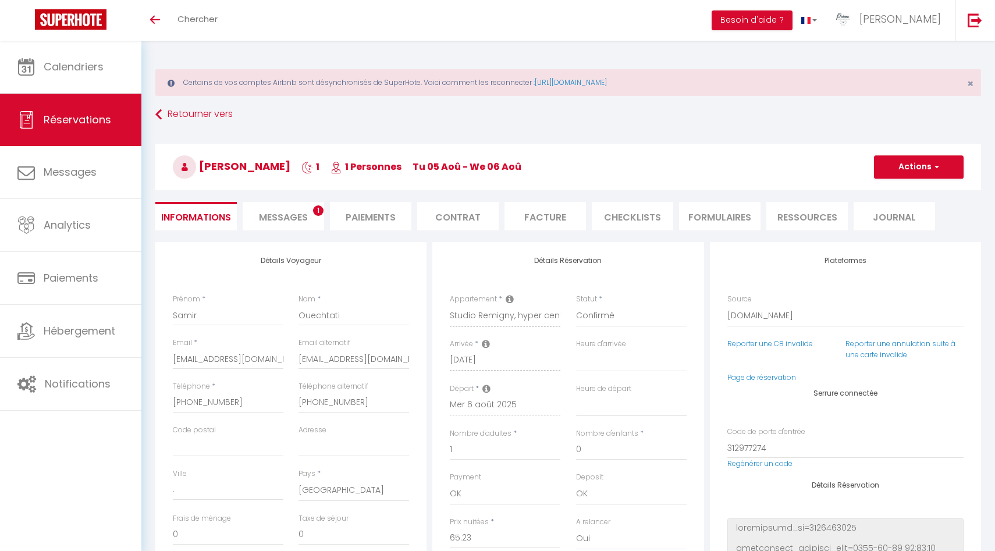
type input "1.3"
select select
checkbox input "false"
select select "17:30"
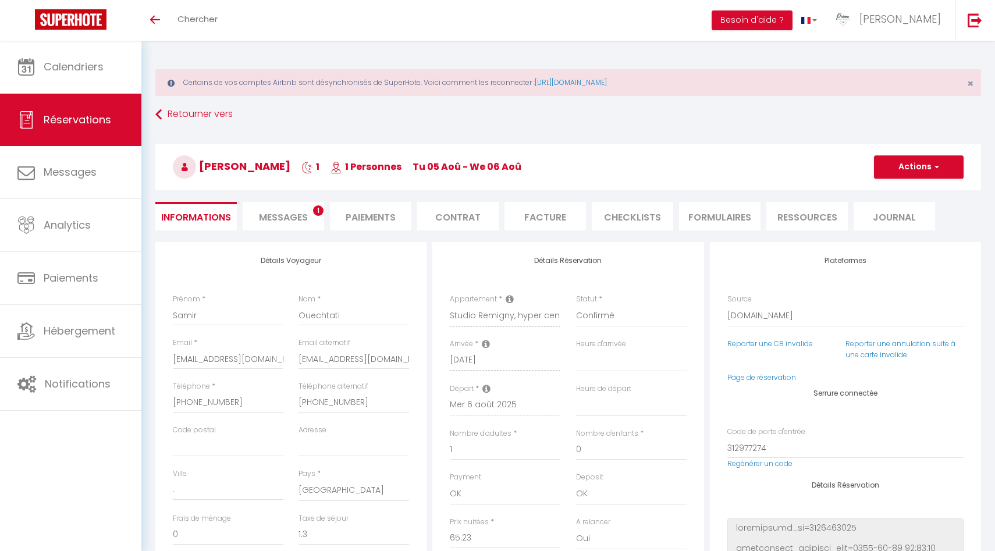
select select "08:00"
checkbox input "false"
click at [277, 223] on span "Messages" at bounding box center [283, 217] width 49 height 13
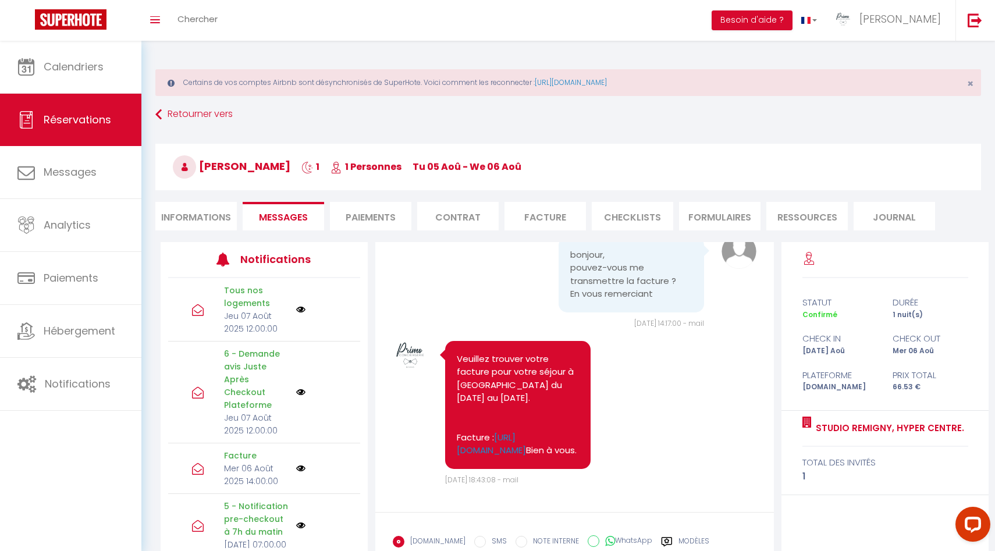
scroll to position [6224, 0]
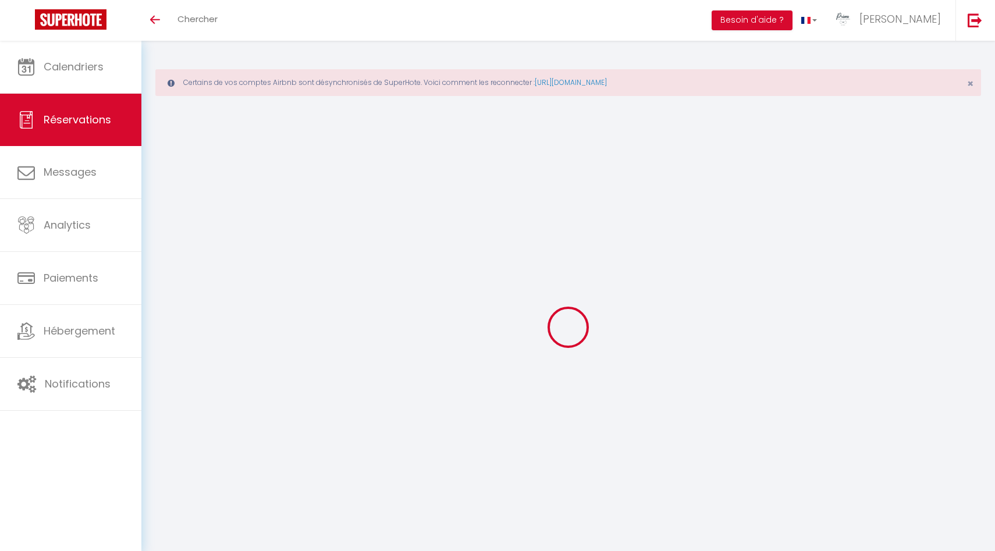
select select
checkbox input "false"
type voyageur0 "** THIS RESERVATION HAS BEEN PRE-PAID ** BOOKING NOTE : Payment charge is EUR 0…"
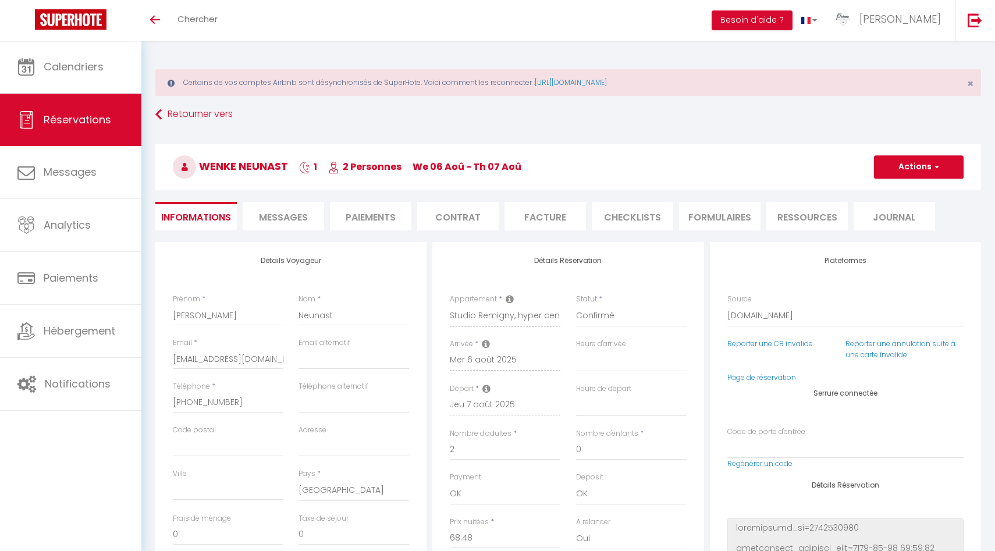
type input "1.37"
select select
checkbox input "false"
select select
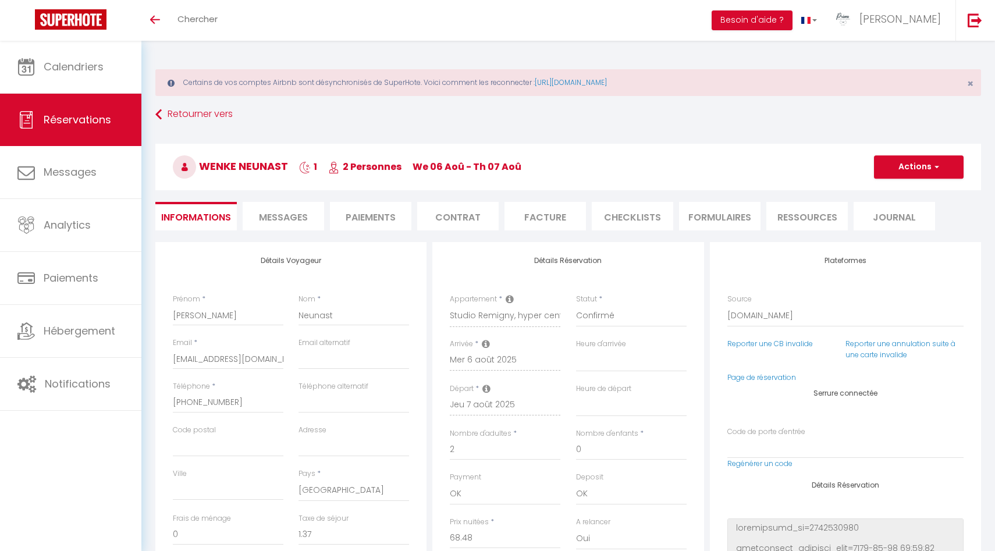
select select
click at [292, 205] on li "Messages" at bounding box center [284, 216] width 82 height 29
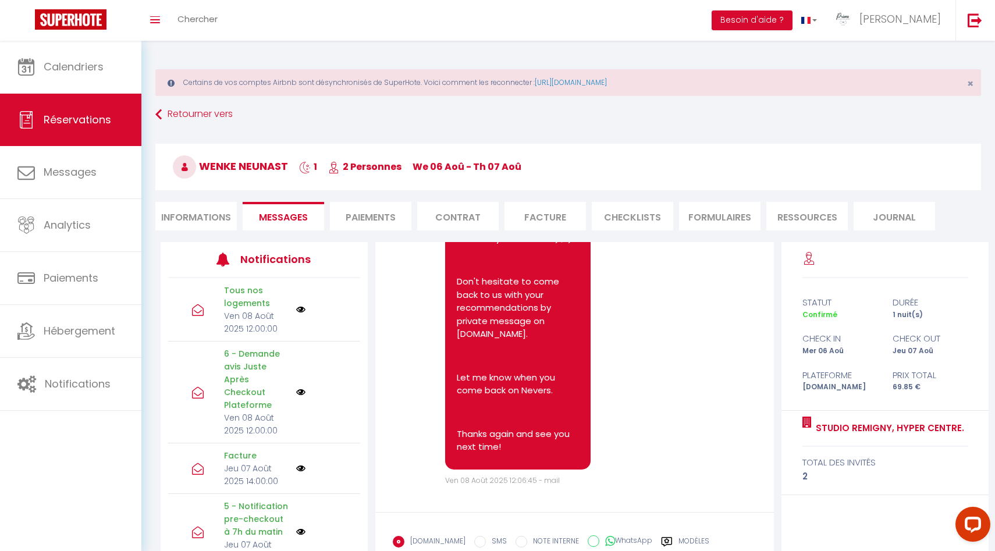
scroll to position [4778, 0]
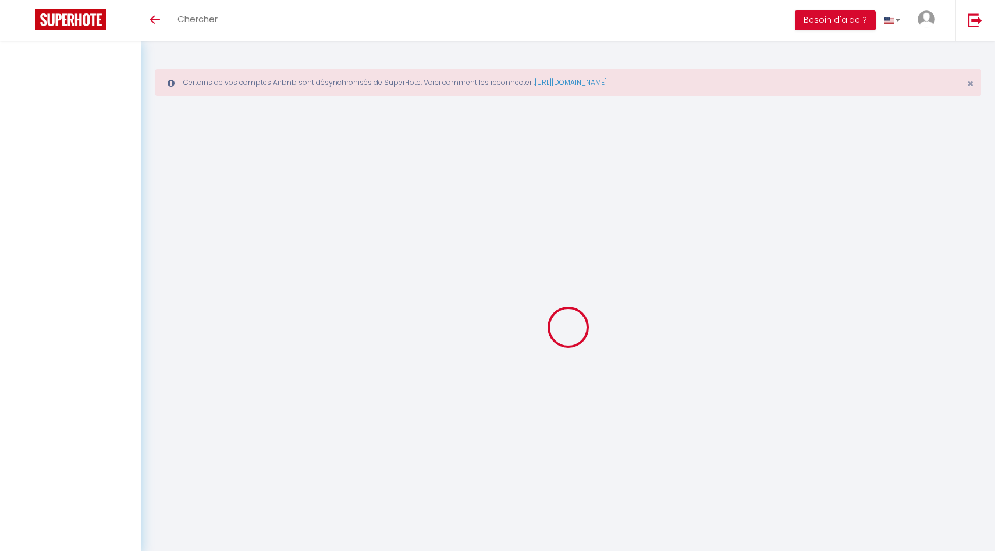
select select
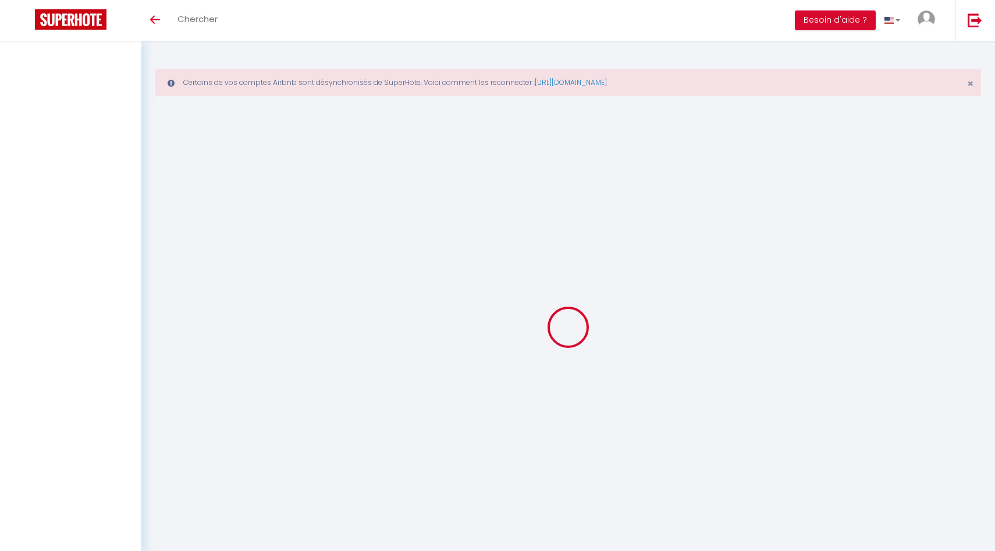
select select
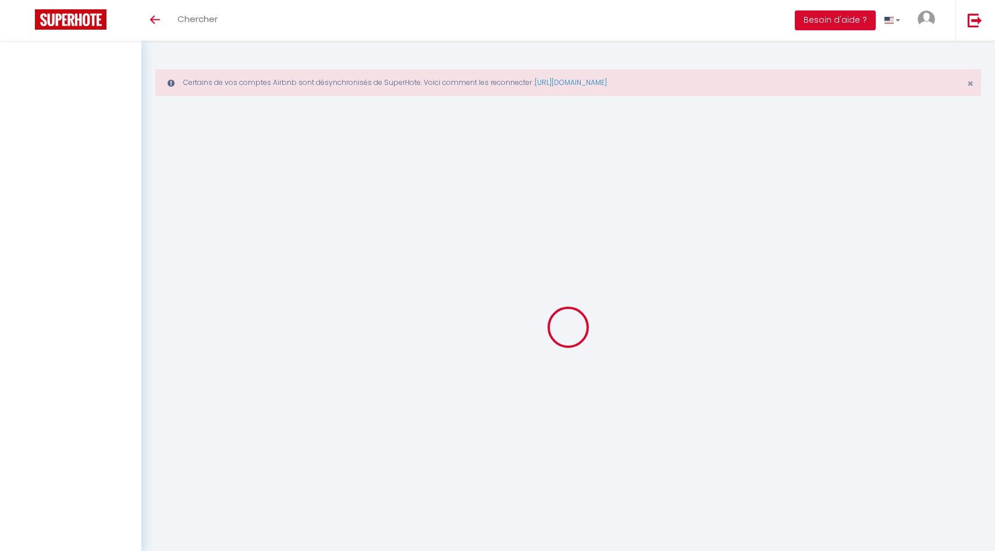
select select
checkbox input "false"
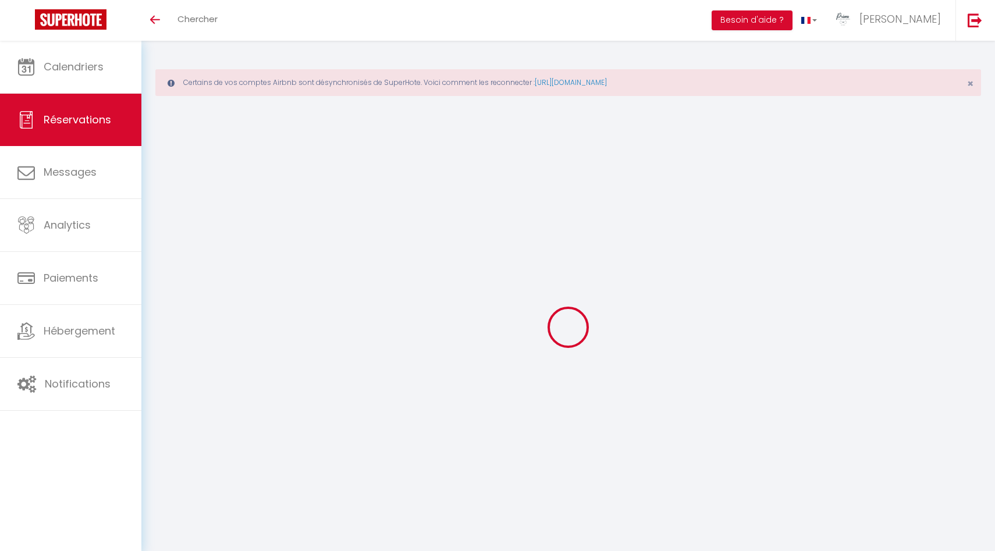
select select
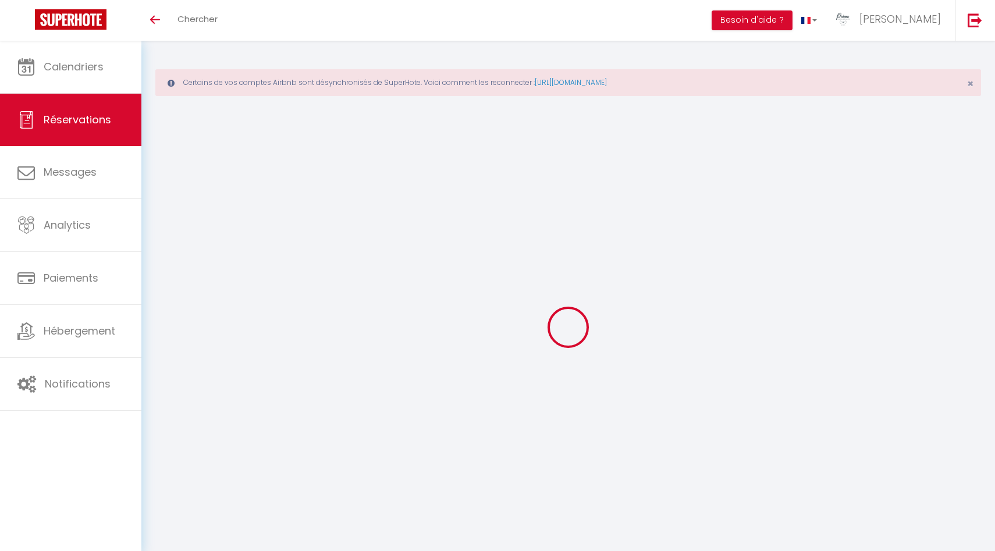
select select
checkbox input "false"
select select
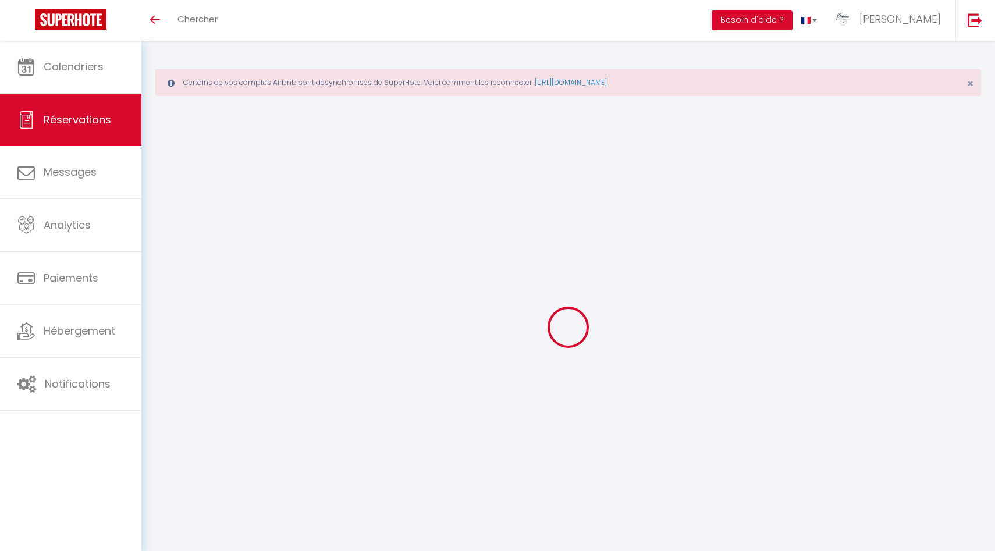
select select
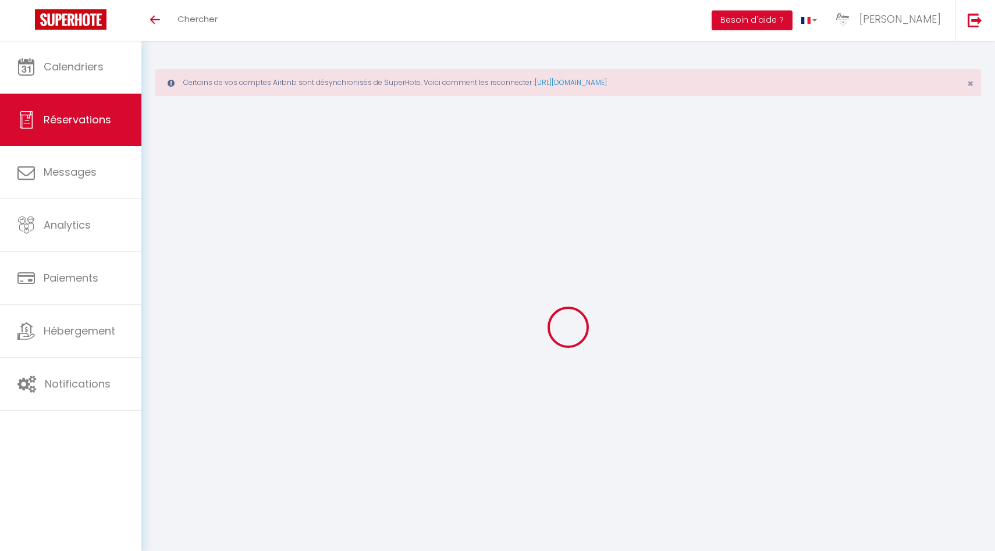
checkbox input "false"
type input "[PERSON_NAME]"
type input "Guibert"
type input "aguibe.406301@guest.booking.com"
type input "ant.guibert@gmail.com"
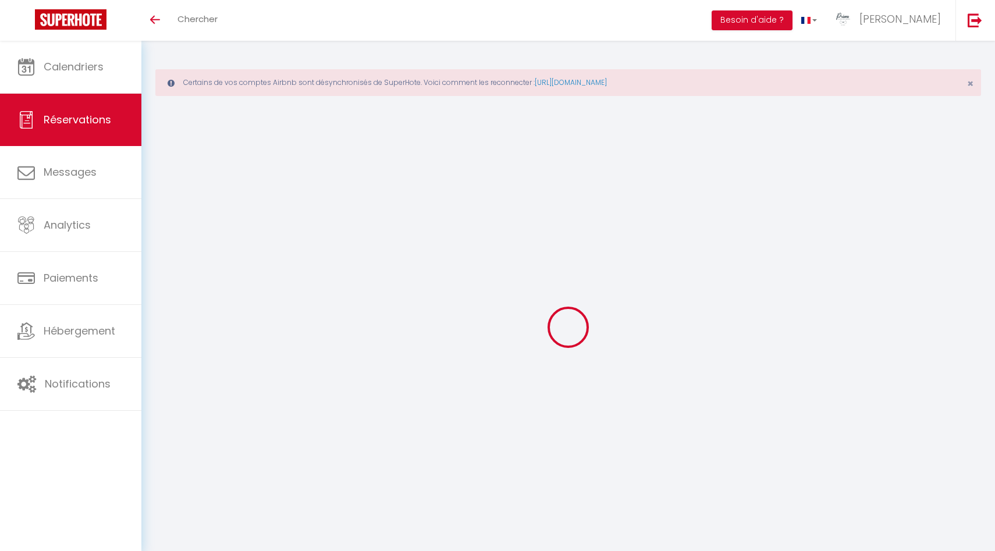
type input "+33664117708"
type input "."
select select "FR"
type input "11.1"
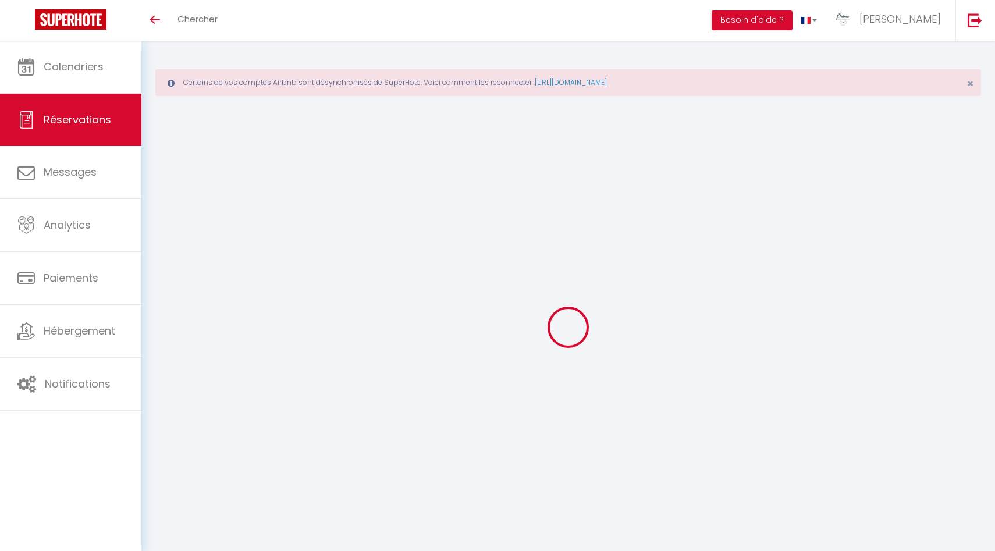
type input "0.93"
select select "16952"
select select "1"
select select
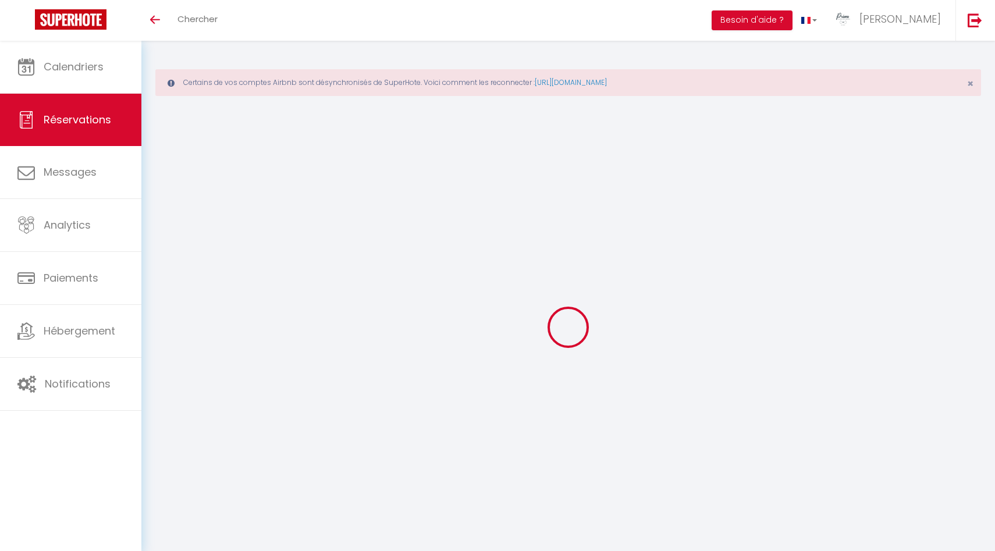
type input "2"
select select "12"
select select "15"
type input "65.28"
checkbox input "false"
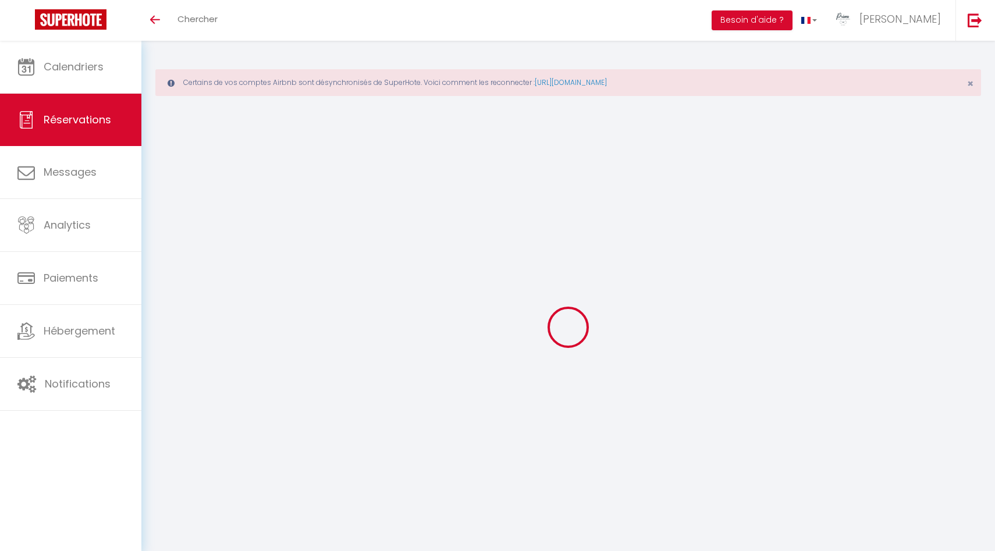
type input "0"
select select "2"
type input "0"
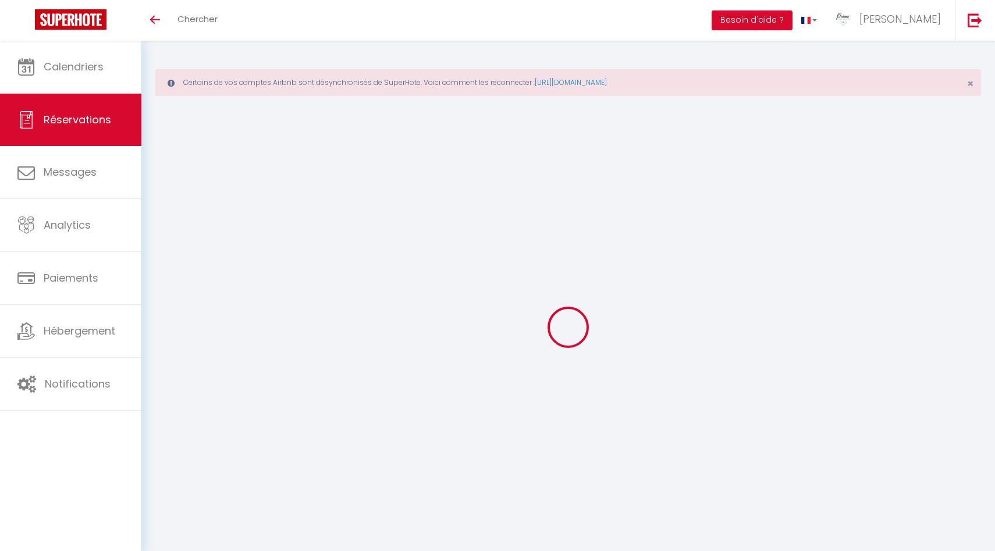
select select
checkbox input "false"
select select
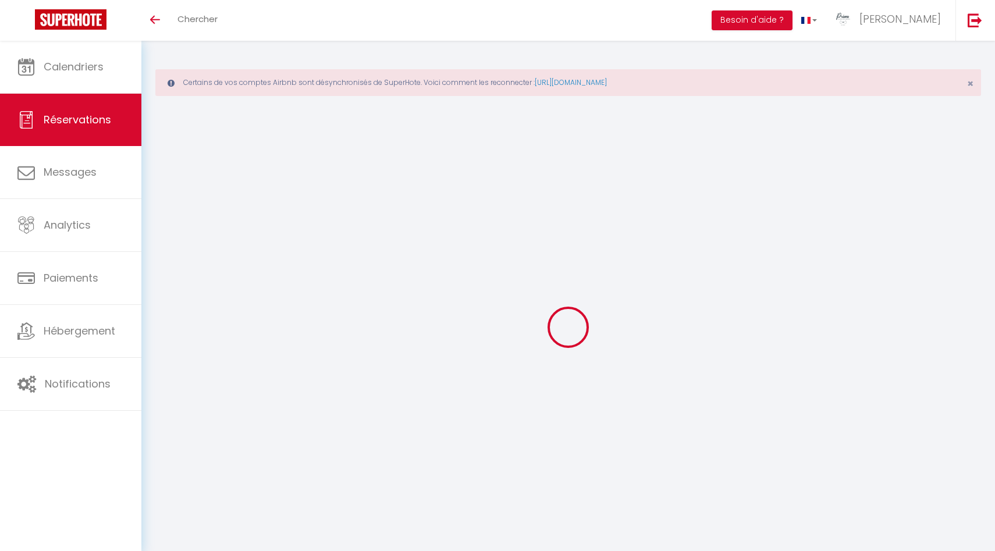
checkbox input "false"
select select
checkbox input "false"
type voyageur0 "** THIS RESERVATION HAS BEEN PRE-PAID ** BOOKING NOTE : Payment charge is EUR 0…"
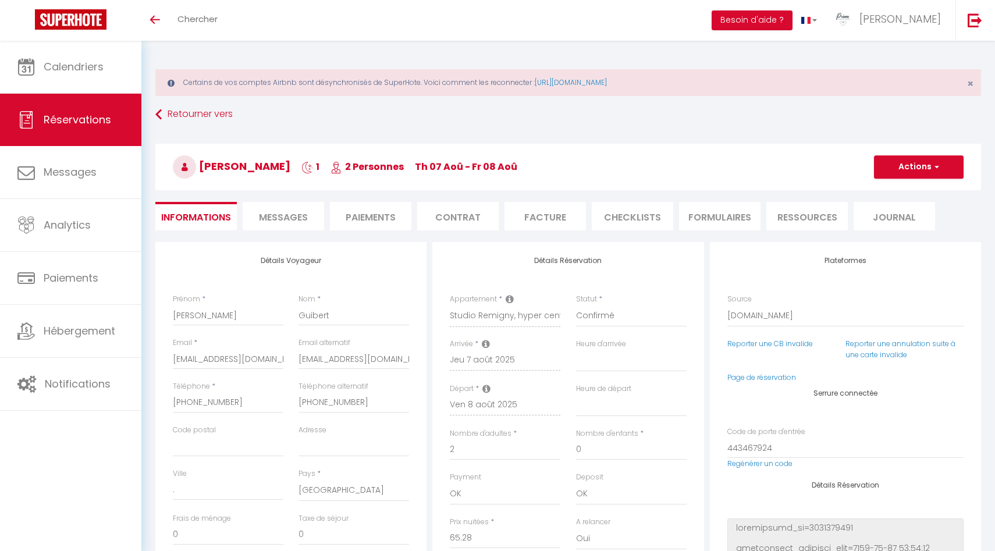
type input "1.31"
select select
checkbox input "false"
select select "18:00"
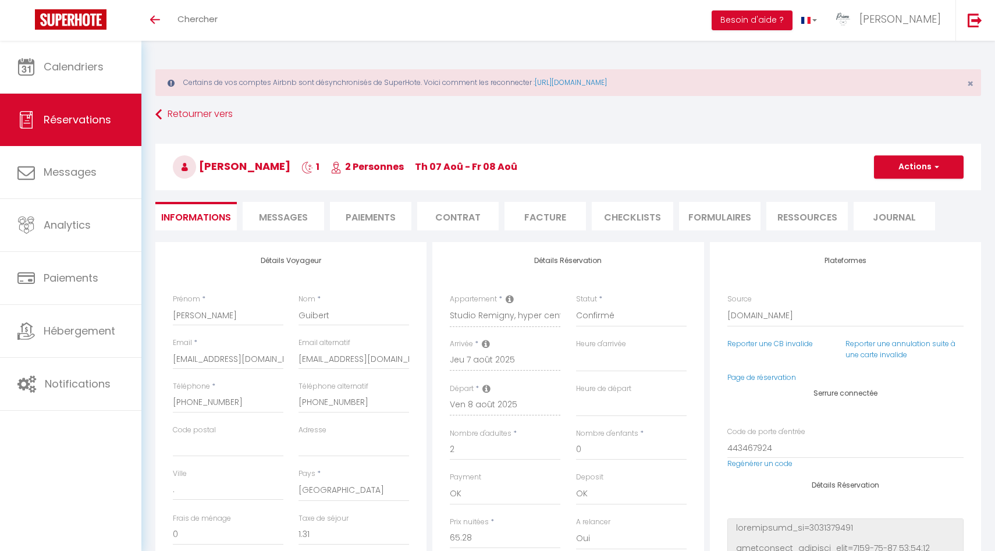
select select "11:00"
click at [301, 228] on li "Messages" at bounding box center [284, 216] width 82 height 29
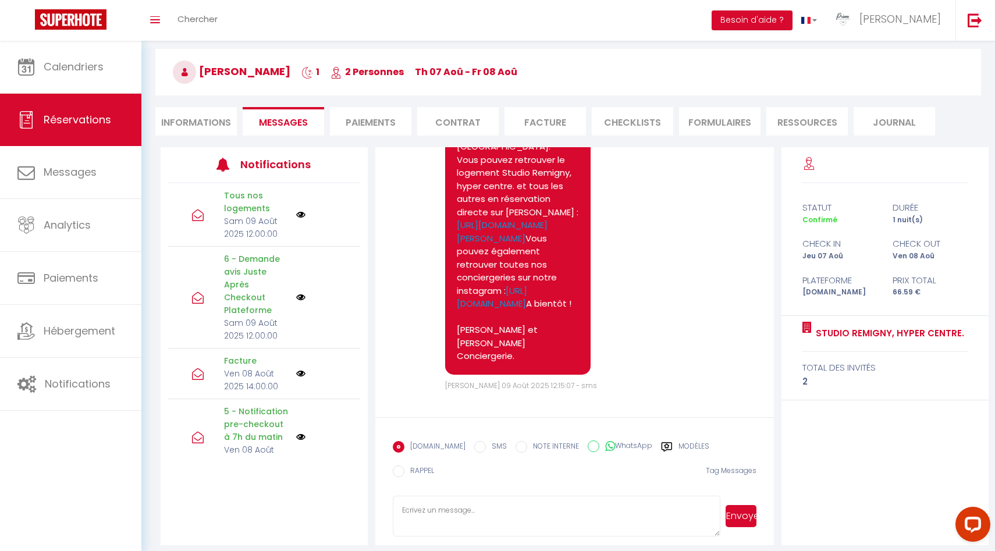
scroll to position [5736, 0]
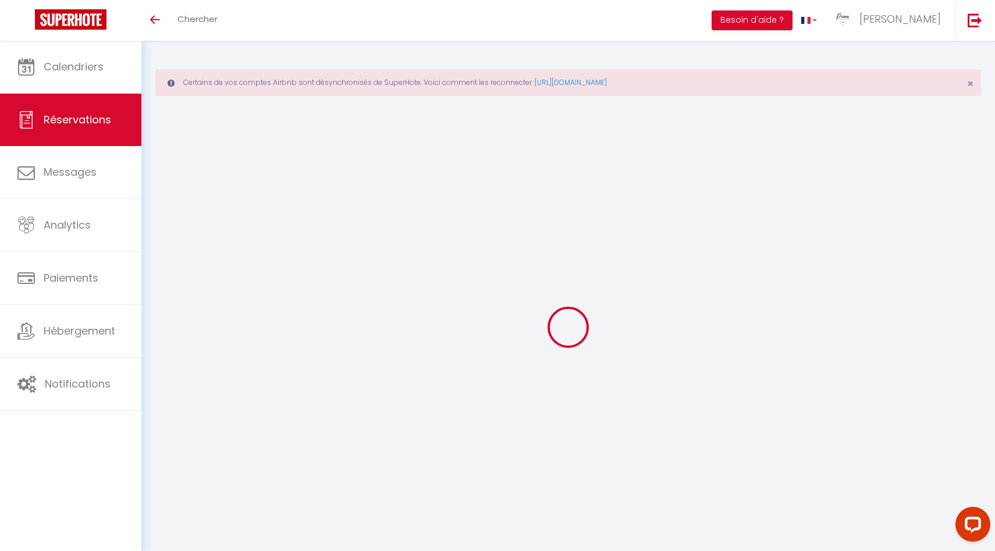
select select
checkbox input "false"
select select
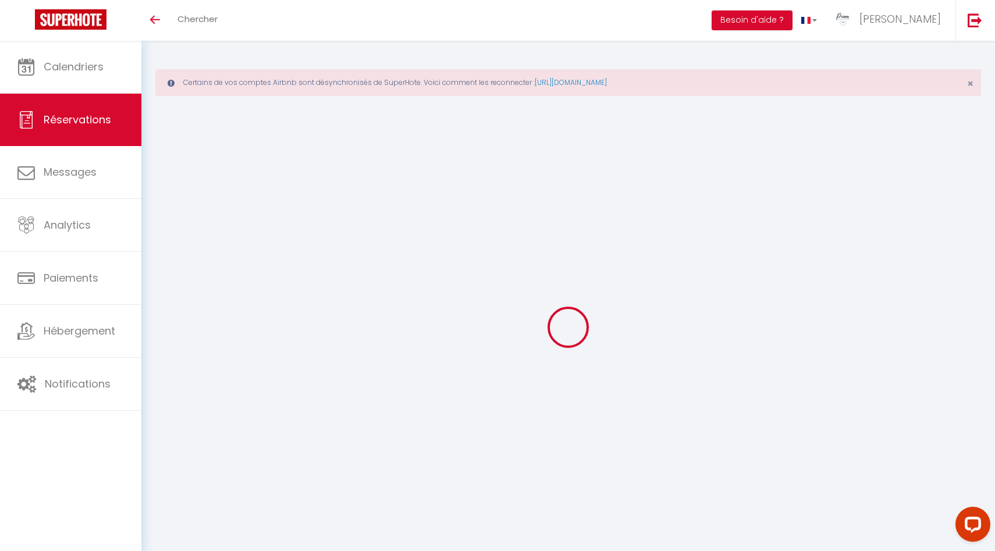
select select
checkbox input "false"
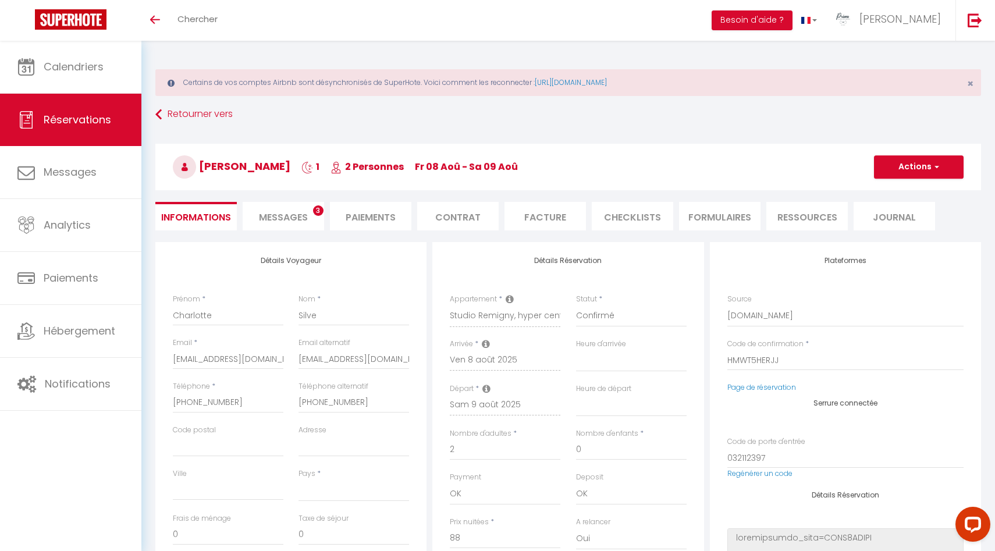
select select
checkbox input "false"
select select
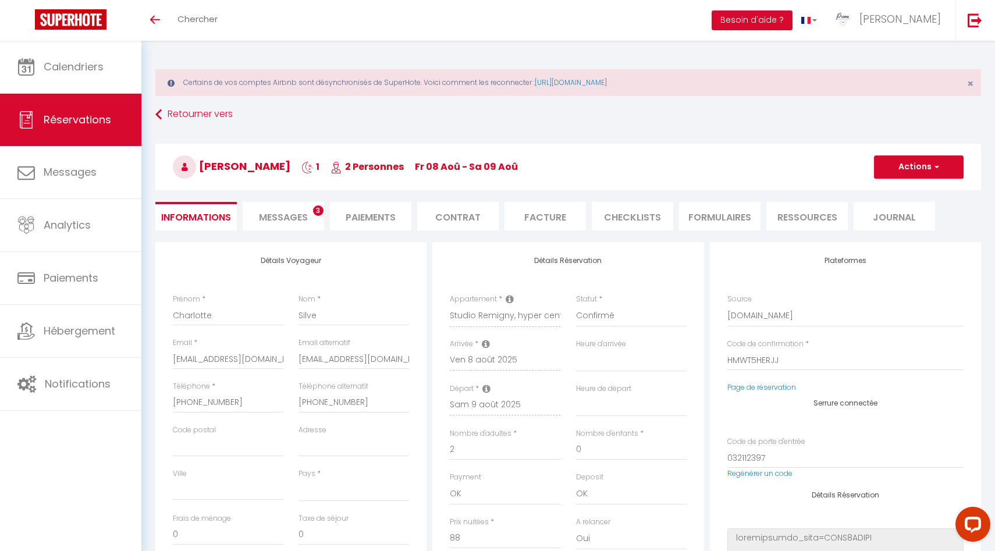
type input "4.84"
select select
checkbox input "false"
select select
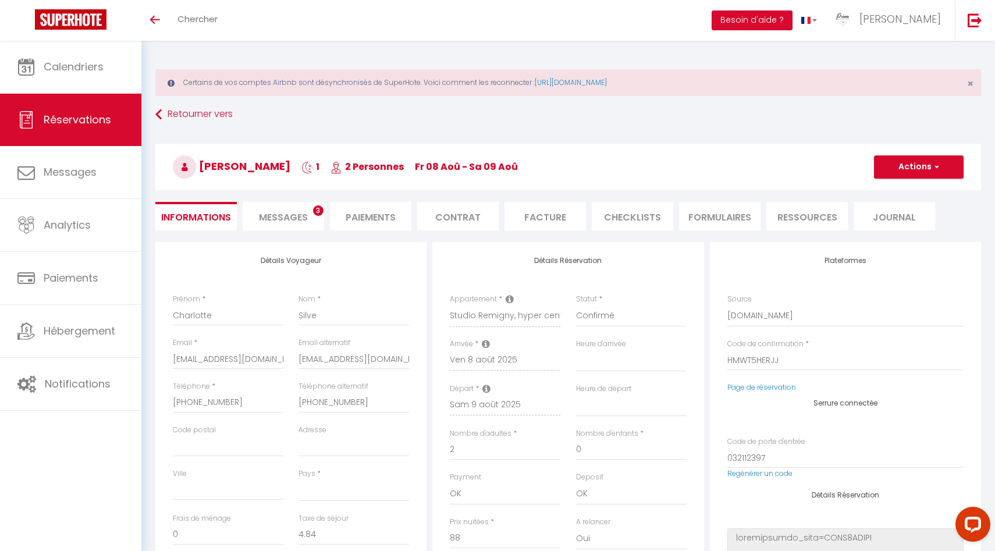
checkbox input "false"
select select "17:30"
select select "09:30"
click at [299, 214] on span "Messages" at bounding box center [283, 217] width 49 height 13
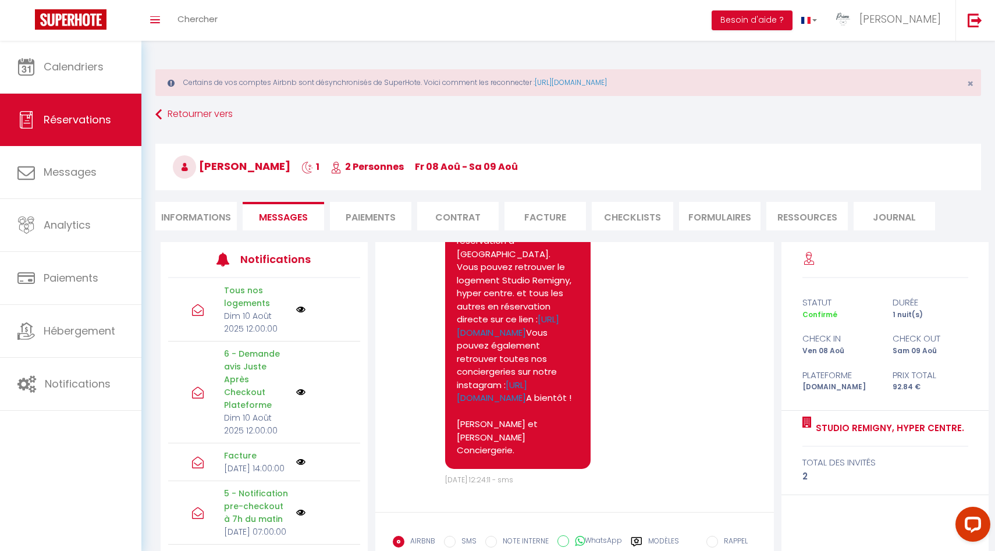
scroll to position [4965, 0]
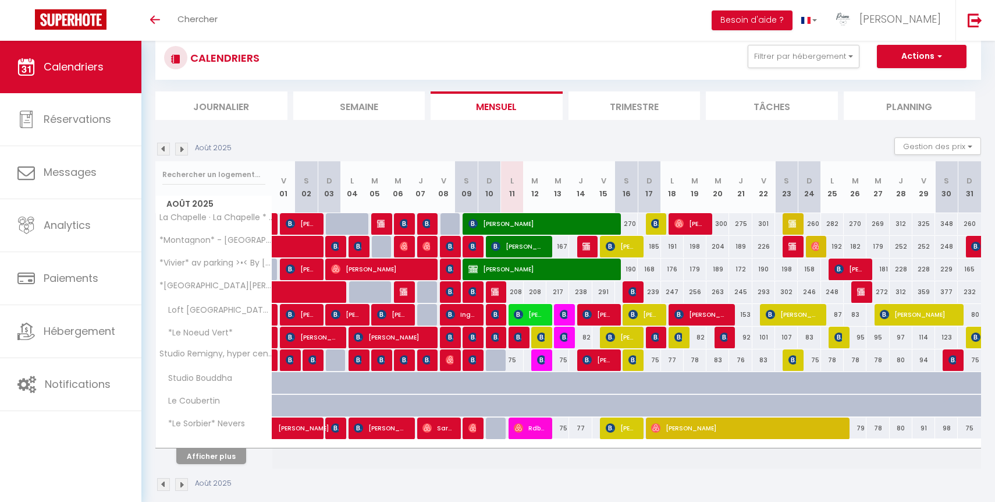
scroll to position [94, 0]
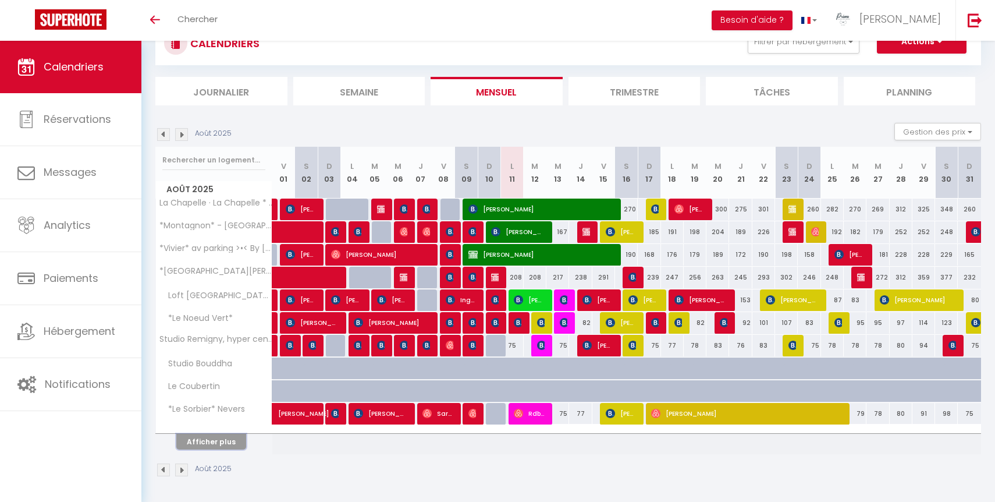
click at [213, 442] on button "Afficher plus" at bounding box center [211, 442] width 70 height 16
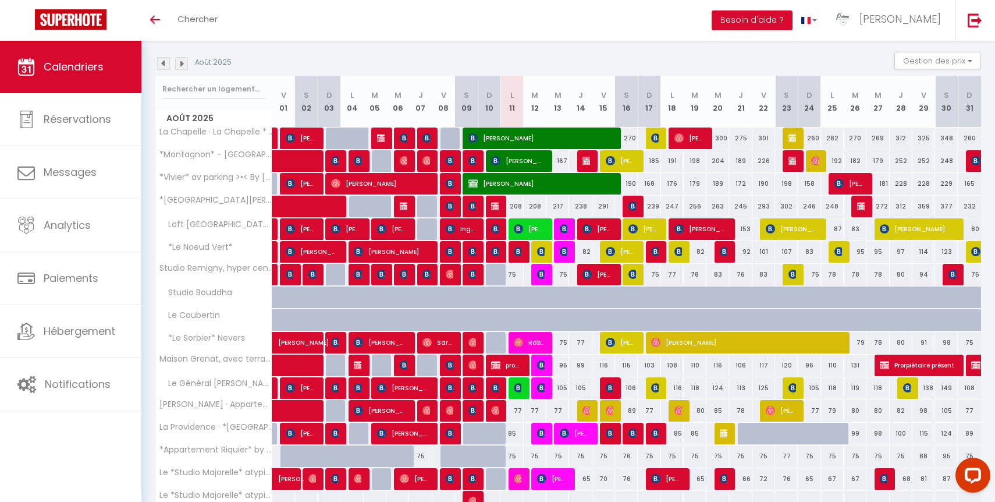
scroll to position [321, 0]
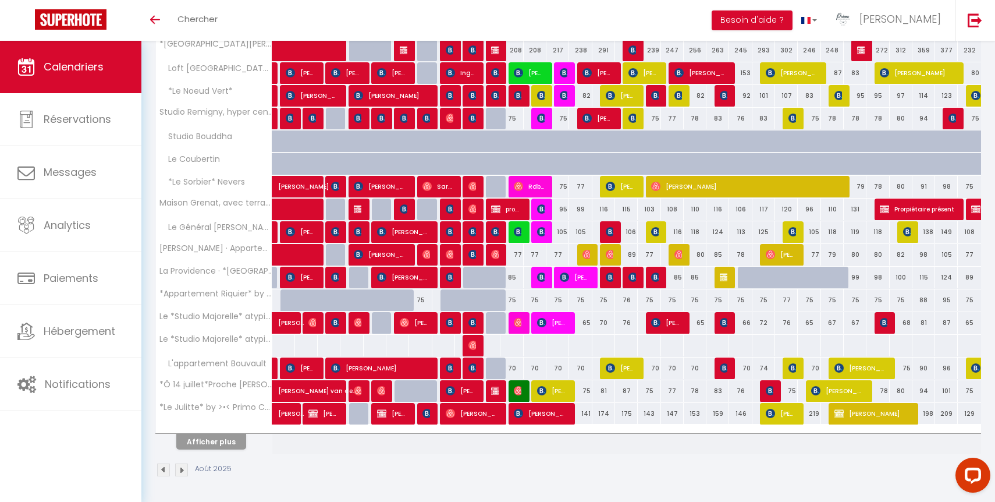
click at [226, 430] on div at bounding box center [214, 430] width 116 height 8
click at [226, 439] on button "Afficher plus" at bounding box center [211, 442] width 70 height 16
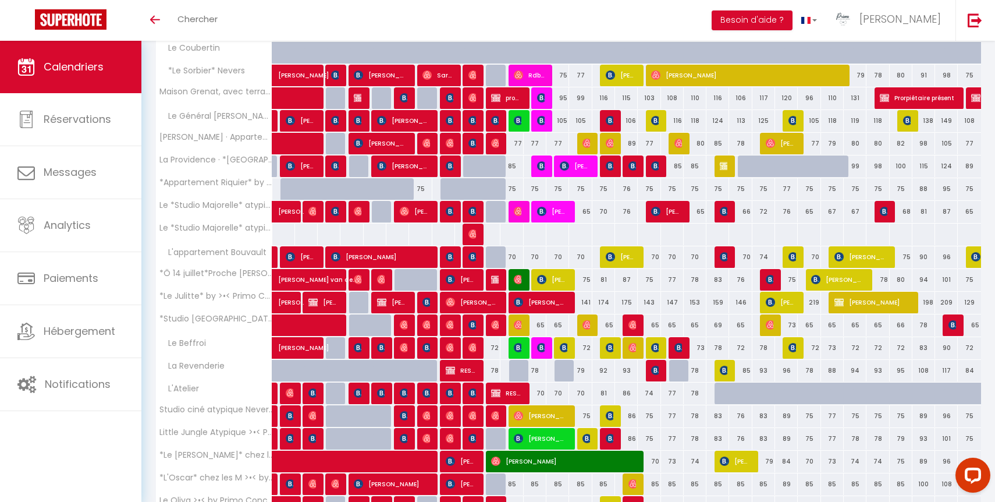
scroll to position [548, 0]
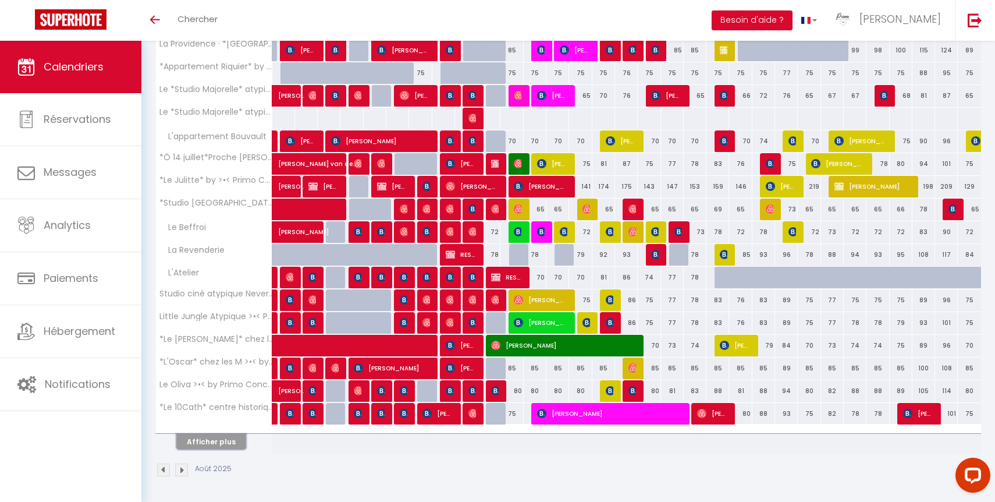
click at [215, 440] on button "Afficher plus" at bounding box center [211, 442] width 70 height 16
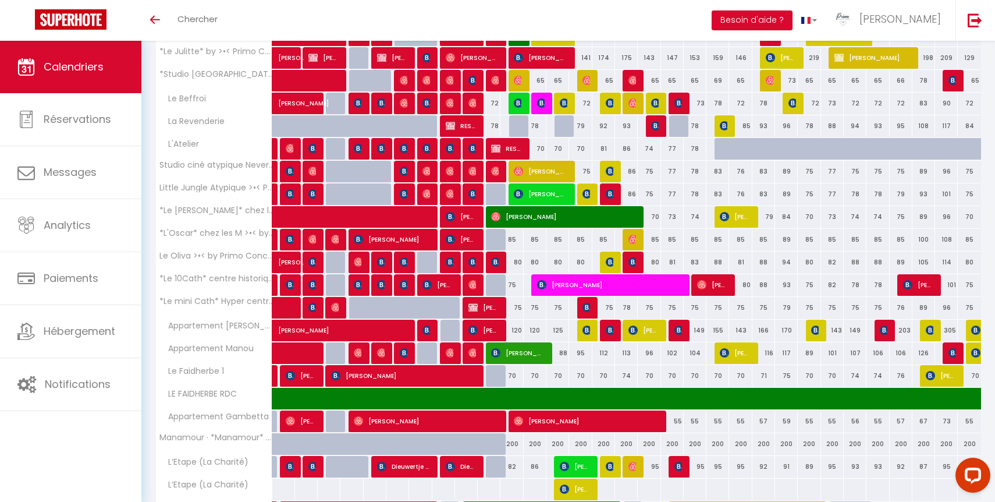
scroll to position [775, 0]
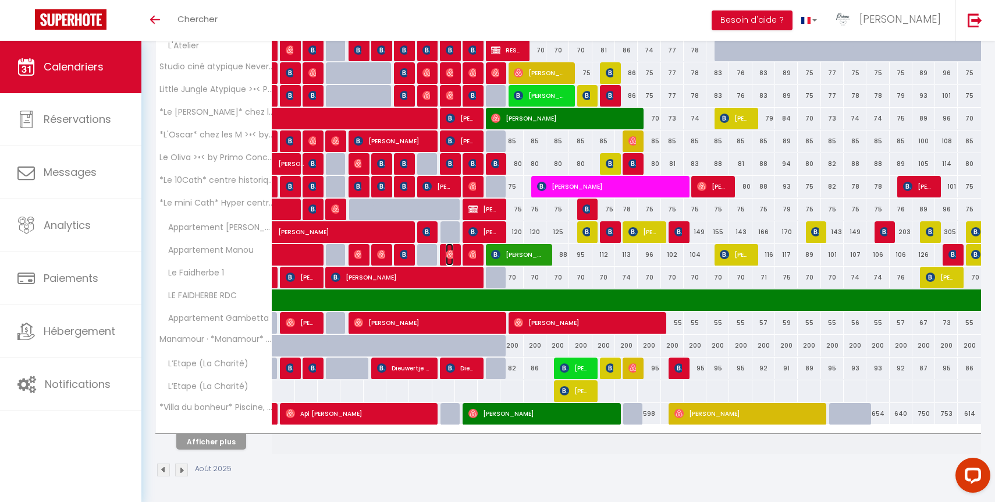
click at [452, 254] on img at bounding box center [450, 254] width 9 height 9
select select "OK"
select select "1"
select select "0"
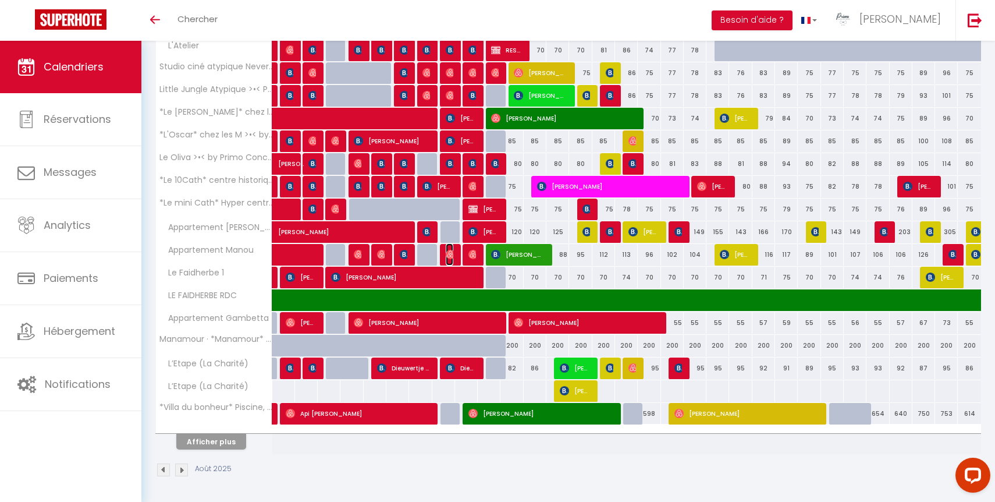
select select "1"
select select
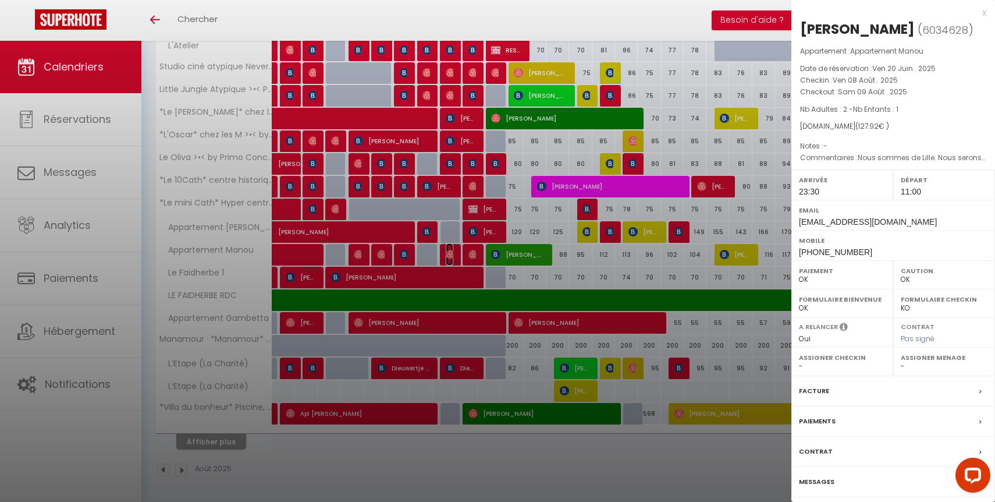
select select "42997"
click at [821, 479] on label "Messages" at bounding box center [817, 482] width 36 height 12
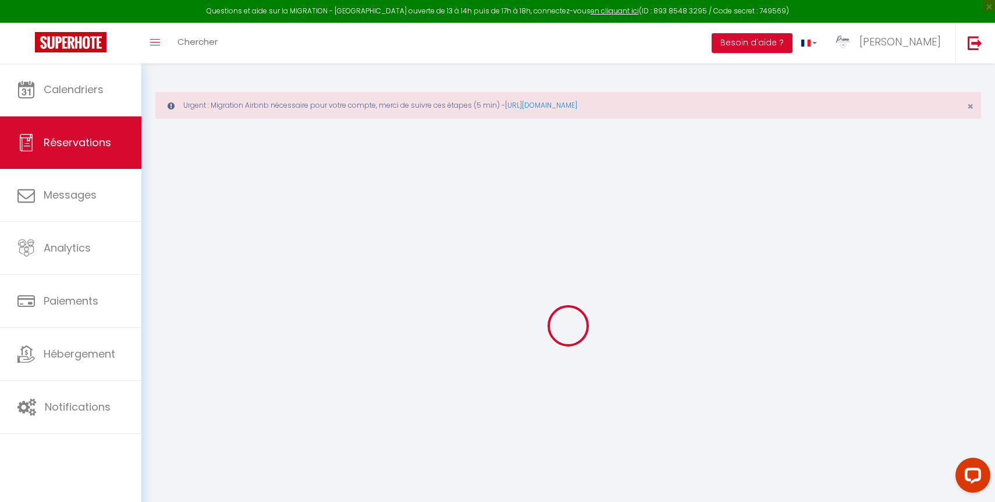
type input "Azziz"
type input "Assoumani"
type input "azziz-v763jfem53lp0adw@guest.airbnb.com"
type input "assoumani.azziz@gmail.com"
type input "+34652132230"
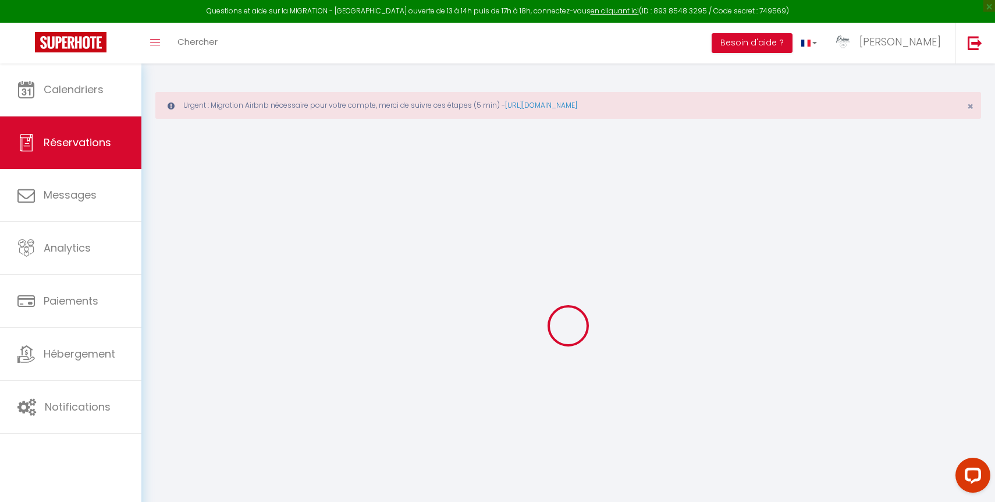
type input "0664520812"
select select "FR"
type input "4.44"
select select "29705"
select select "1"
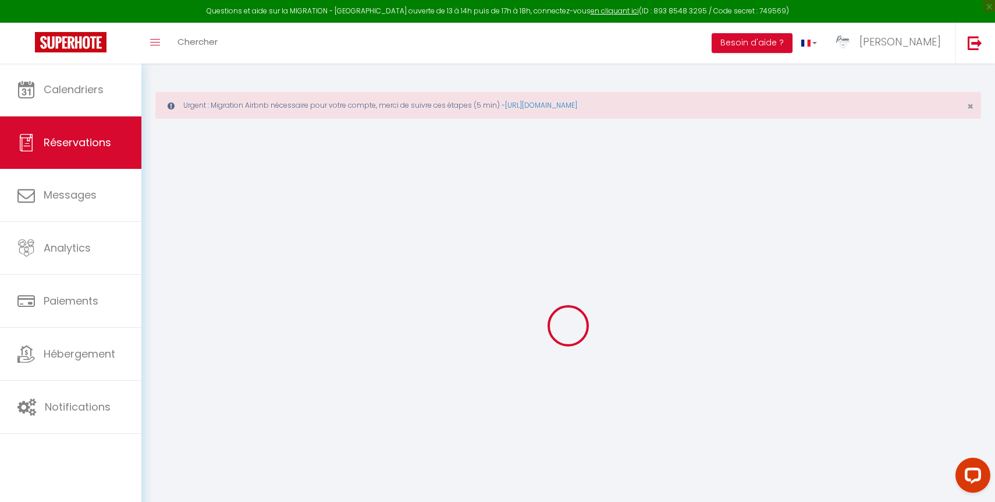
select select
type input "2"
type input "1"
select select "12"
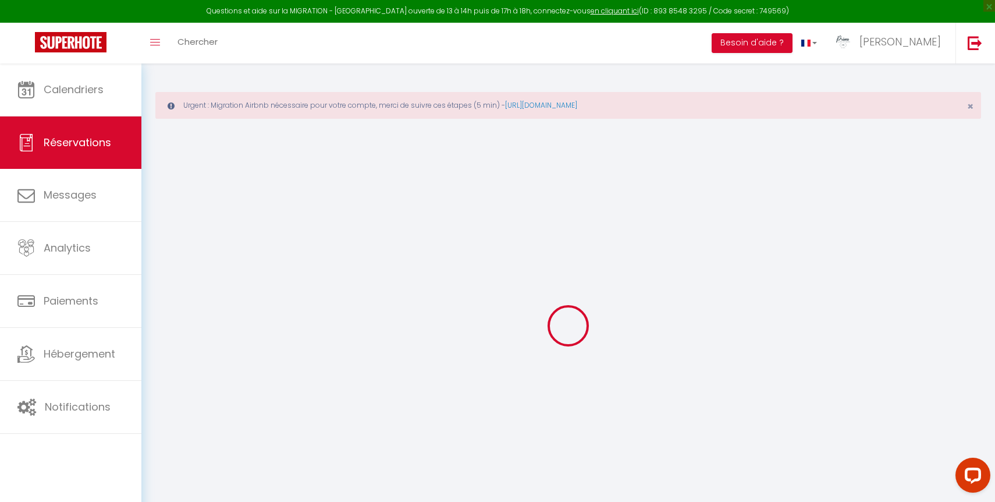
select select
type input "123.4"
checkbox input "false"
type input "0"
select select "1"
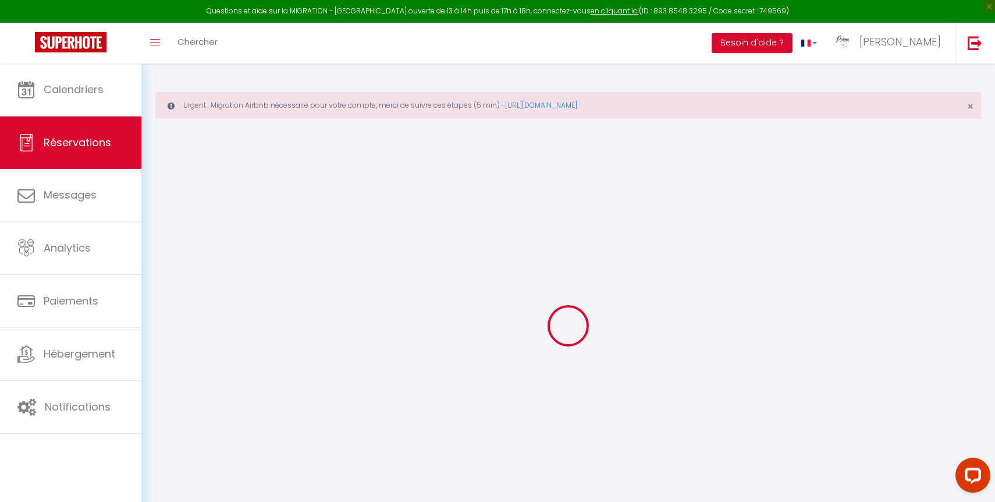
type input "0"
select select
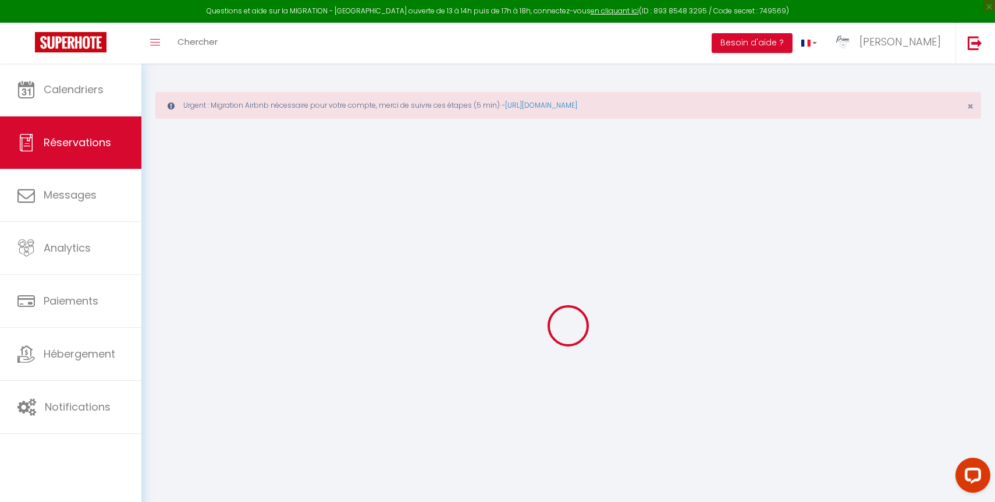
select select "15"
checkbox input "false"
select select
checkbox input "false"
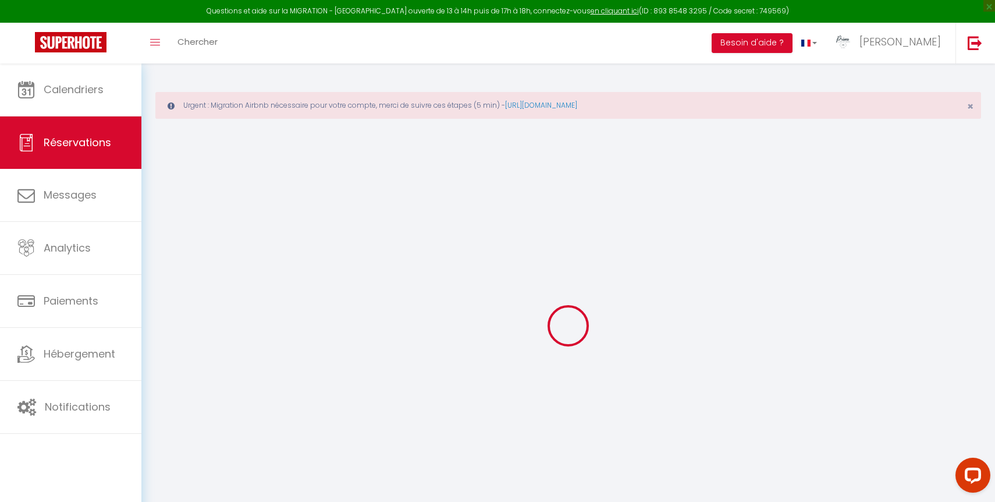
select select
checkbox input "false"
type voyageur0 "Nous sommes de Lille. Nous serons en route vers l'Aveyron. Nous partirons de Li…"
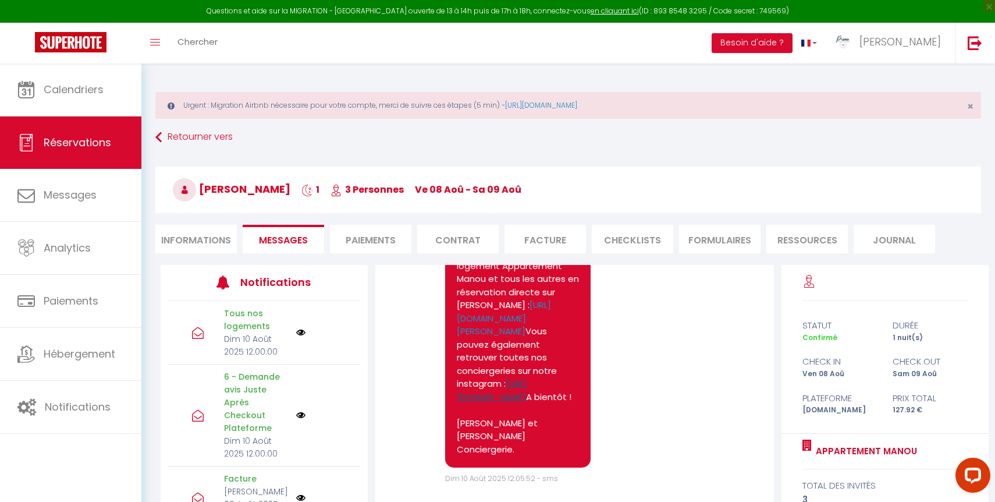
scroll to position [7931, 0]
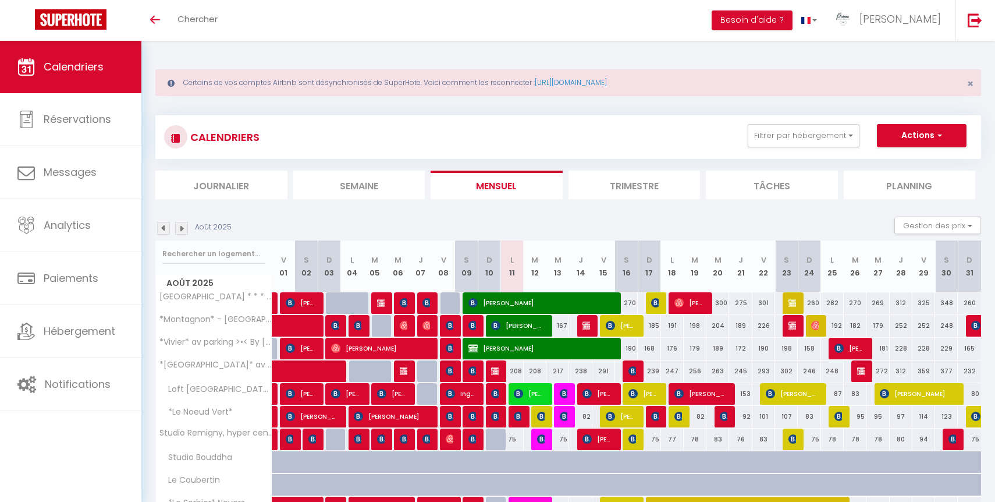
scroll to position [94, 0]
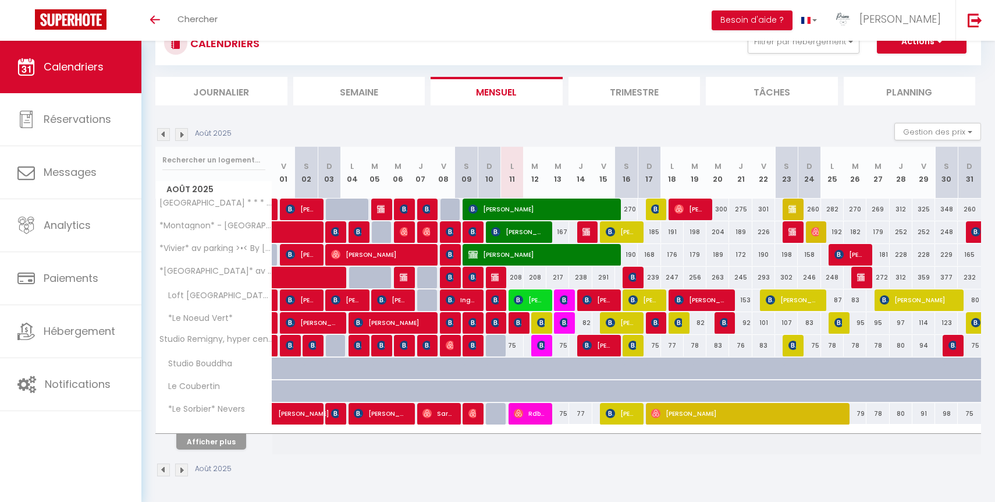
click at [223, 433] on div "Afficher plus" at bounding box center [211, 441] width 122 height 16
click at [225, 442] on button "Afficher plus" at bounding box center [211, 442] width 70 height 16
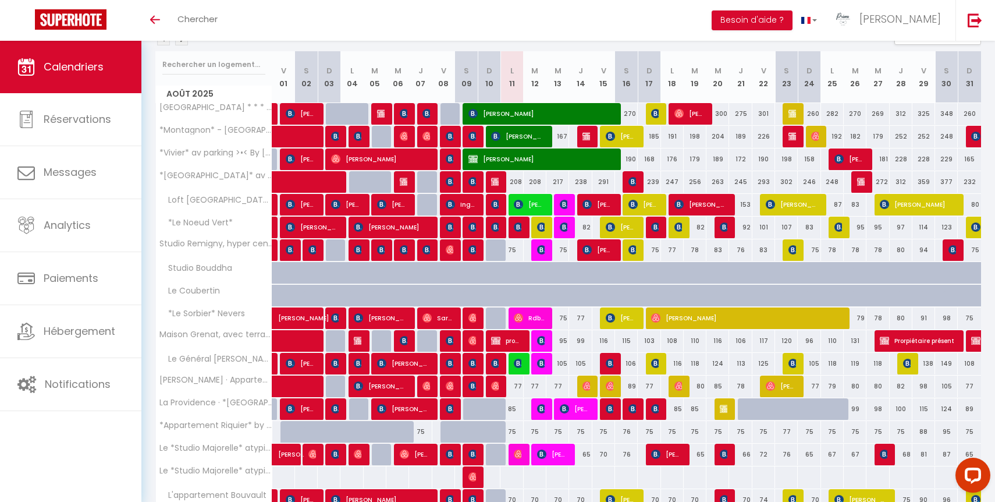
scroll to position [208, 0]
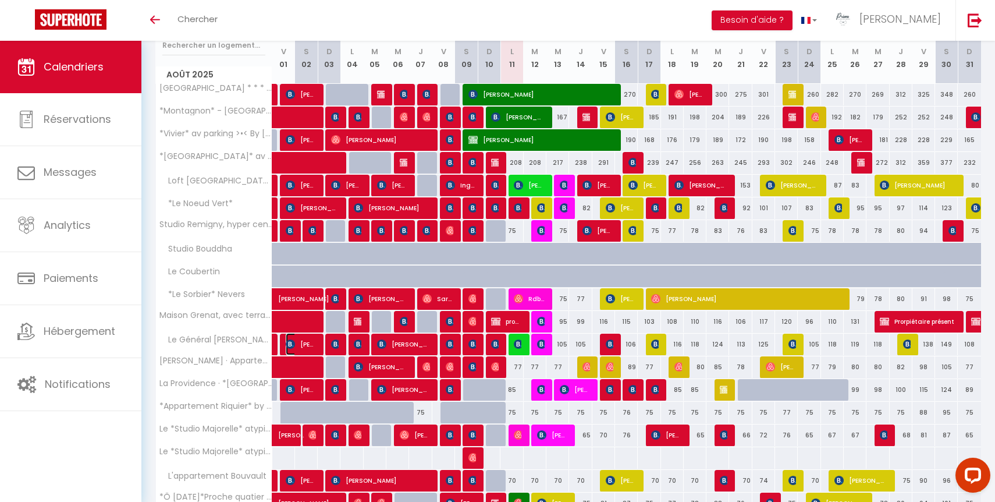
click at [307, 345] on span "[PERSON_NAME]" at bounding box center [301, 344] width 30 height 22
select select "OK"
select select "1"
select select "0"
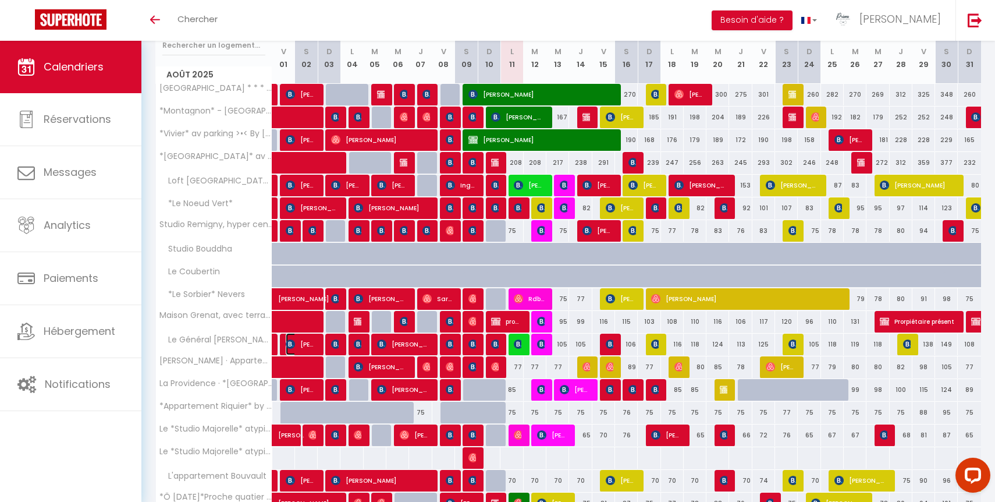
select select "1"
select select
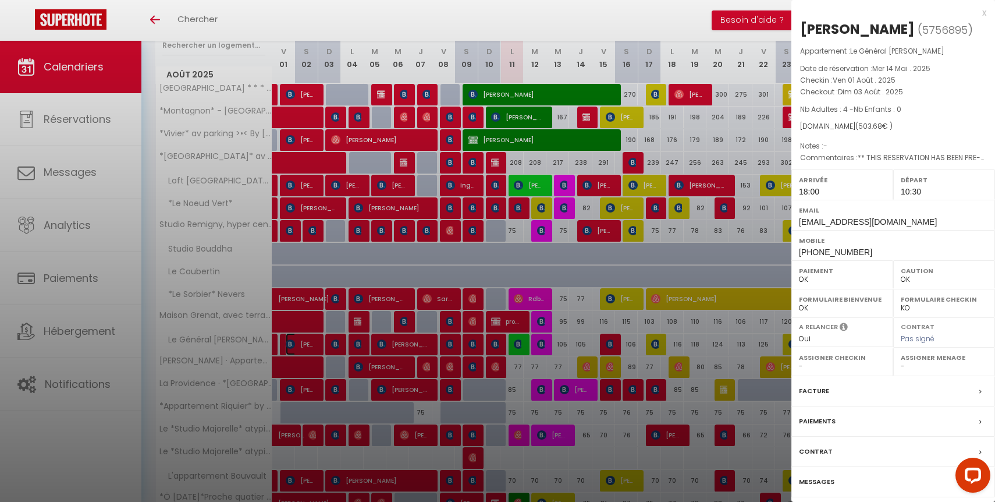
select select "15553"
click at [823, 483] on label "Messages" at bounding box center [817, 482] width 36 height 12
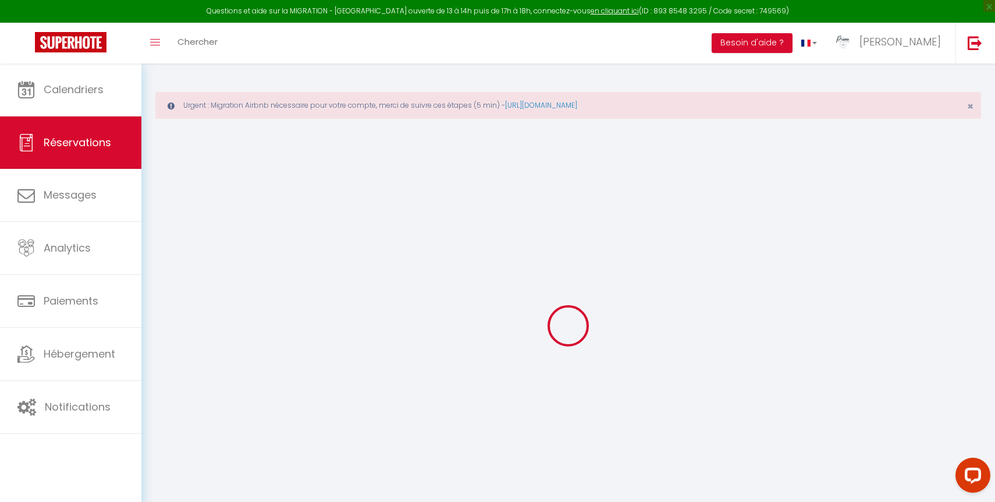
select select
checkbox input "false"
type voyageur0 "** THIS RESERVATION HAS BEEN PRE-PAID ** BOOKING NOTE : Payment charge is EUR 7…"
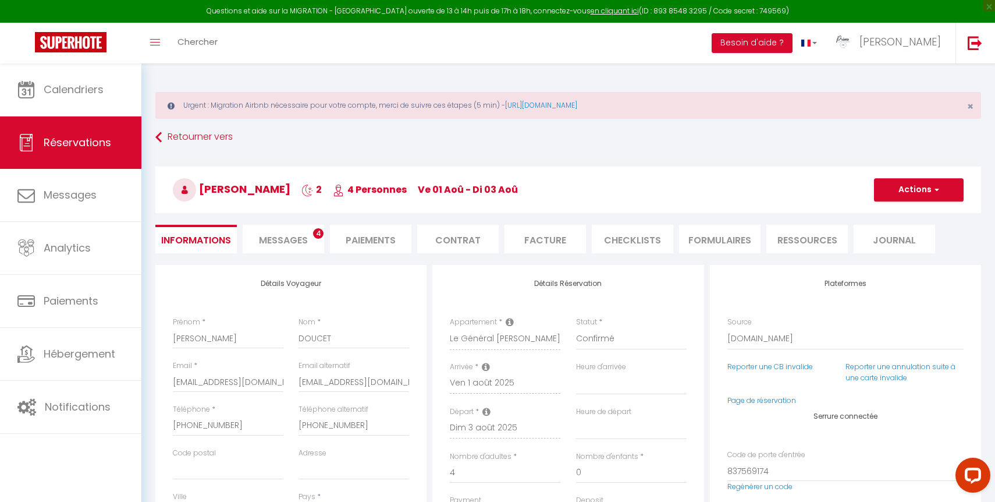
click at [288, 239] on span "Messages" at bounding box center [283, 239] width 49 height 13
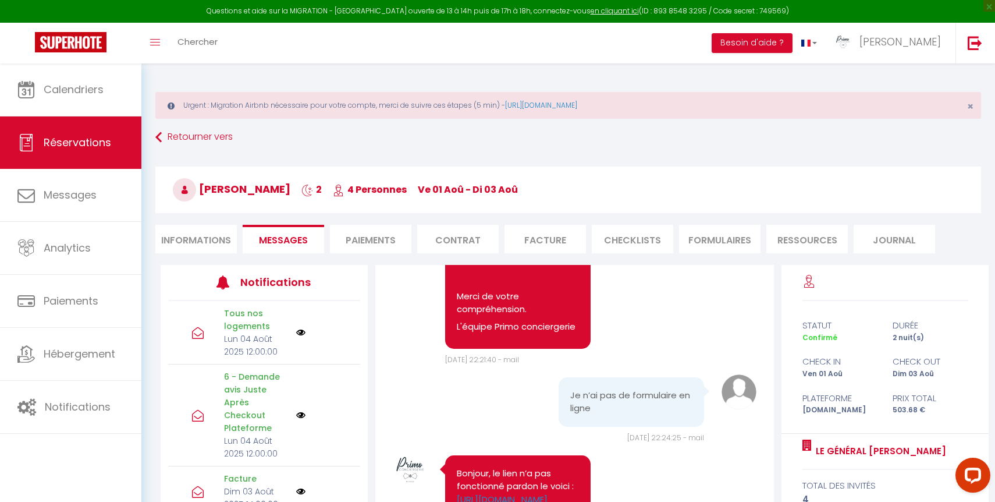
scroll to position [413, 0]
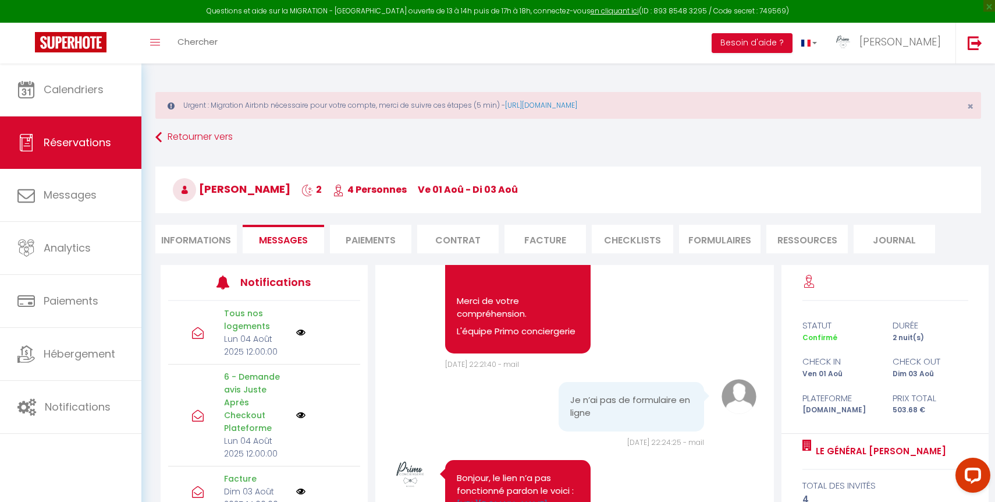
click at [187, 239] on li "Informations" at bounding box center [196, 239] width 82 height 29
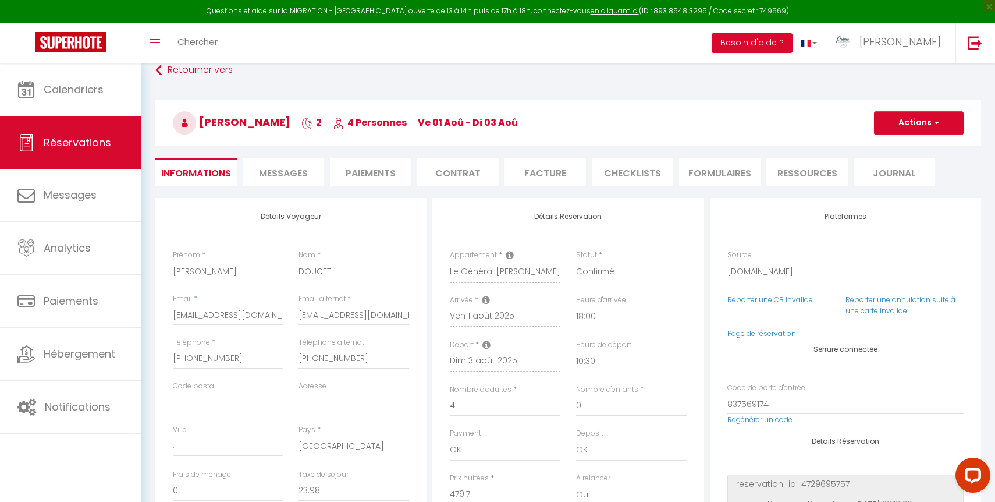
scroll to position [40, 0]
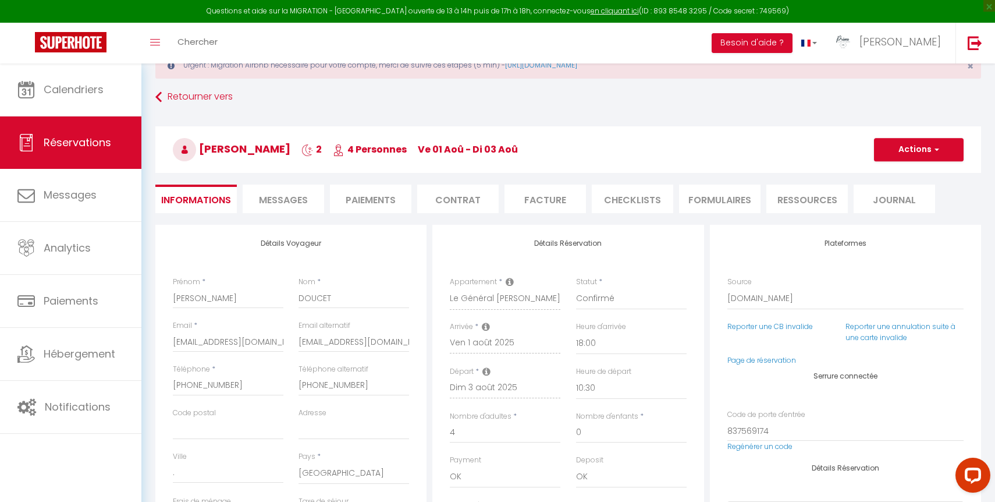
click at [300, 199] on span "Messages" at bounding box center [283, 199] width 49 height 13
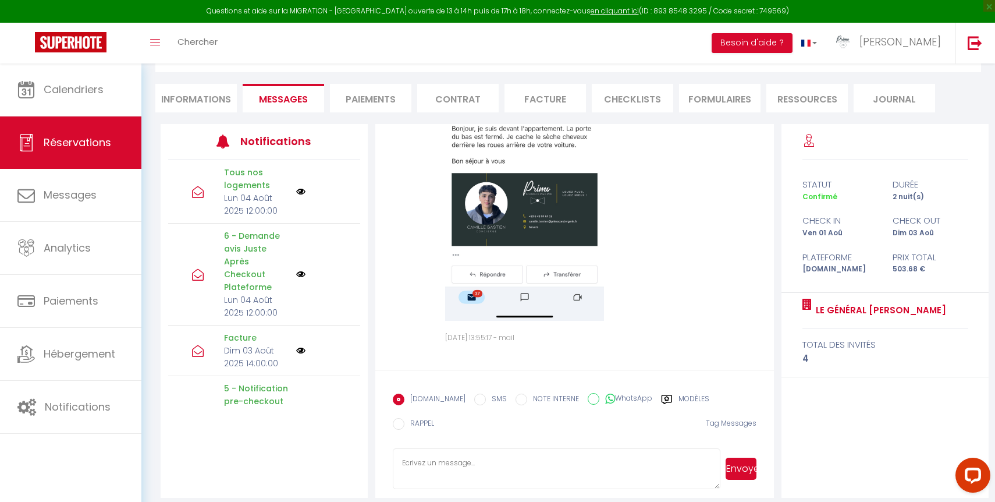
scroll to position [141, 0]
click at [456, 450] on textarea at bounding box center [557, 468] width 328 height 41
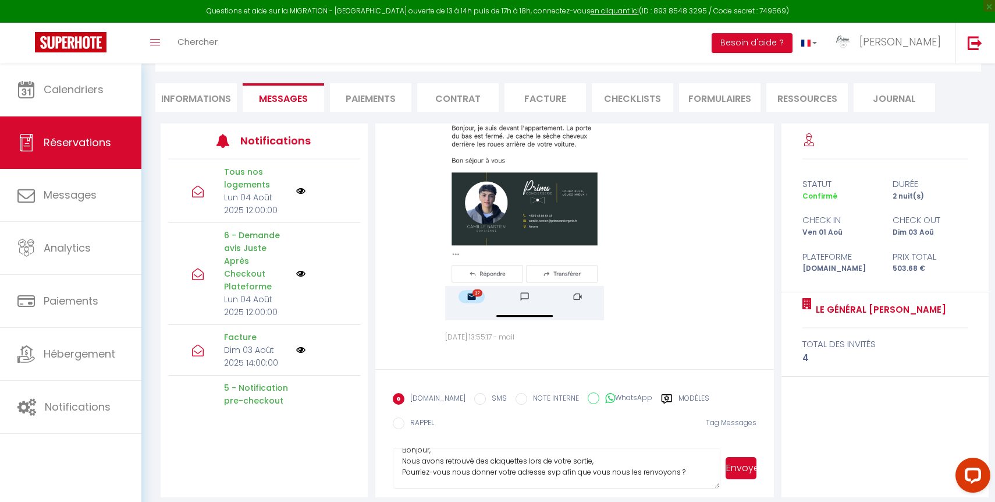
scroll to position [23, 0]
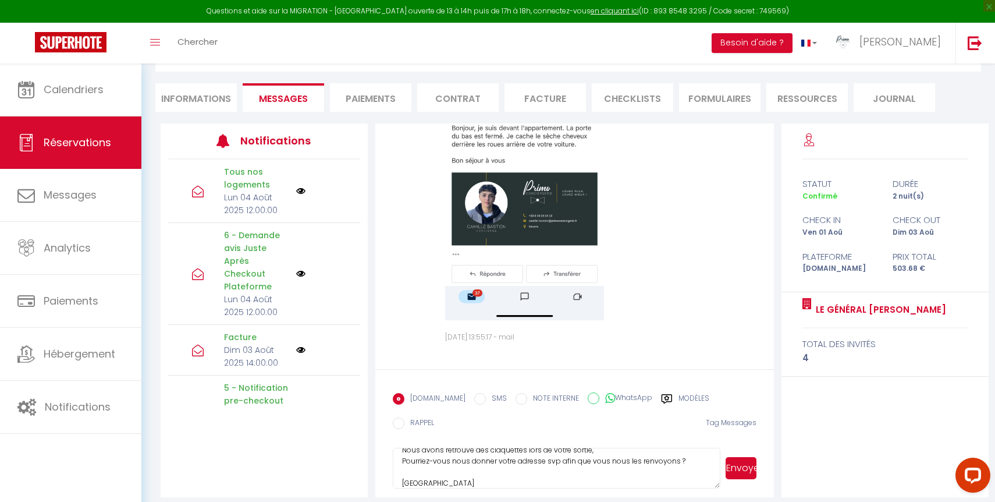
type textarea "Bonjour, Nous avons retrouvé des claquettes lors de votre sortie, Pourriez-vous…"
click at [753, 462] on button "Envoyer" at bounding box center [741, 468] width 31 height 22
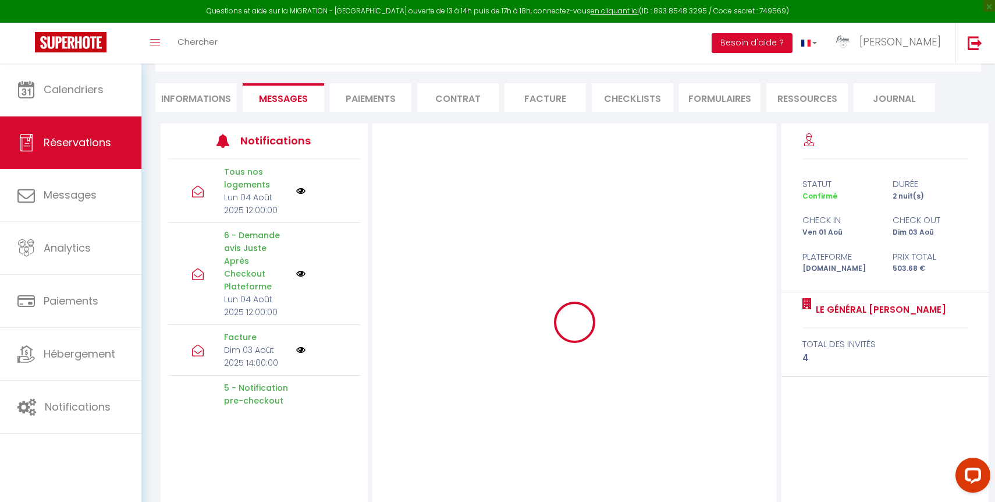
scroll to position [0, 0]
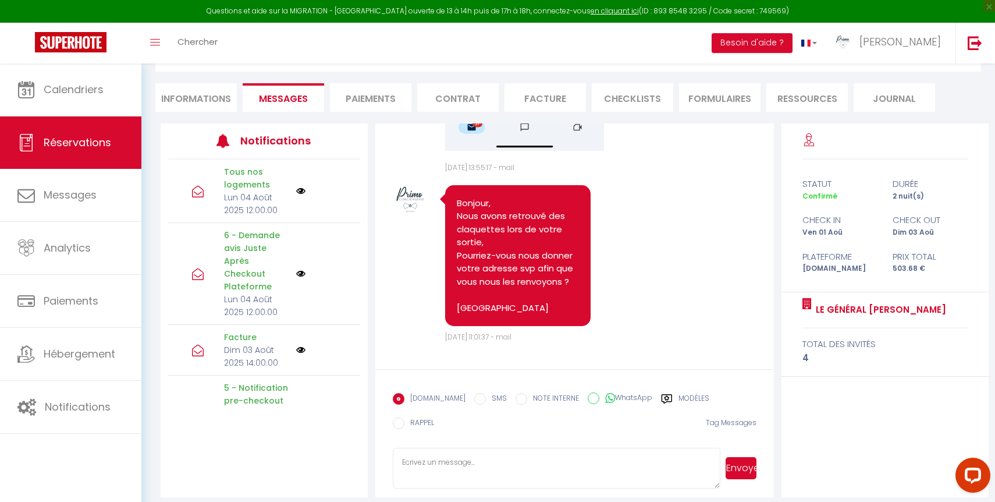
click at [493, 53] on div "Toggle menubar Chercher BUTTON Besoin d'aide ? Mathieu Paramètres Équipe" at bounding box center [535, 43] width 902 height 41
